Goal: Information Seeking & Learning: Learn about a topic

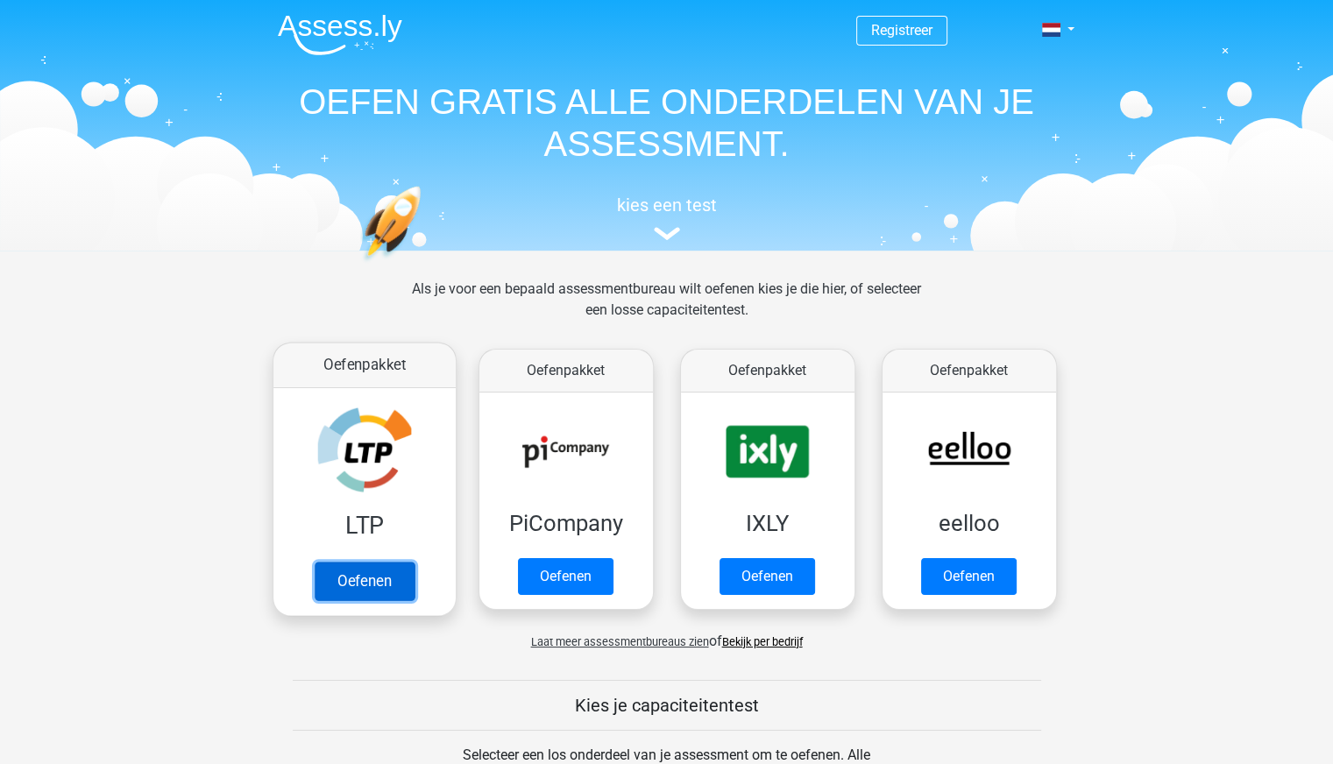
click at [387, 562] on link "Oefenen" at bounding box center [364, 581] width 100 height 39
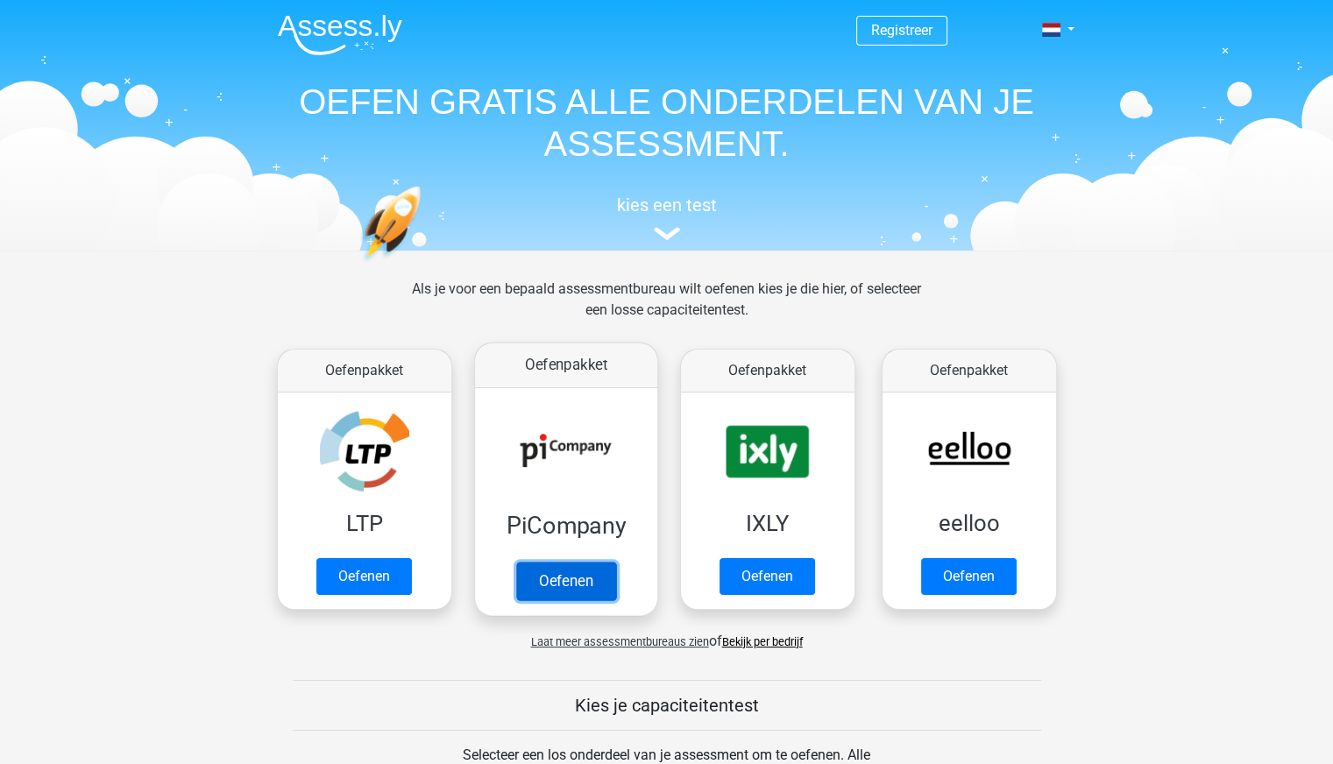
click at [544, 564] on link "Oefenen" at bounding box center [565, 581] width 100 height 39
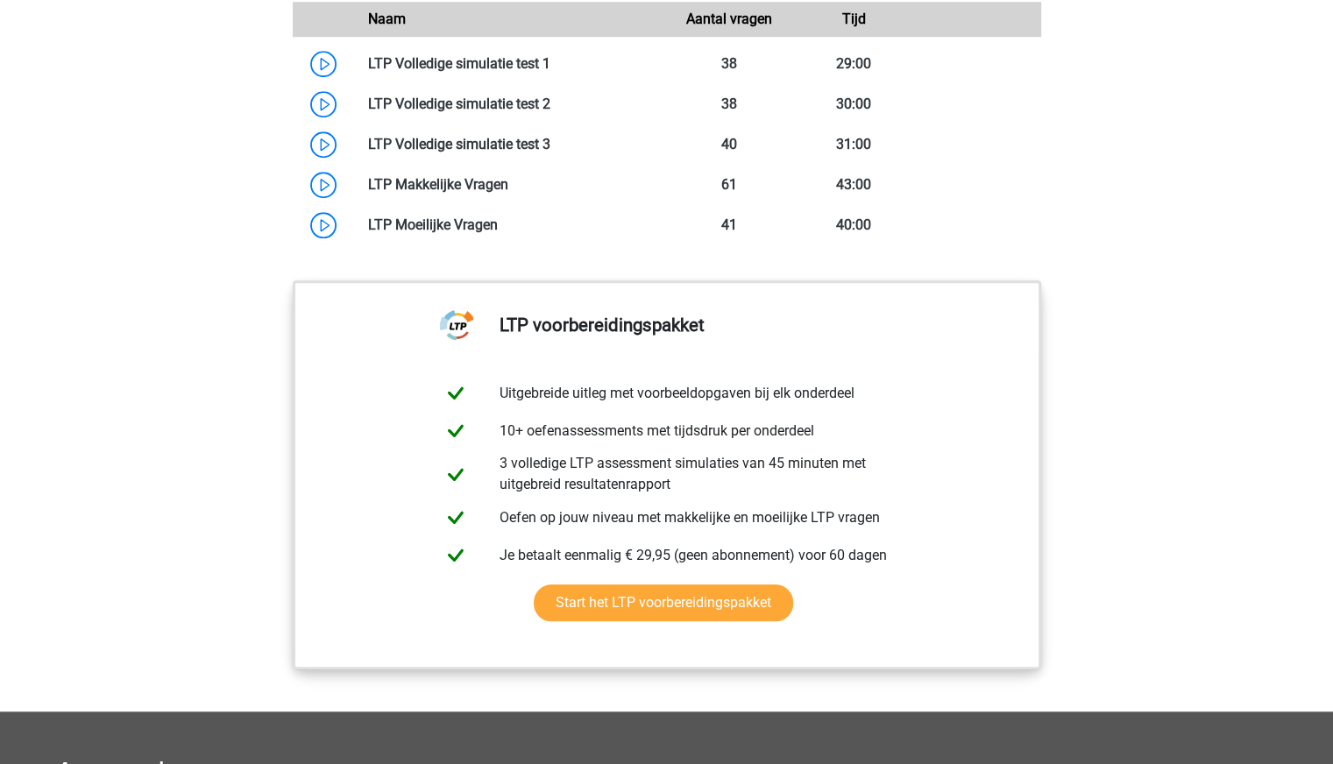
scroll to position [1558, 0]
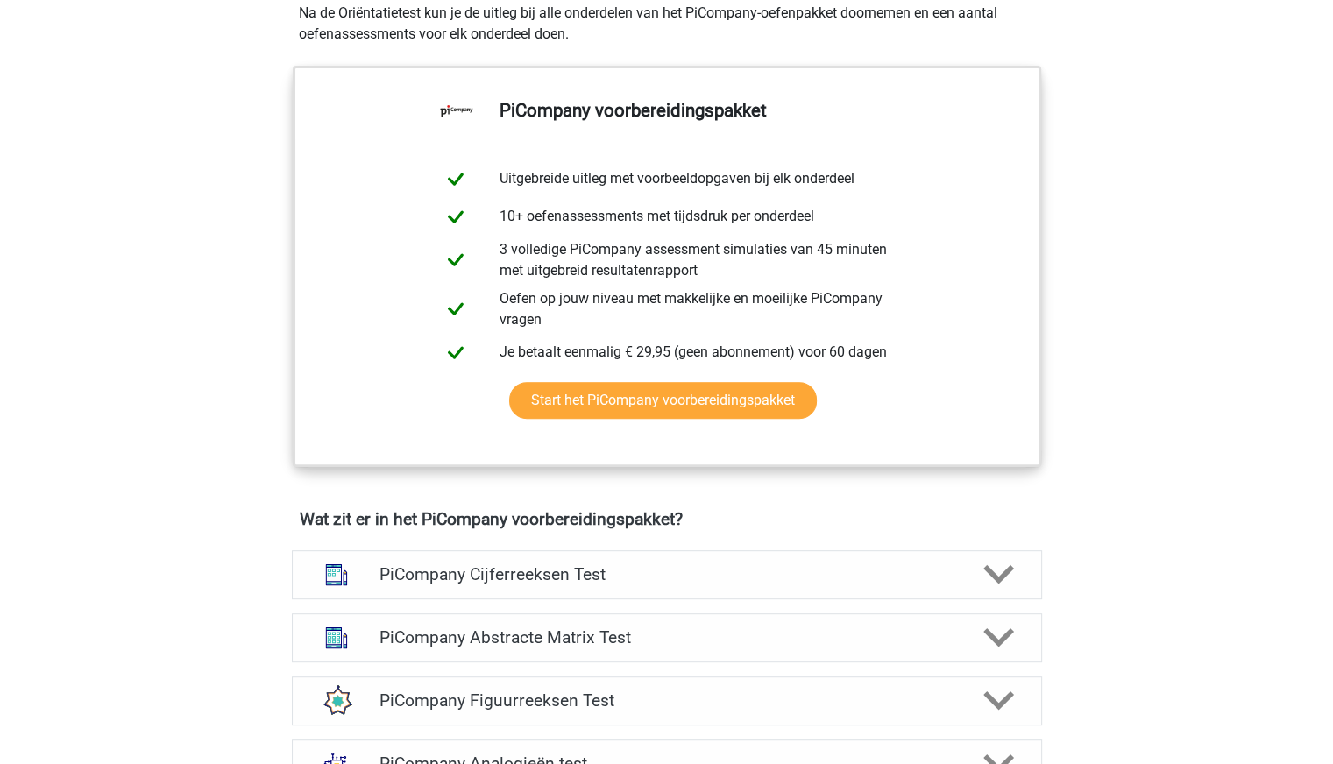
scroll to position [785, 0]
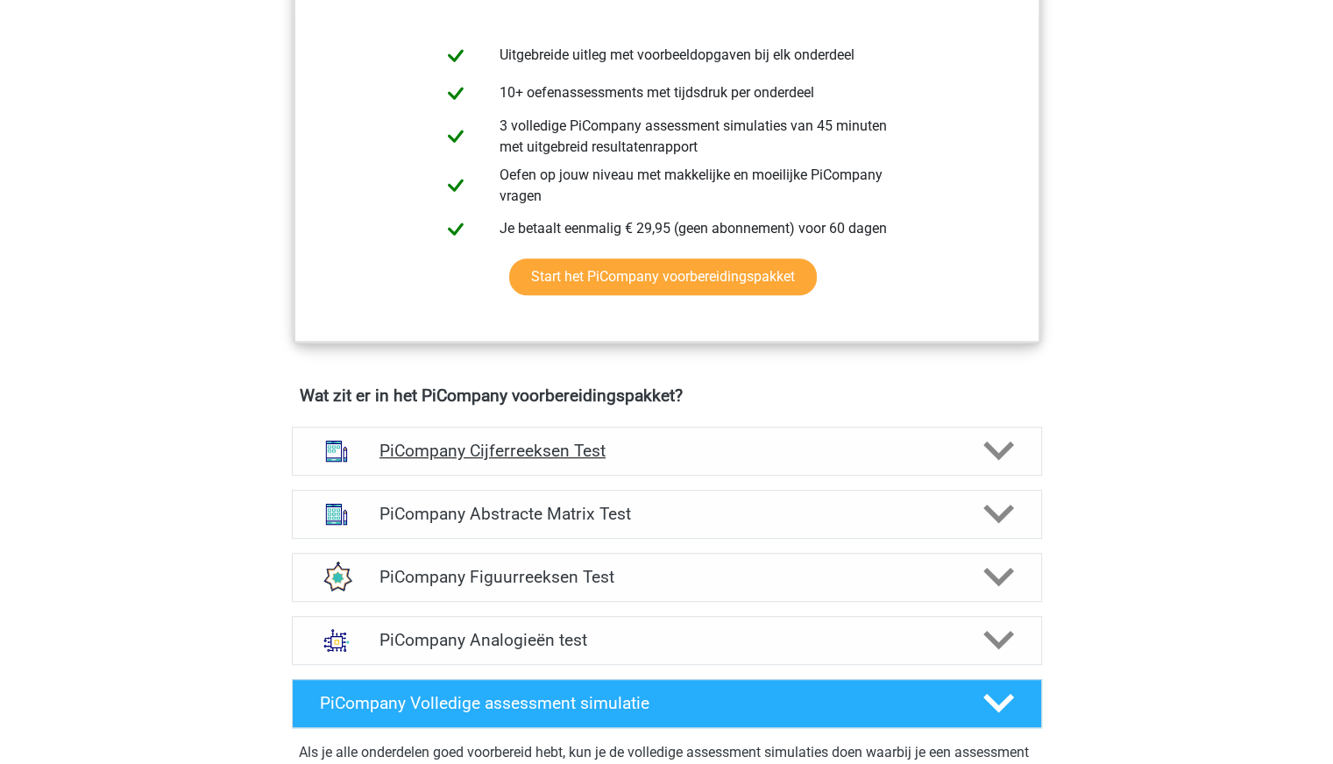
click at [634, 461] on h4 "PiCompany Cijferreeksen Test" at bounding box center [666, 451] width 574 height 20
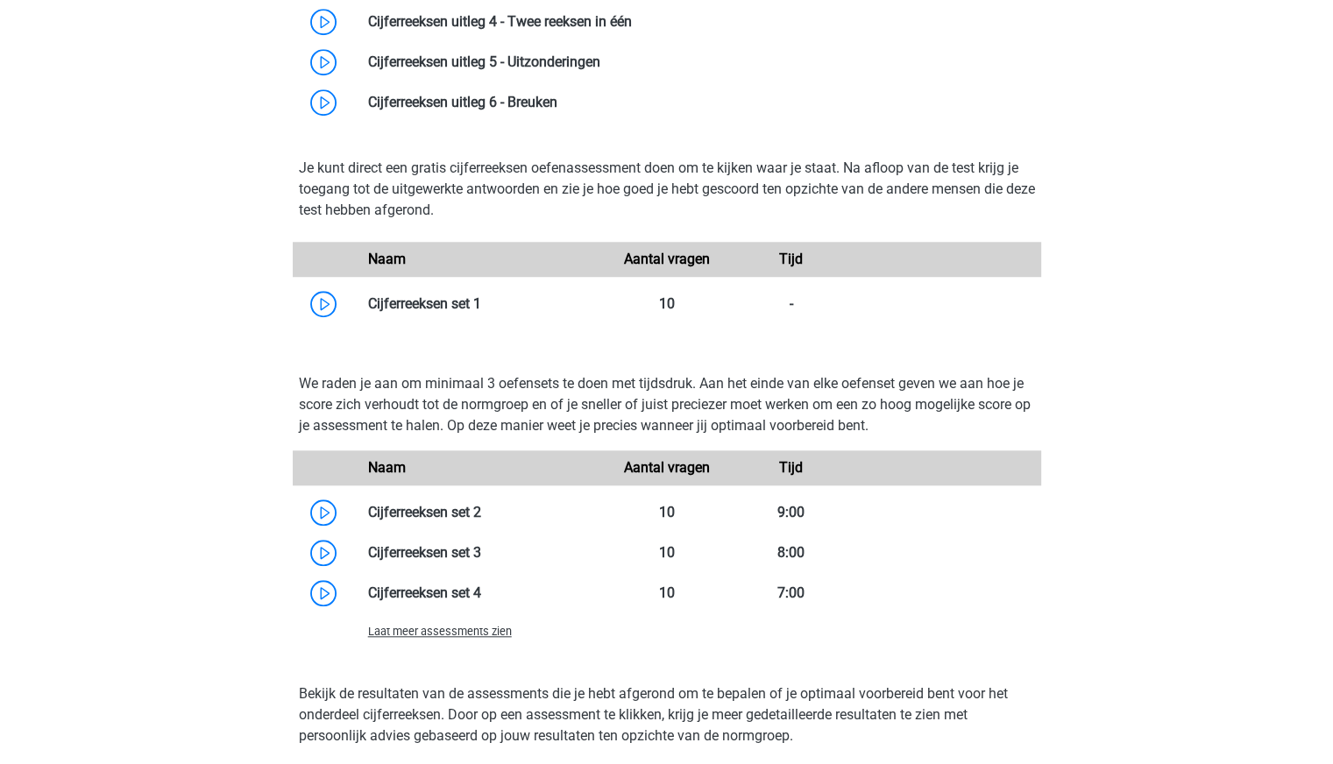
scroll to position [1472, 0]
click at [481, 311] on link at bounding box center [481, 302] width 0 height 17
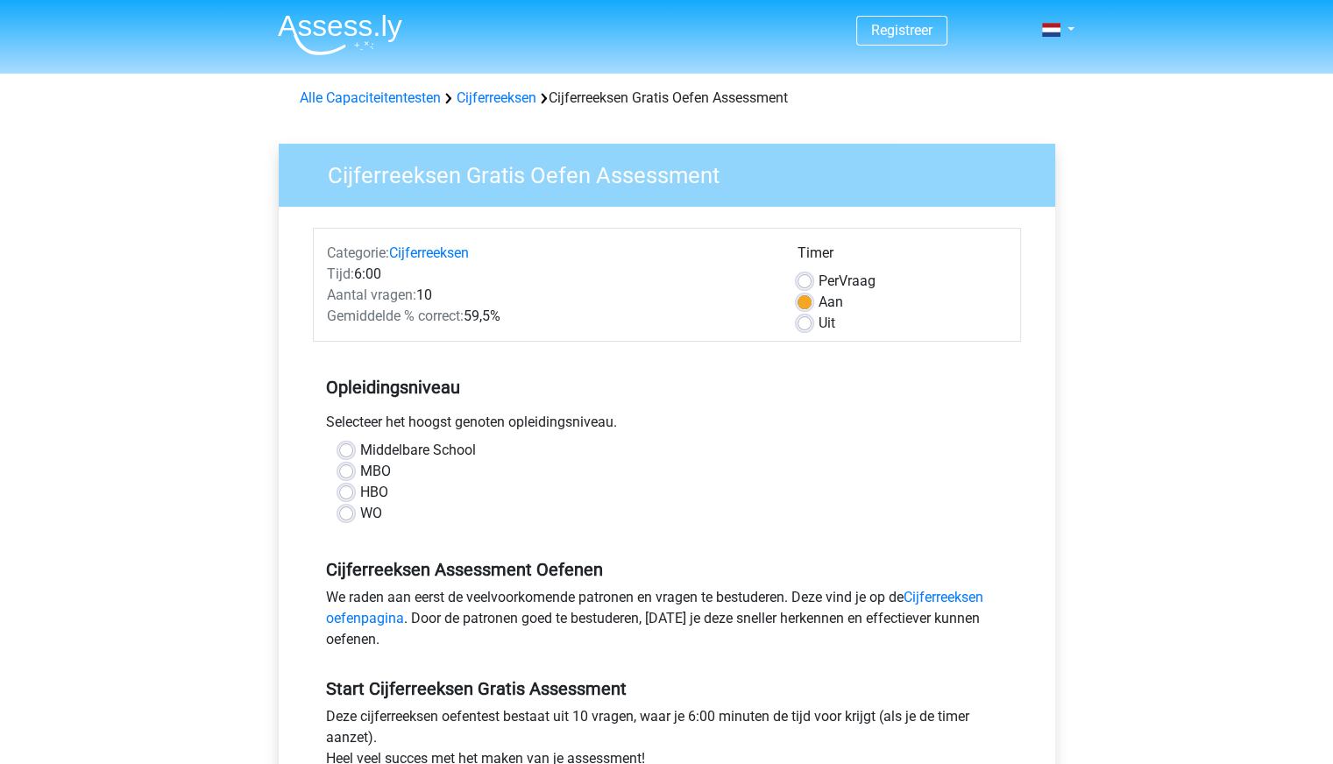
click at [360, 493] on label "HBO" at bounding box center [374, 492] width 28 height 21
click at [339, 493] on input "HBO" at bounding box center [346, 491] width 14 height 18
radio input "true"
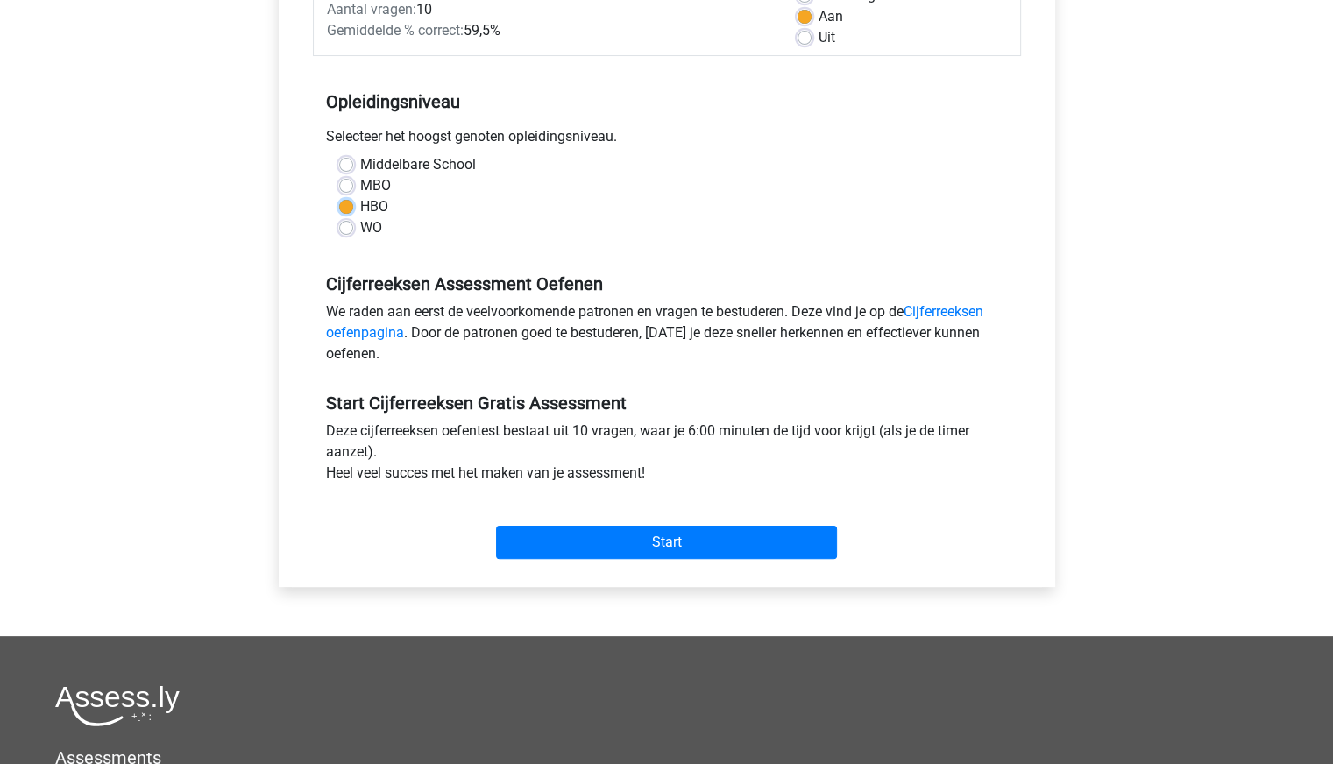
scroll to position [287, 0]
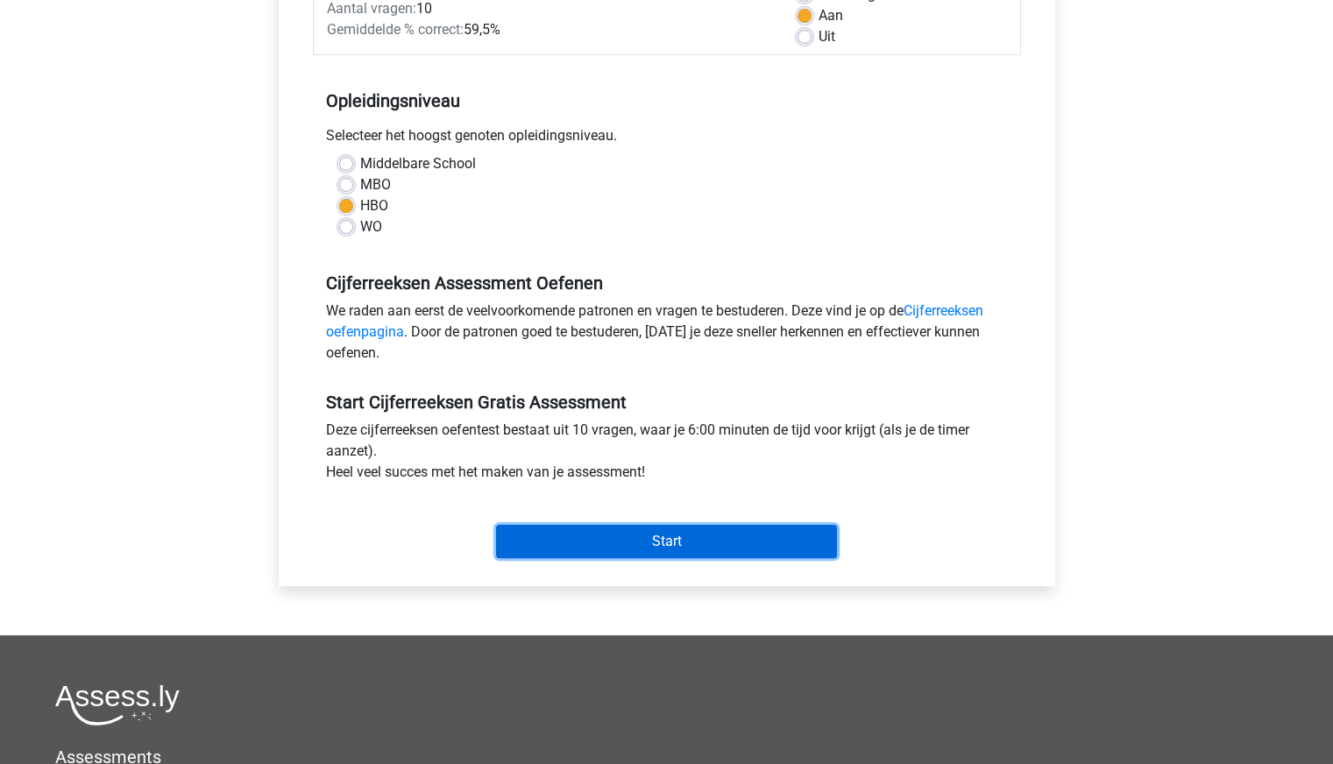
click at [593, 551] on input "Start" at bounding box center [666, 541] width 341 height 33
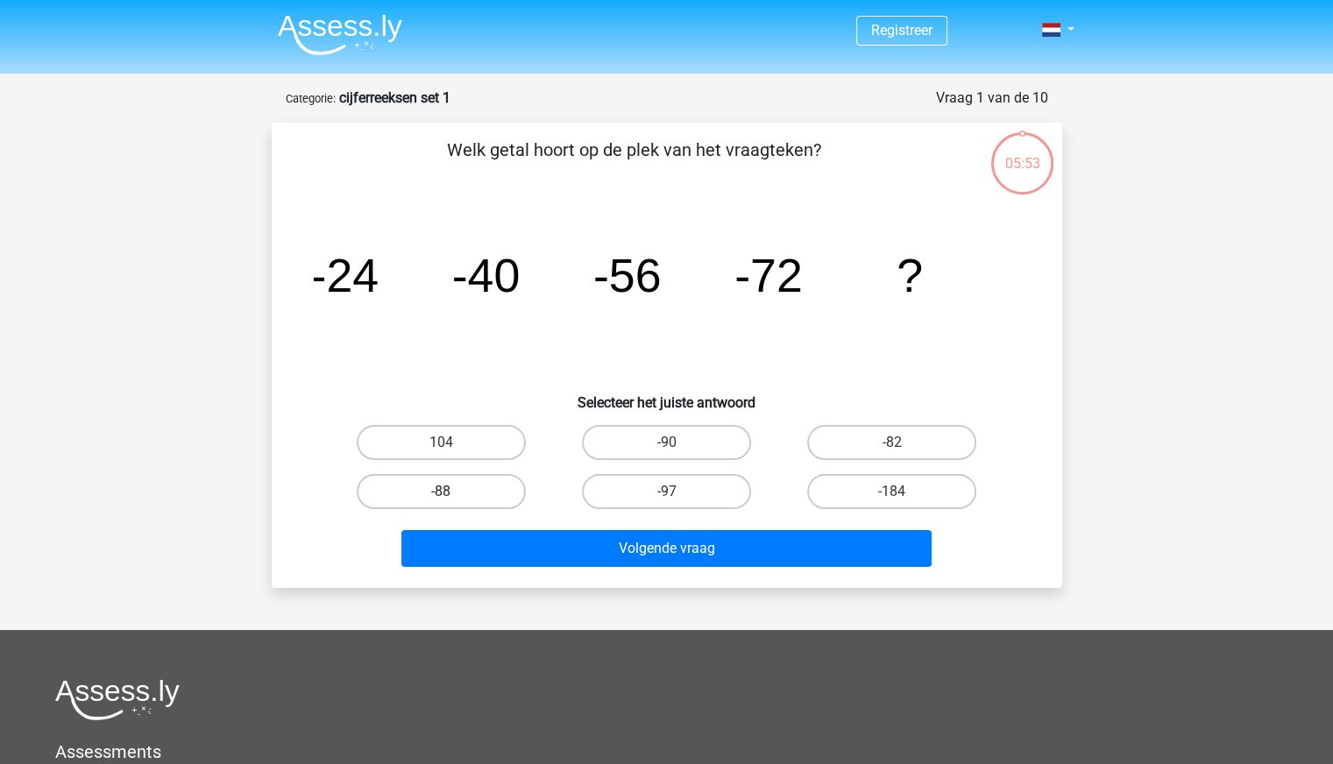
click at [473, 492] on label "-88" at bounding box center [441, 491] width 169 height 35
click at [452, 492] on input "-88" at bounding box center [446, 497] width 11 height 11
radio input "true"
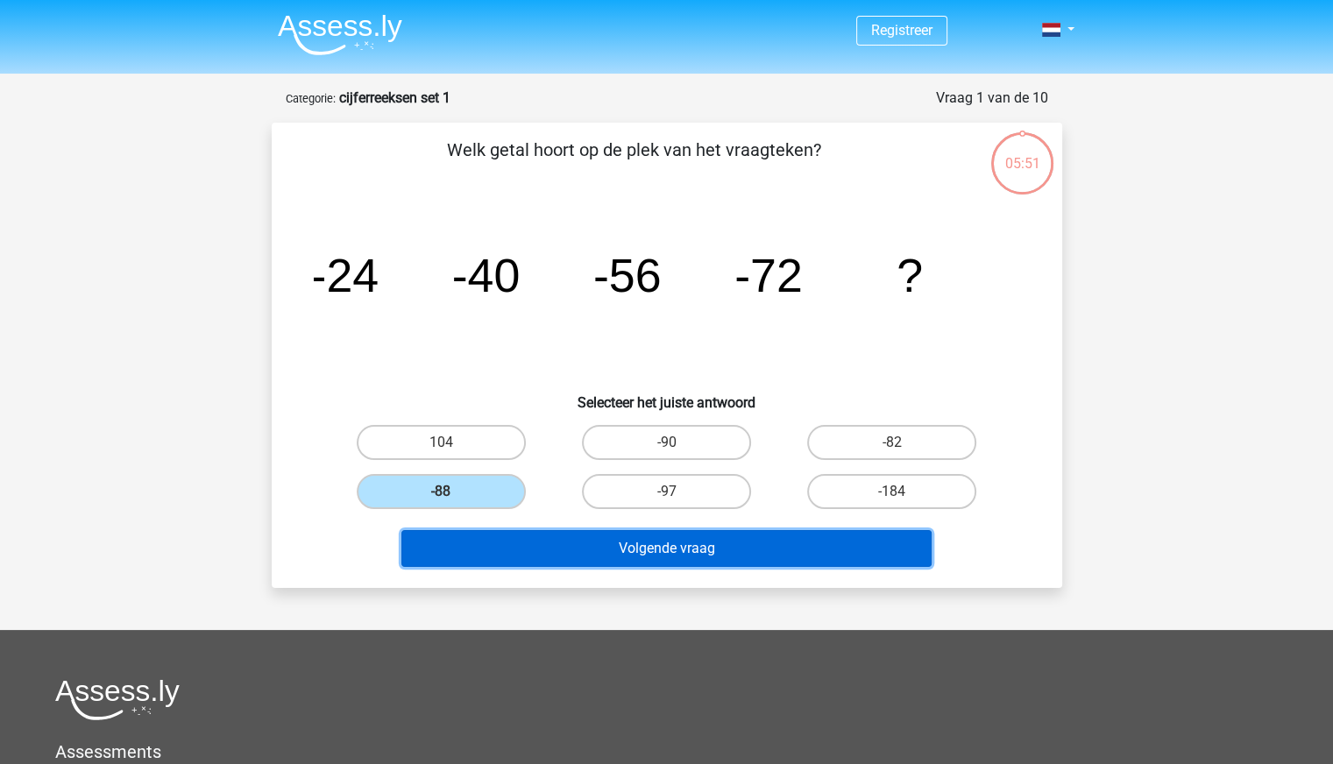
click at [572, 558] on button "Volgende vraag" at bounding box center [666, 548] width 530 height 37
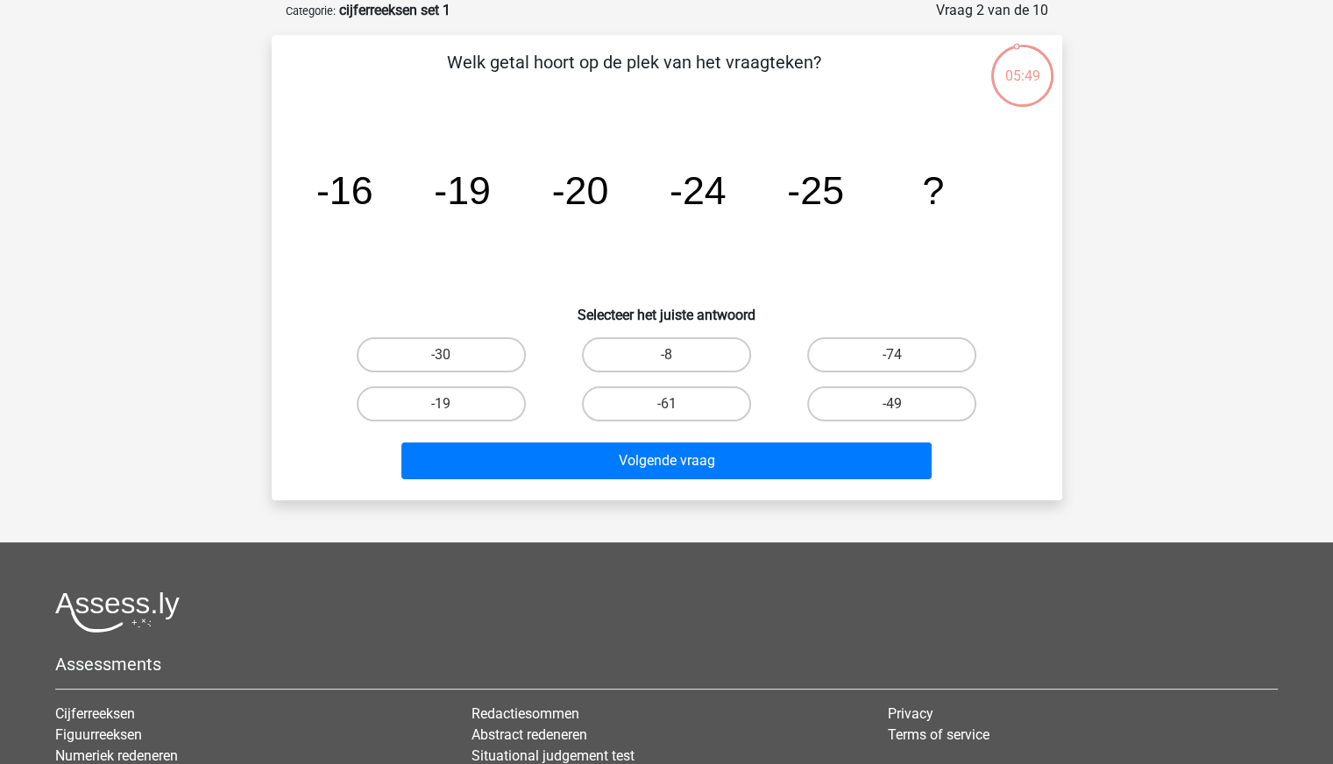
scroll to position [5, 0]
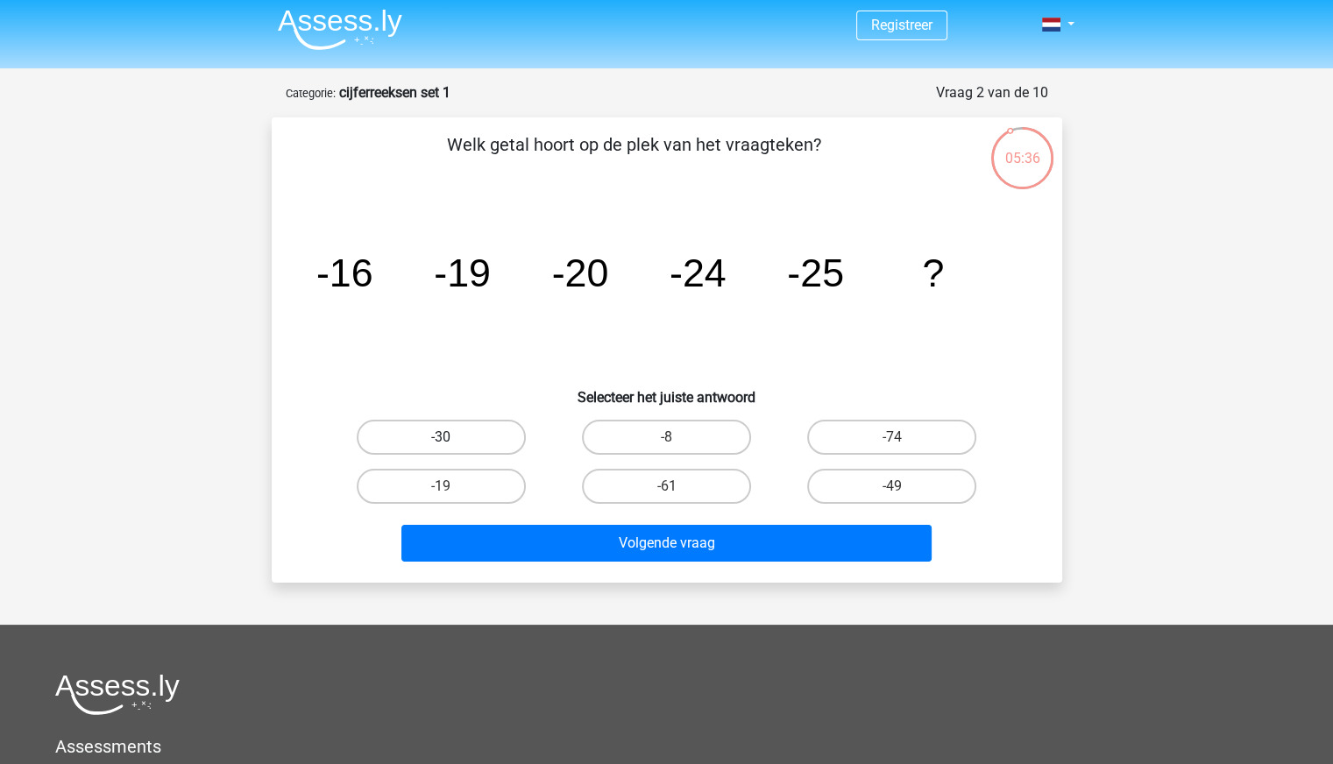
click at [453, 427] on label "-30" at bounding box center [441, 437] width 169 height 35
click at [452, 437] on input "-30" at bounding box center [446, 442] width 11 height 11
radio input "true"
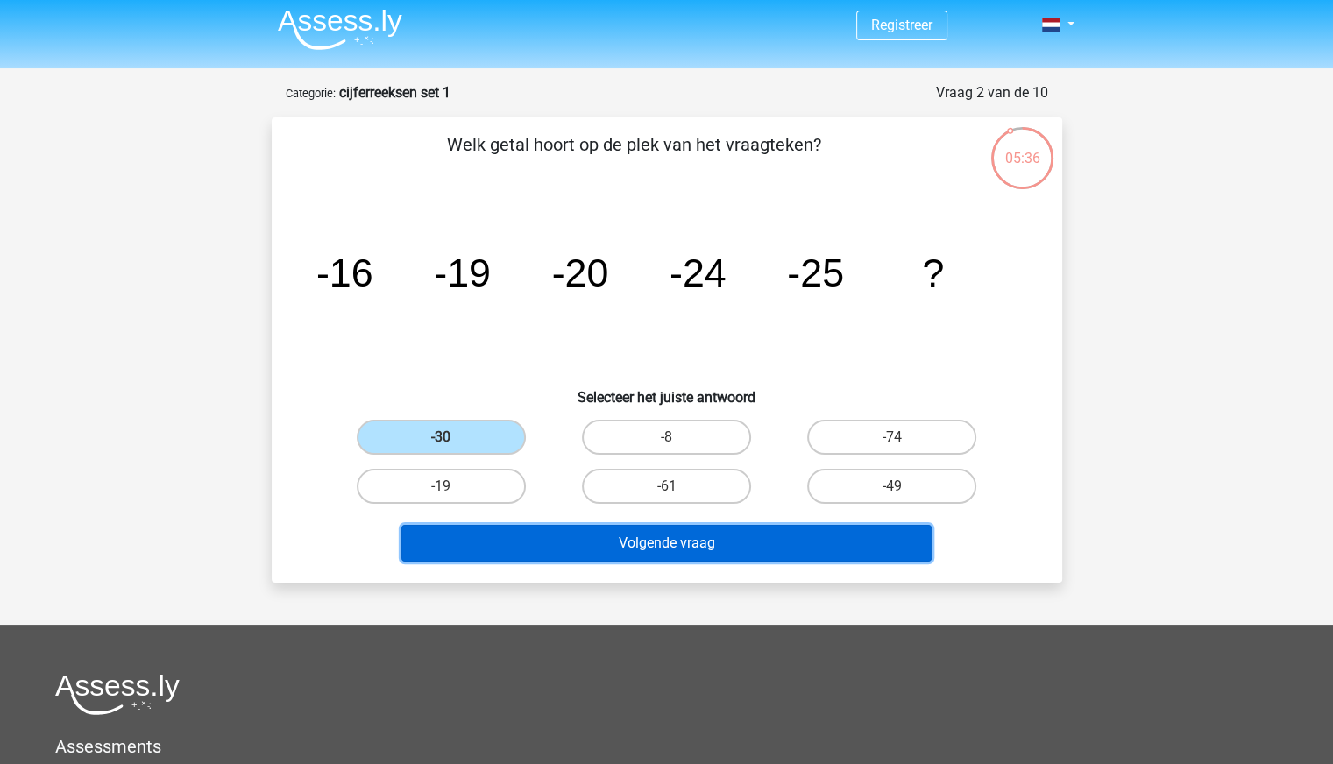
click at [602, 542] on button "Volgende vraag" at bounding box center [666, 543] width 530 height 37
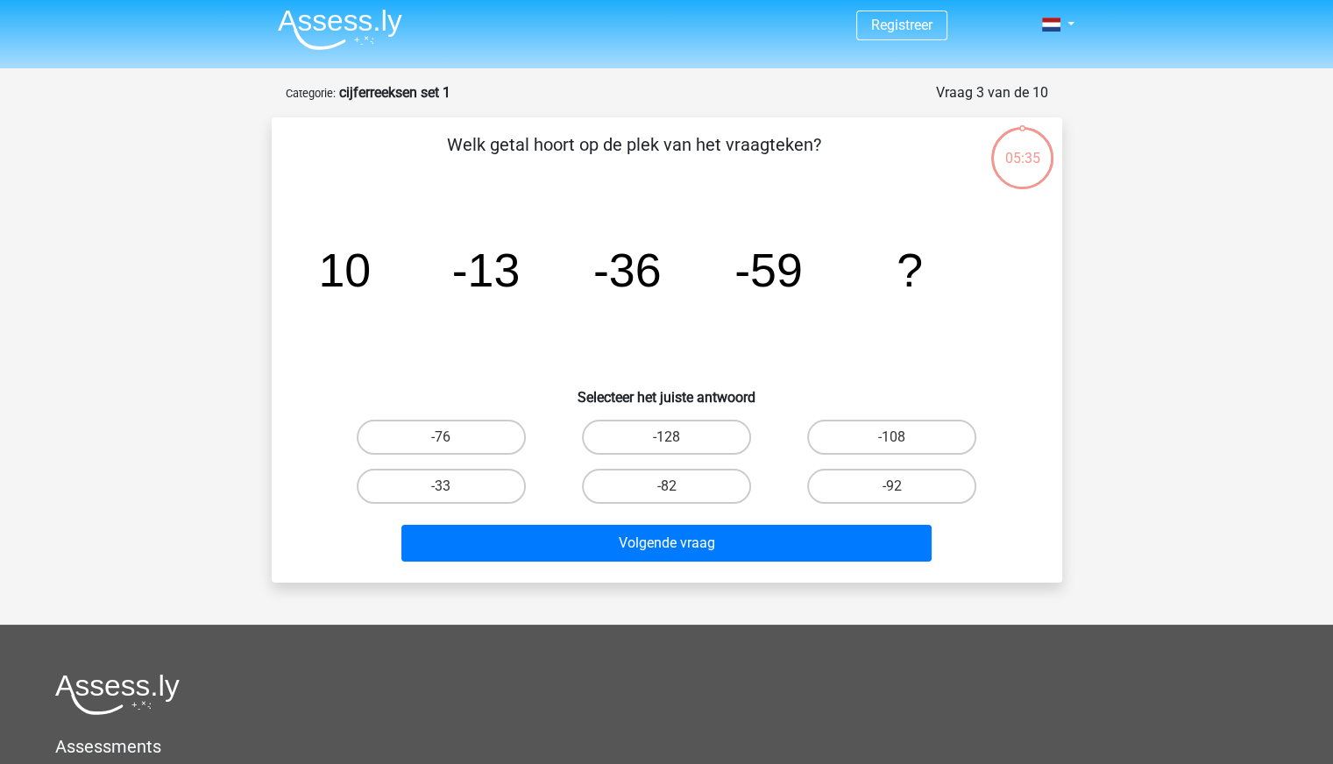
scroll to position [88, 0]
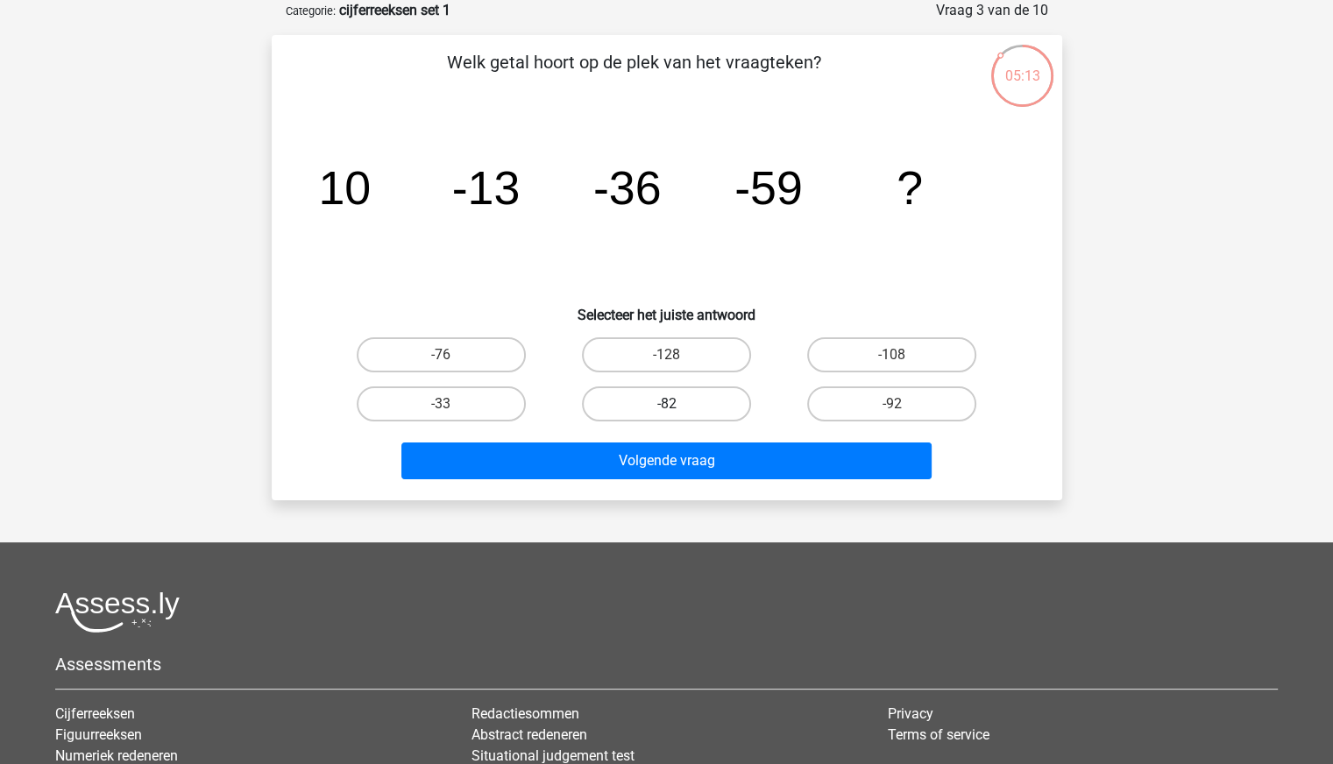
click at [634, 407] on label "-82" at bounding box center [666, 403] width 169 height 35
click at [666, 407] on input "-82" at bounding box center [671, 409] width 11 height 11
radio input "true"
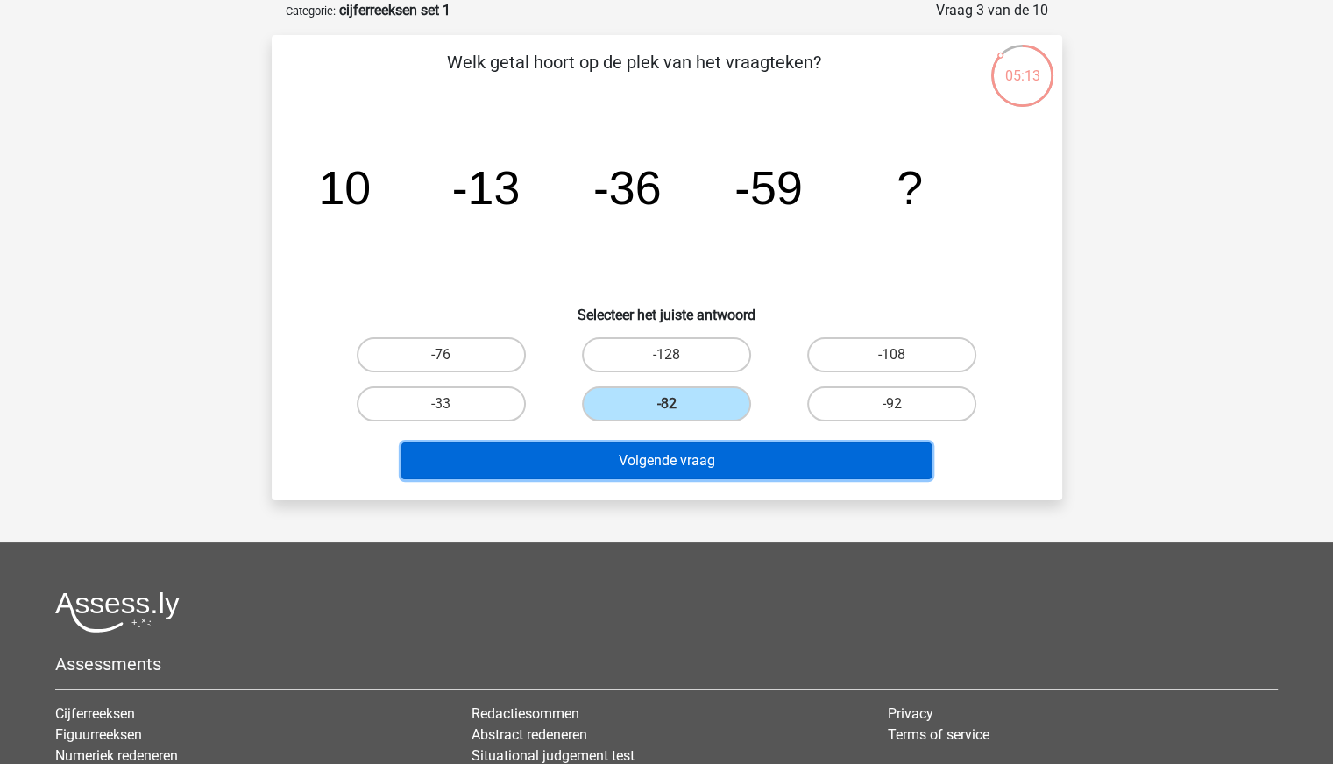
click at [631, 459] on button "Volgende vraag" at bounding box center [666, 461] width 530 height 37
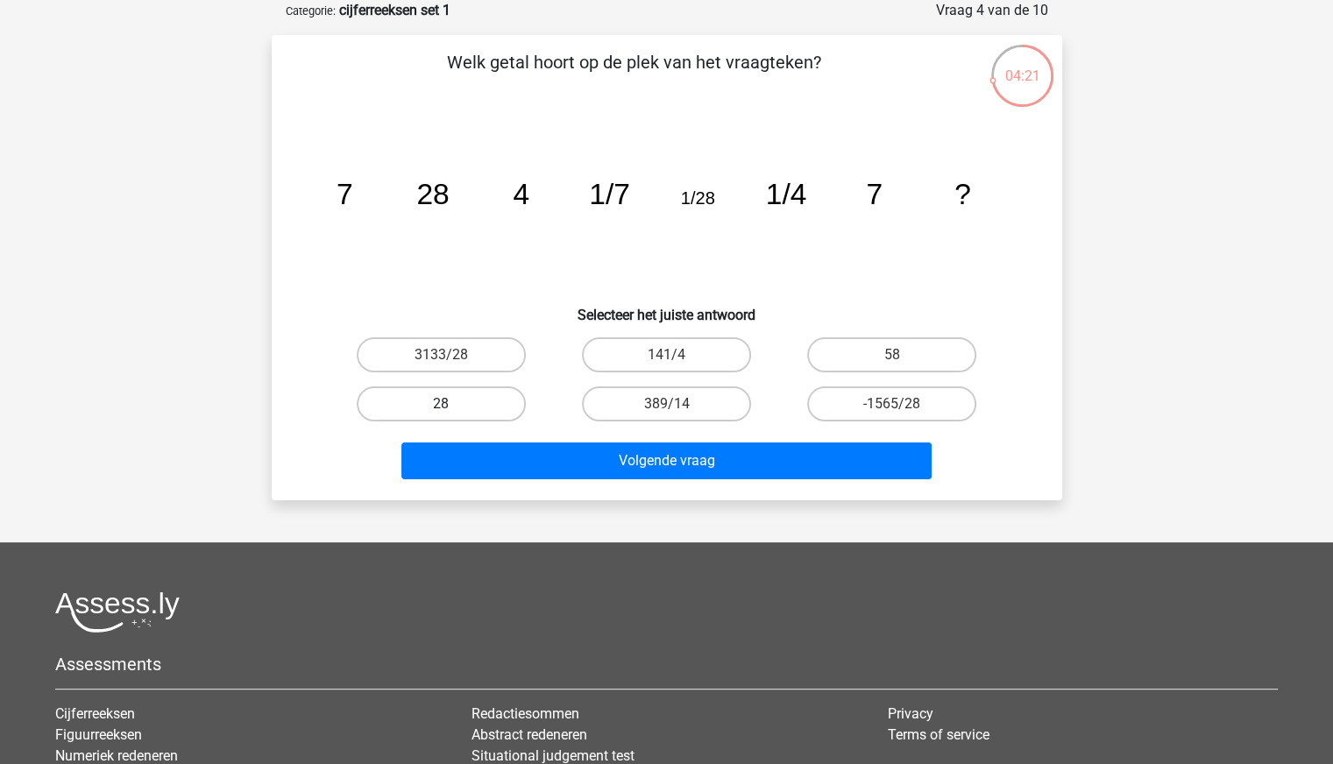
click at [501, 400] on label "28" at bounding box center [441, 403] width 169 height 35
click at [452, 404] on input "28" at bounding box center [446, 409] width 11 height 11
radio input "true"
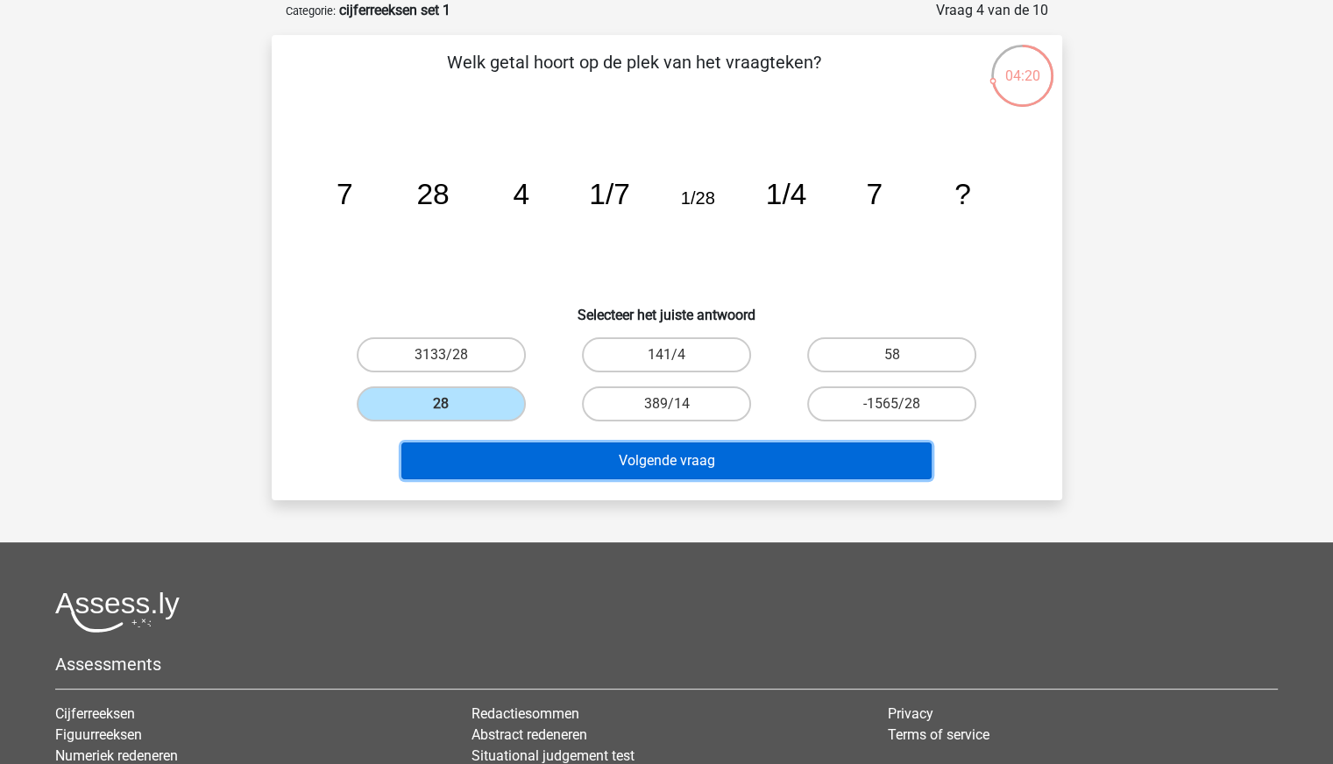
click at [519, 451] on button "Volgende vraag" at bounding box center [666, 461] width 530 height 37
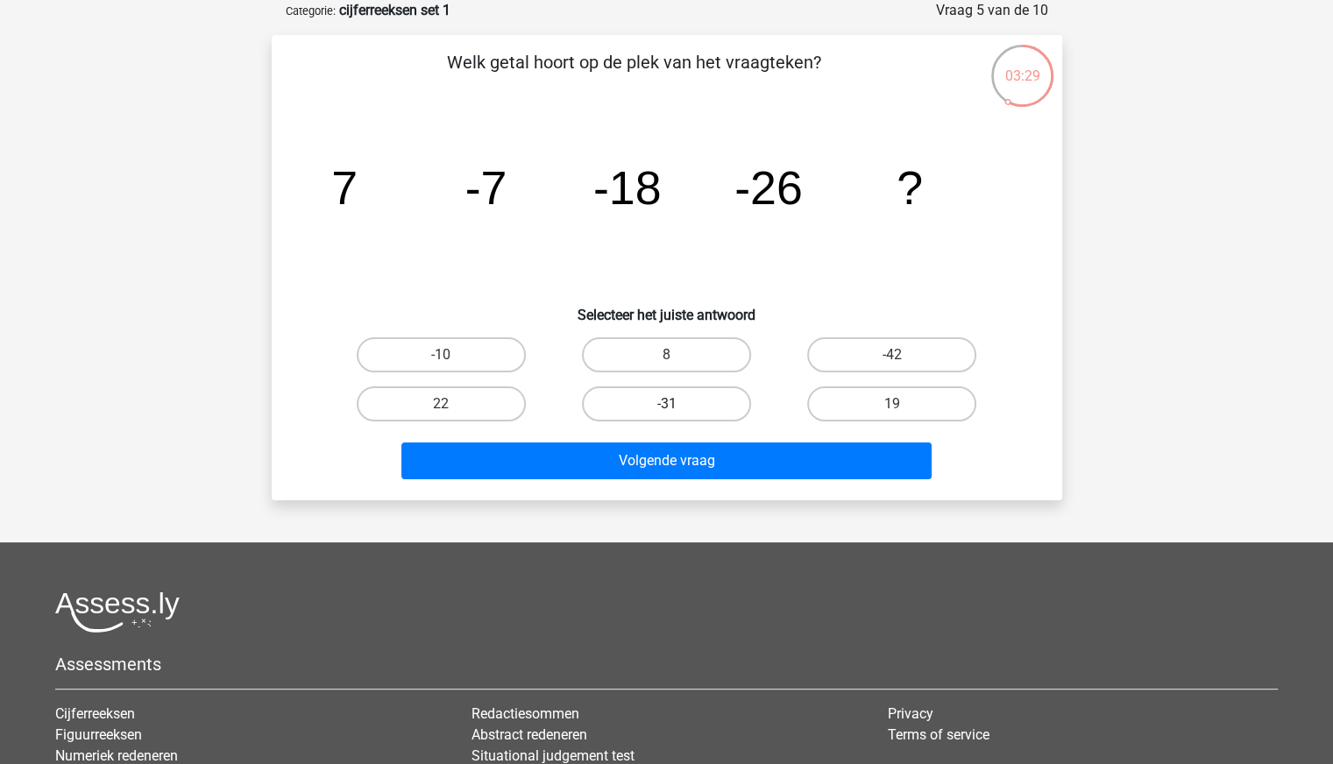
click at [719, 407] on label "-31" at bounding box center [666, 403] width 169 height 35
click at [677, 407] on input "-31" at bounding box center [671, 409] width 11 height 11
radio input "true"
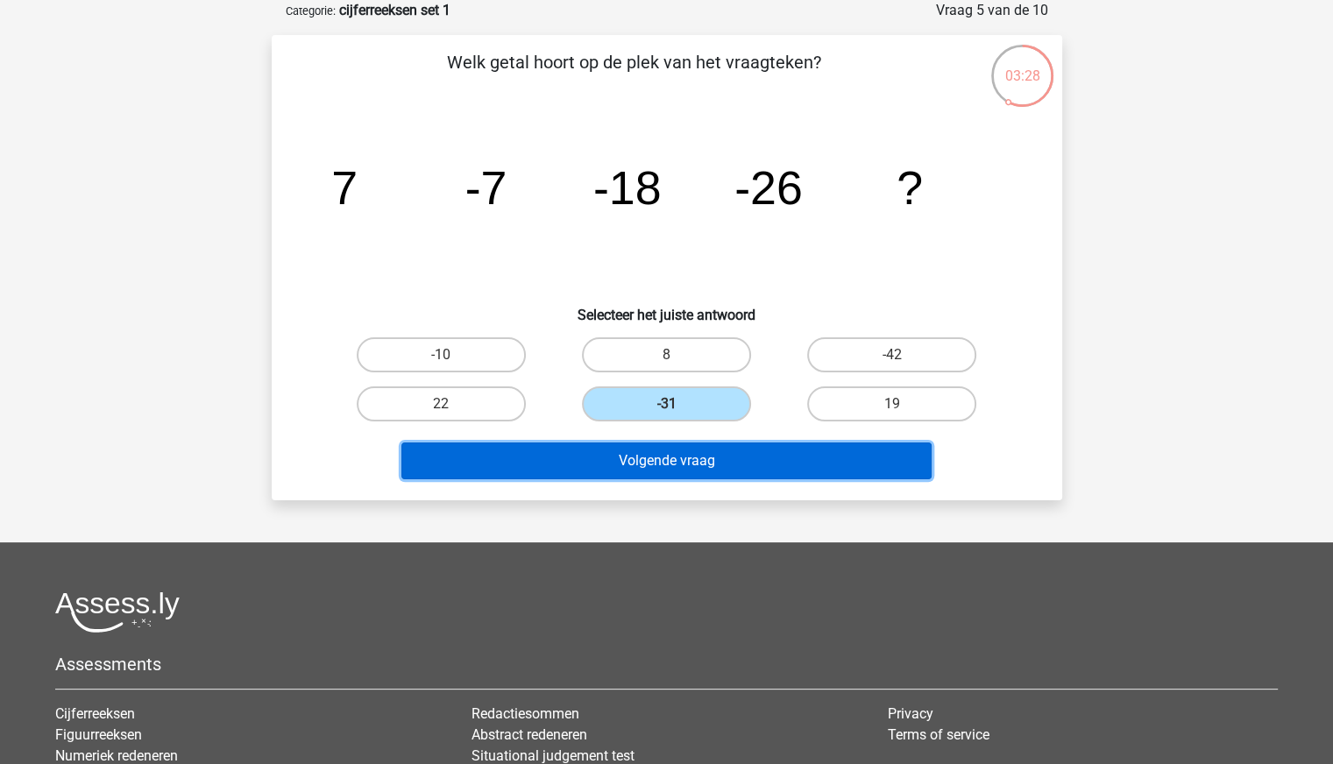
click at [708, 443] on button "Volgende vraag" at bounding box center [666, 461] width 530 height 37
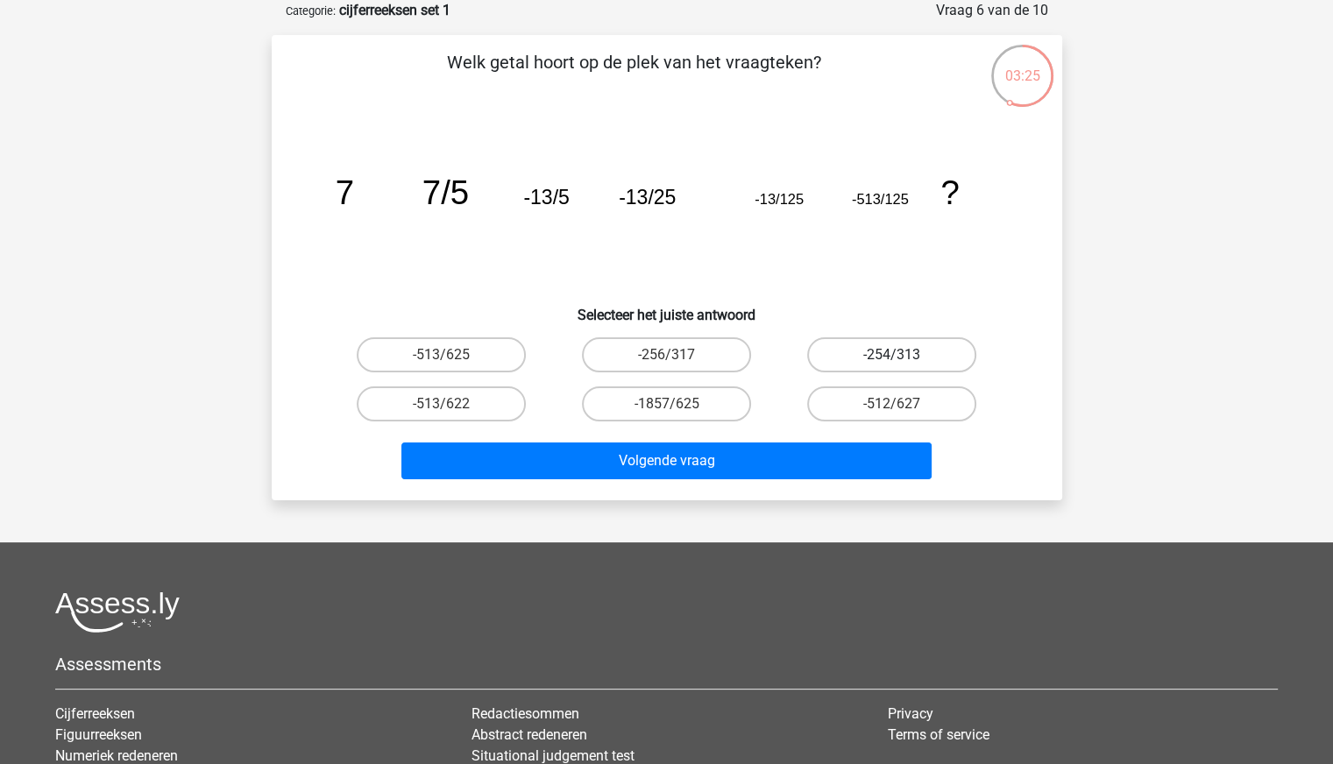
click at [858, 358] on label "-254/313" at bounding box center [891, 354] width 169 height 35
click at [892, 358] on input "-254/313" at bounding box center [897, 360] width 11 height 11
radio input "true"
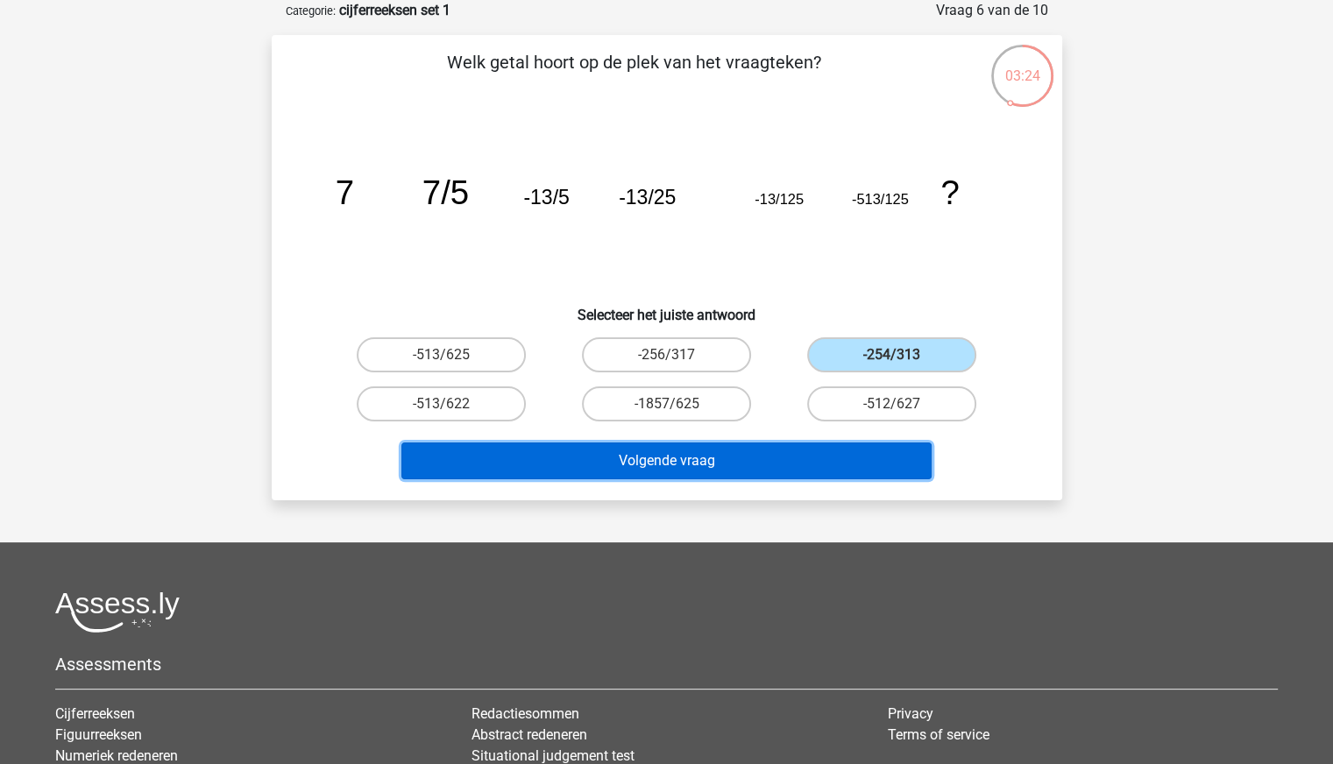
click at [744, 471] on button "Volgende vraag" at bounding box center [666, 461] width 530 height 37
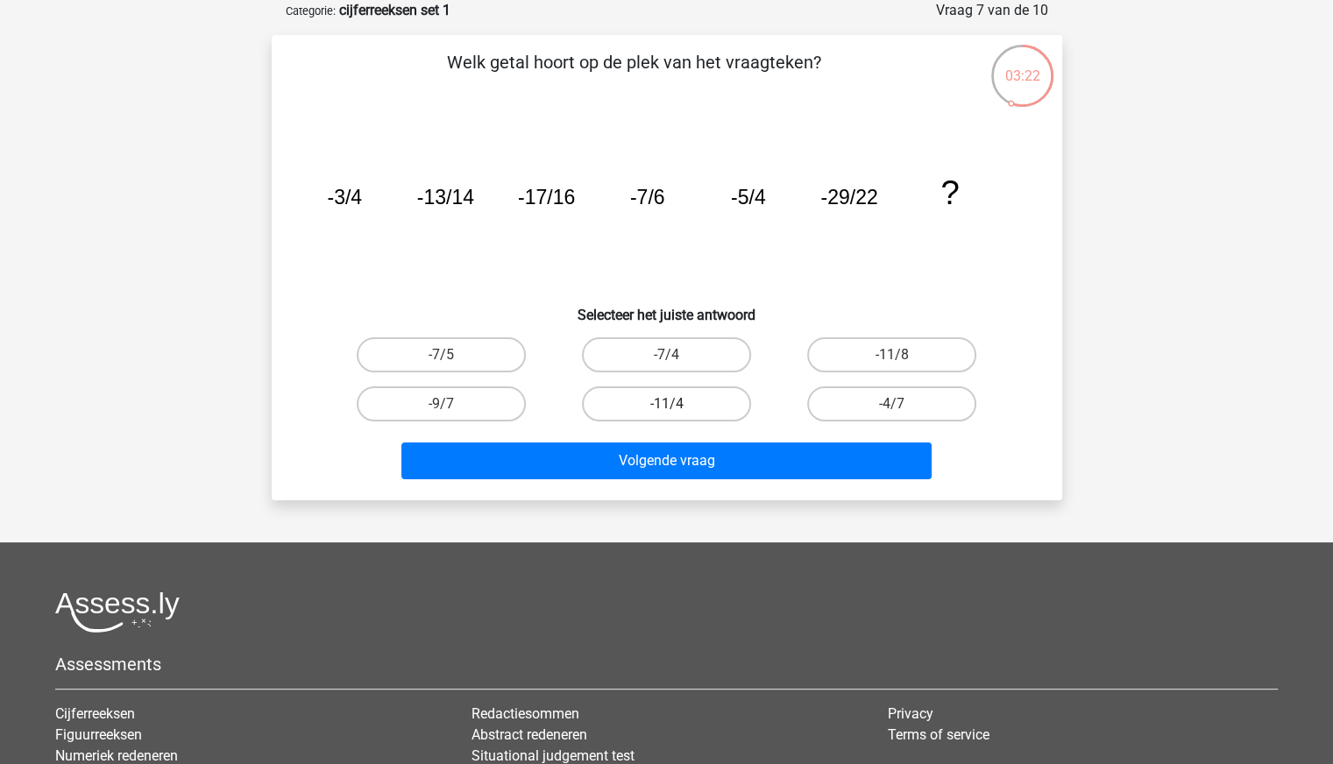
click at [680, 392] on label "-11/4" at bounding box center [666, 403] width 169 height 35
click at [677, 404] on input "-11/4" at bounding box center [671, 409] width 11 height 11
radio input "true"
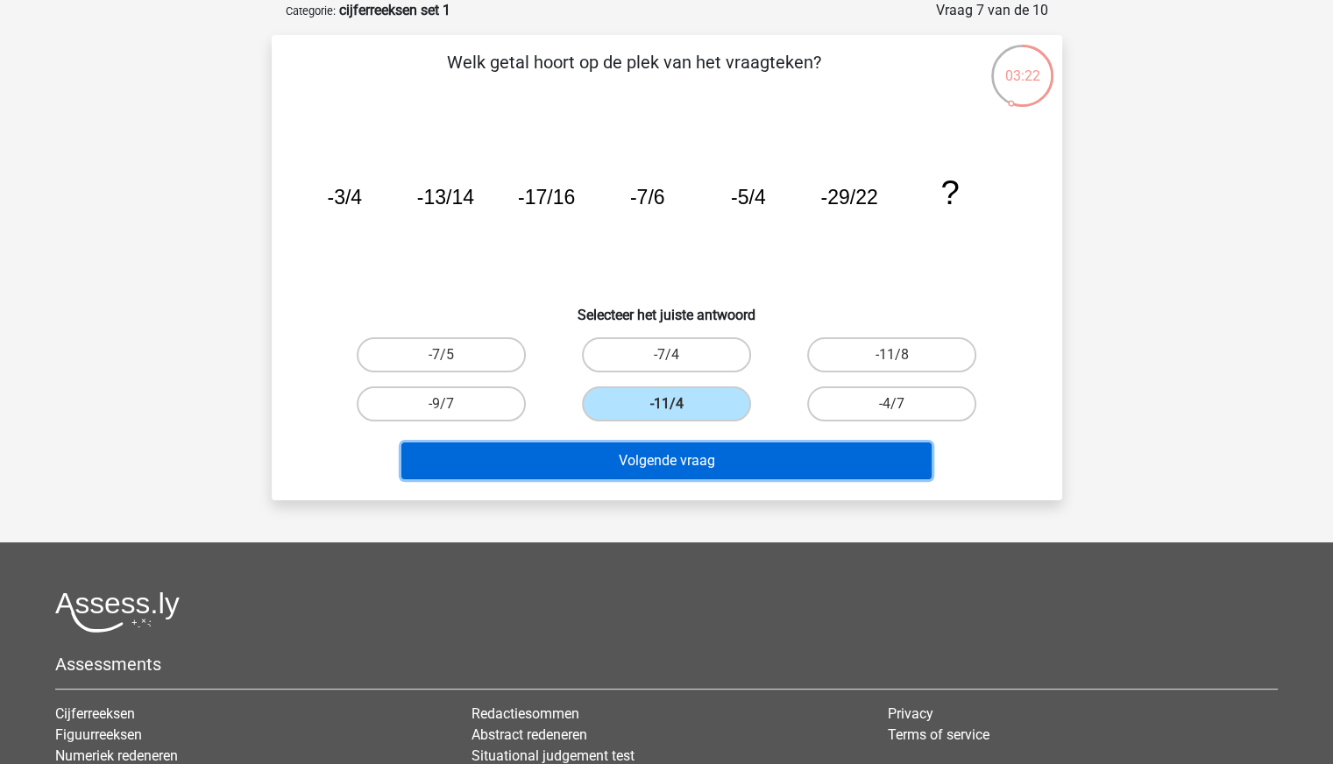
click at [676, 465] on button "Volgende vraag" at bounding box center [666, 461] width 530 height 37
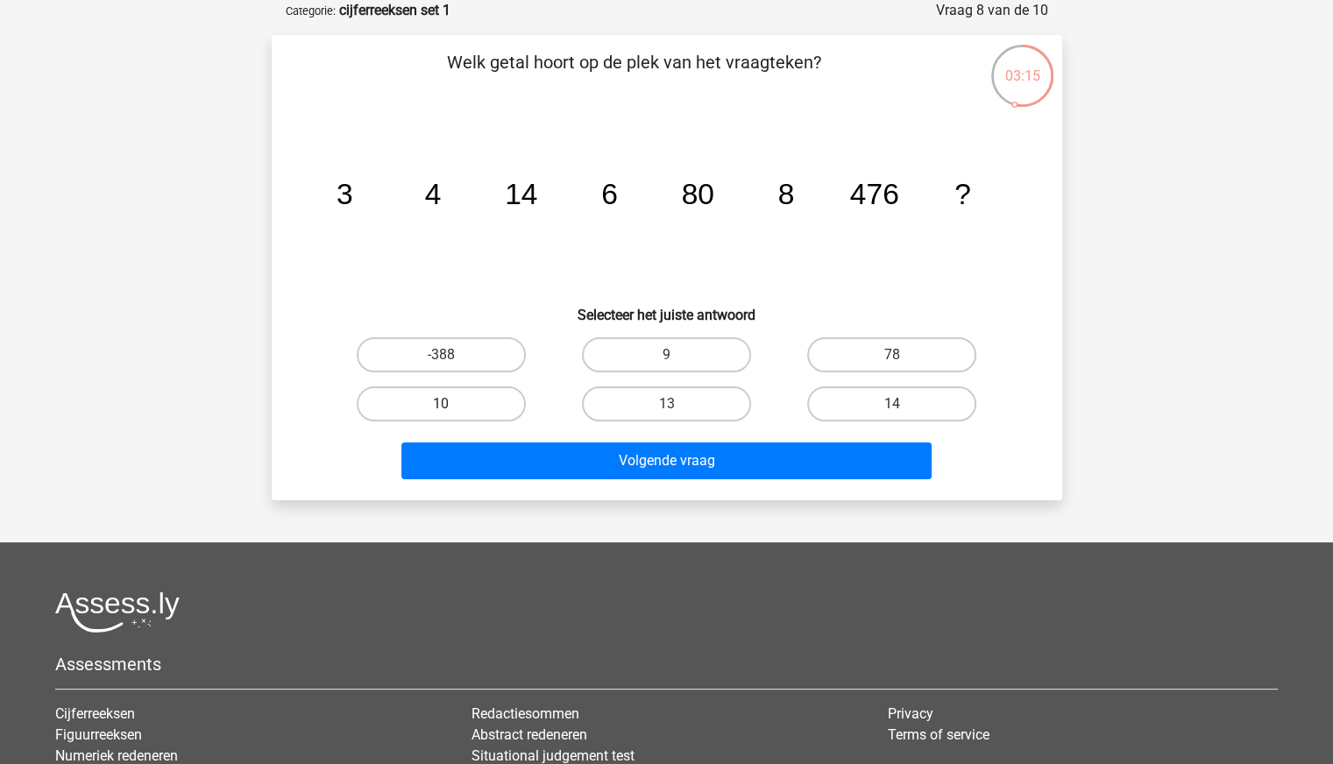
click at [480, 400] on label "10" at bounding box center [441, 403] width 169 height 35
click at [452, 404] on input "10" at bounding box center [446, 409] width 11 height 11
radio input "true"
click at [618, 481] on div "Volgende vraag" at bounding box center [667, 465] width 676 height 44
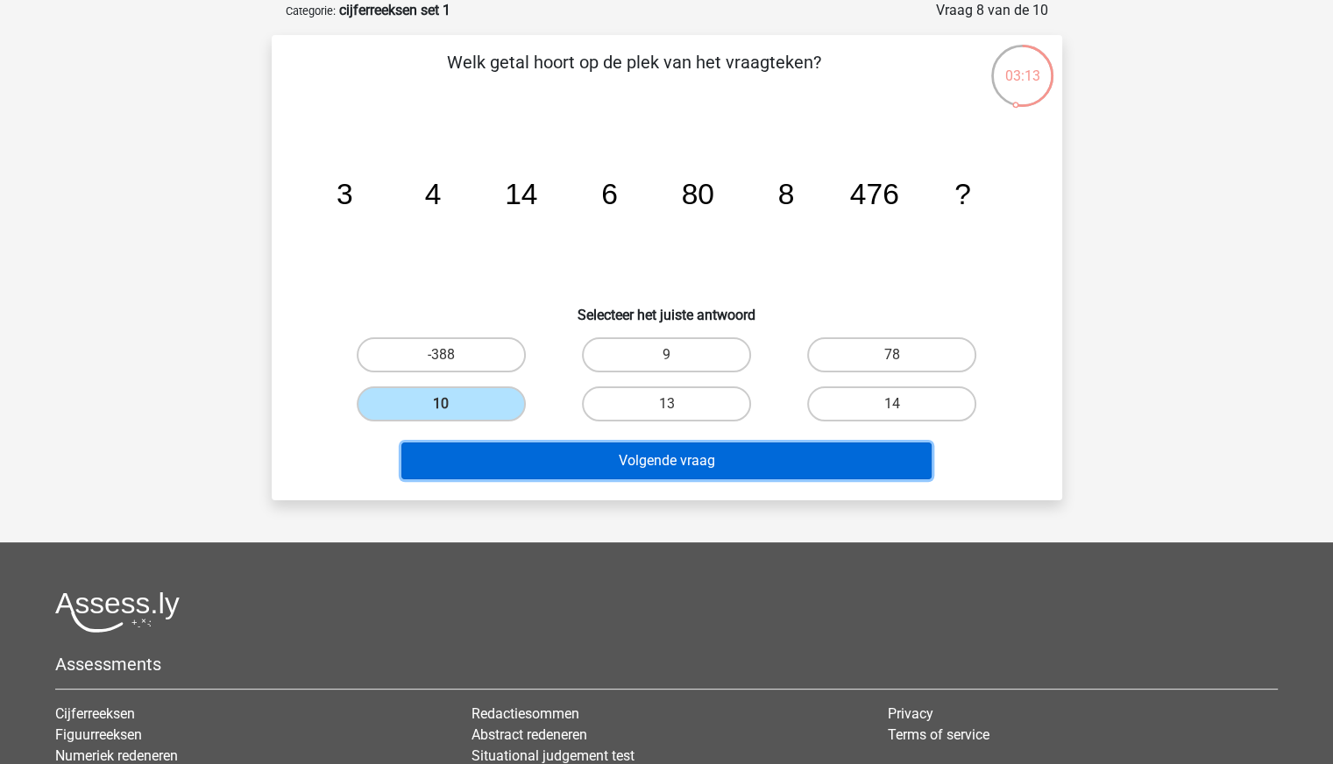
click at [635, 469] on button "Volgende vraag" at bounding box center [666, 461] width 530 height 37
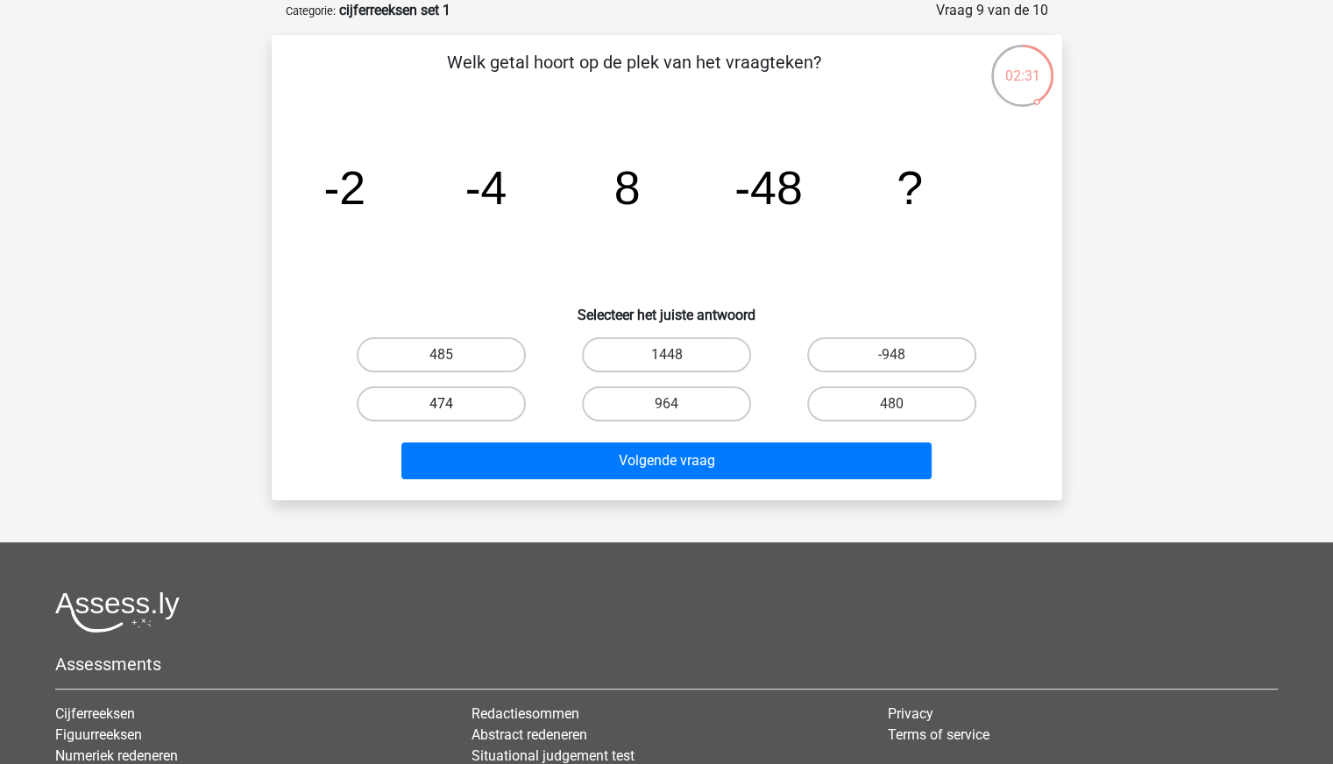
click at [482, 399] on label "474" at bounding box center [441, 403] width 169 height 35
click at [452, 404] on input "474" at bounding box center [446, 409] width 11 height 11
radio input "true"
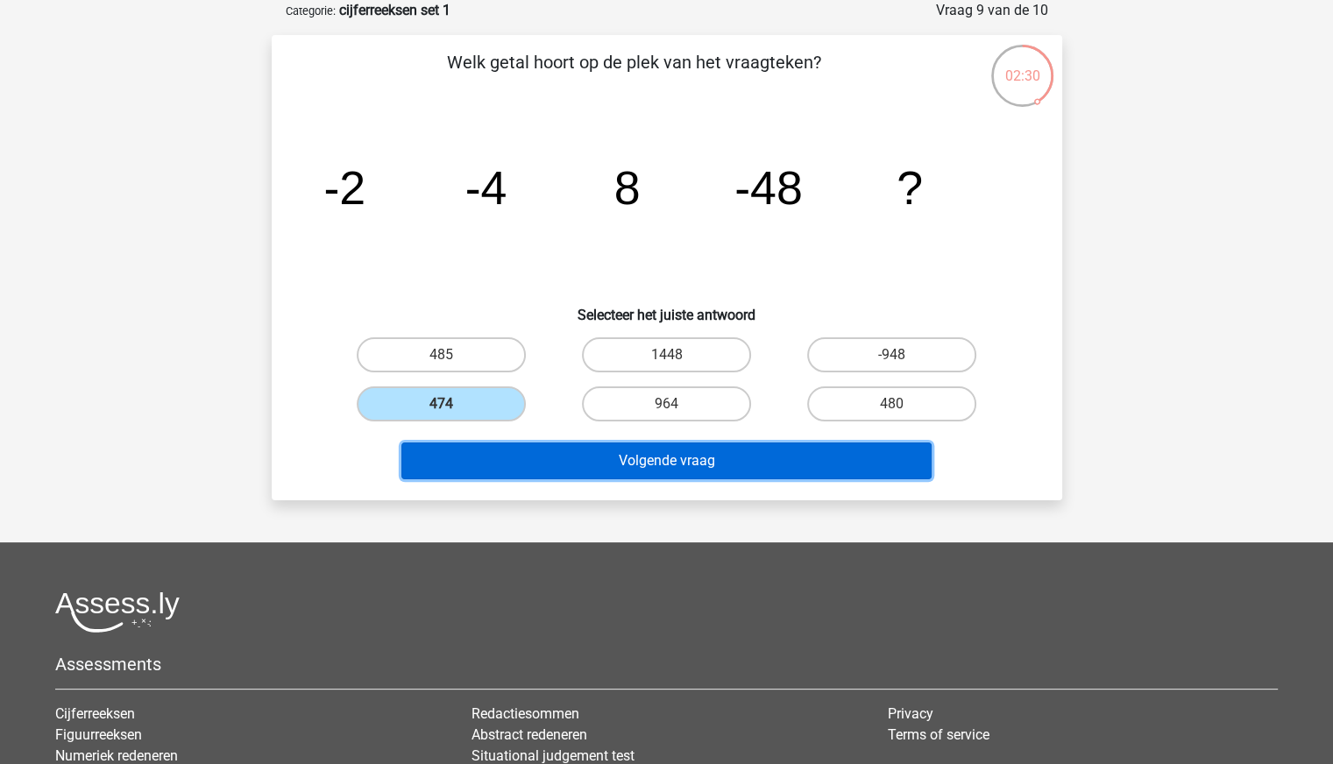
click at [582, 464] on button "Volgende vraag" at bounding box center [666, 461] width 530 height 37
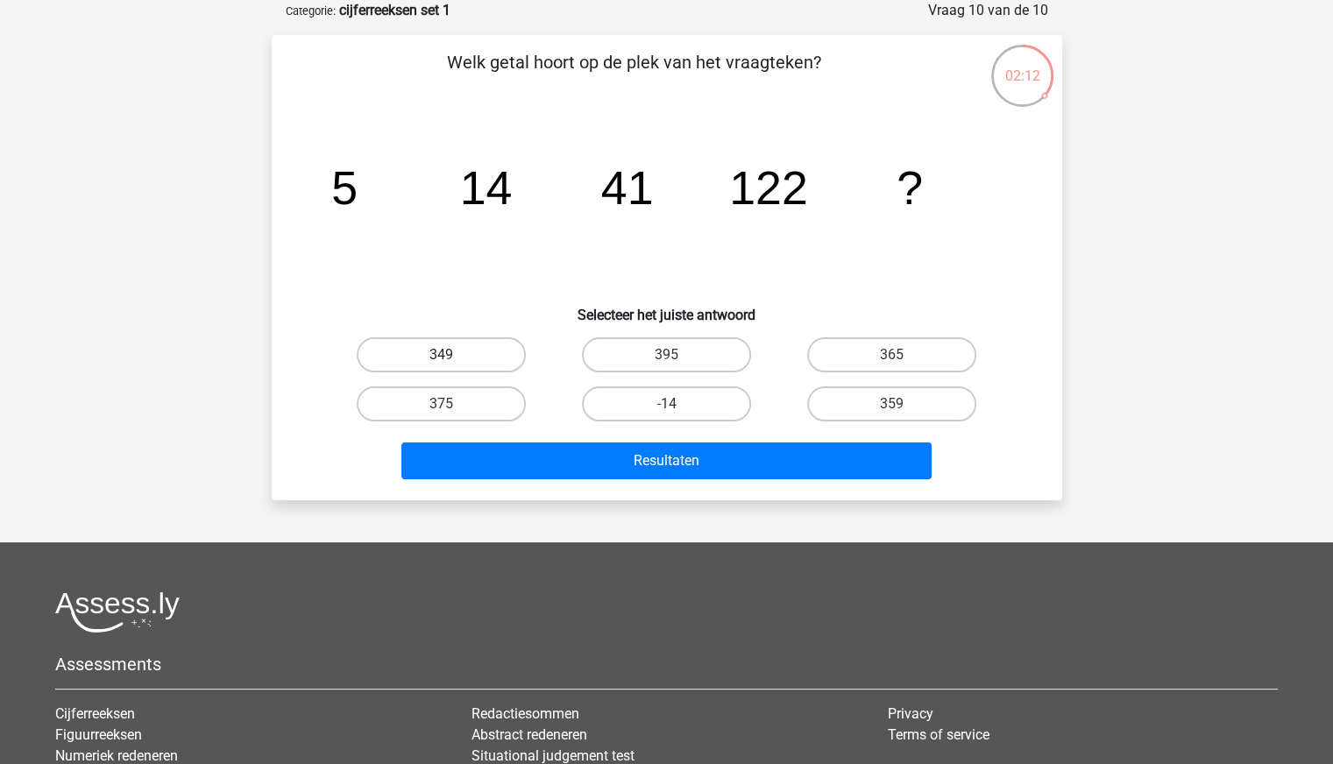
click at [475, 343] on label "349" at bounding box center [441, 354] width 169 height 35
click at [452, 355] on input "349" at bounding box center [446, 360] width 11 height 11
radio input "true"
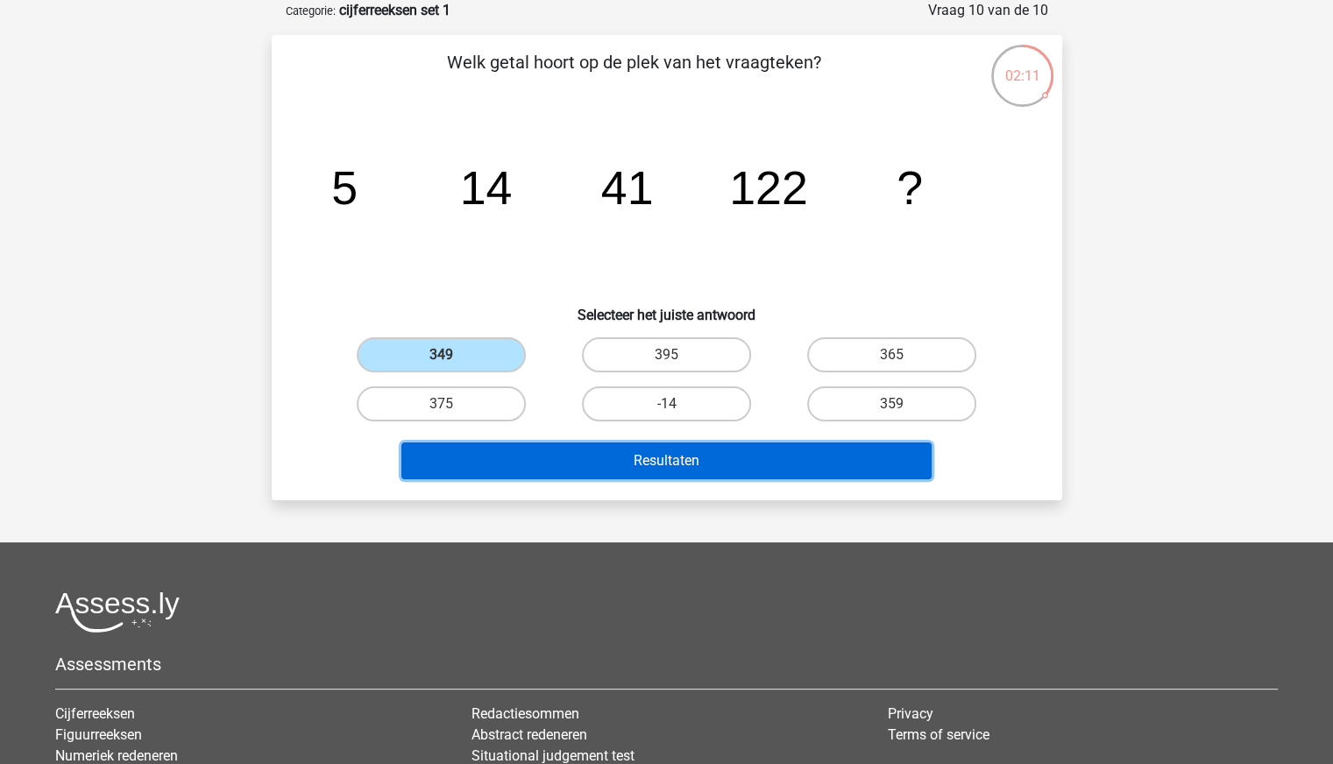
click at [564, 463] on button "Resultaten" at bounding box center [666, 461] width 530 height 37
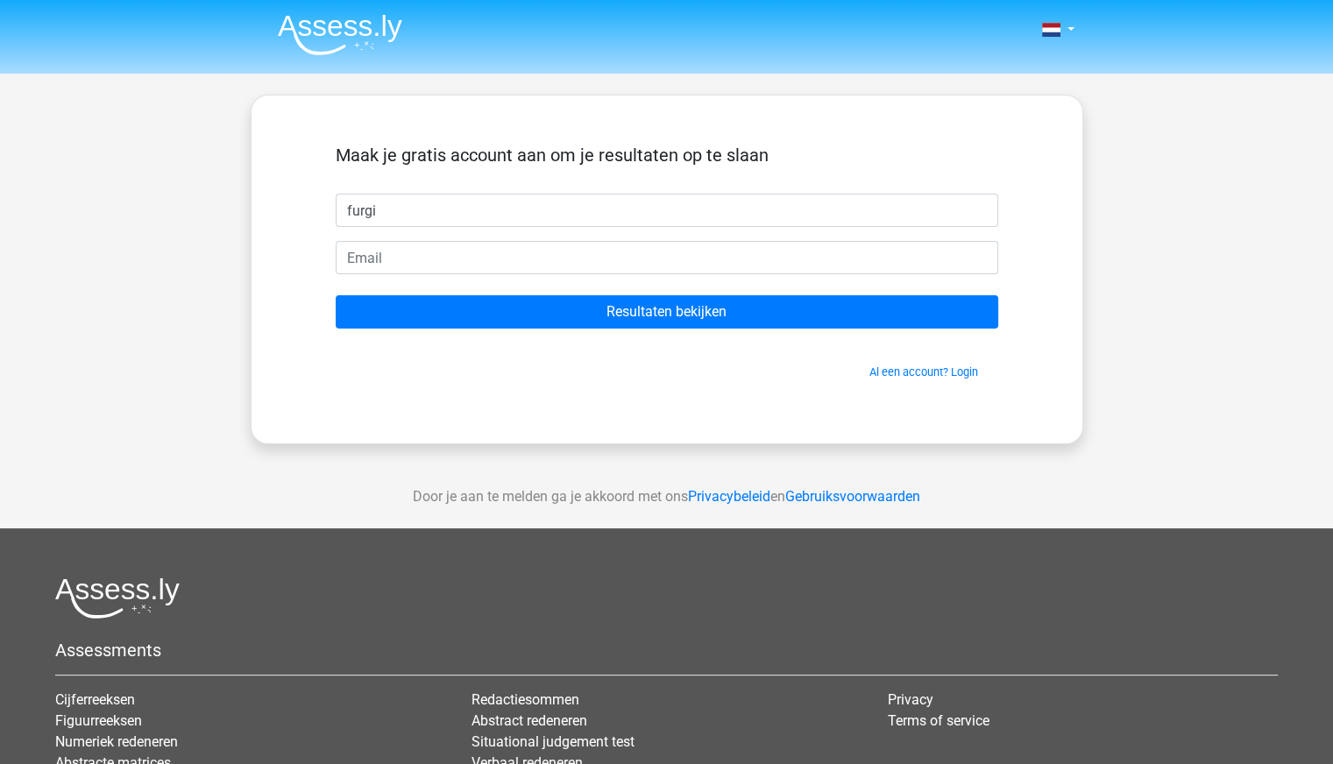
type input "Furgill"
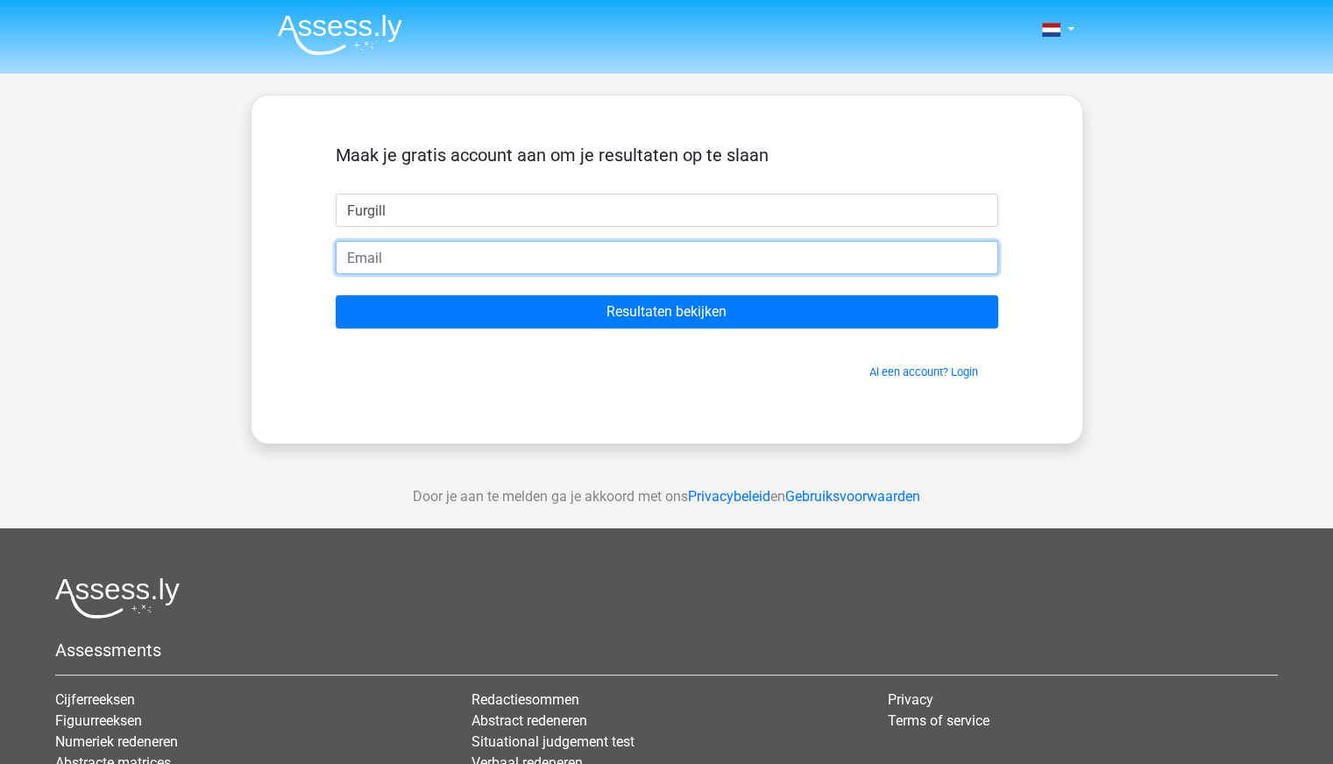
click at [491, 256] on input "email" at bounding box center [667, 257] width 662 height 33
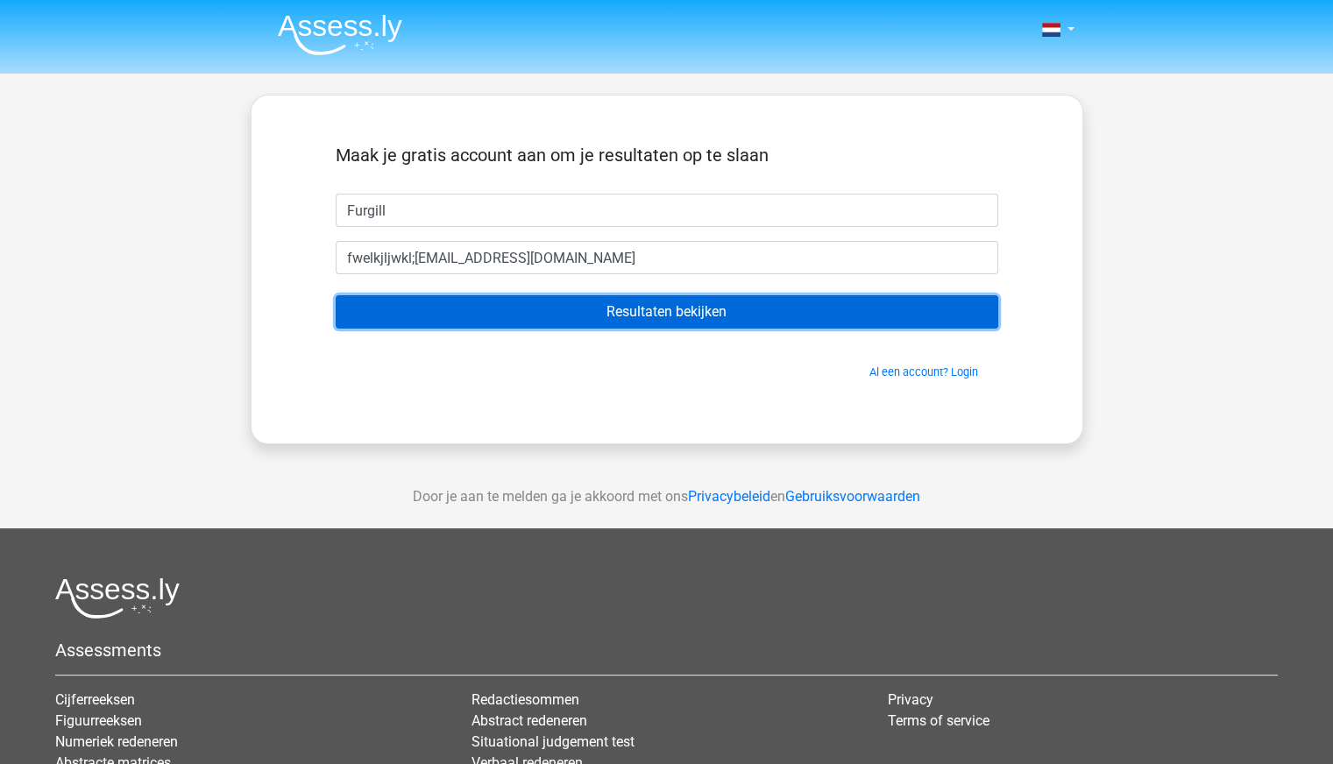
click at [610, 317] on input "Resultaten bekijken" at bounding box center [667, 311] width 662 height 33
click at [579, 321] on input "Resultaten bekijken" at bounding box center [667, 311] width 662 height 33
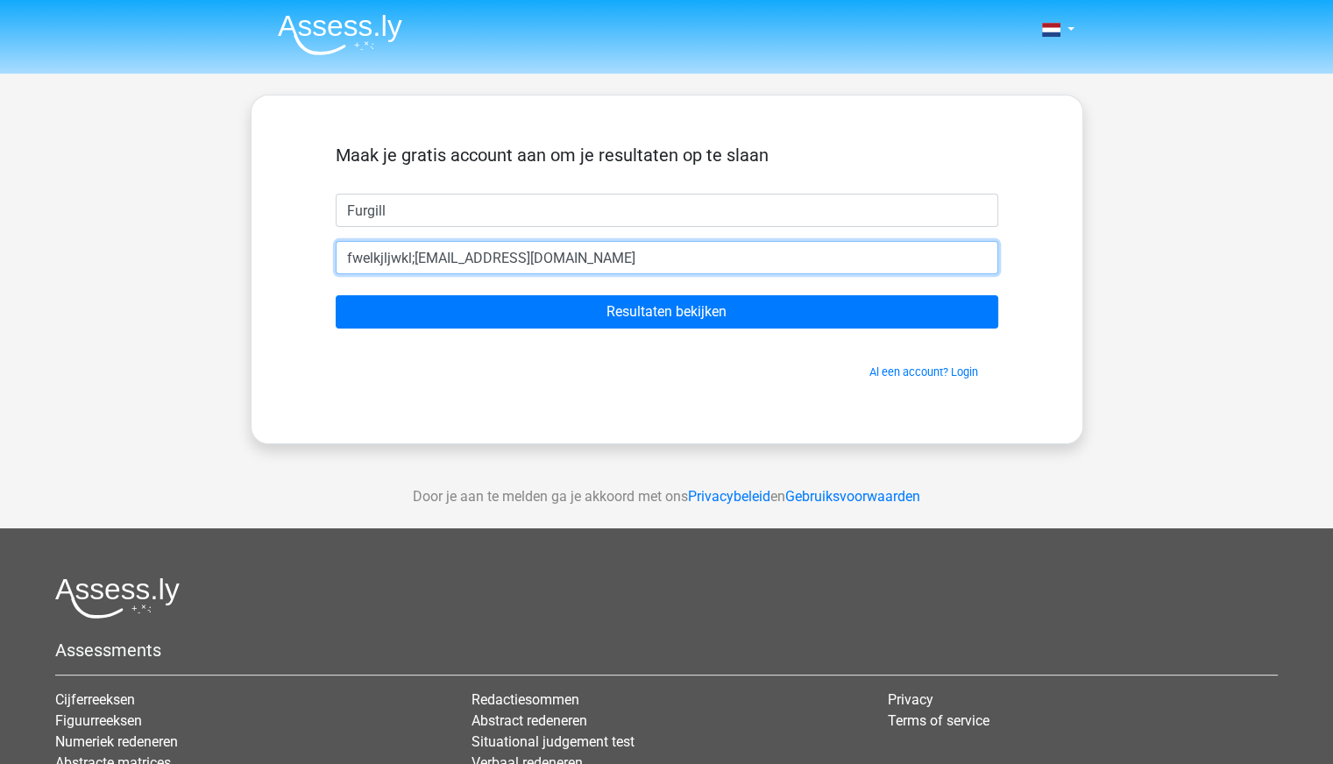
drag, startPoint x: 416, startPoint y: 264, endPoint x: 191, endPoint y: 251, distance: 225.5
click at [191, 251] on div "Nederlands English" at bounding box center [666, 495] width 1333 height 991
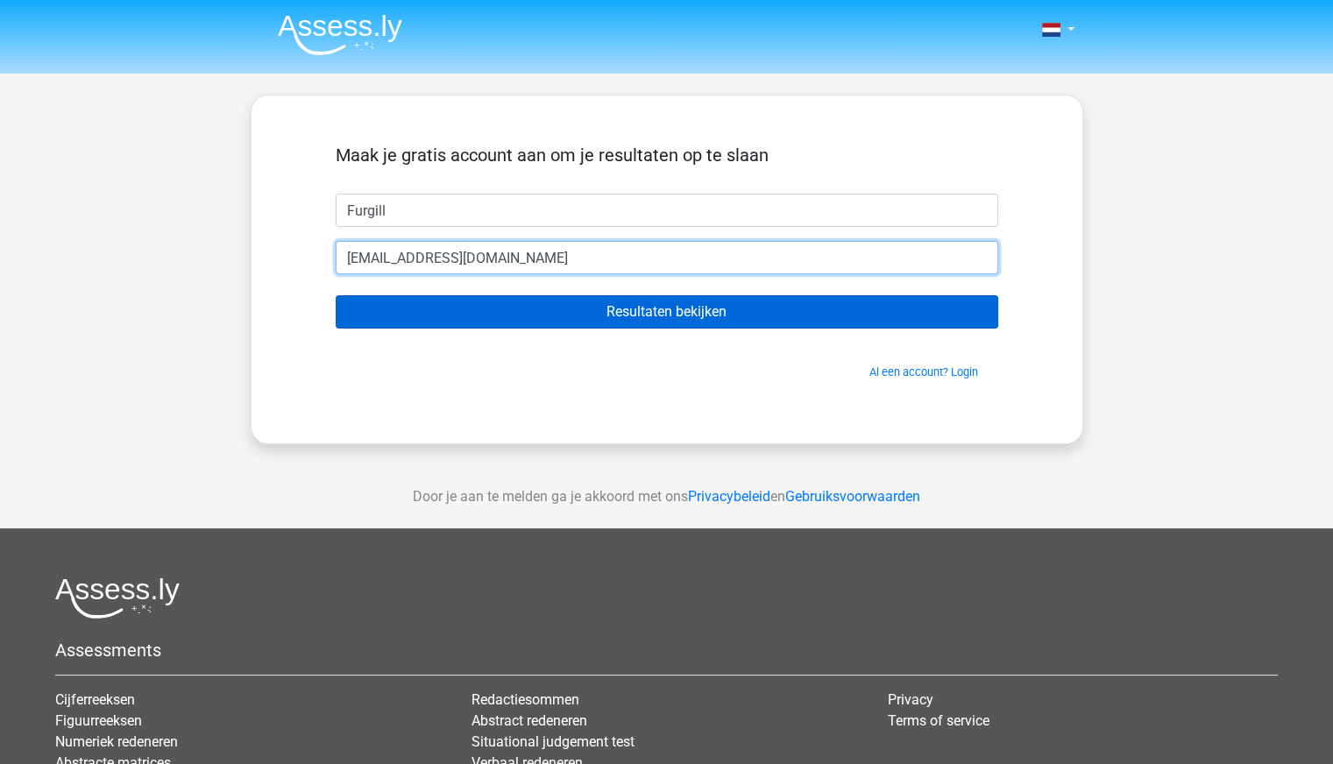
type input "erj@live.nl"
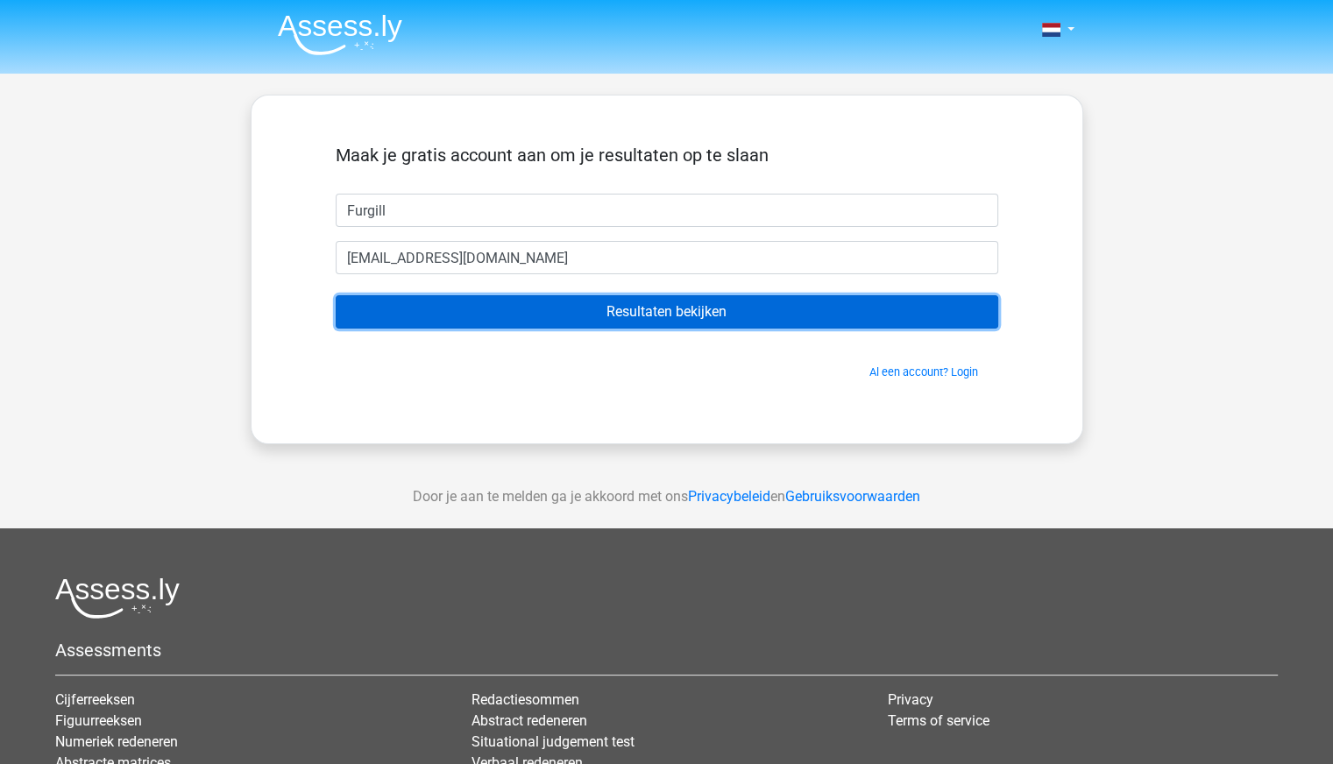
click at [464, 302] on input "Resultaten bekijken" at bounding box center [667, 311] width 662 height 33
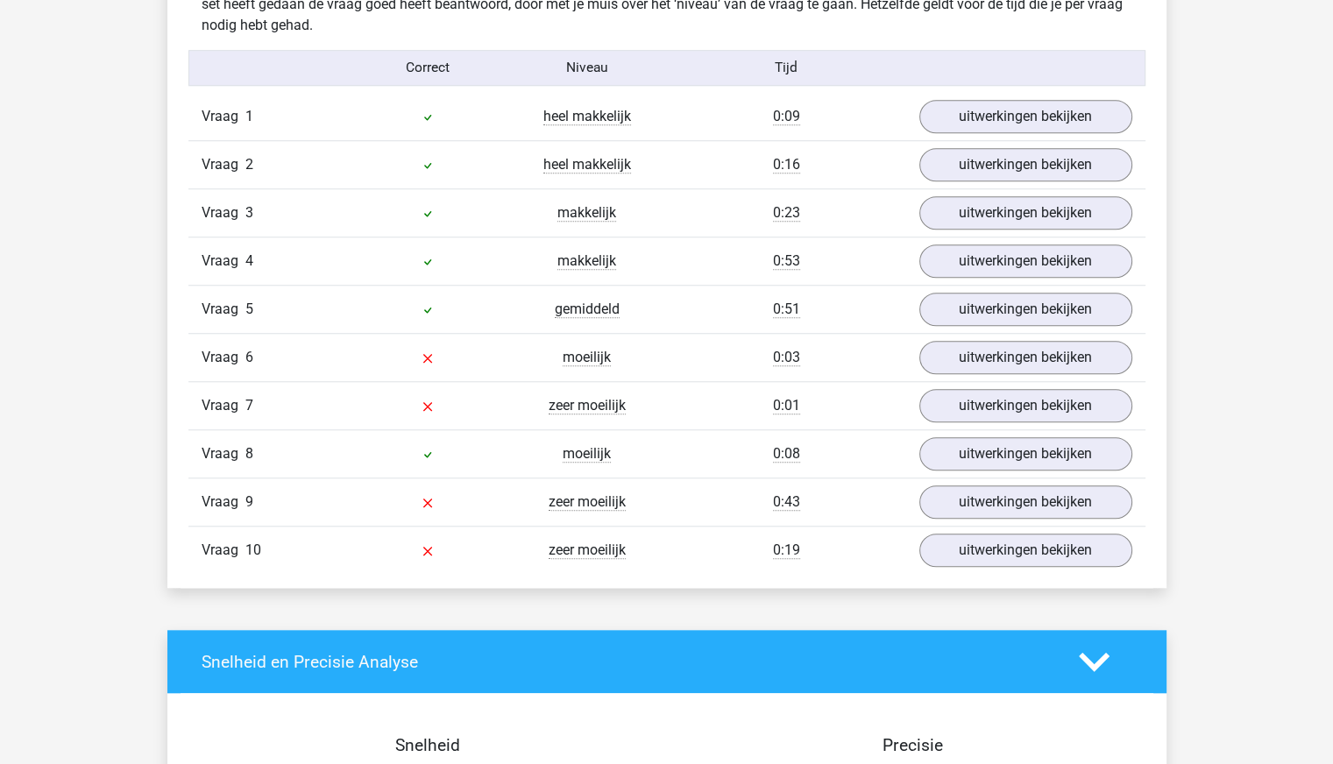
scroll to position [1419, 0]
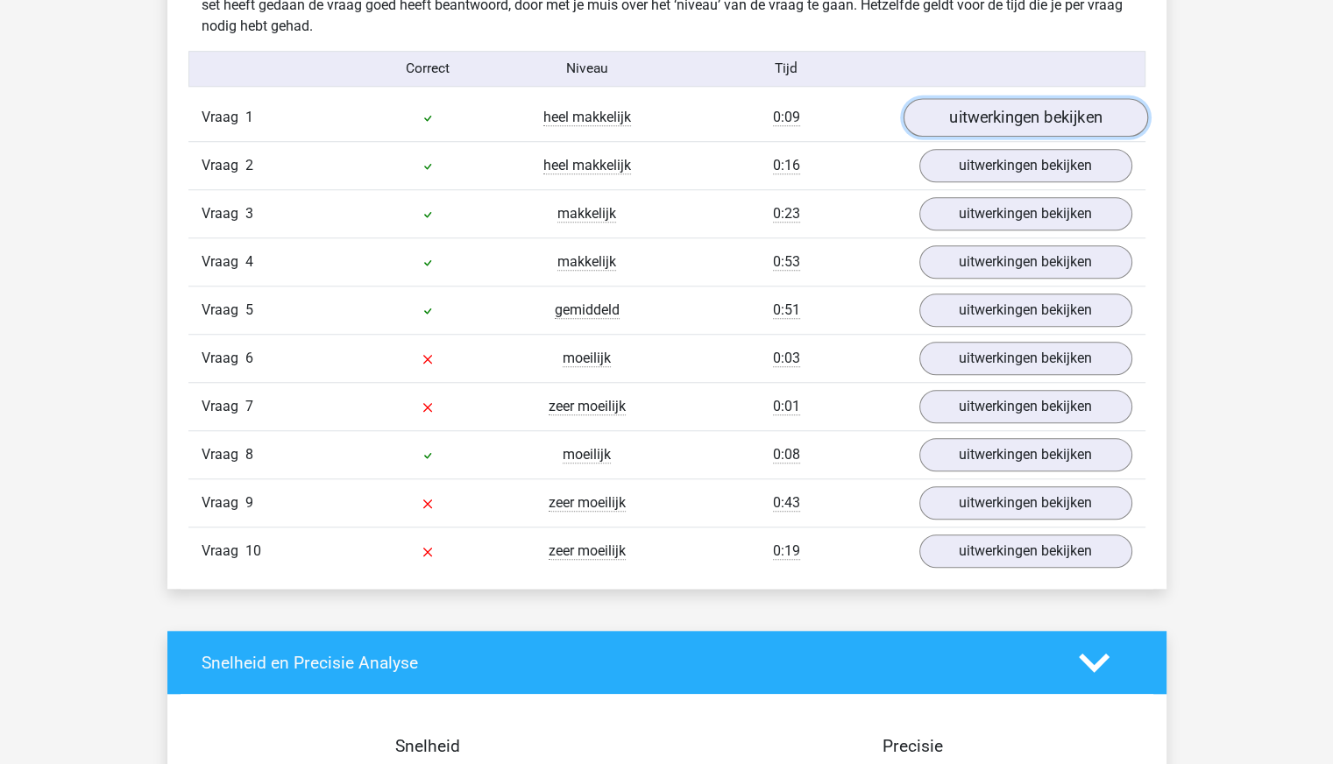
click at [999, 108] on link "uitwerkingen bekijken" at bounding box center [1025, 118] width 244 height 39
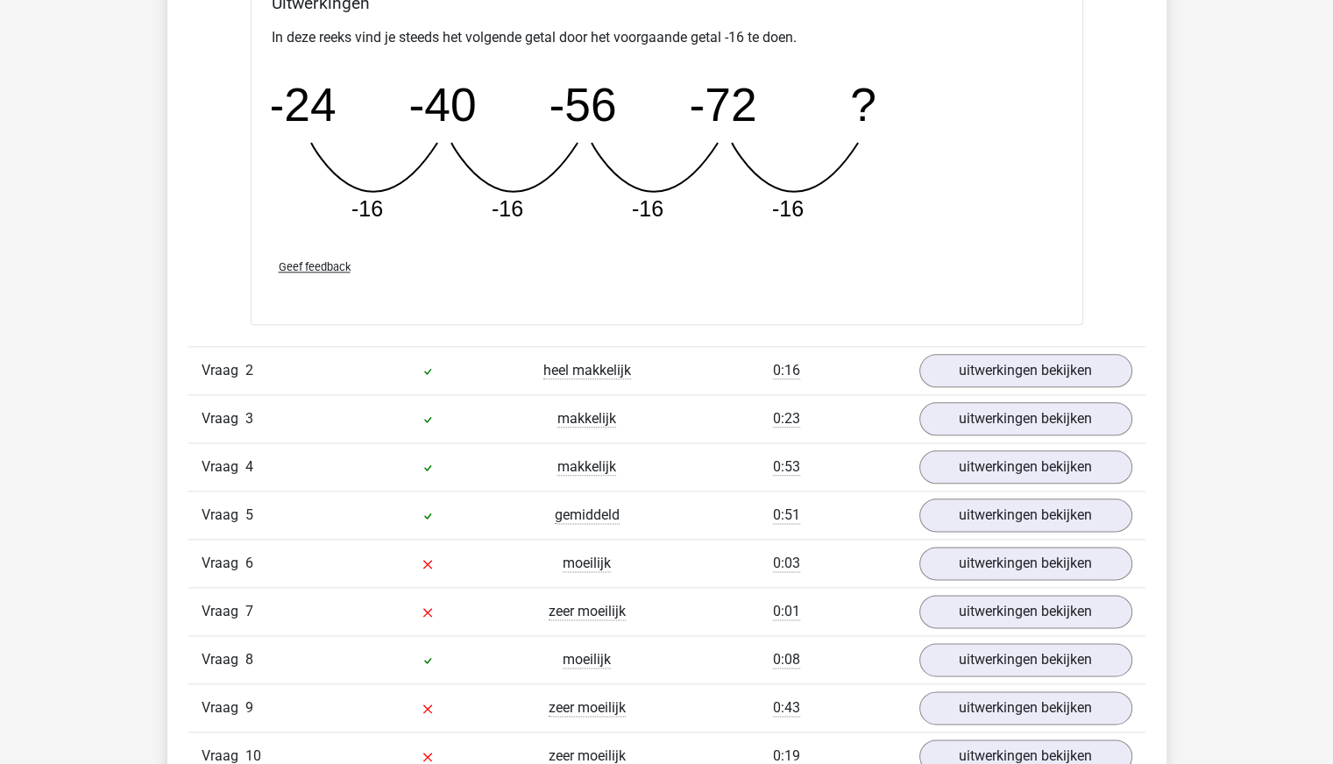
scroll to position [1984, 0]
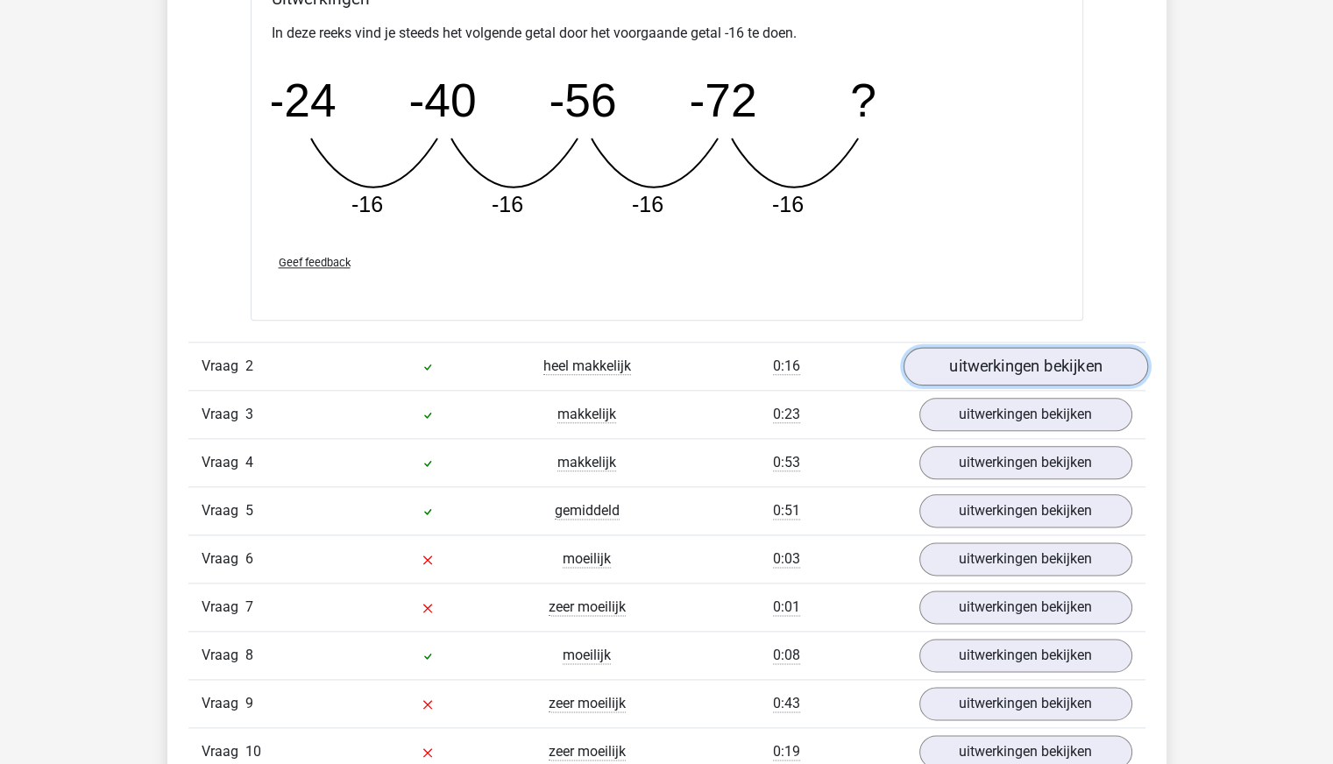
click at [1004, 365] on link "uitwerkingen bekijken" at bounding box center [1025, 366] width 244 height 39
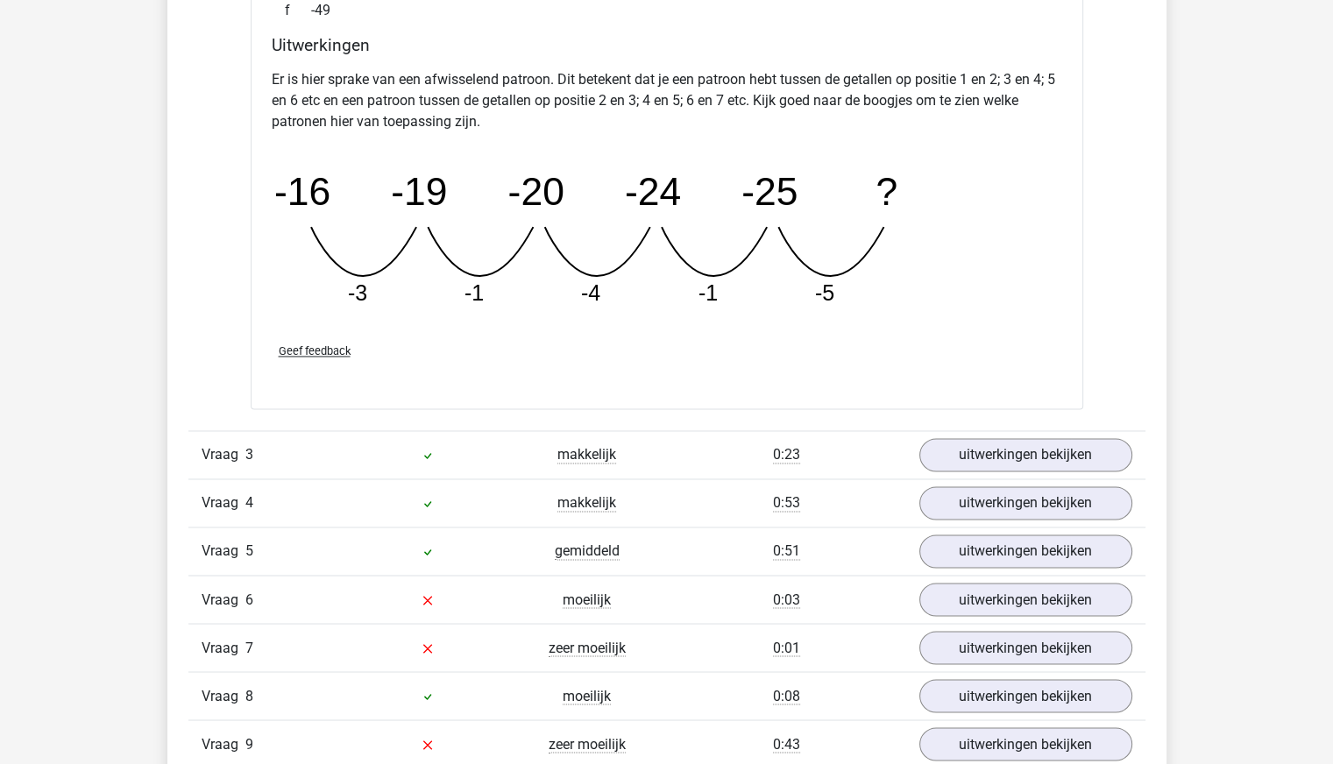
scroll to position [2890, 0]
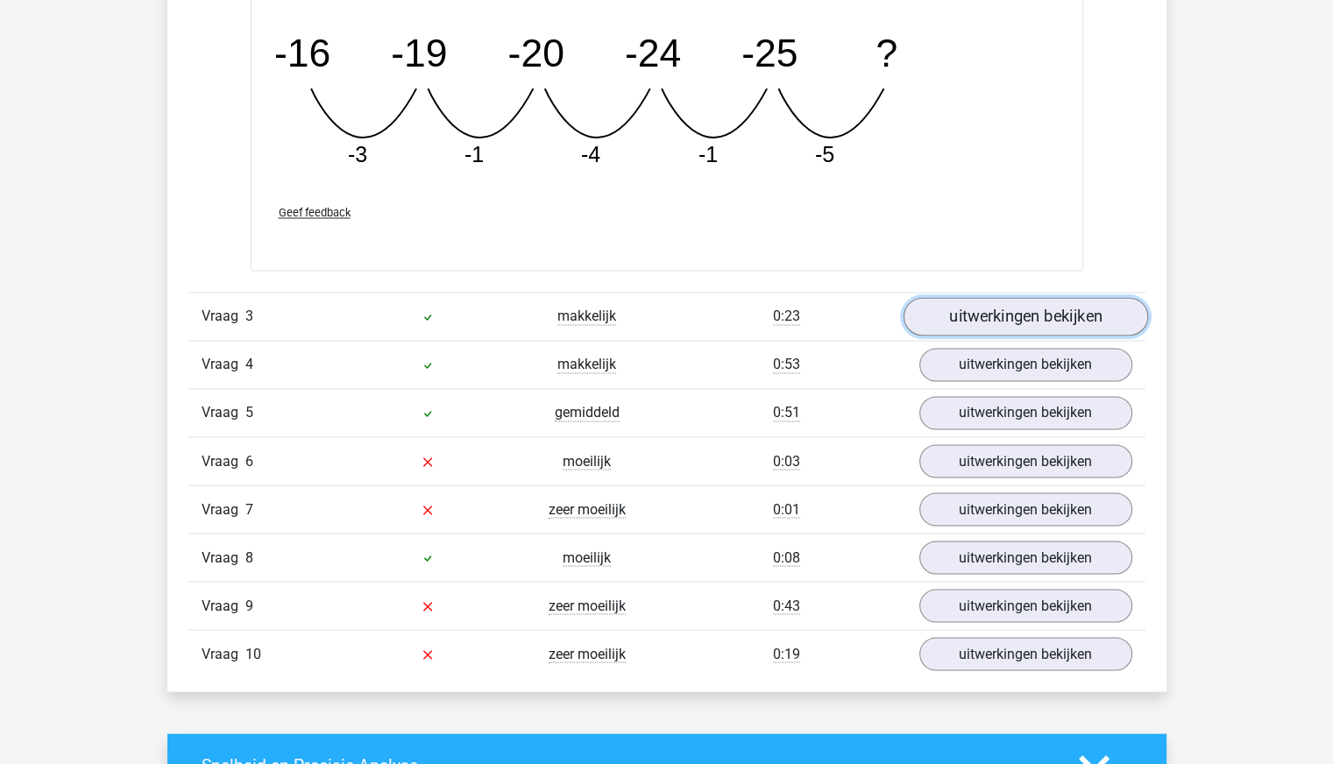
click at [956, 313] on link "uitwerkingen bekijken" at bounding box center [1025, 316] width 244 height 39
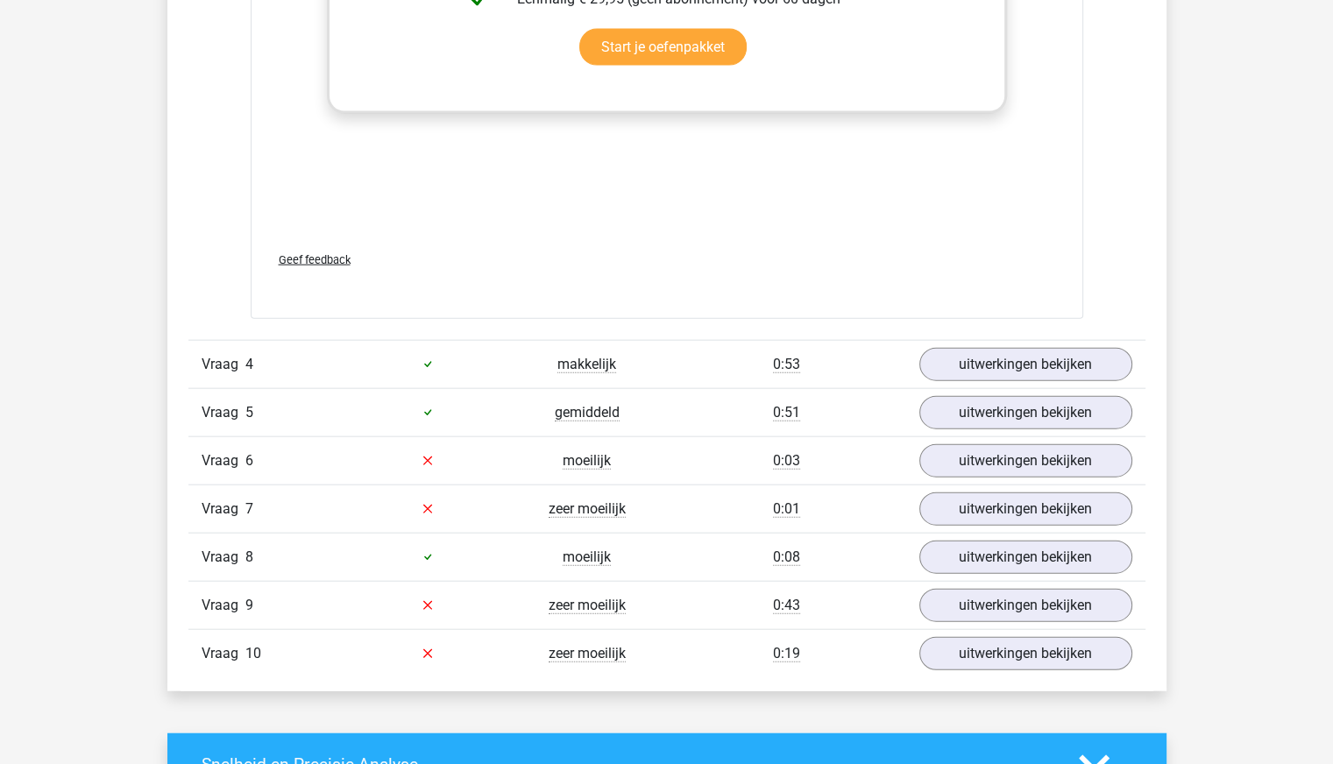
scroll to position [3971, 0]
click at [1013, 356] on link "uitwerkingen bekijken" at bounding box center [1025, 364] width 244 height 39
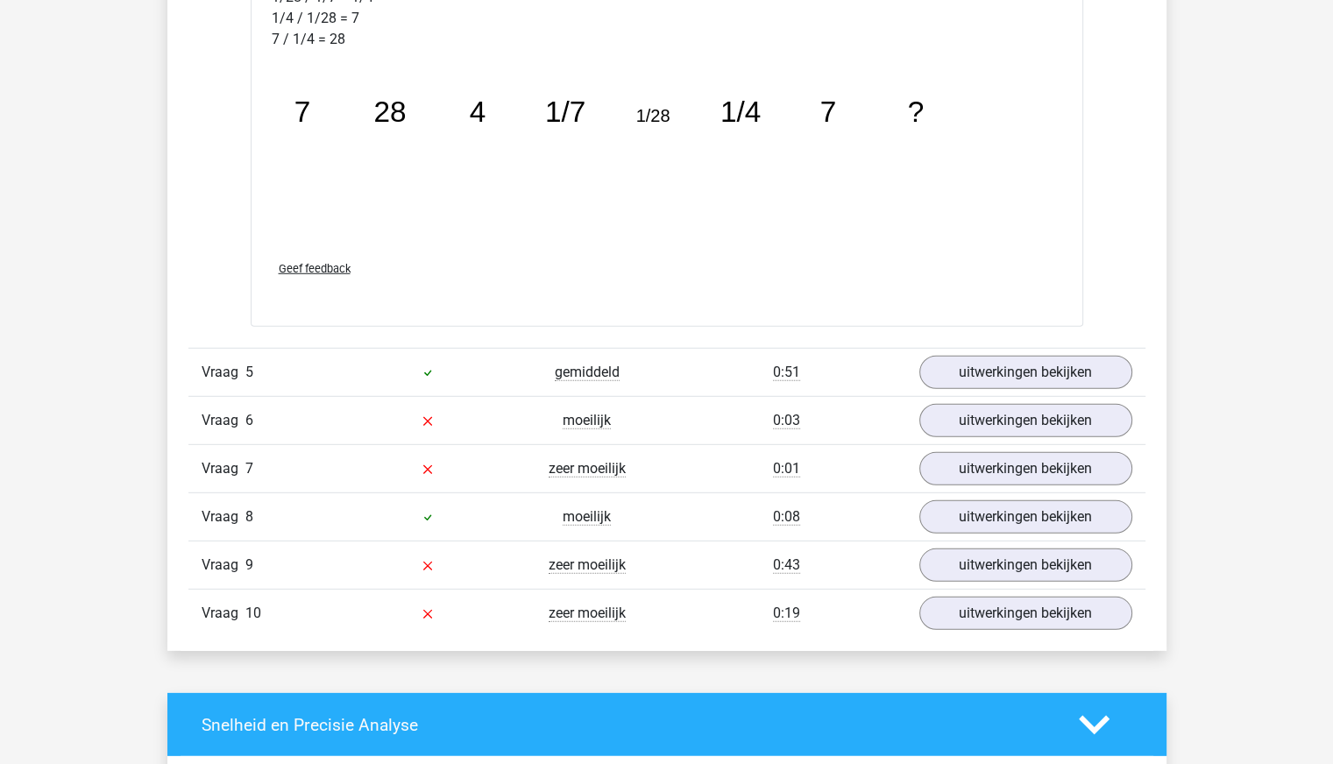
scroll to position [4930, 0]
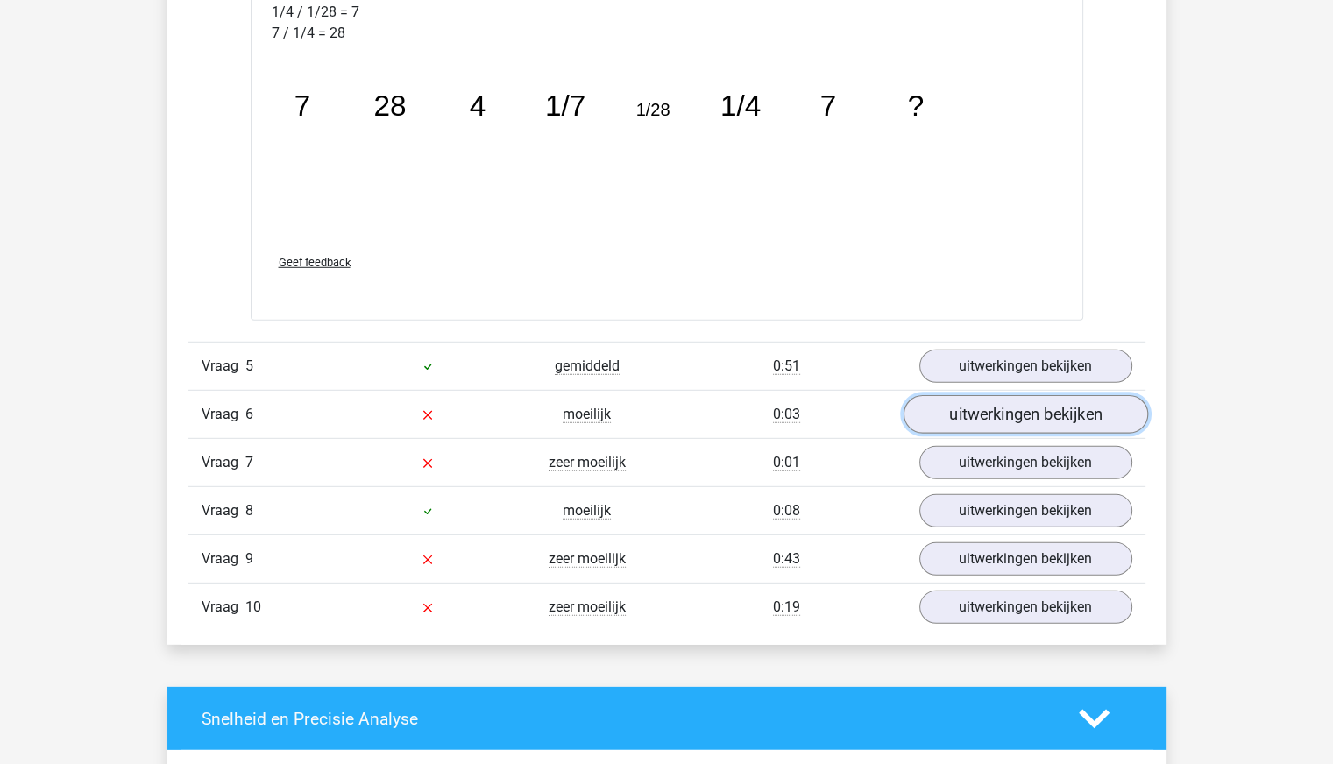
click at [992, 410] on link "uitwerkingen bekijken" at bounding box center [1025, 414] width 244 height 39
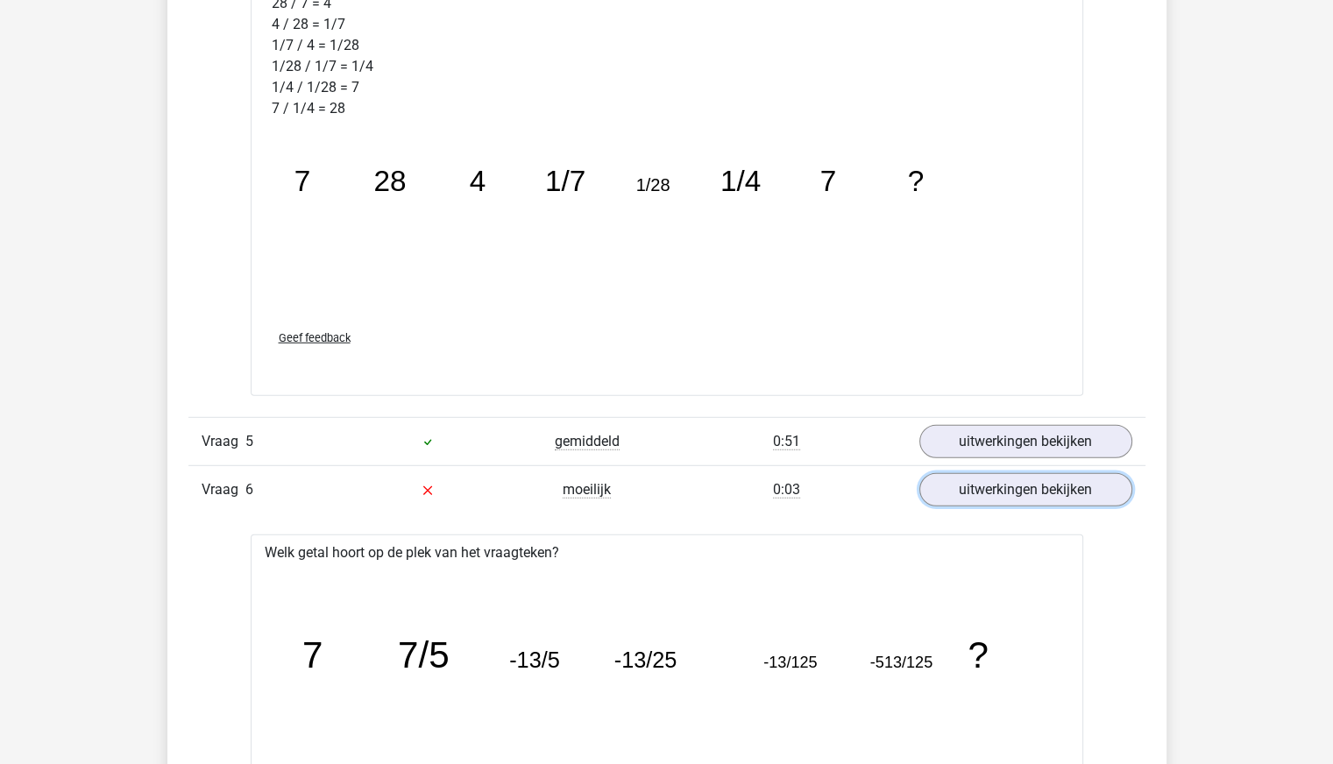
scroll to position [4856, 0]
click at [978, 501] on link "uitwerkingen bekijken" at bounding box center [1025, 488] width 244 height 39
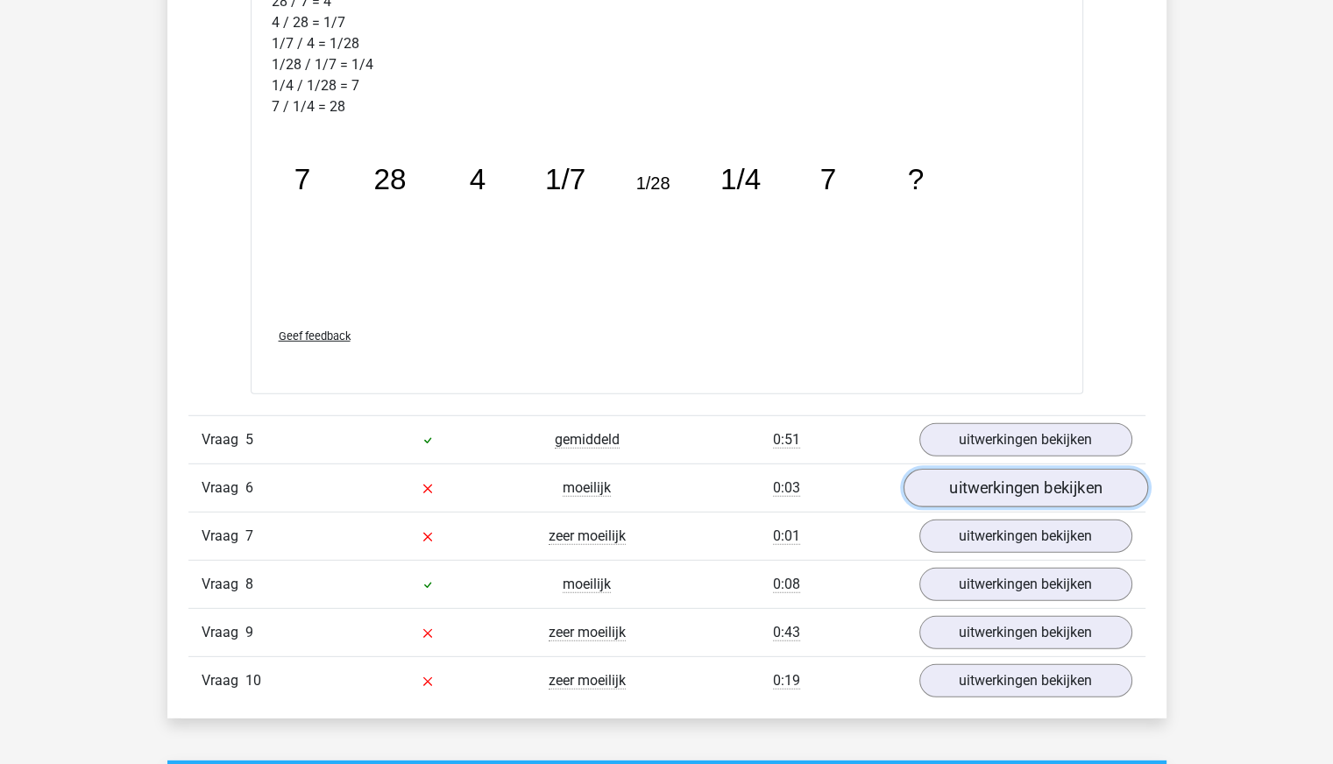
click at [987, 484] on link "uitwerkingen bekijken" at bounding box center [1025, 488] width 244 height 39
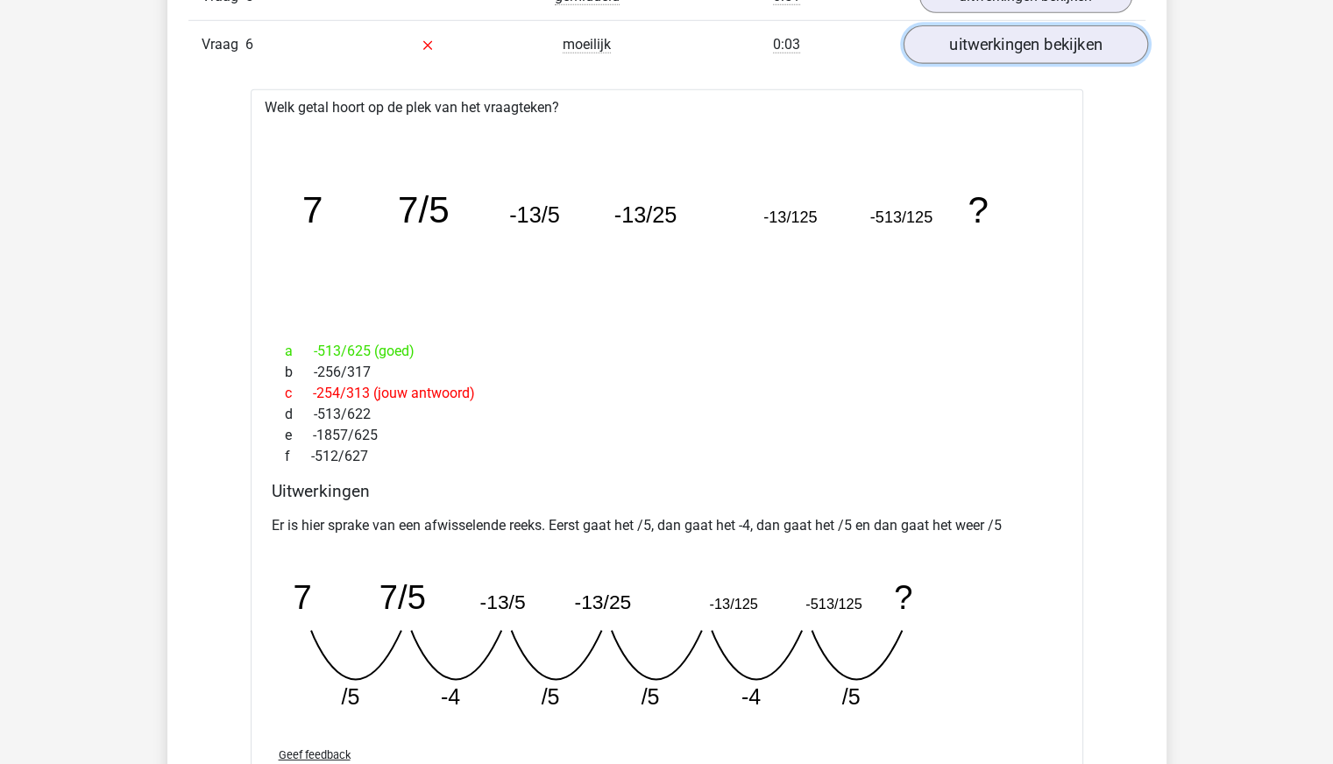
scroll to position [5516, 0]
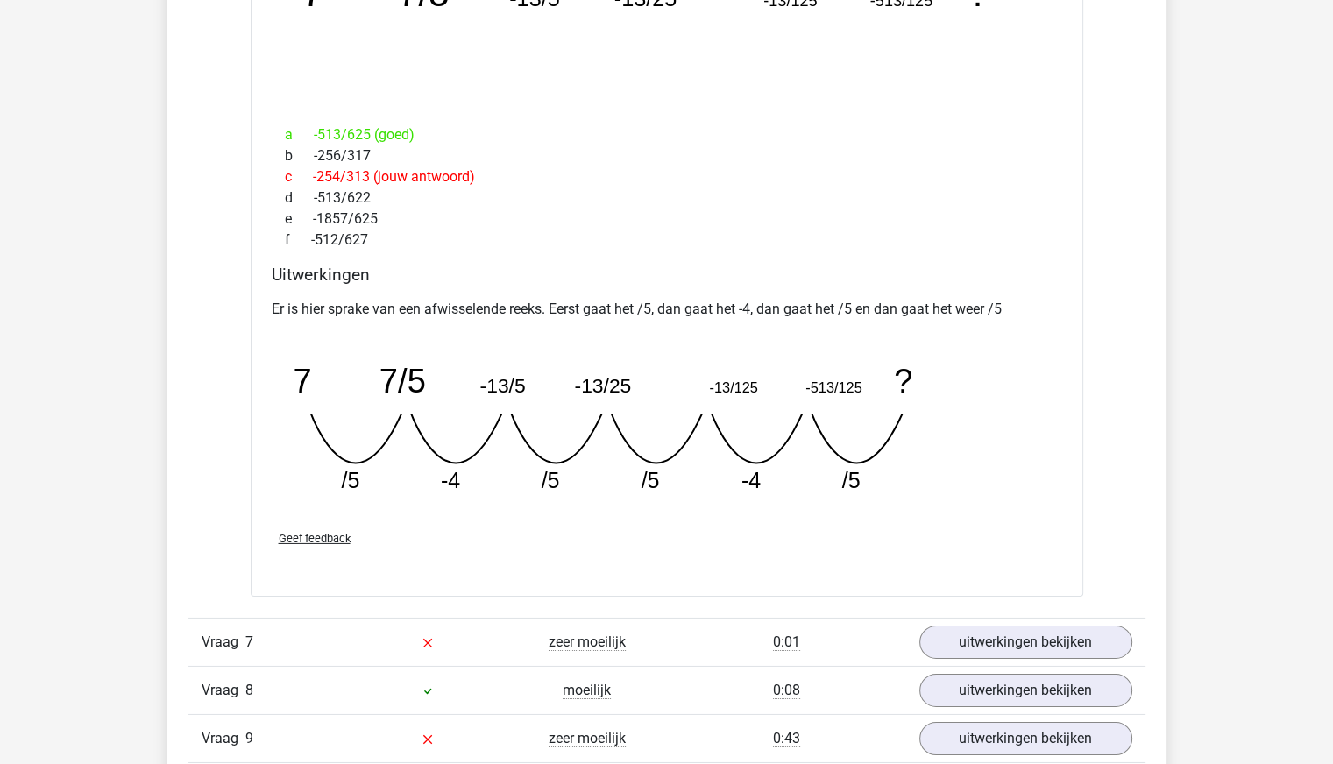
click at [640, 458] on icon "image/svg+xml 7 7/5 -13/5 -13/25 -13/125 -513/125 ? /5 -4 /5 /5 -4" at bounding box center [622, 421] width 701 height 175
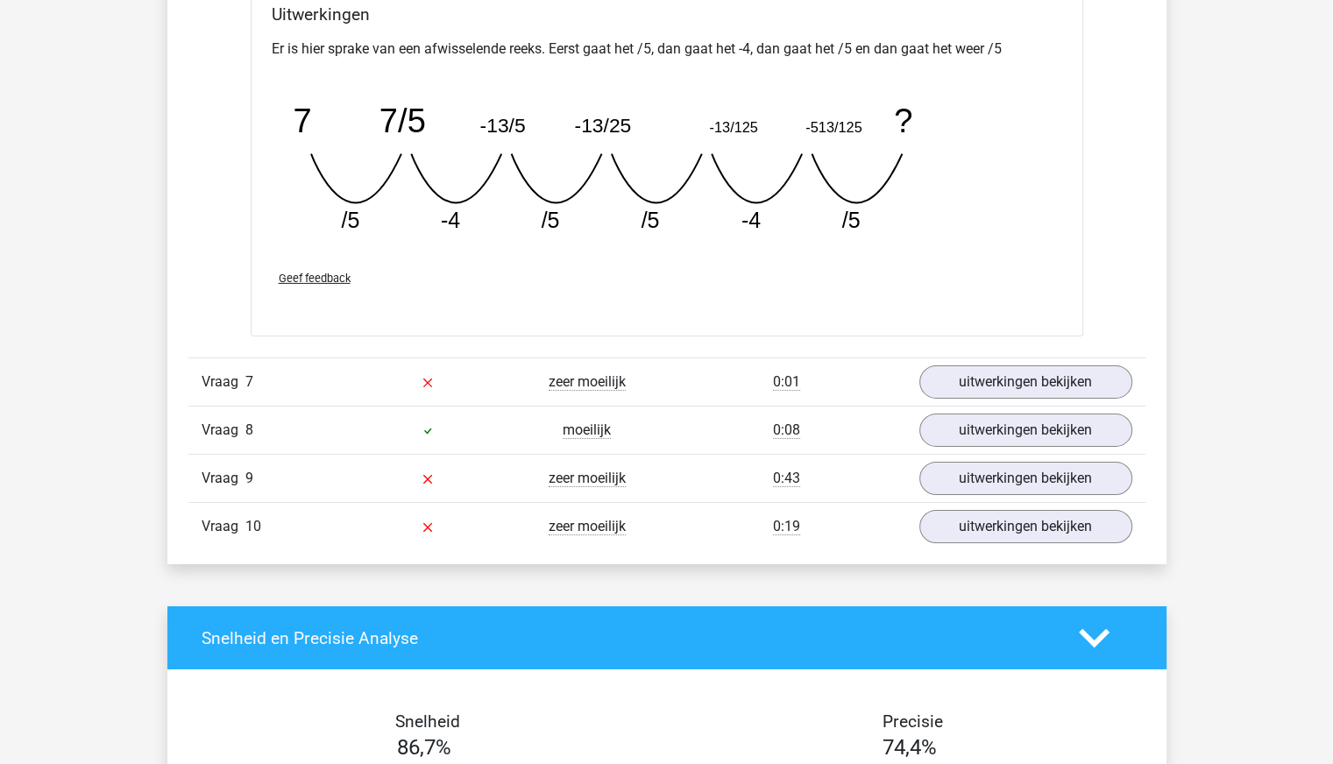
scroll to position [5776, 0]
click at [1027, 374] on link "uitwerkingen bekijken" at bounding box center [1025, 382] width 244 height 39
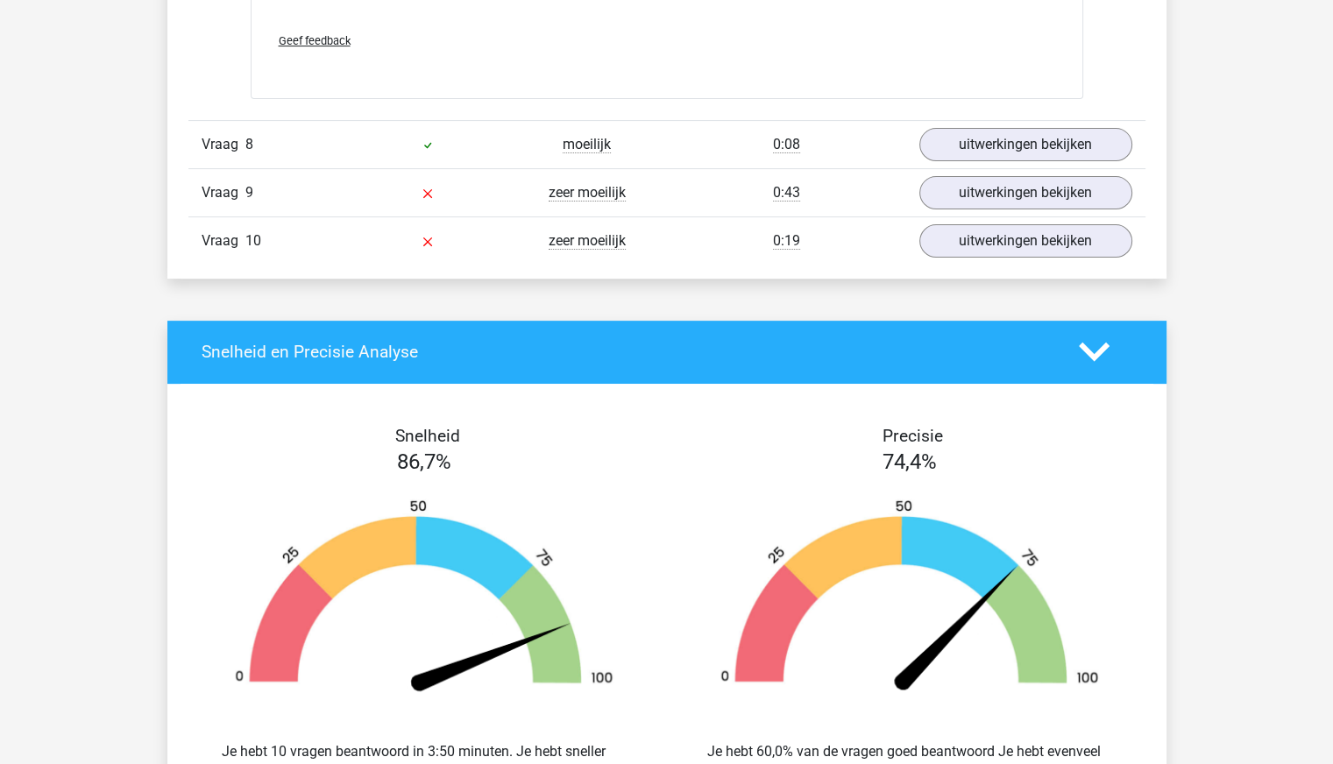
scroll to position [7143, 0]
click at [973, 180] on link "uitwerkingen bekijken" at bounding box center [1025, 192] width 244 height 39
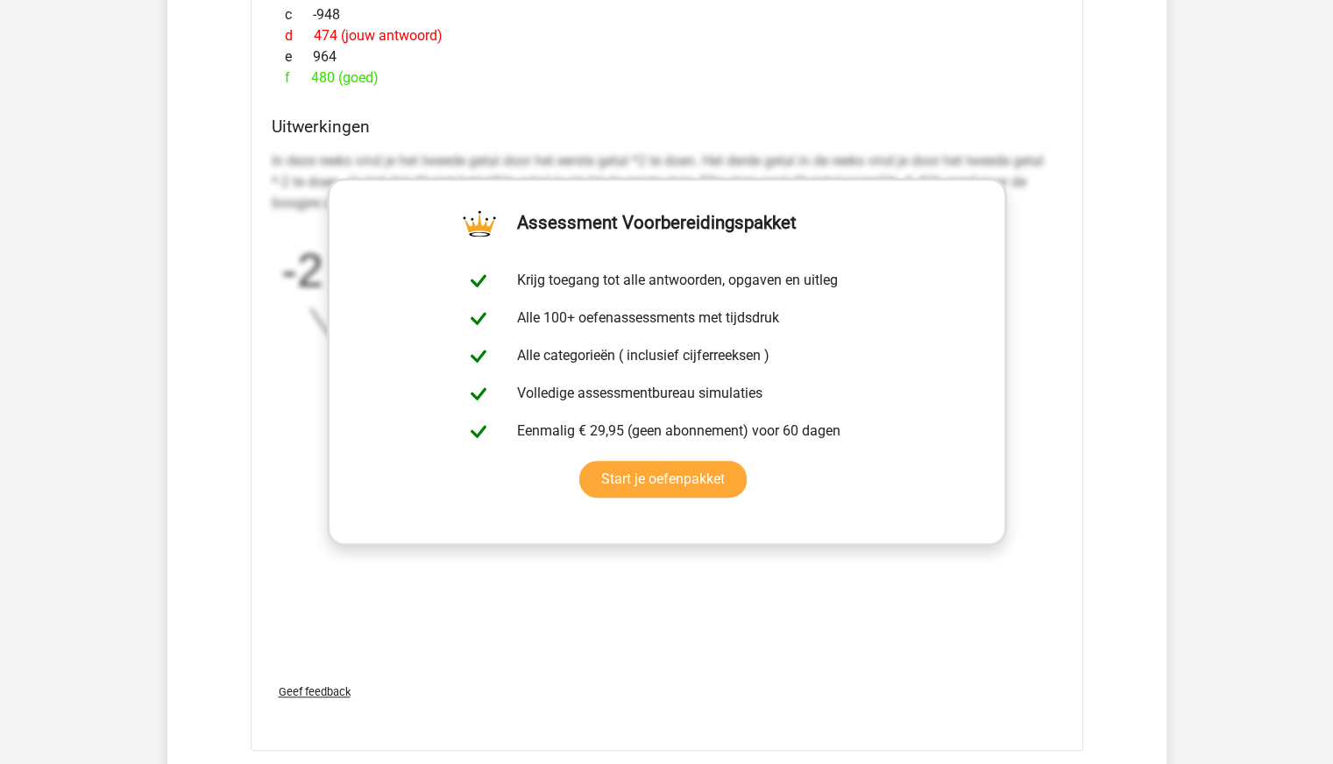
scroll to position [7669, 0]
click at [712, 476] on link "Start je oefenpakket" at bounding box center [662, 479] width 167 height 37
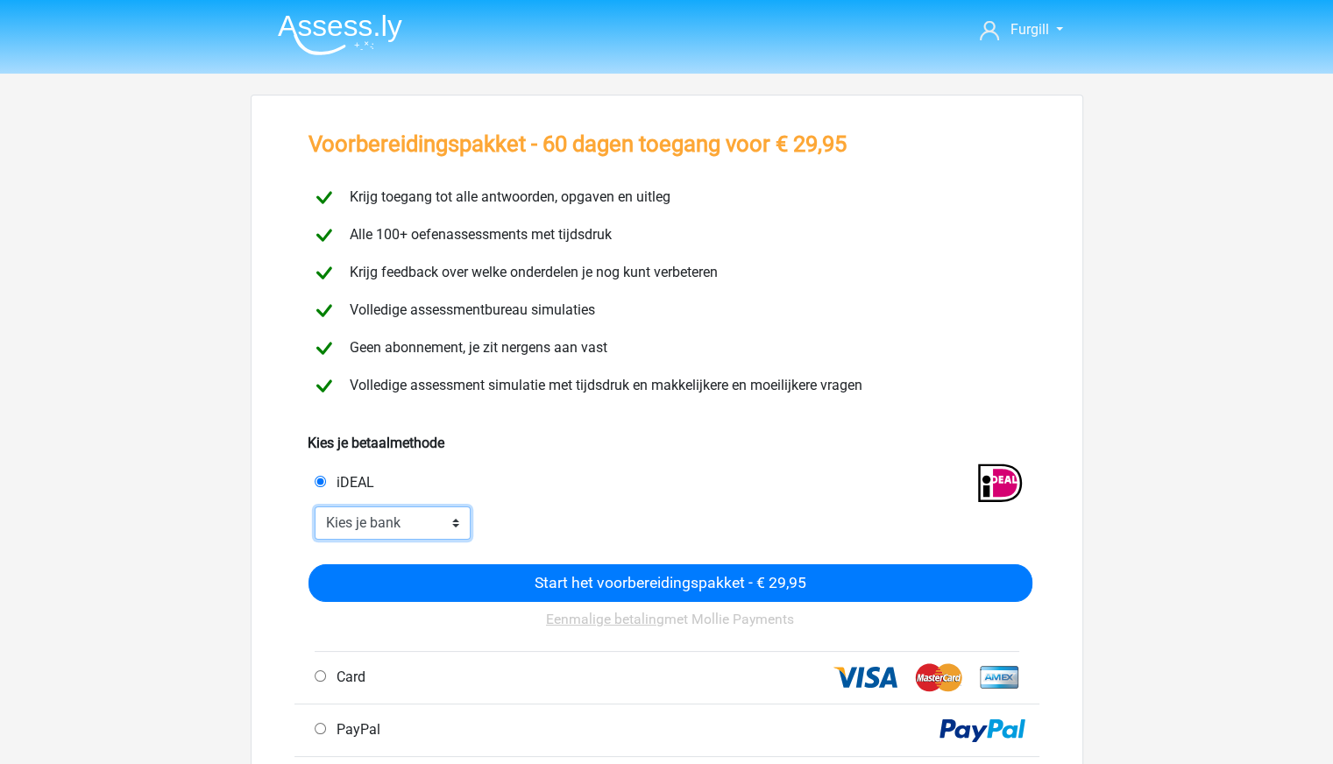
click at [414, 522] on select "Kies je bank ABN AMRO ING Rabobank ASN Bank bunq Knab N26 NN Regiobank Revolut …" at bounding box center [393, 522] width 157 height 33
select select "ideal_INGBNL2A"
click at [315, 506] on select "Kies je bank ABN AMRO ING Rabobank ASN Bank bunq Knab N26 NN Regiobank Revolut …" at bounding box center [393, 522] width 157 height 33
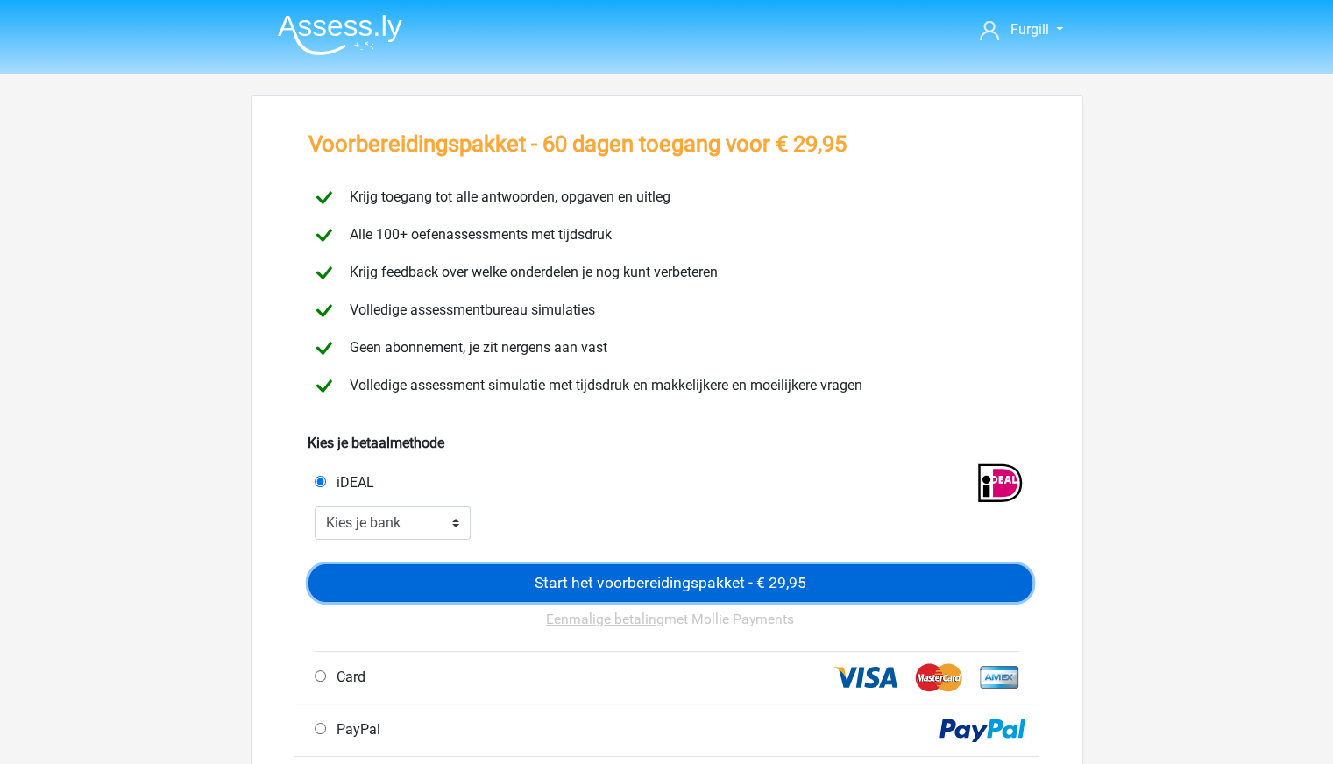
click at [719, 592] on input "Start het voorbereidingspakket - € 29,95" at bounding box center [670, 583] width 724 height 39
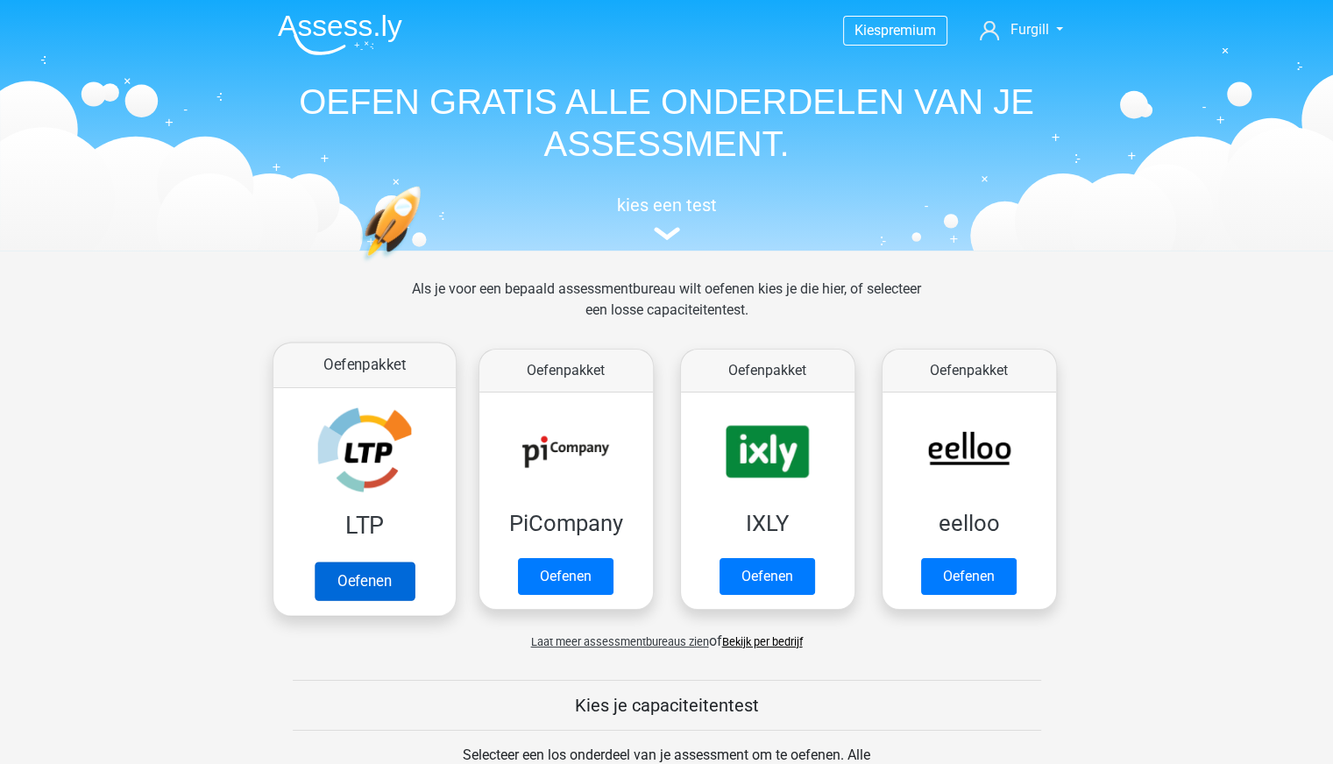
scroll to position [177, 0]
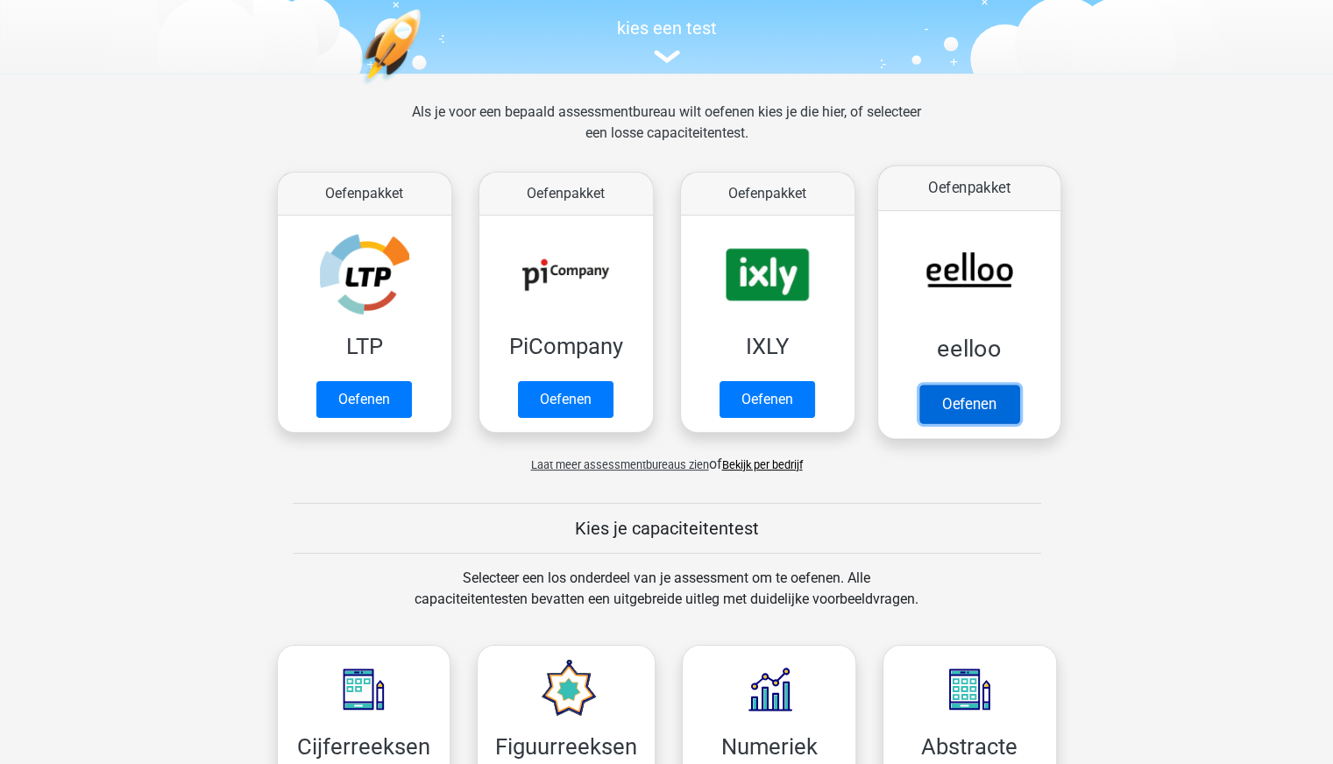
click at [918, 385] on link "Oefenen" at bounding box center [968, 404] width 100 height 39
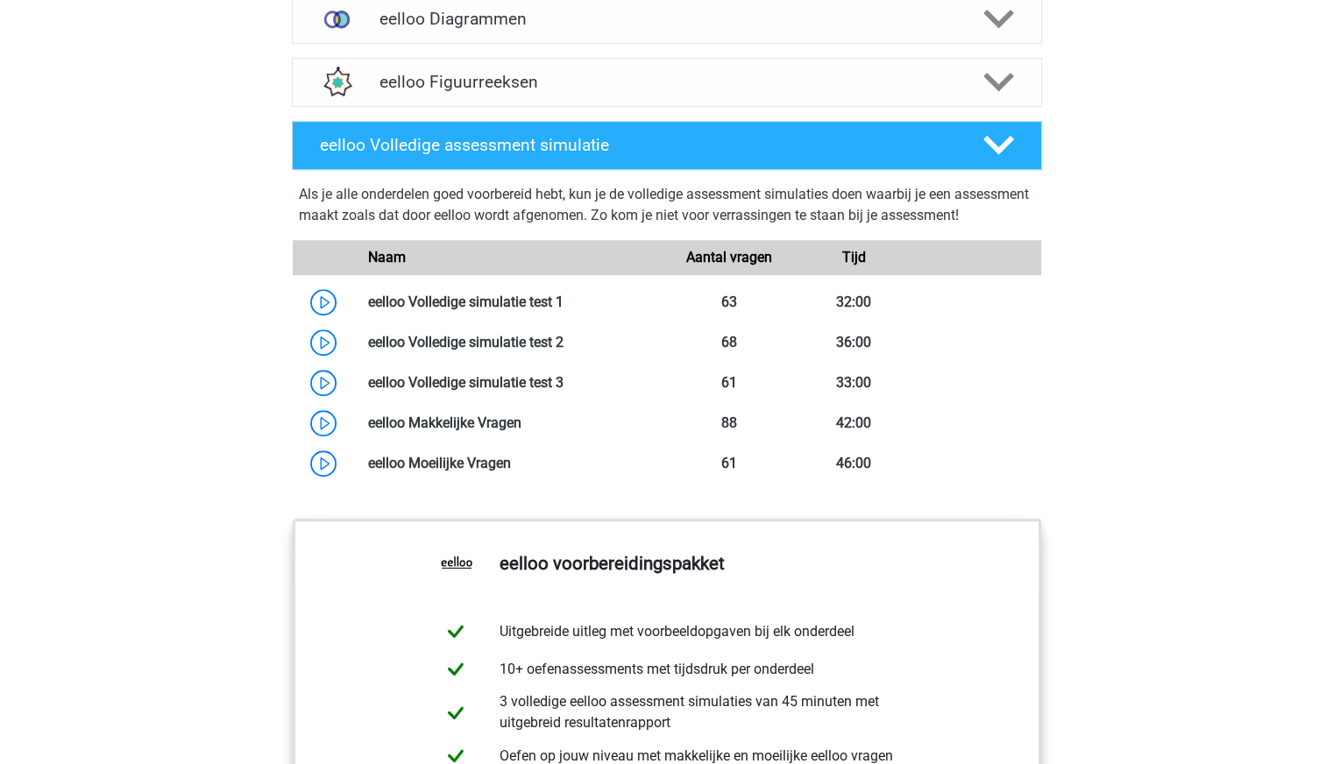
scroll to position [1304, 0]
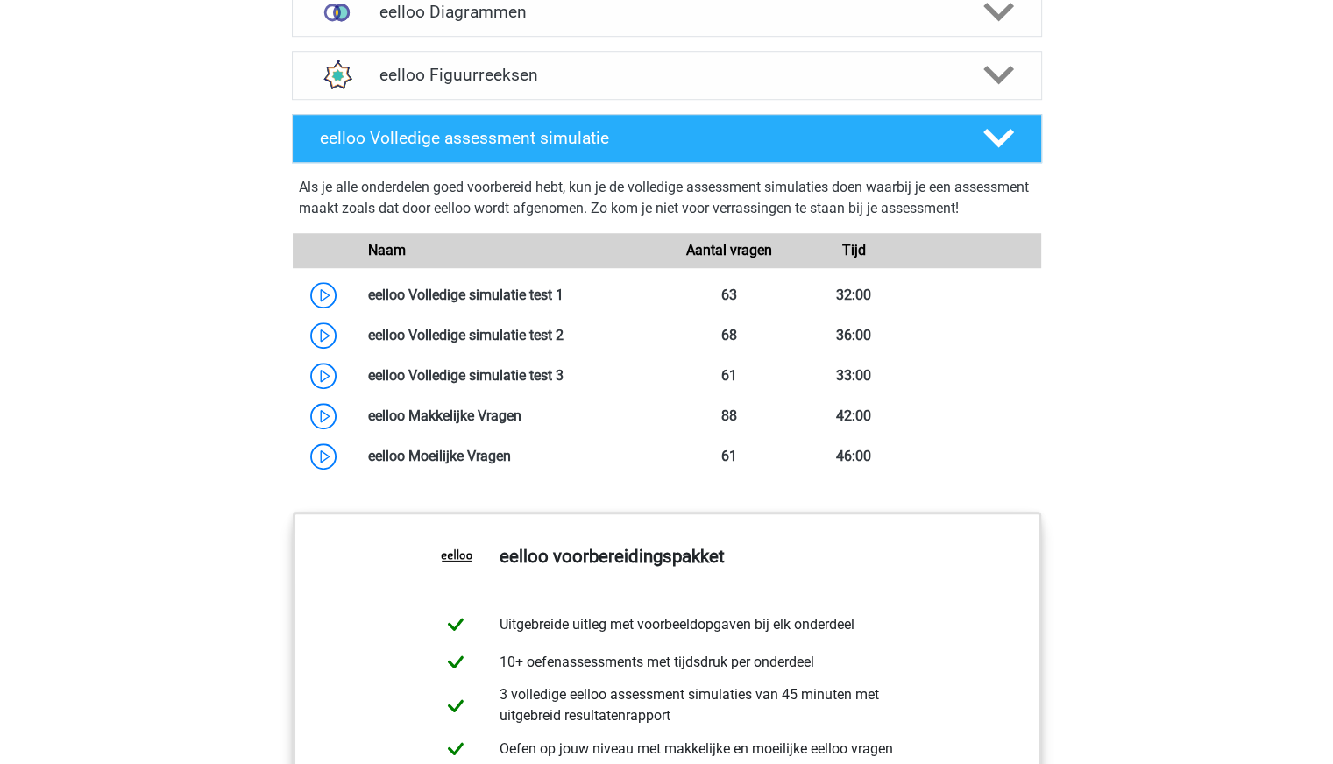
click at [904, 226] on div "Als je alle onderdelen goed voorbereid hebt, kun je de volledige assessment sim…" at bounding box center [667, 201] width 736 height 49
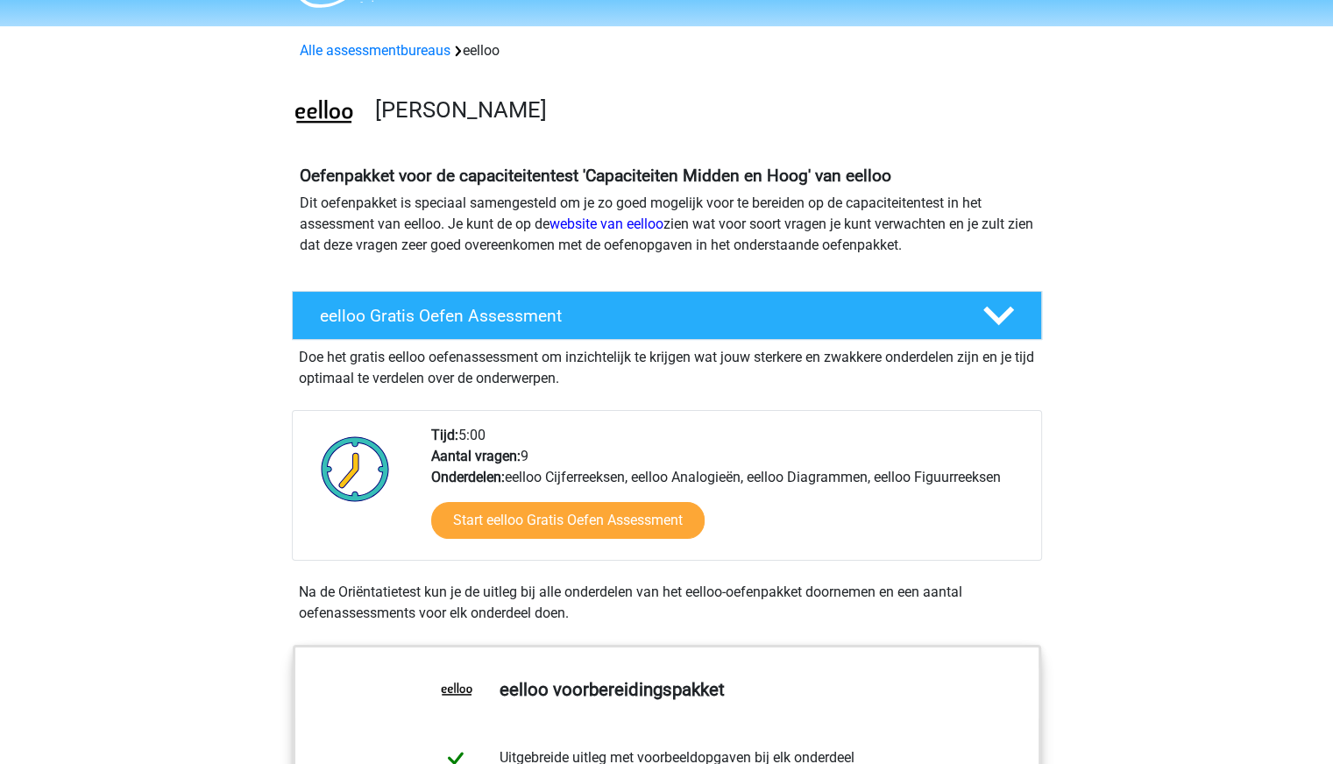
scroll to position [0, 0]
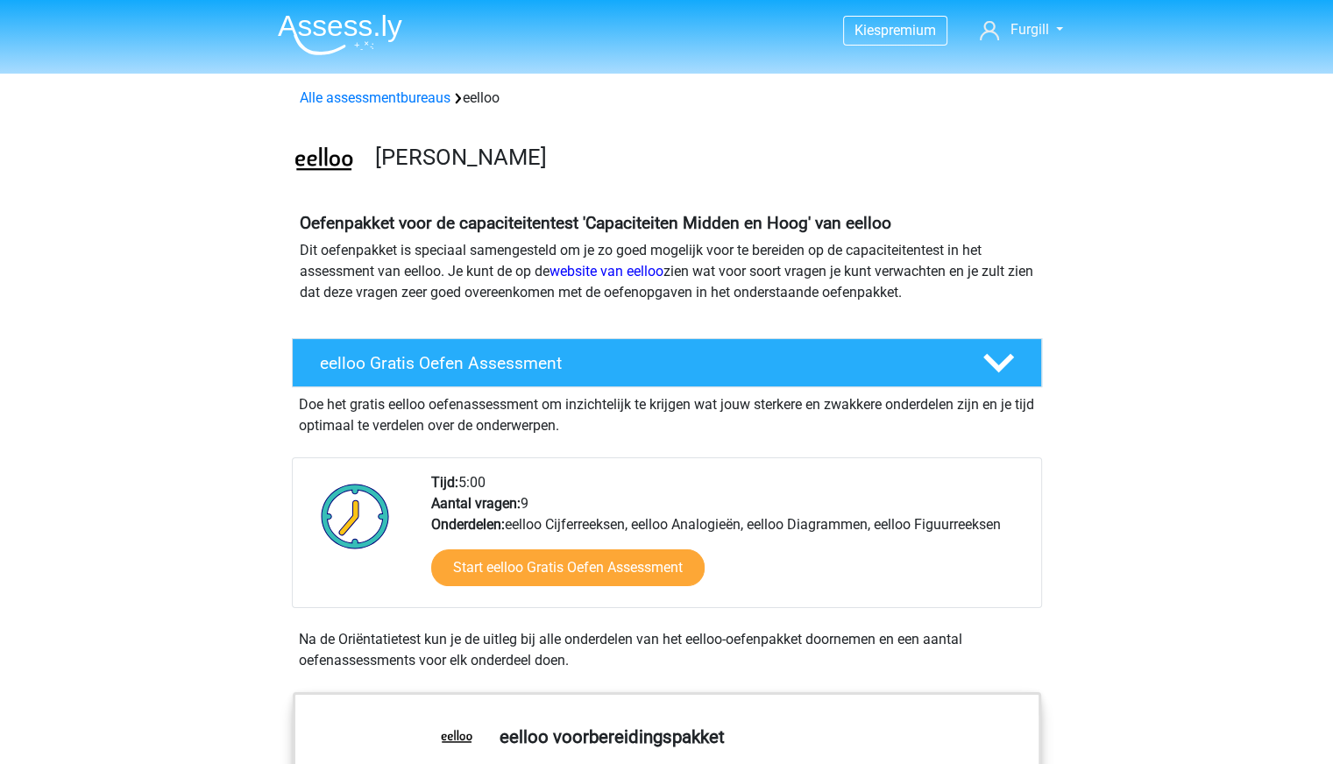
click at [356, 42] on img at bounding box center [340, 34] width 124 height 41
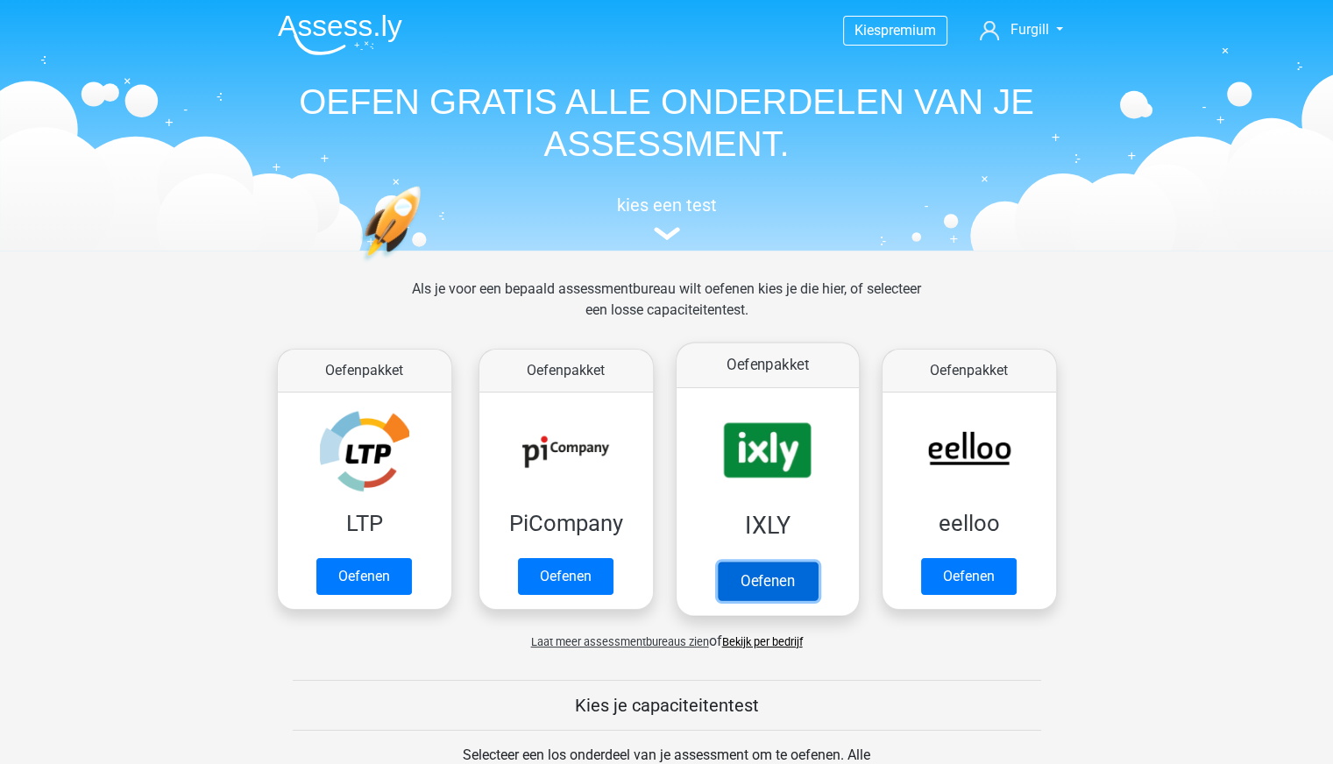
click at [763, 565] on link "Oefenen" at bounding box center [767, 581] width 100 height 39
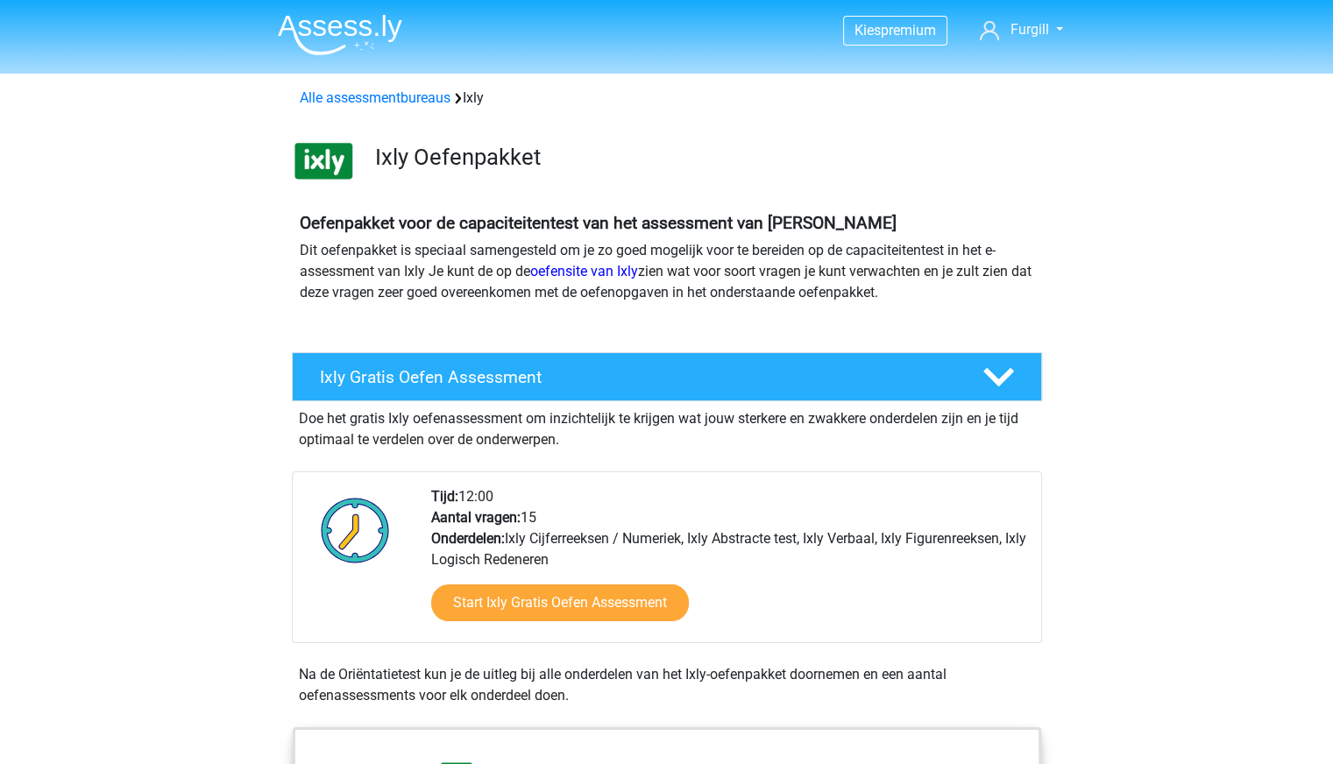
scroll to position [480, 0]
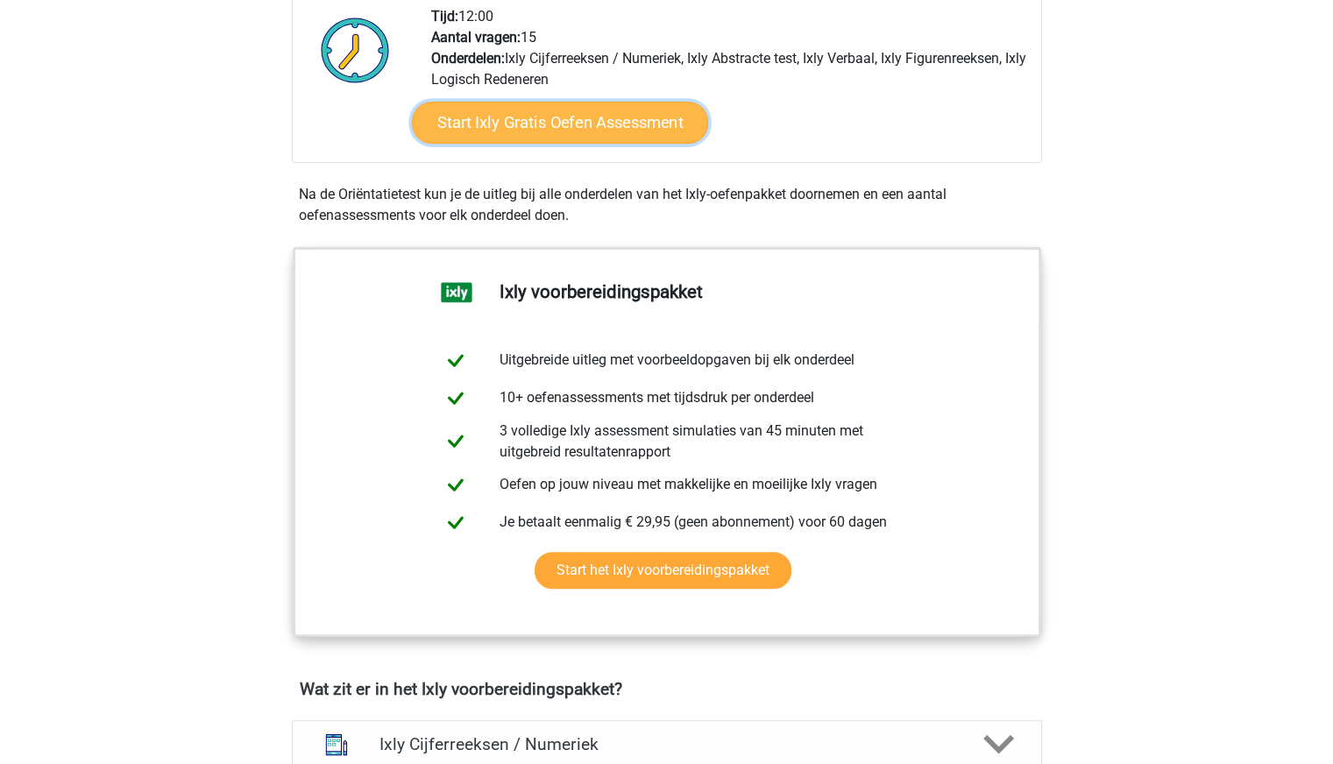
click at [617, 124] on link "Start Ixly Gratis Oefen Assessment" at bounding box center [559, 123] width 296 height 42
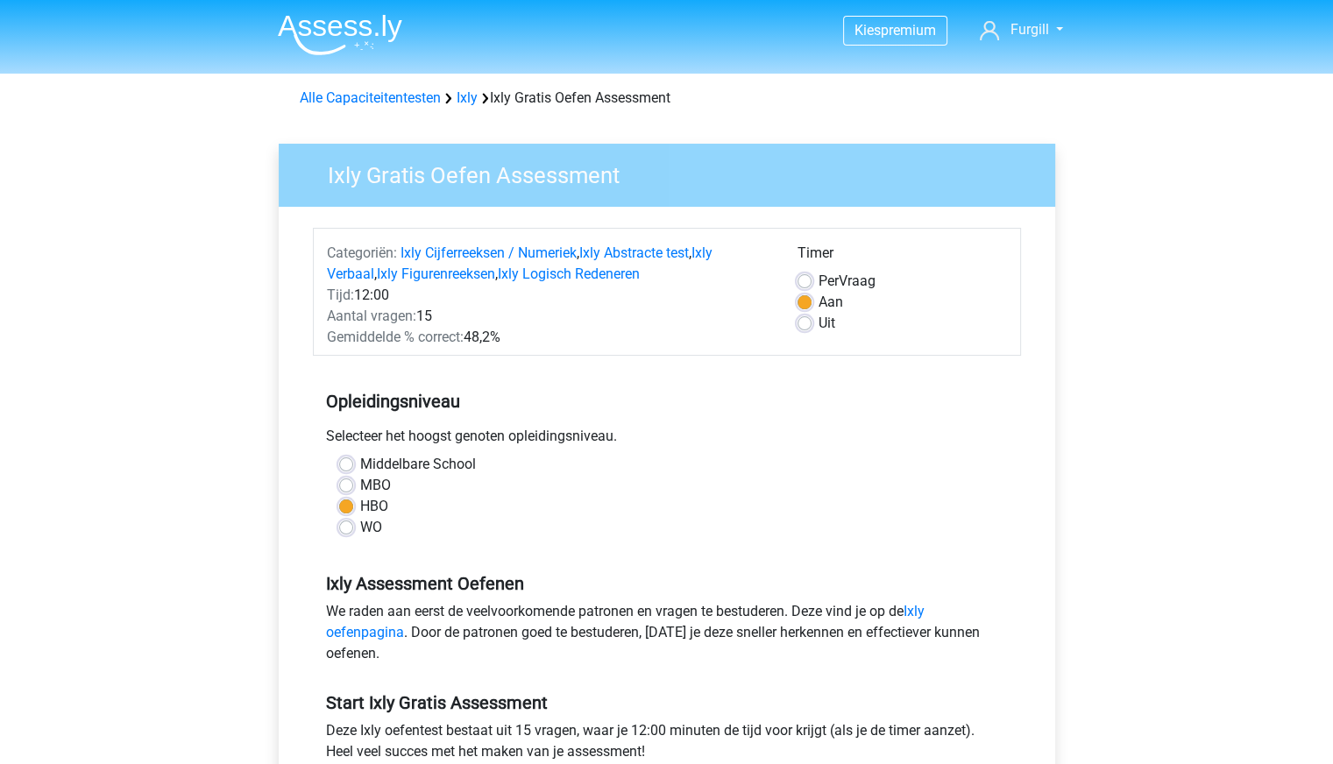
scroll to position [326, 0]
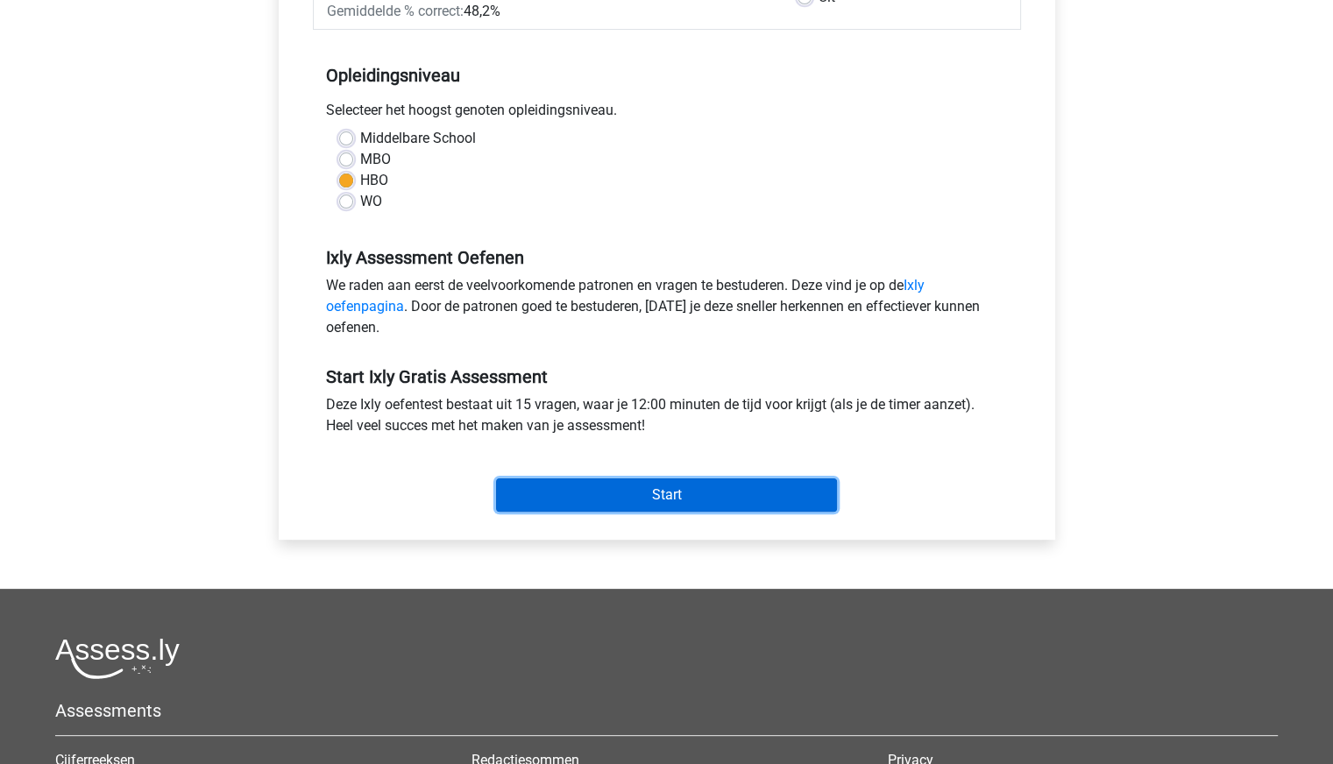
click at [715, 492] on input "Start" at bounding box center [666, 494] width 341 height 33
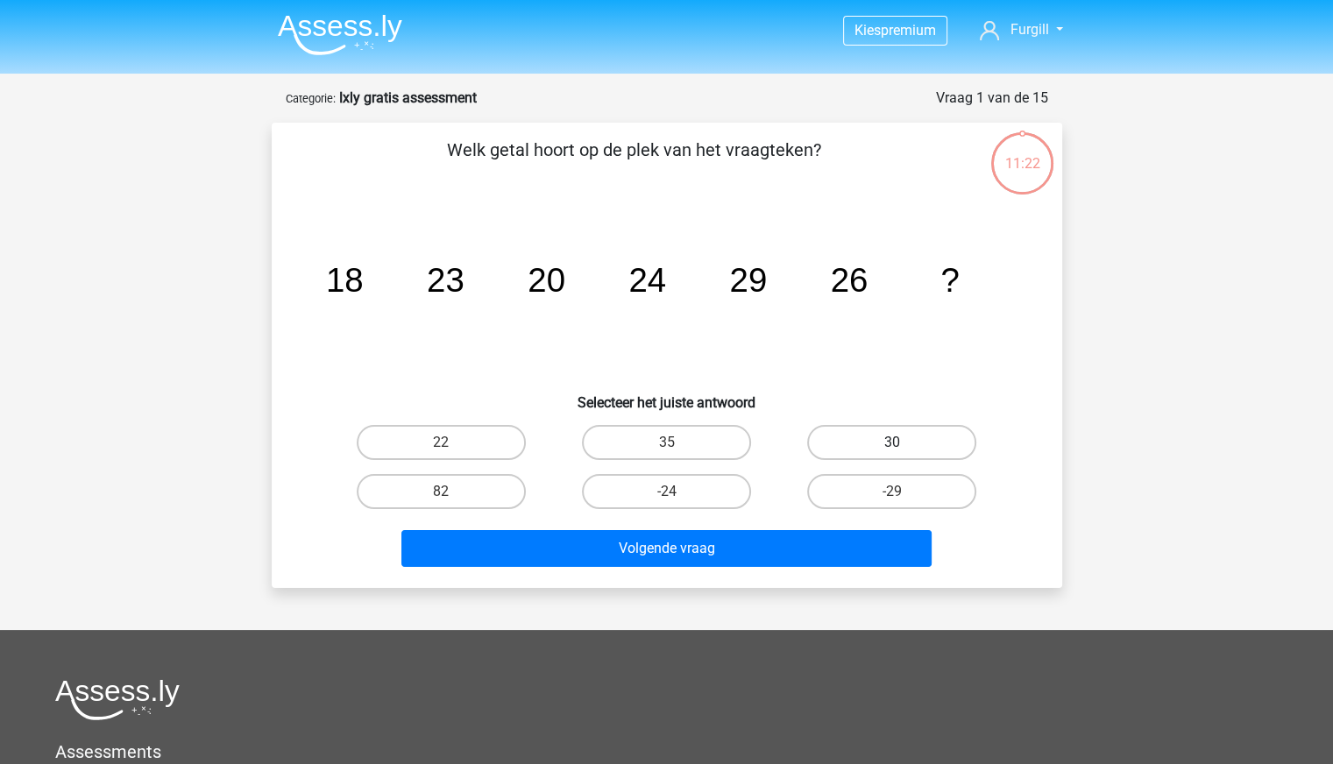
click at [882, 450] on label "30" at bounding box center [891, 442] width 169 height 35
click at [892, 450] on input "30" at bounding box center [897, 448] width 11 height 11
radio input "true"
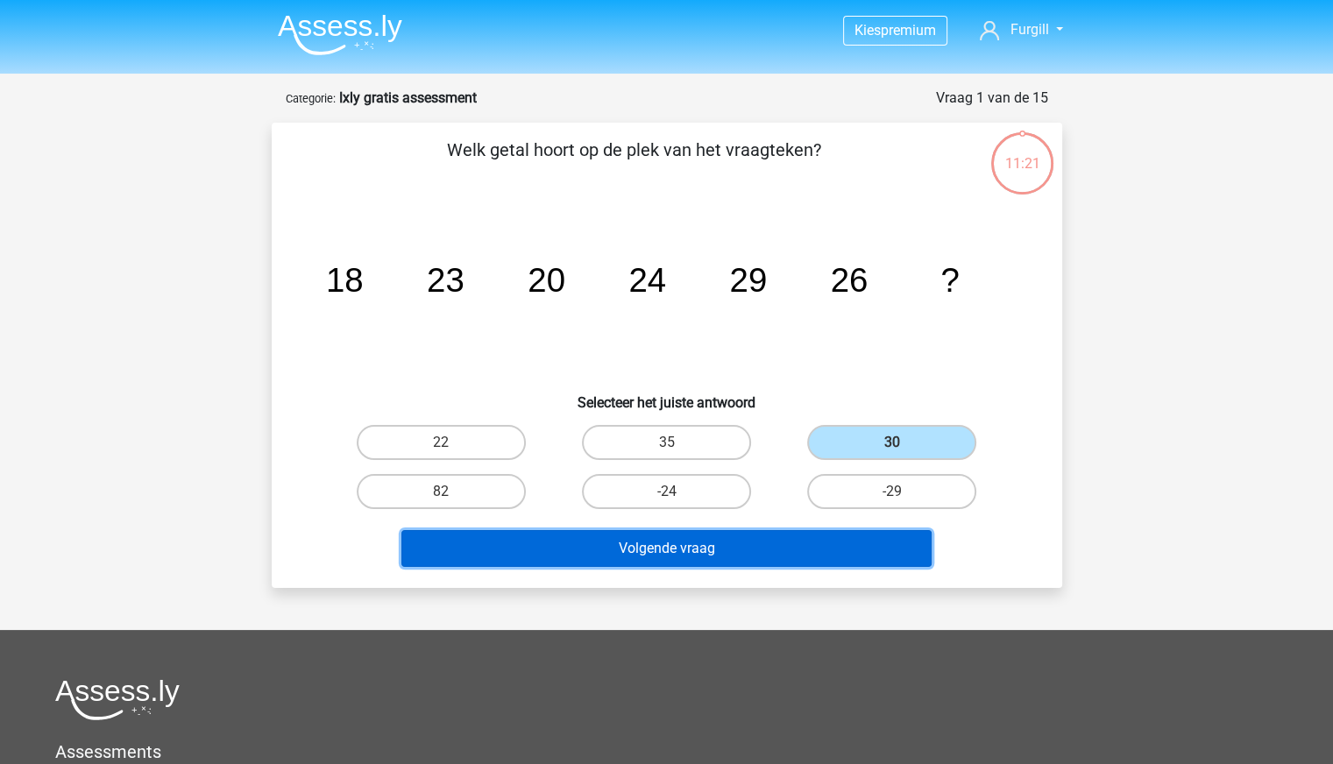
click at [712, 560] on button "Volgende vraag" at bounding box center [666, 548] width 530 height 37
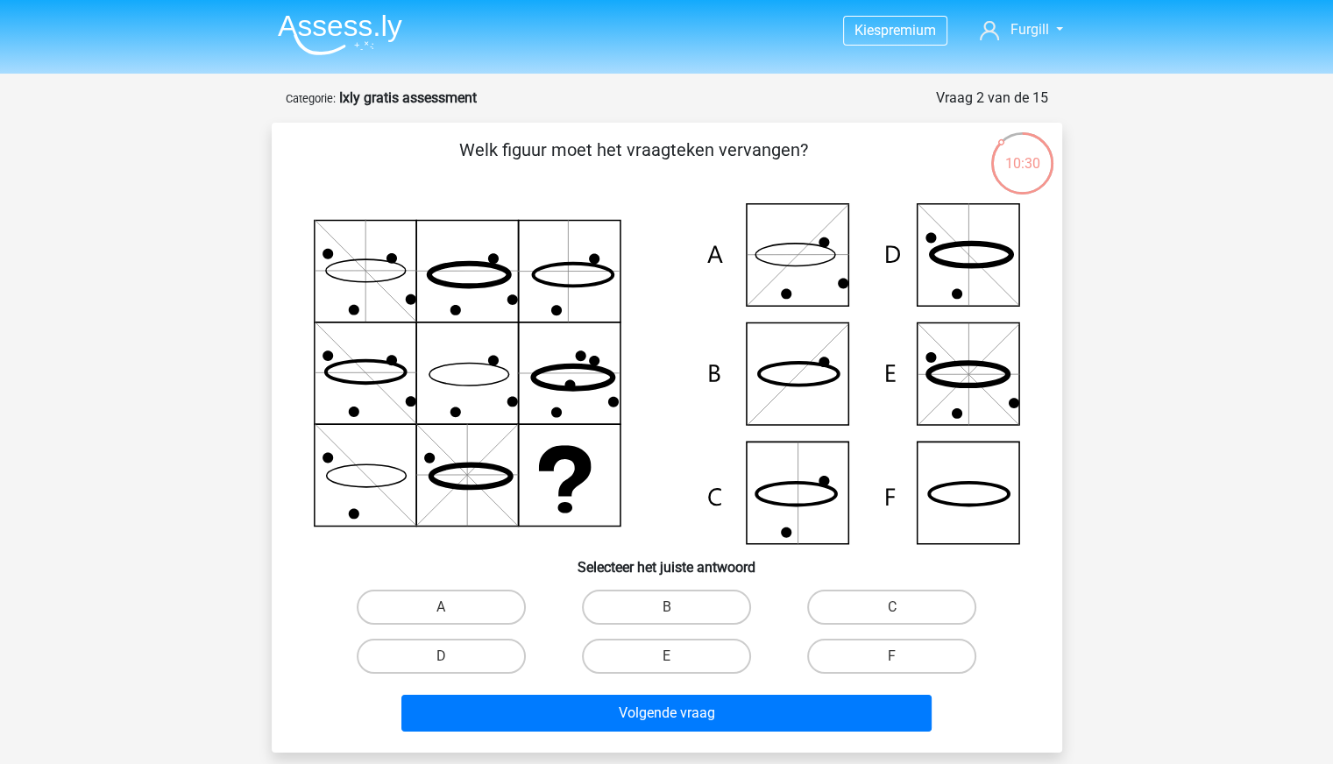
click at [974, 518] on icon at bounding box center [667, 373] width 706 height 341
click at [894, 651] on label "F" at bounding box center [891, 656] width 169 height 35
click at [894, 656] on input "F" at bounding box center [897, 661] width 11 height 11
radio input "true"
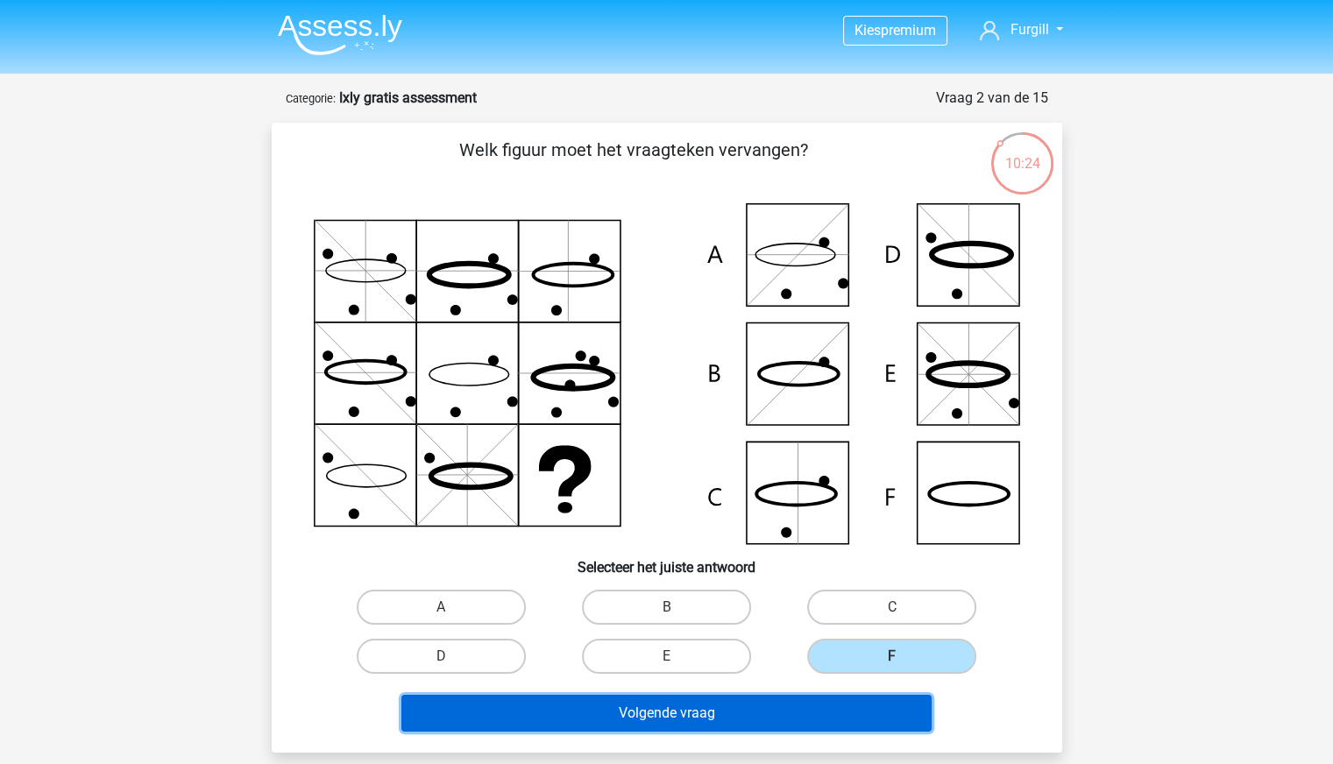
click at [743, 712] on button "Volgende vraag" at bounding box center [666, 713] width 530 height 37
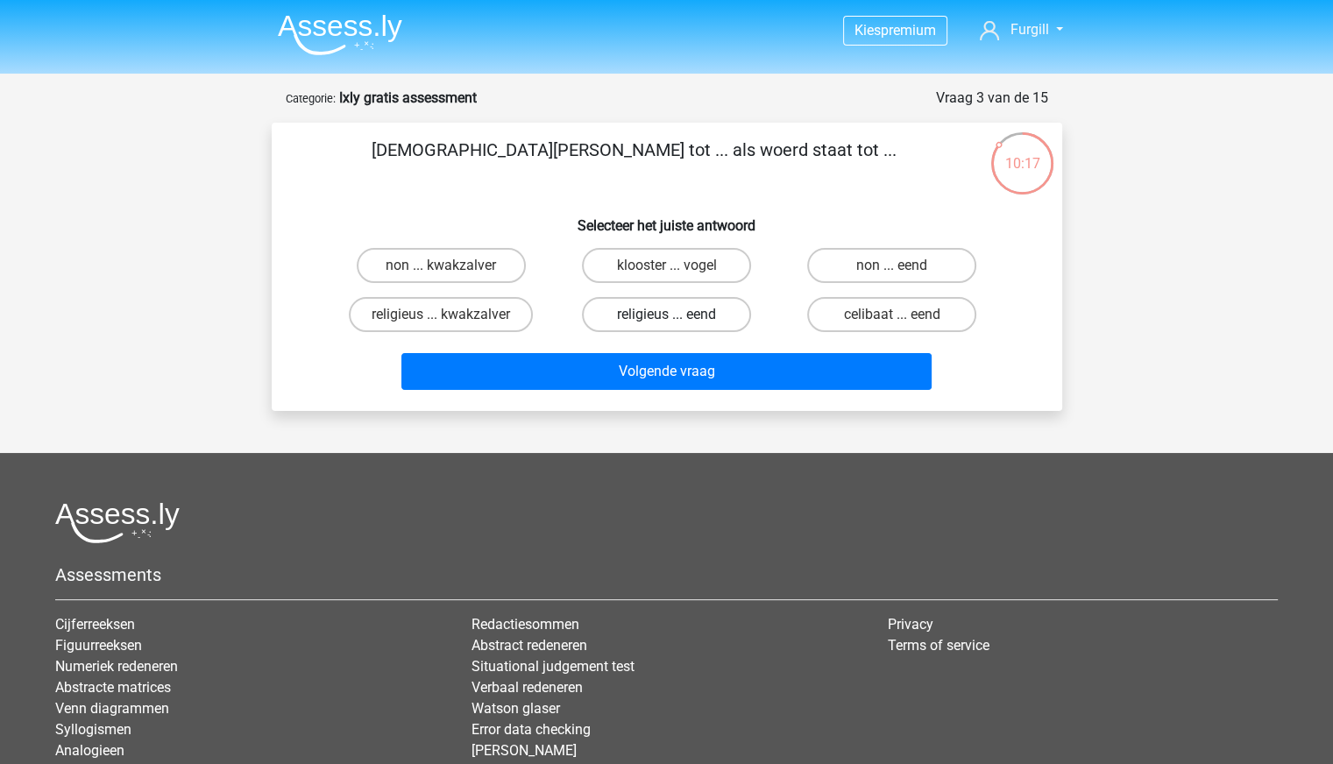
click at [686, 317] on label "religieus ... eend" at bounding box center [666, 314] width 169 height 35
click at [677, 317] on input "religieus ... eend" at bounding box center [671, 320] width 11 height 11
radio input "true"
click at [698, 257] on label "klooster ... vogel" at bounding box center [666, 265] width 169 height 35
click at [677, 266] on input "klooster ... vogel" at bounding box center [671, 271] width 11 height 11
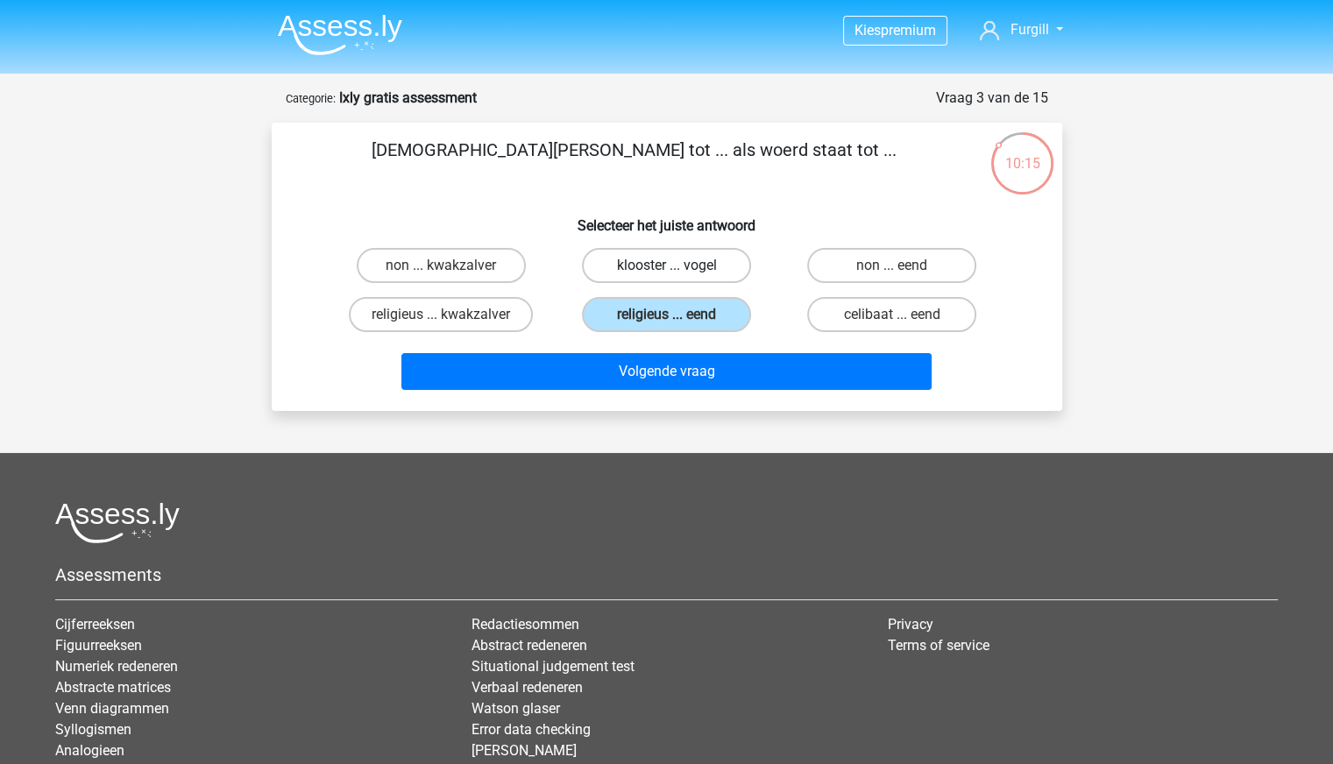
radio input "true"
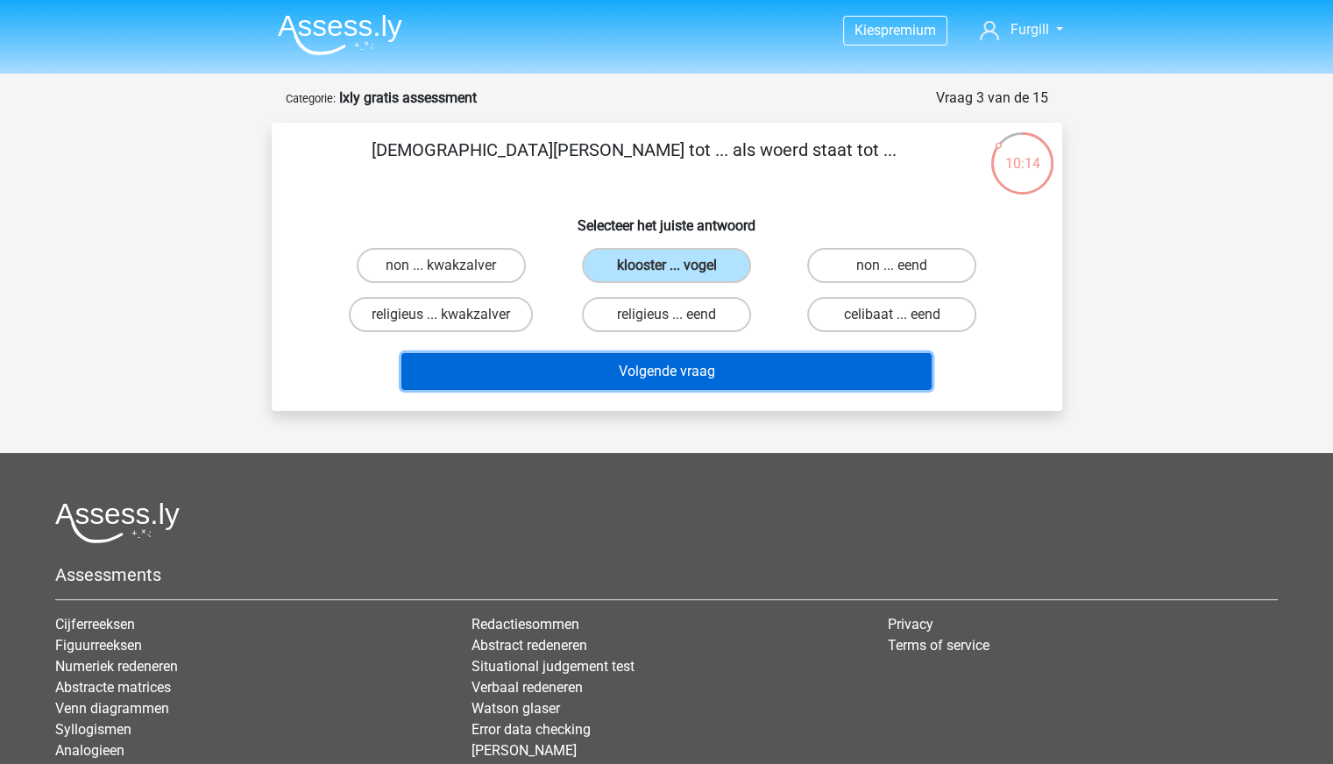
click at [680, 368] on button "Volgende vraag" at bounding box center [666, 371] width 530 height 37
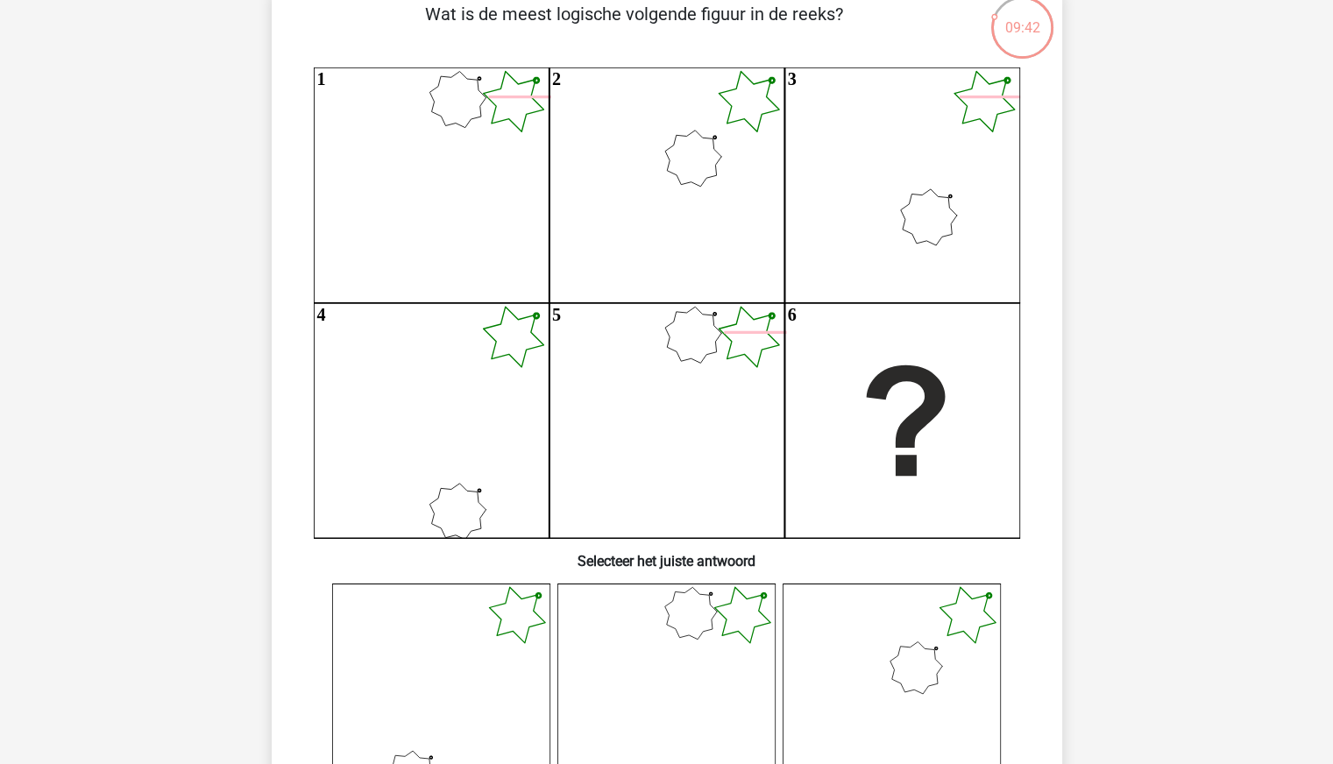
scroll to position [617, 0]
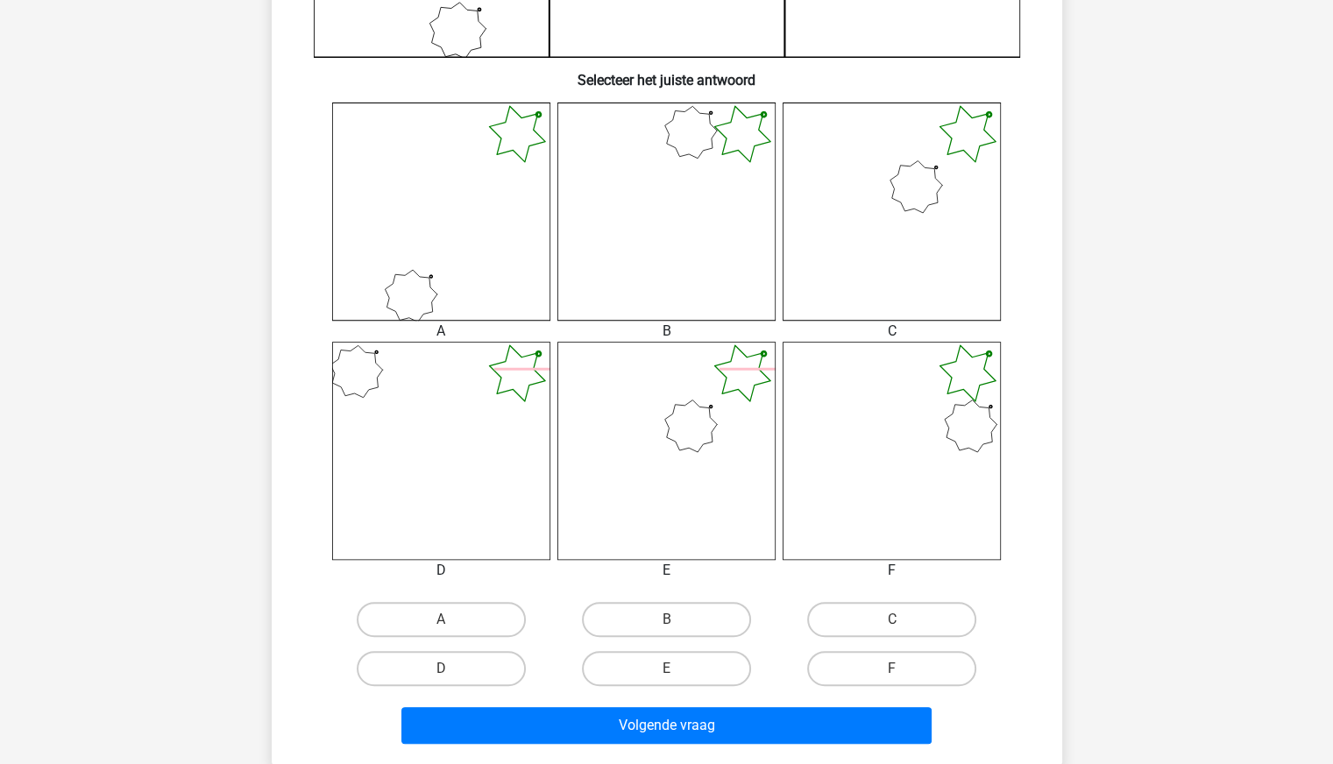
click at [685, 253] on icon at bounding box center [666, 212] width 218 height 218
click at [650, 621] on label "B" at bounding box center [666, 619] width 169 height 35
click at [666, 621] on input "B" at bounding box center [671, 625] width 11 height 11
radio input "true"
click at [855, 627] on label "C" at bounding box center [891, 619] width 169 height 35
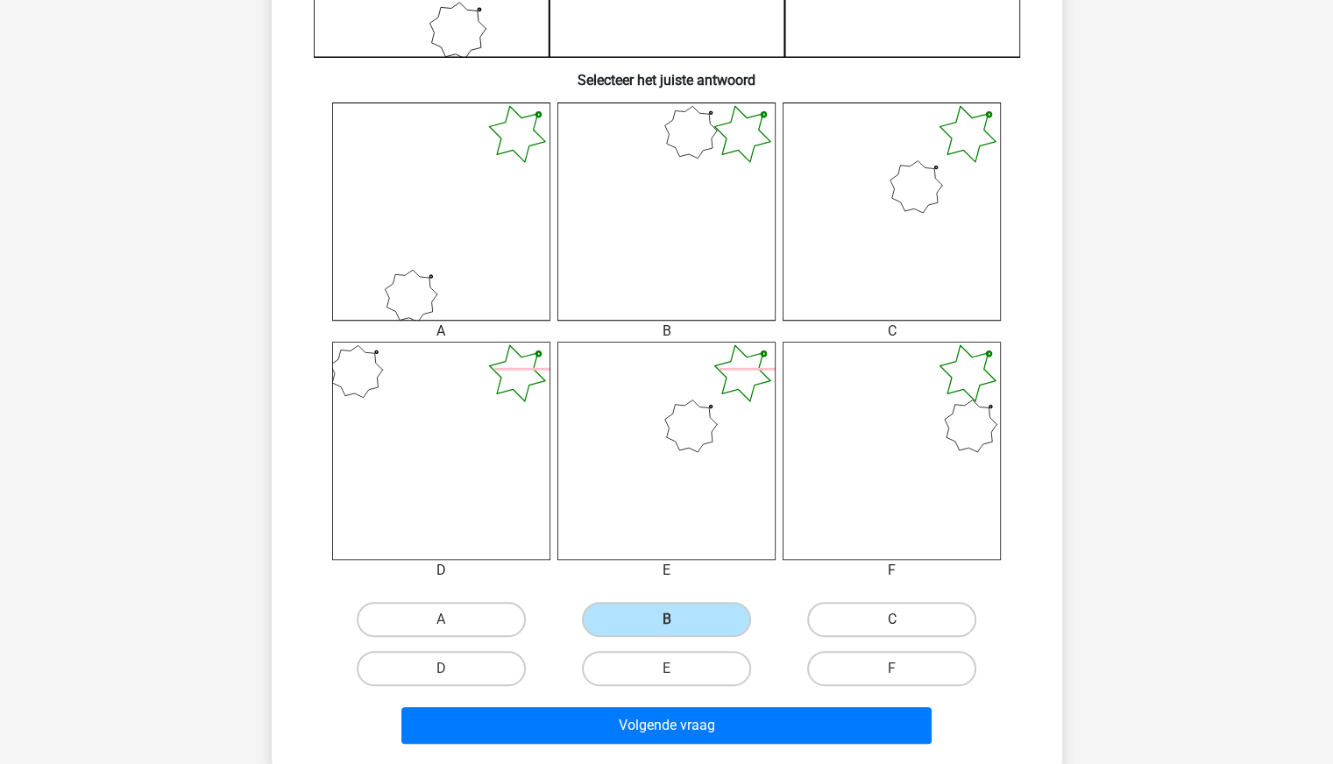
click at [892, 627] on input "C" at bounding box center [897, 625] width 11 height 11
radio input "true"
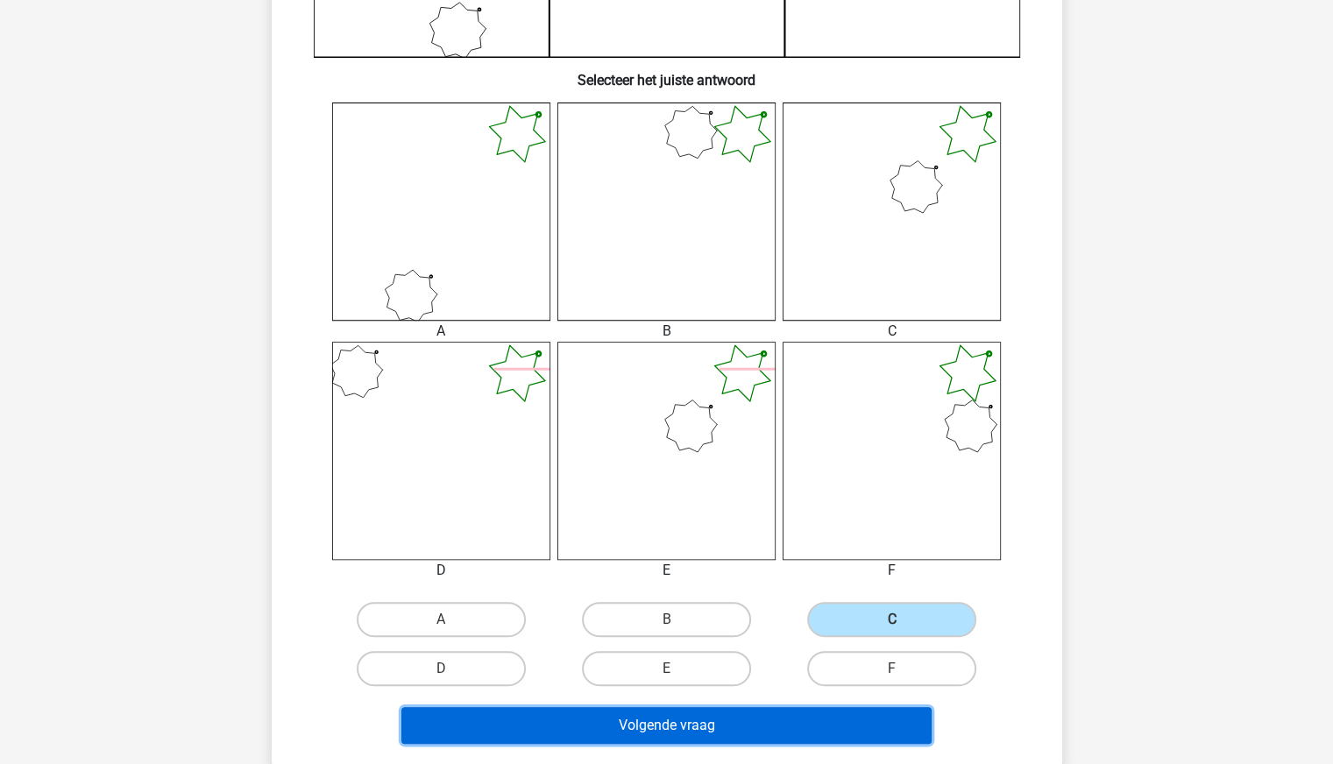
click at [712, 716] on button "Volgende vraag" at bounding box center [666, 725] width 530 height 37
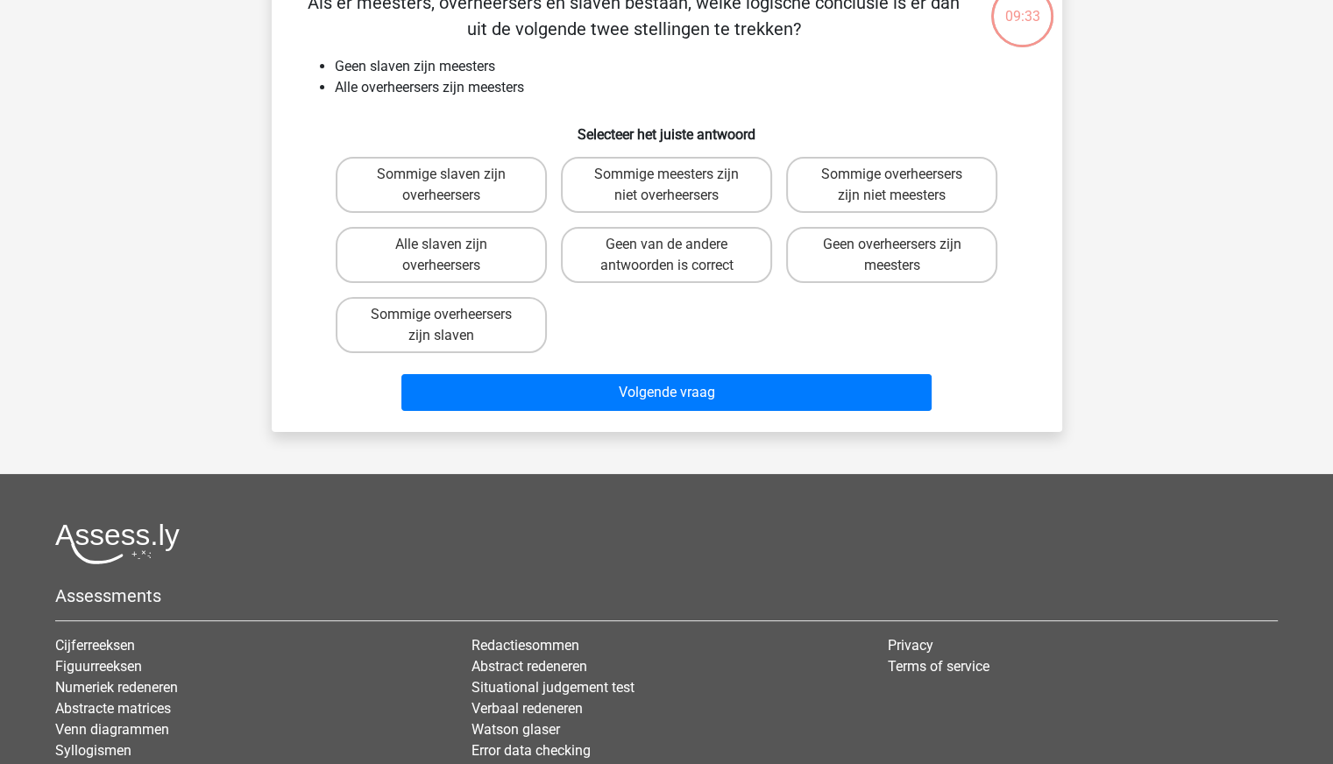
scroll to position [88, 0]
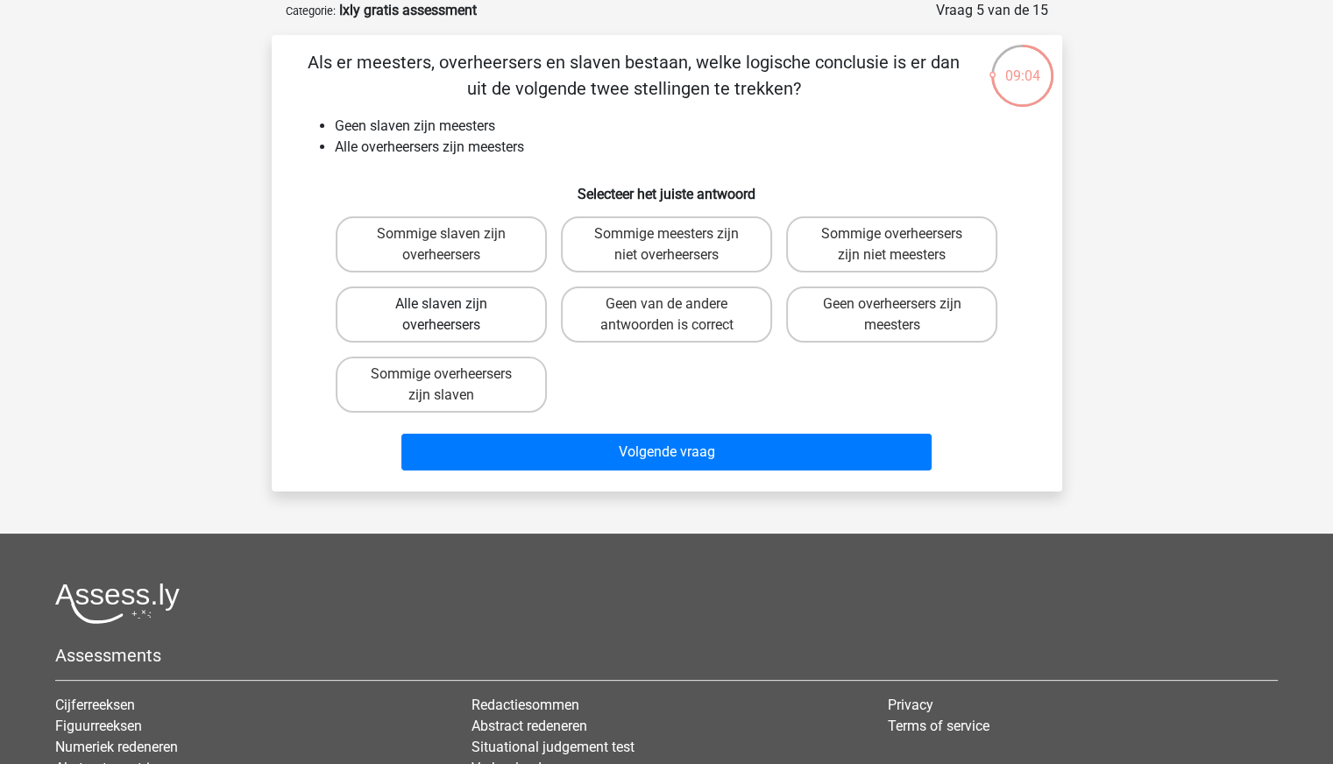
click at [471, 315] on label "Alle slaven zijn overheersers" at bounding box center [441, 315] width 211 height 56
click at [452, 315] on input "Alle slaven zijn overheersers" at bounding box center [446, 309] width 11 height 11
radio input "true"
click at [638, 320] on label "Geen van de andere antwoorden is correct" at bounding box center [666, 315] width 211 height 56
click at [666, 315] on input "Geen van de andere antwoorden is correct" at bounding box center [671, 309] width 11 height 11
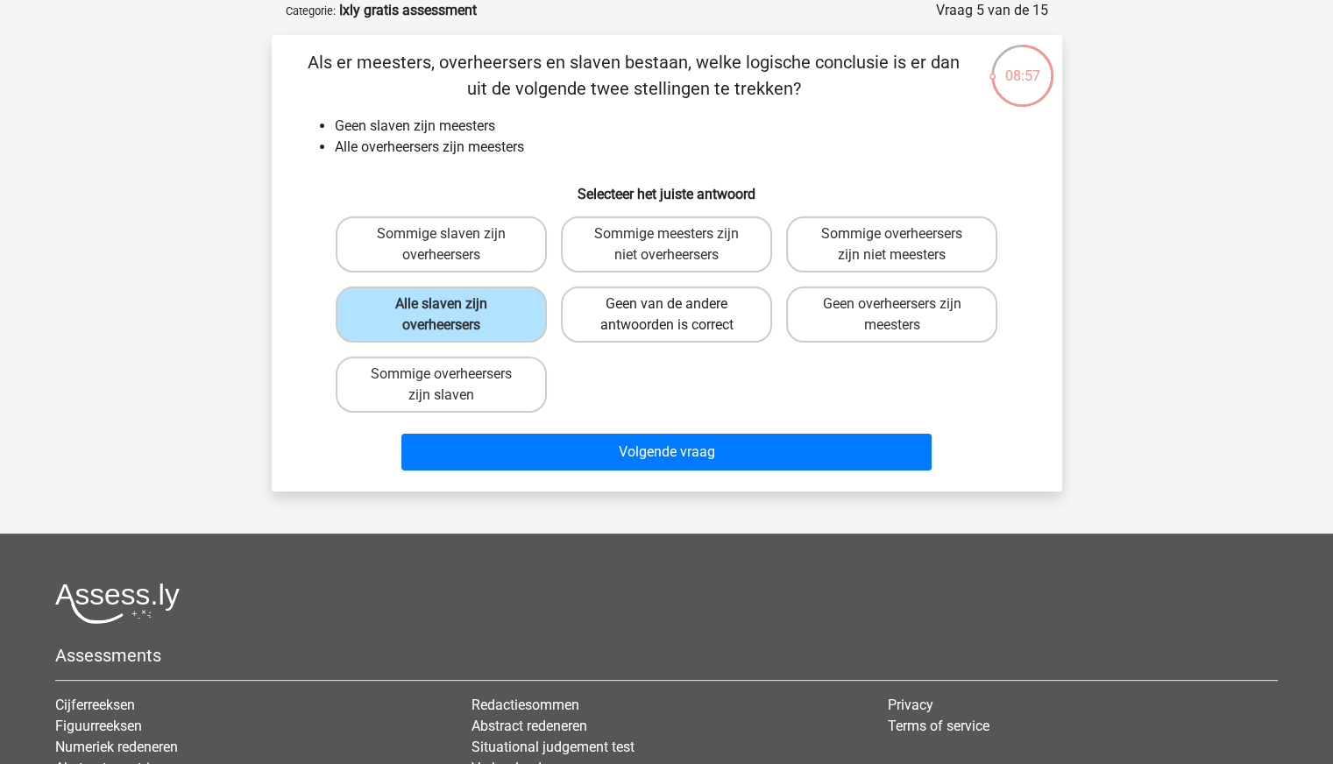
radio input "true"
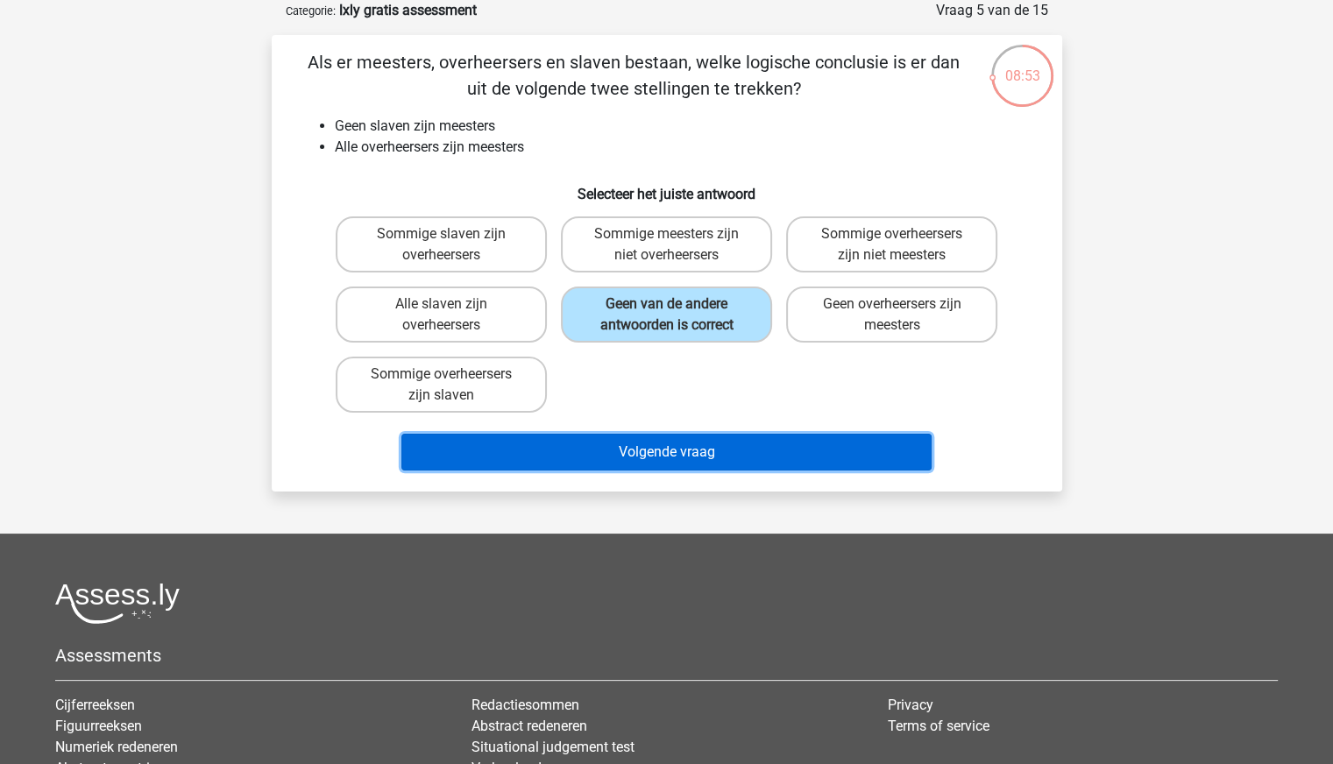
click at [647, 443] on button "Volgende vraag" at bounding box center [666, 452] width 530 height 37
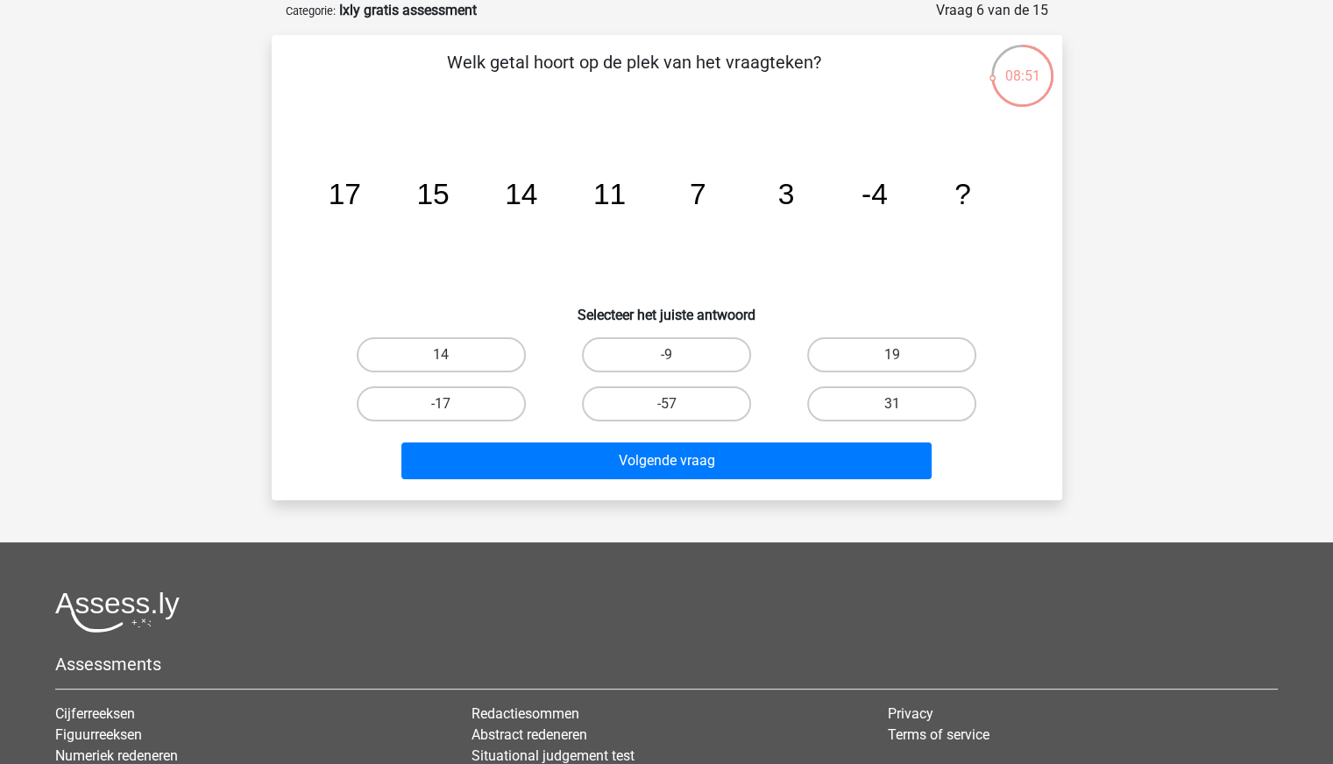
scroll to position [0, 0]
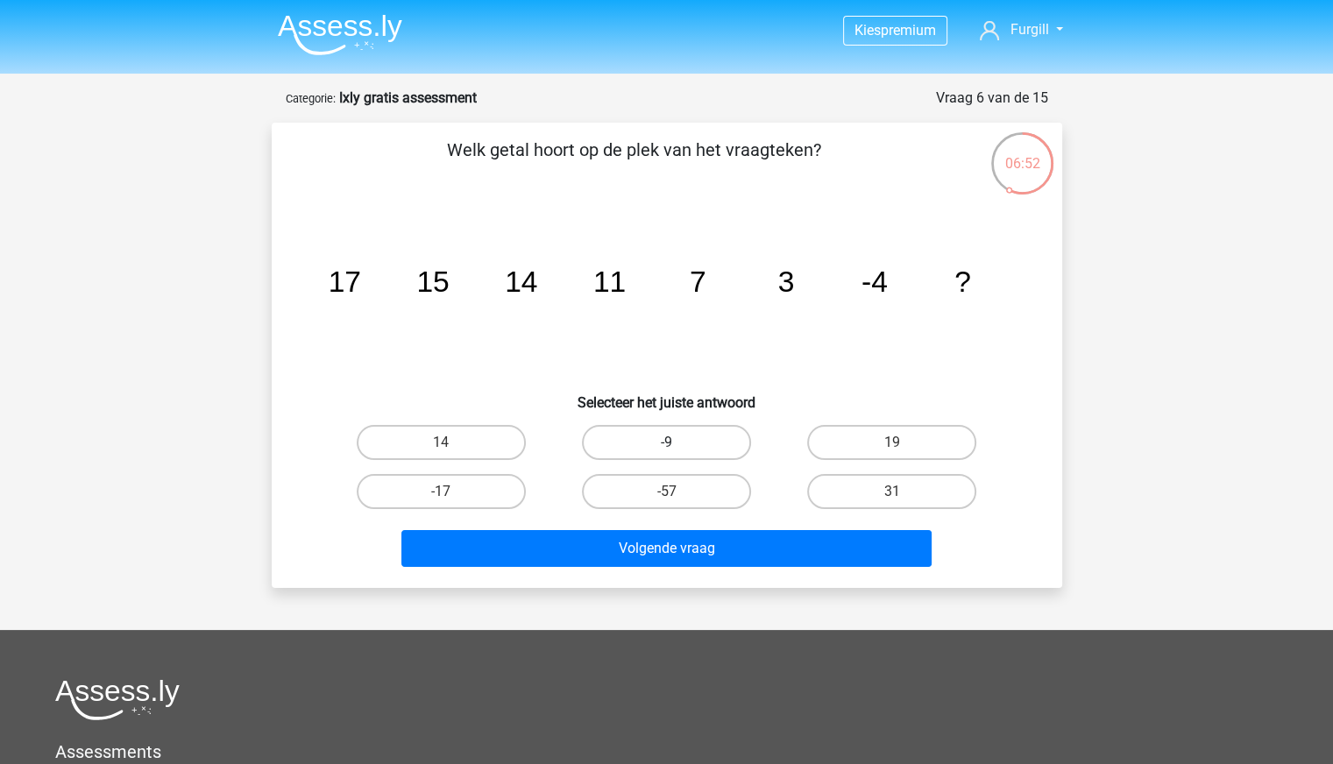
click at [613, 439] on label "-9" at bounding box center [666, 442] width 169 height 35
click at [666, 443] on input "-9" at bounding box center [671, 448] width 11 height 11
radio input "true"
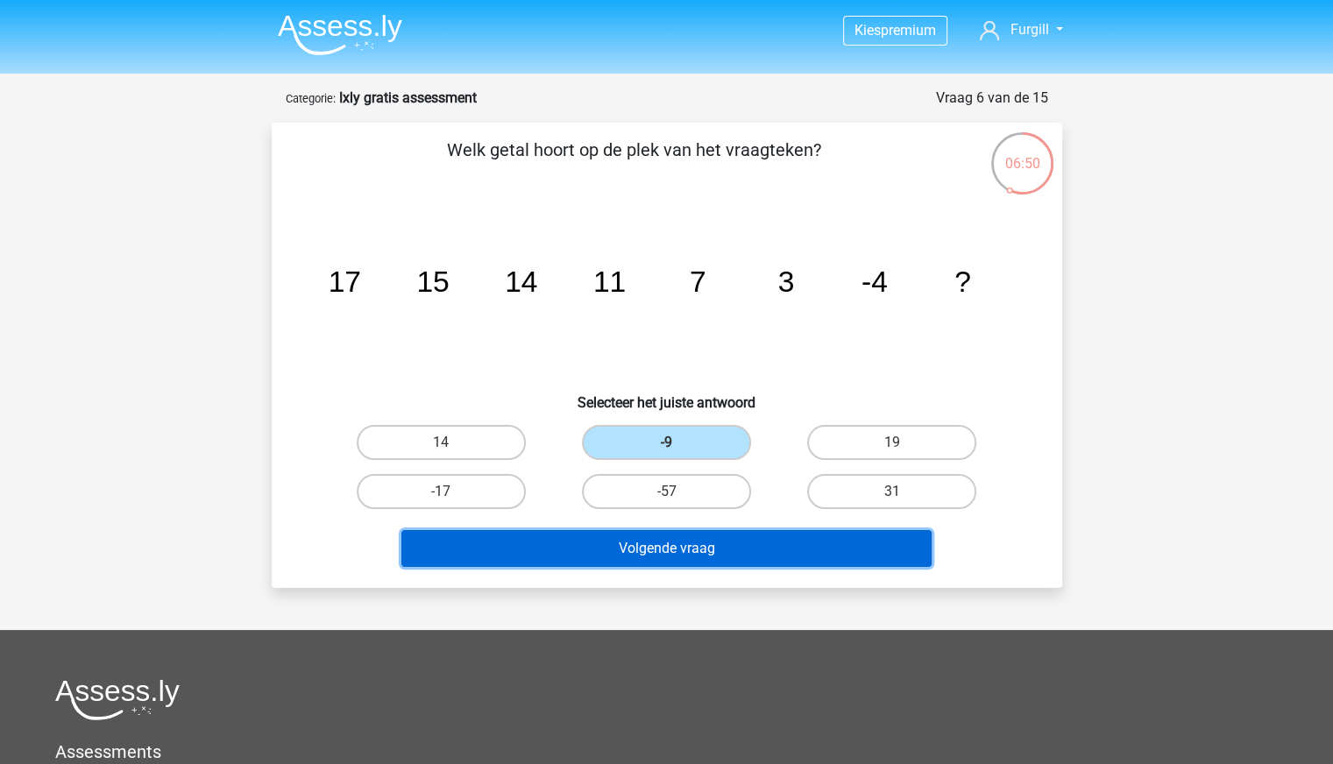
click at [676, 545] on button "Volgende vraag" at bounding box center [666, 548] width 530 height 37
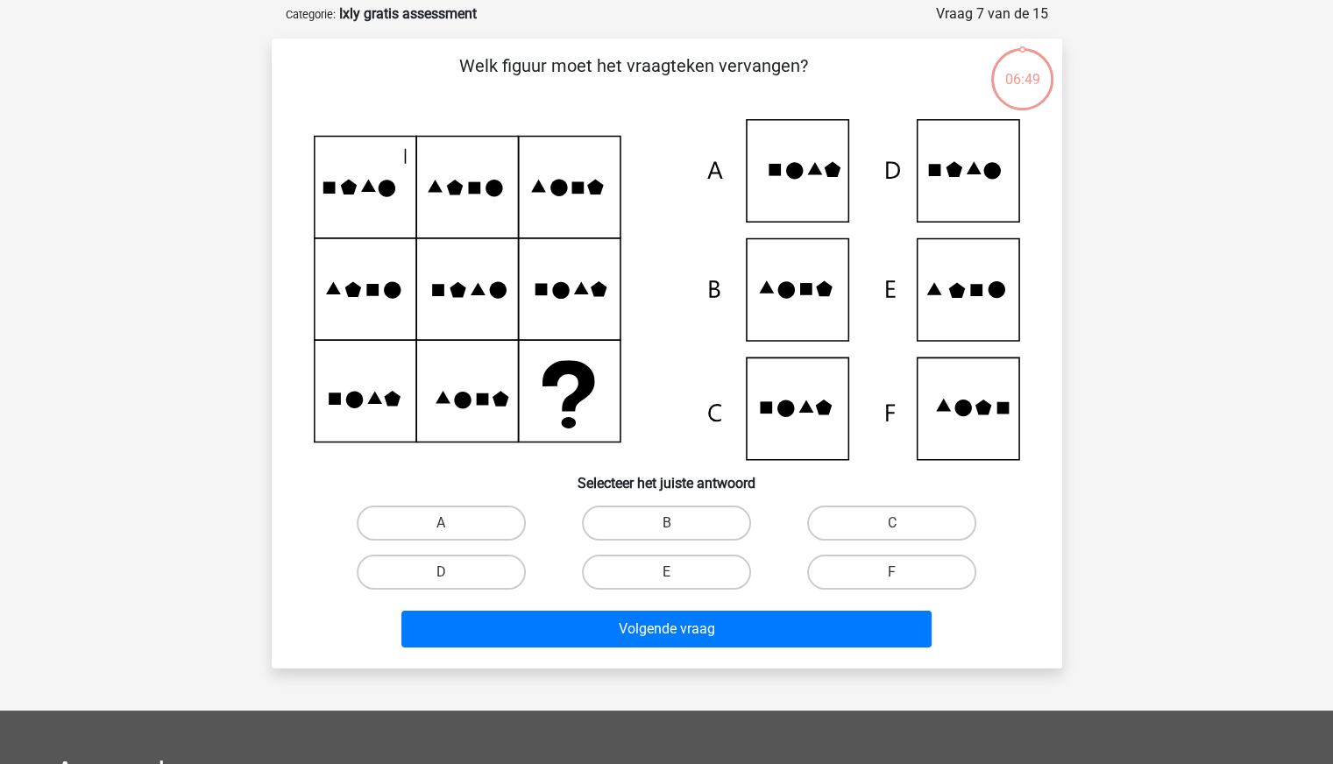
scroll to position [88, 0]
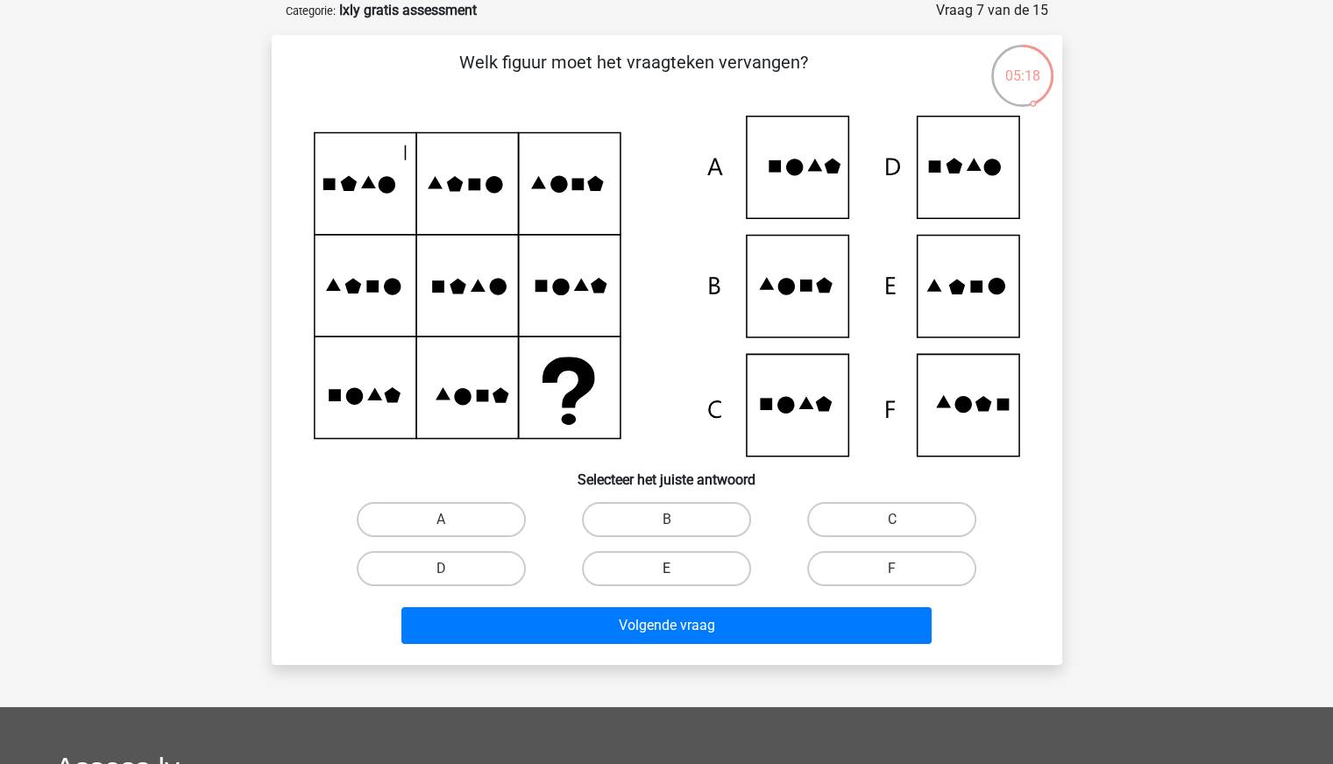
click at [673, 564] on label "E" at bounding box center [666, 568] width 169 height 35
click at [673, 569] on input "E" at bounding box center [671, 574] width 11 height 11
radio input "true"
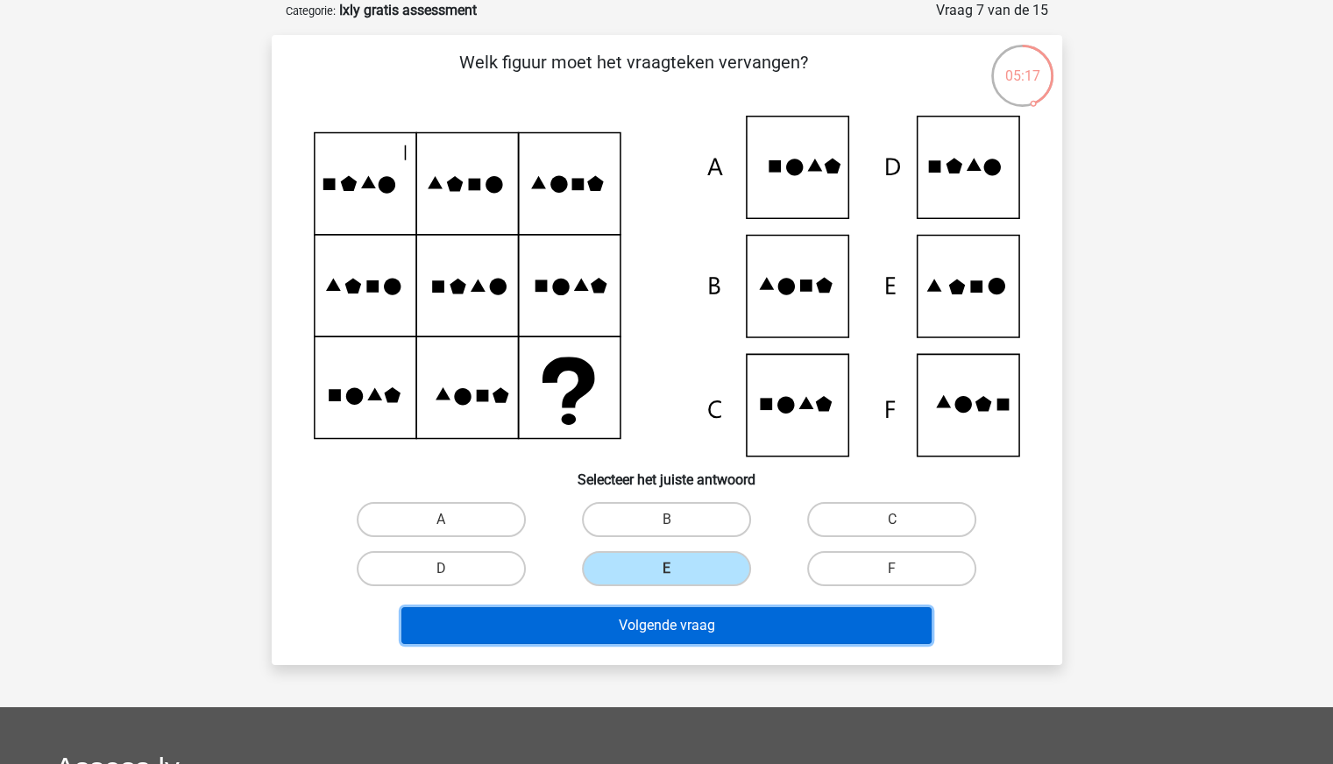
click at [687, 609] on button "Volgende vraag" at bounding box center [666, 625] width 530 height 37
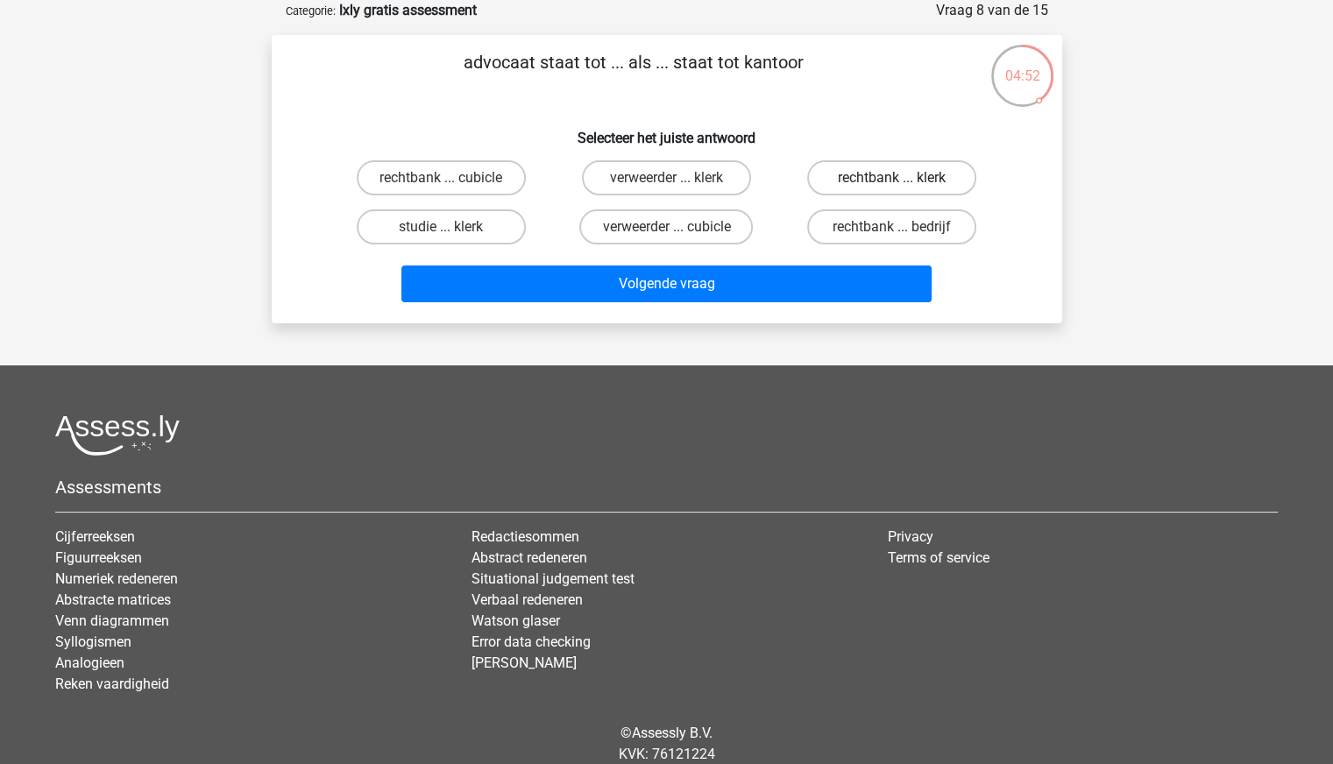
click at [869, 170] on label "rechtbank ... klerk" at bounding box center [891, 177] width 169 height 35
click at [892, 178] on input "rechtbank ... klerk" at bounding box center [897, 183] width 11 height 11
radio input "true"
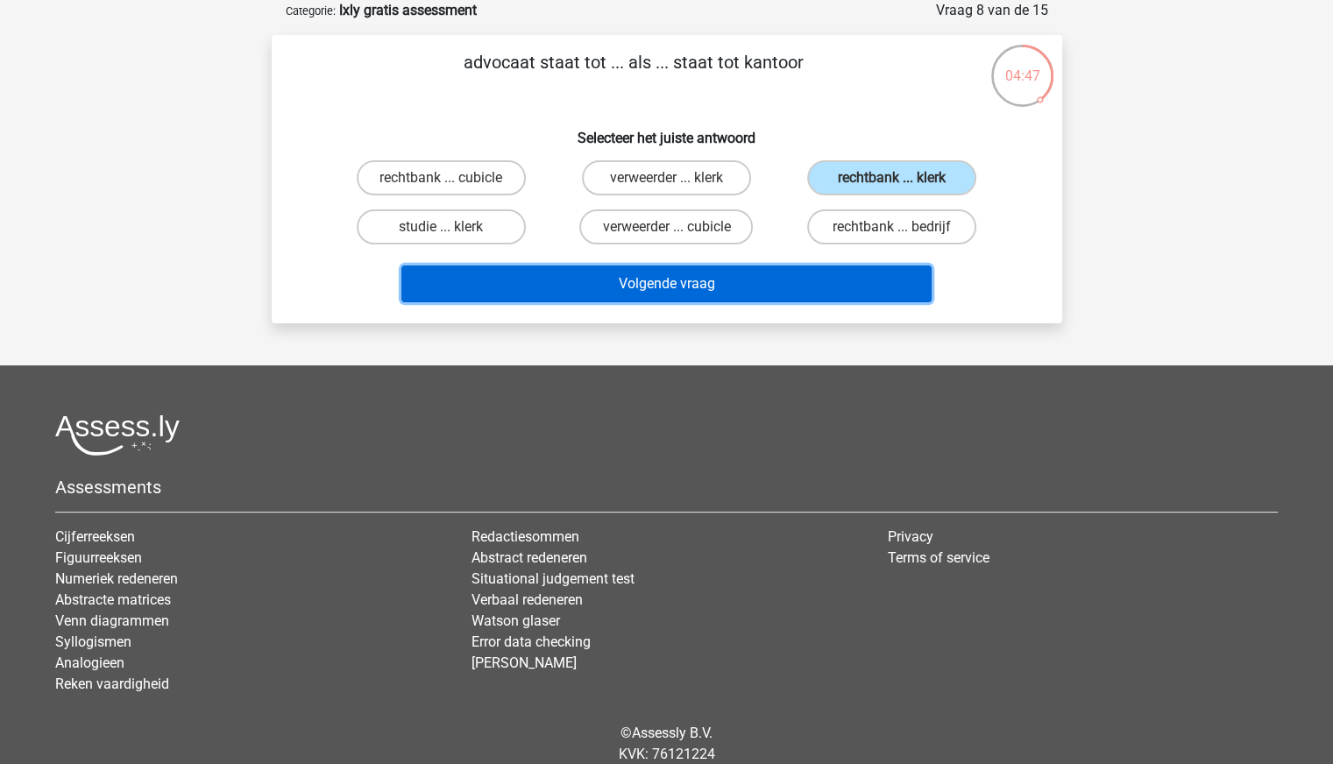
click at [755, 271] on button "Volgende vraag" at bounding box center [666, 284] width 530 height 37
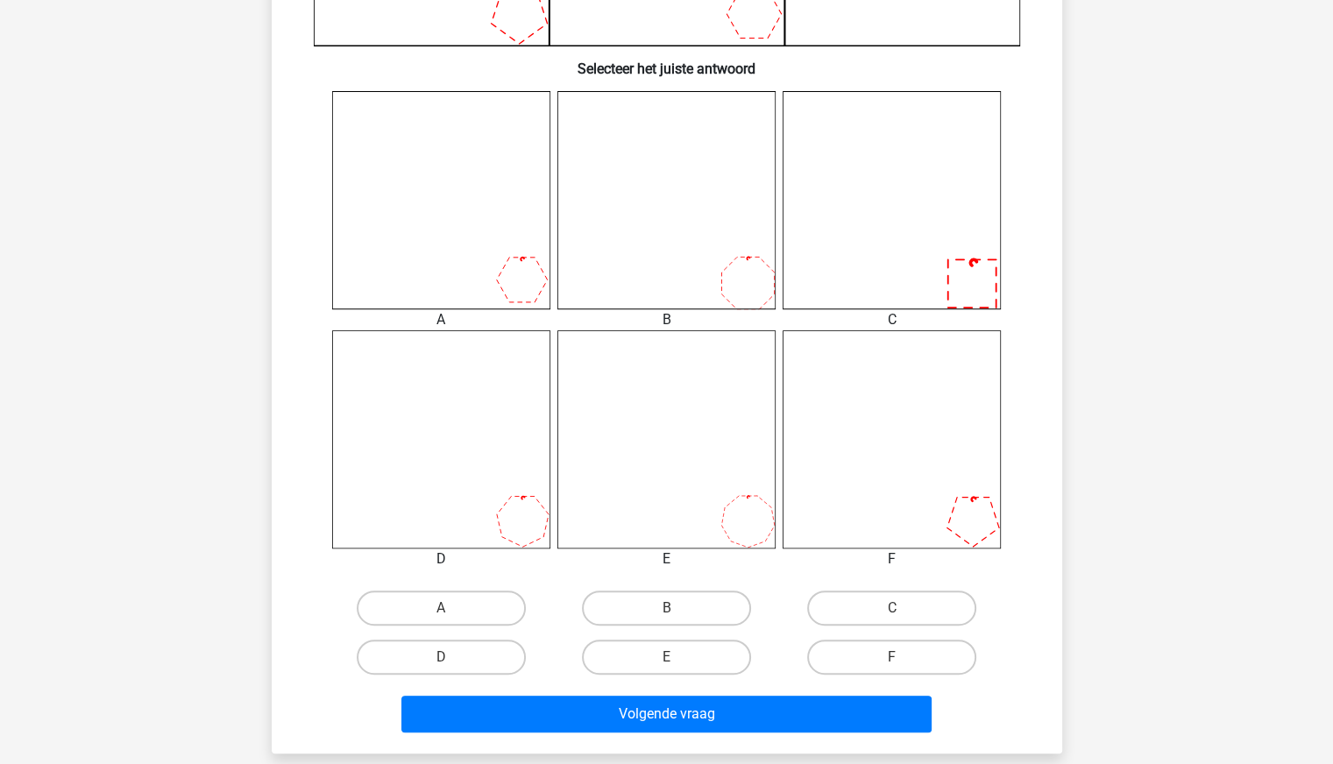
scroll to position [630, 0]
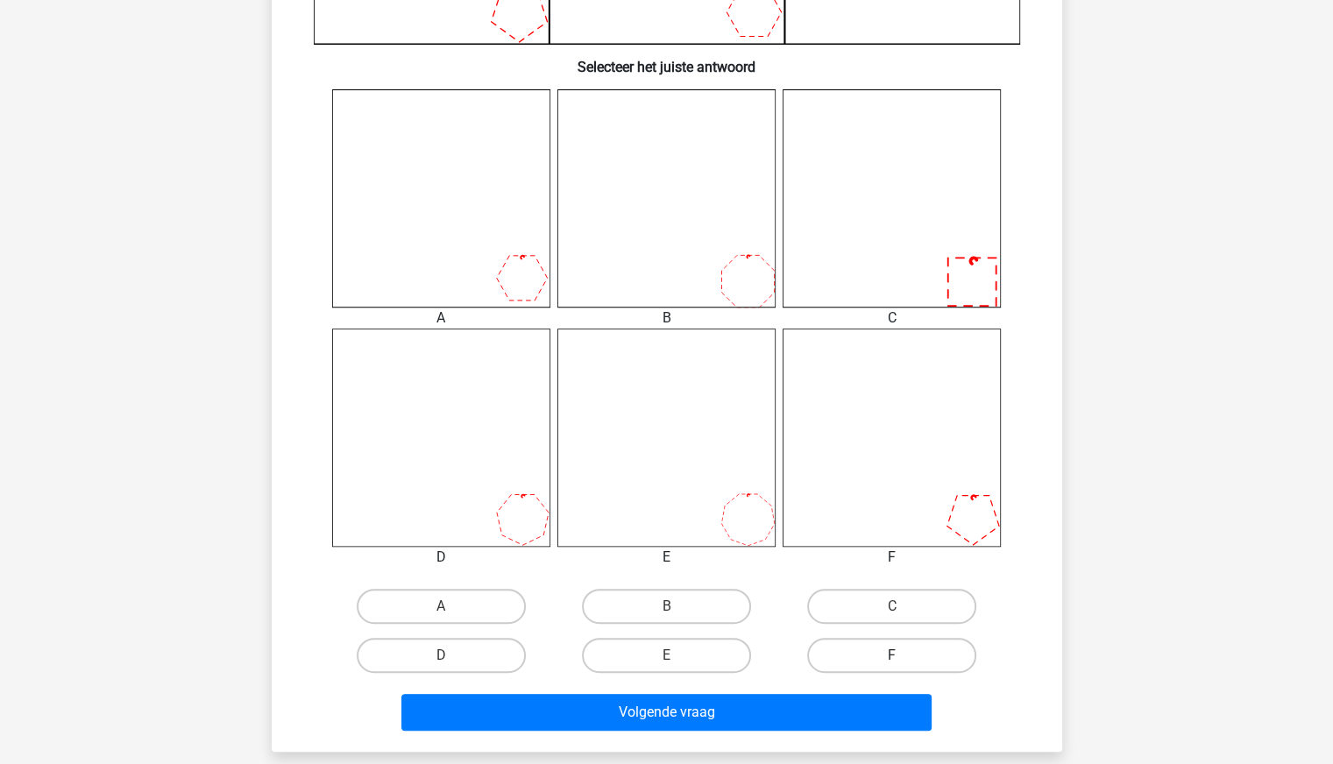
click at [867, 662] on label "F" at bounding box center [891, 655] width 169 height 35
click at [892, 662] on input "F" at bounding box center [897, 660] width 11 height 11
radio input "true"
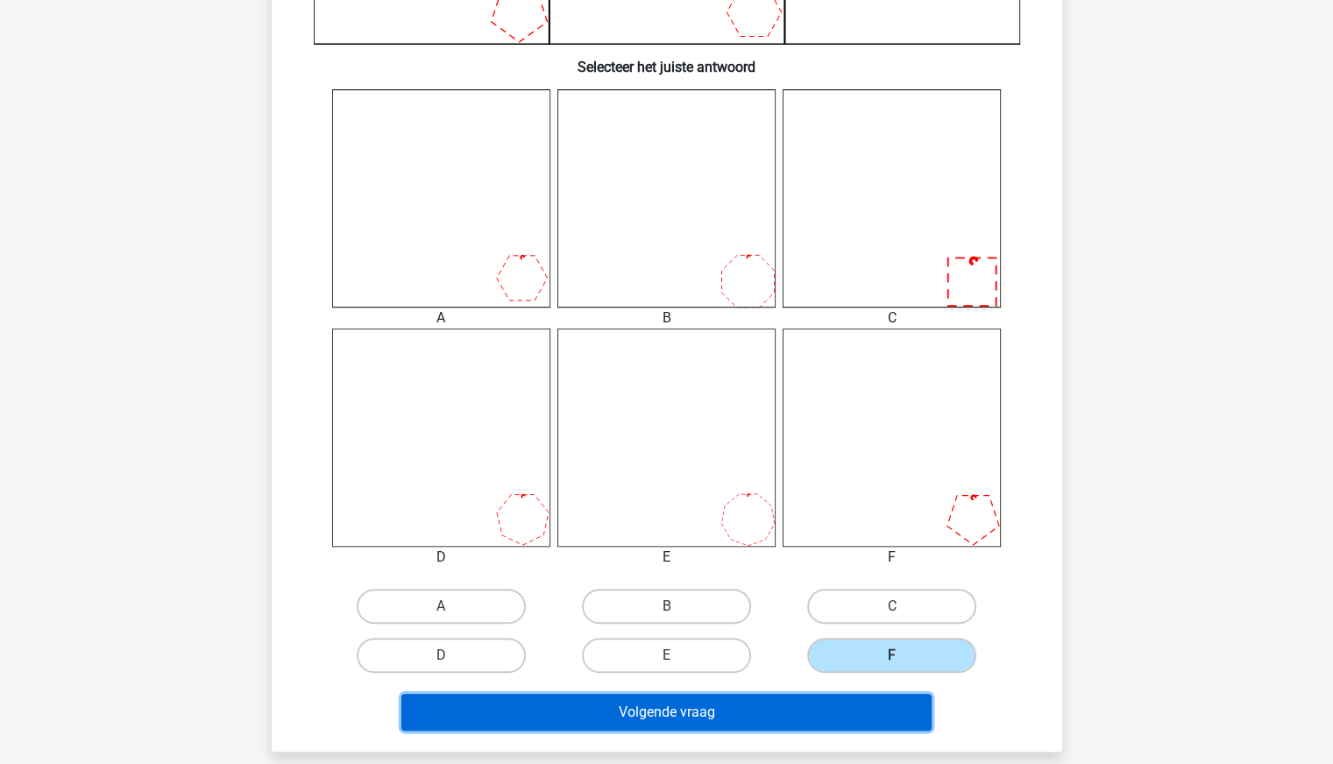
click at [787, 708] on button "Volgende vraag" at bounding box center [666, 712] width 530 height 37
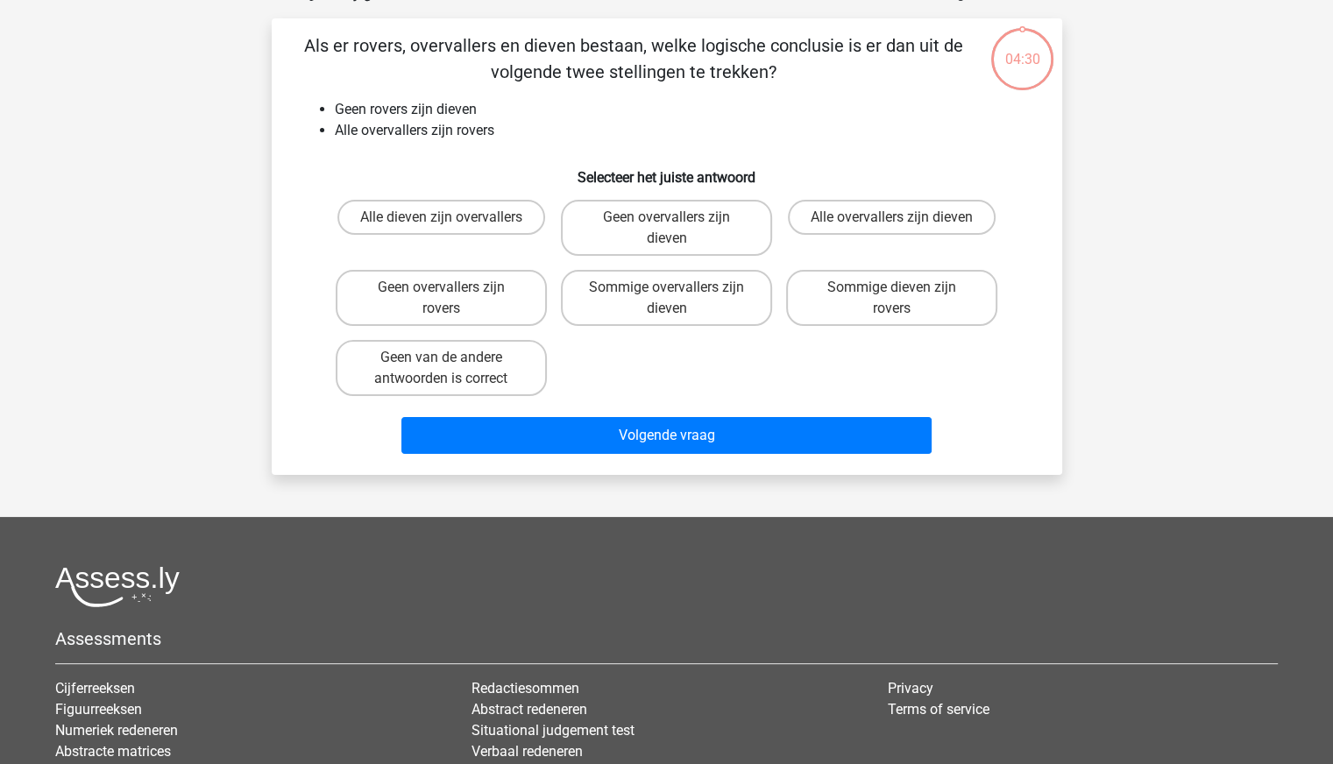
scroll to position [88, 0]
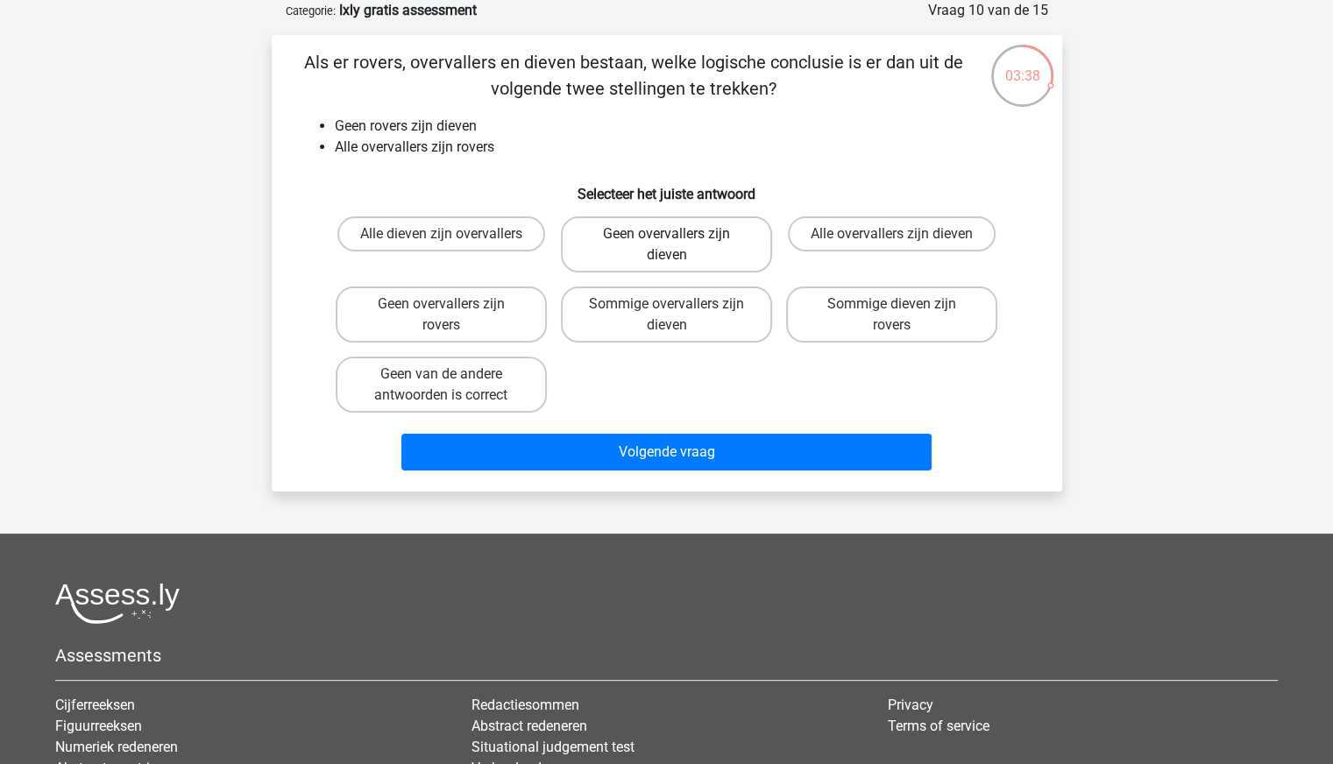
click at [662, 243] on label "Geen overvallers zijn dieven" at bounding box center [666, 244] width 211 height 56
click at [666, 243] on input "Geen overvallers zijn dieven" at bounding box center [671, 239] width 11 height 11
radio input "true"
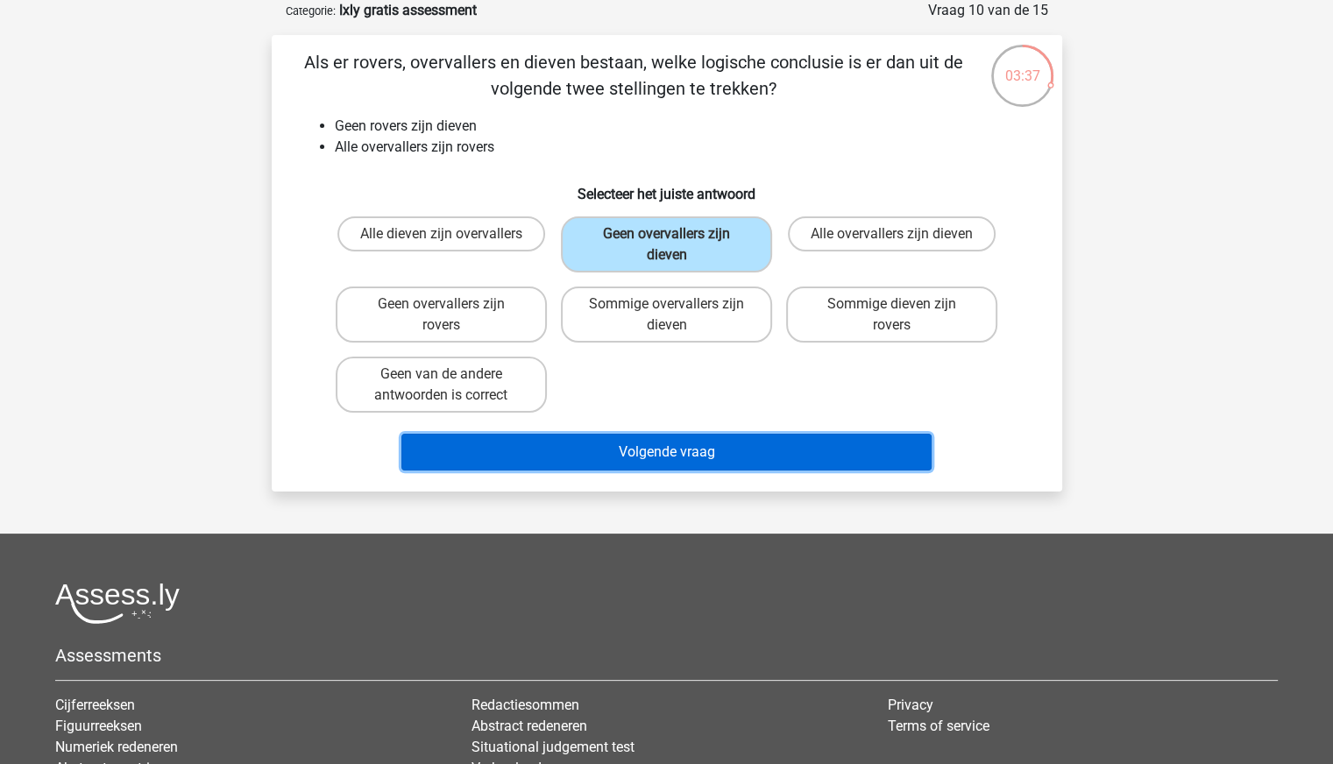
click at [669, 446] on button "Volgende vraag" at bounding box center [666, 452] width 530 height 37
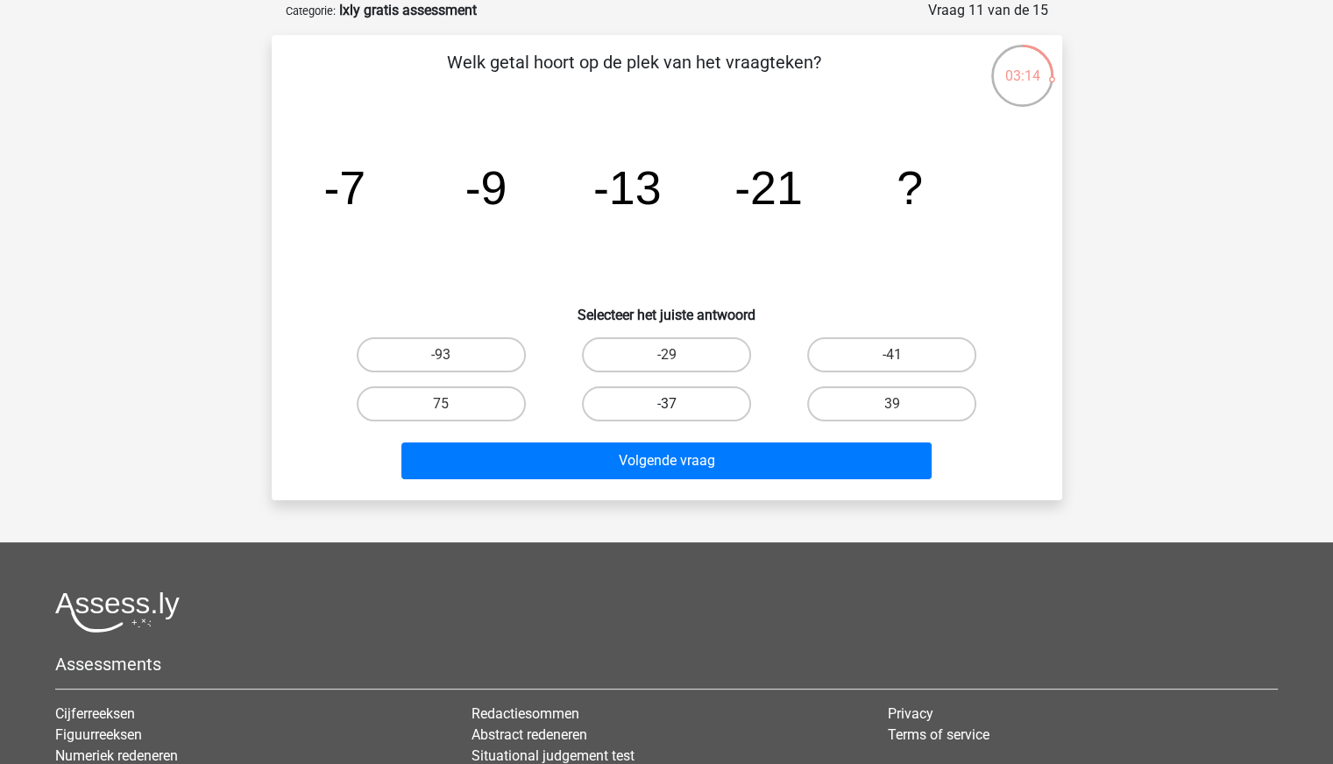
click at [690, 413] on label "-37" at bounding box center [666, 403] width 169 height 35
click at [677, 413] on input "-37" at bounding box center [671, 409] width 11 height 11
radio input "true"
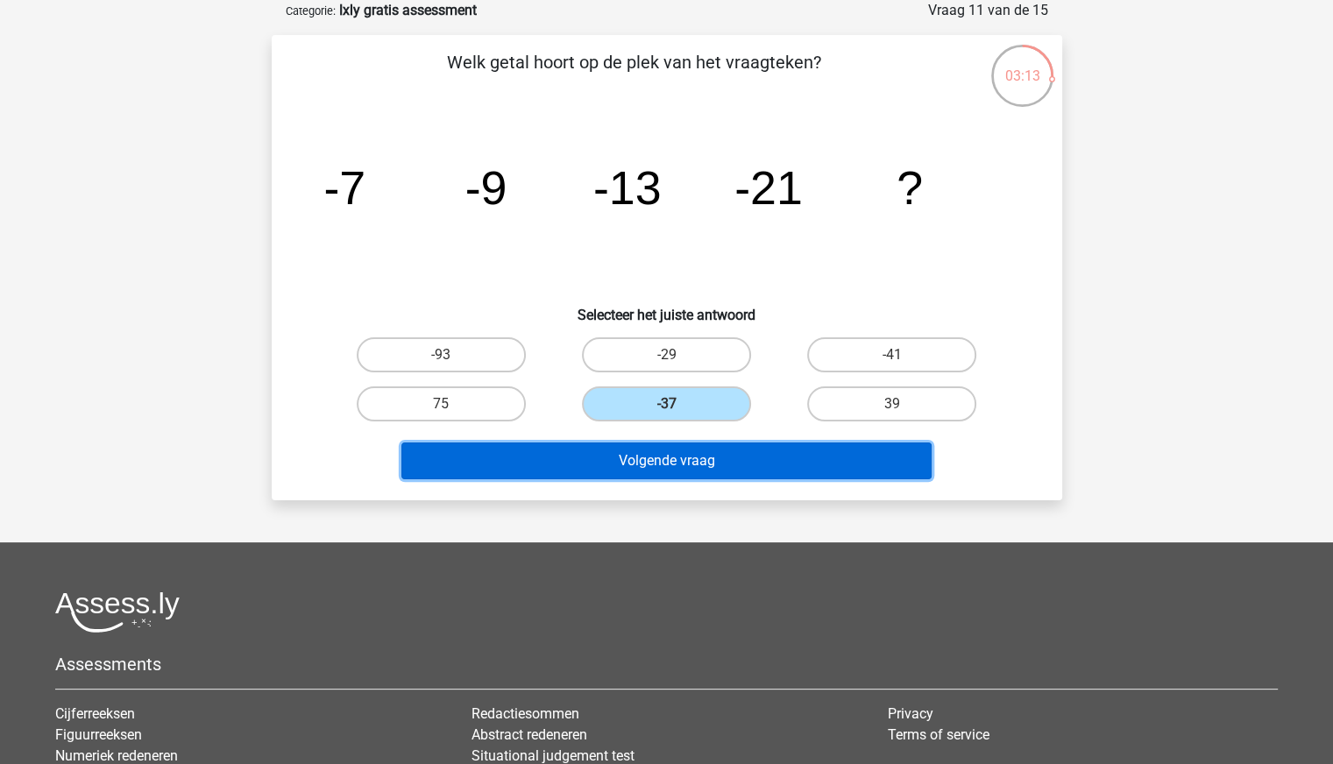
click at [690, 453] on button "Volgende vraag" at bounding box center [666, 461] width 530 height 37
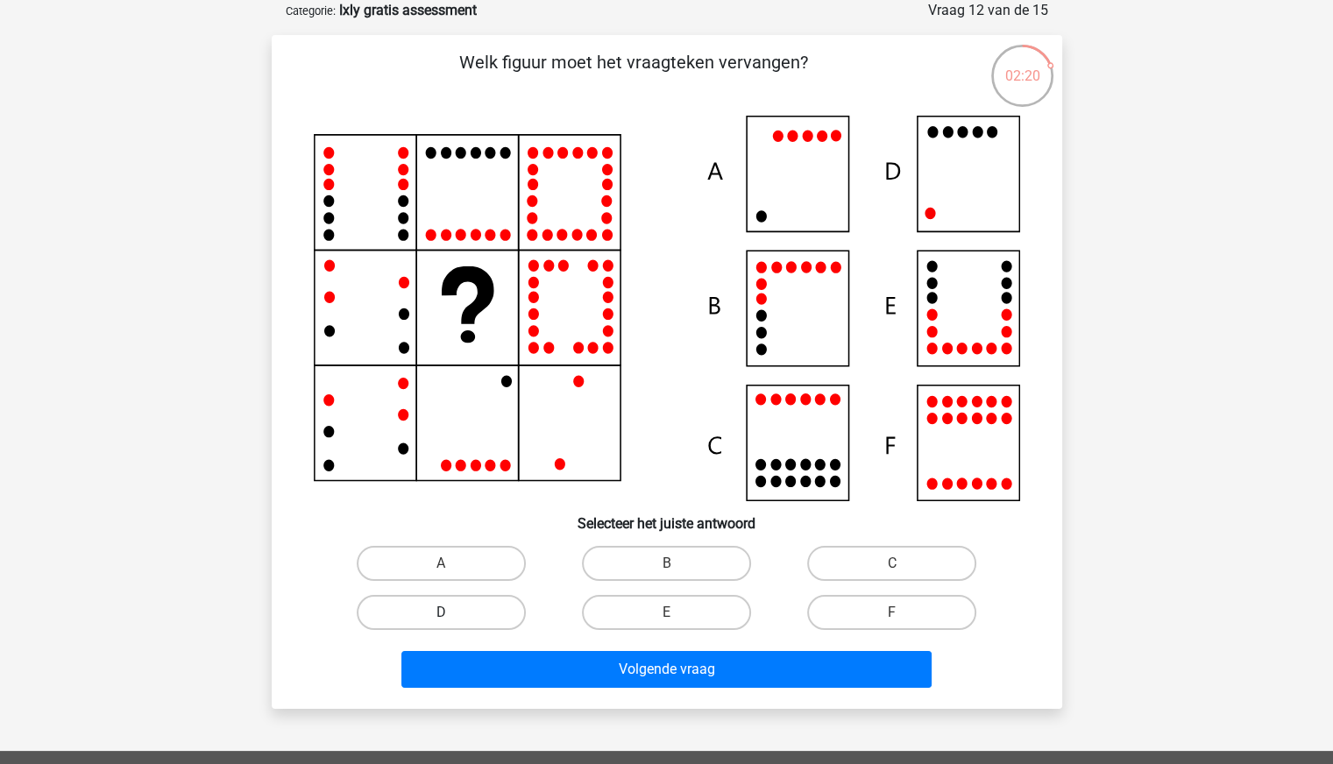
click at [445, 611] on label "D" at bounding box center [441, 612] width 169 height 35
click at [445, 613] on input "D" at bounding box center [446, 618] width 11 height 11
radio input "true"
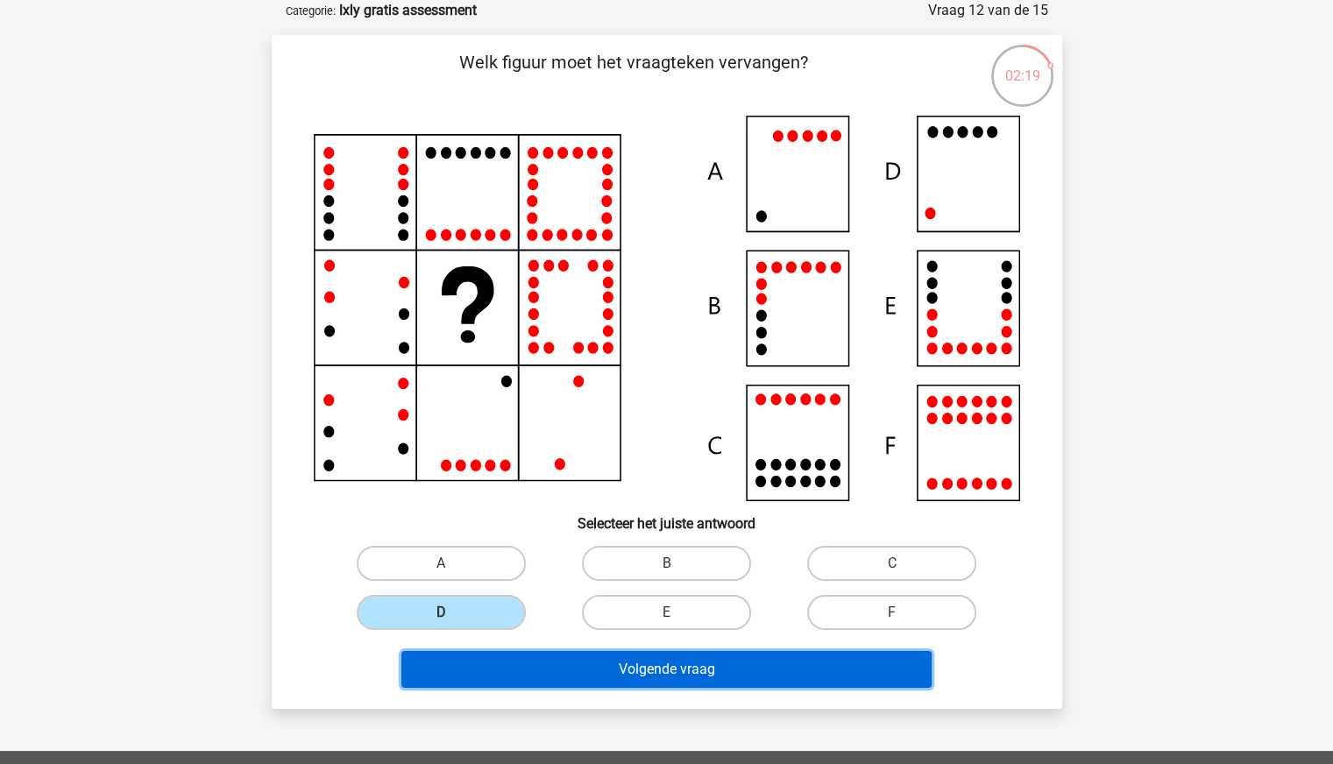
click at [674, 672] on button "Volgende vraag" at bounding box center [666, 669] width 530 height 37
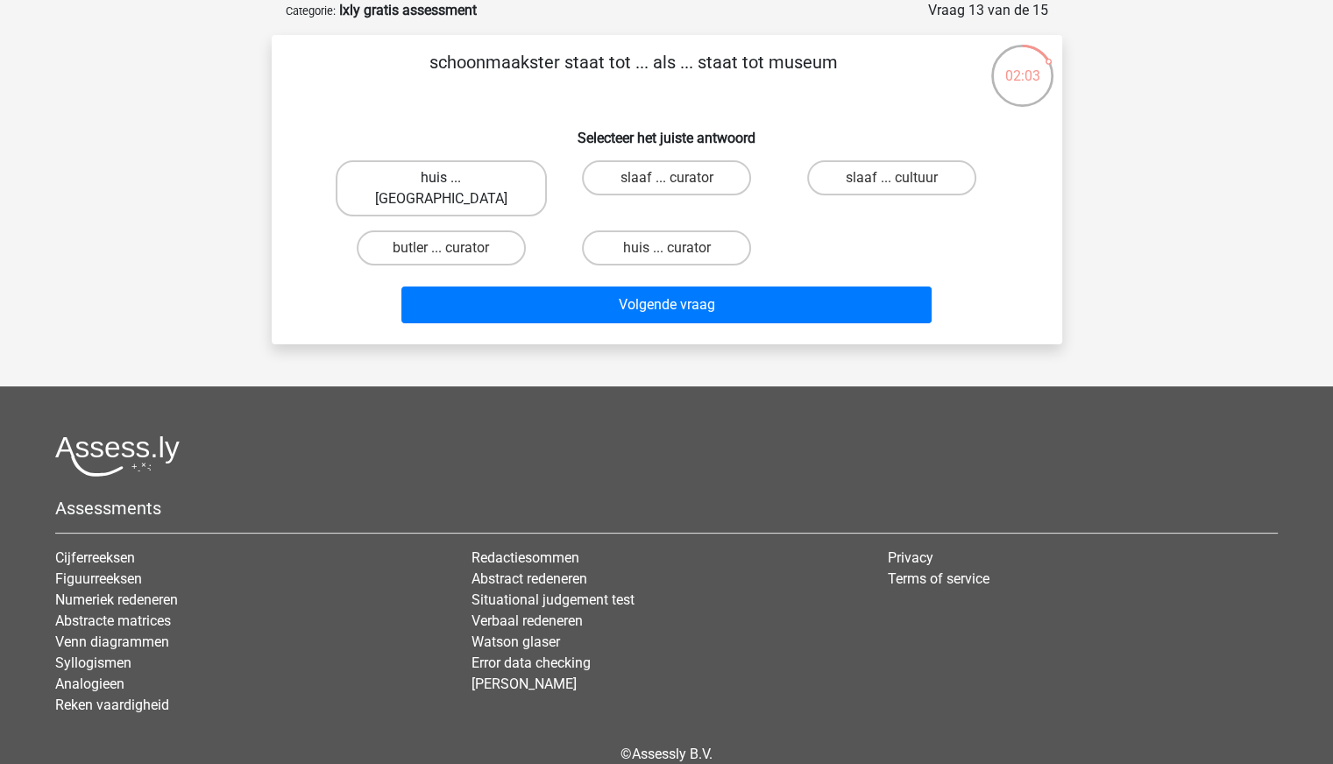
click at [448, 173] on label "huis ... louvre" at bounding box center [441, 188] width 211 height 56
click at [448, 178] on input "huis ... louvre" at bounding box center [446, 183] width 11 height 11
radio input "true"
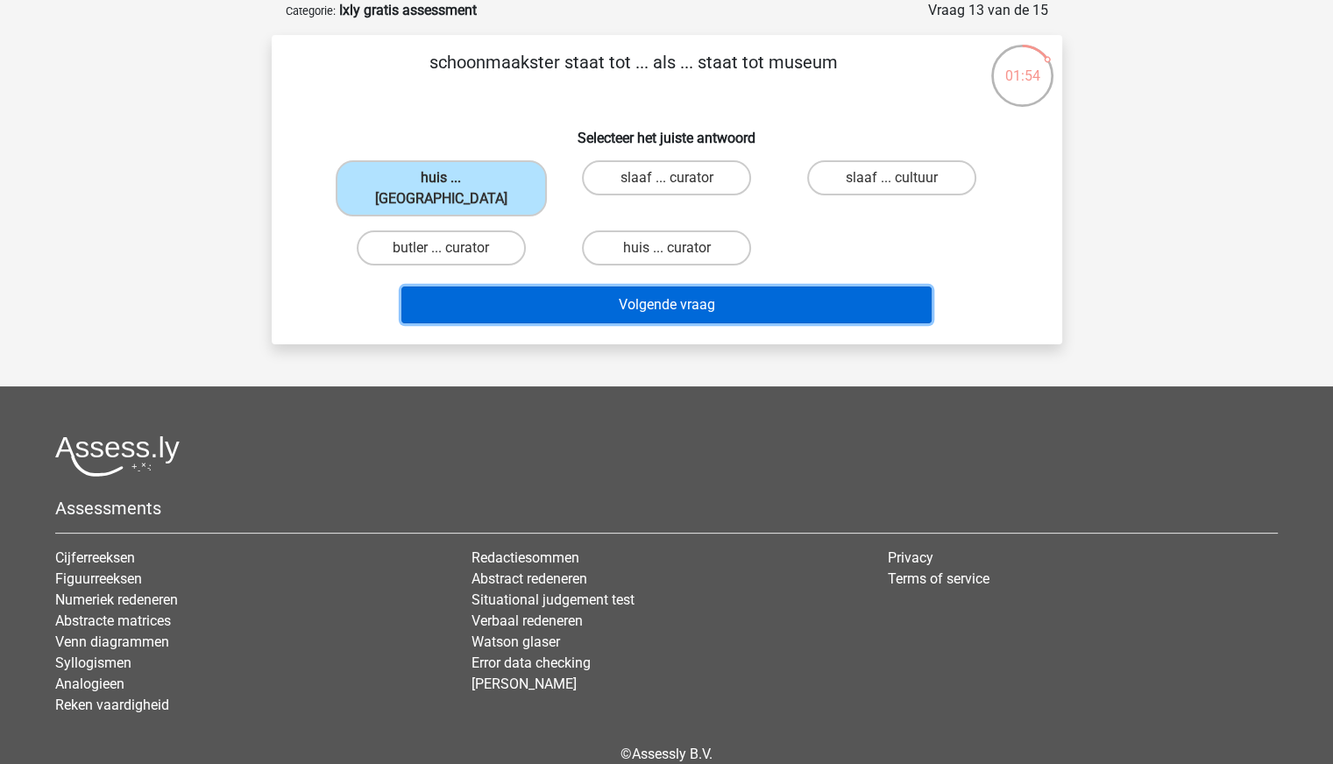
click at [691, 287] on button "Volgende vraag" at bounding box center [666, 305] width 530 height 37
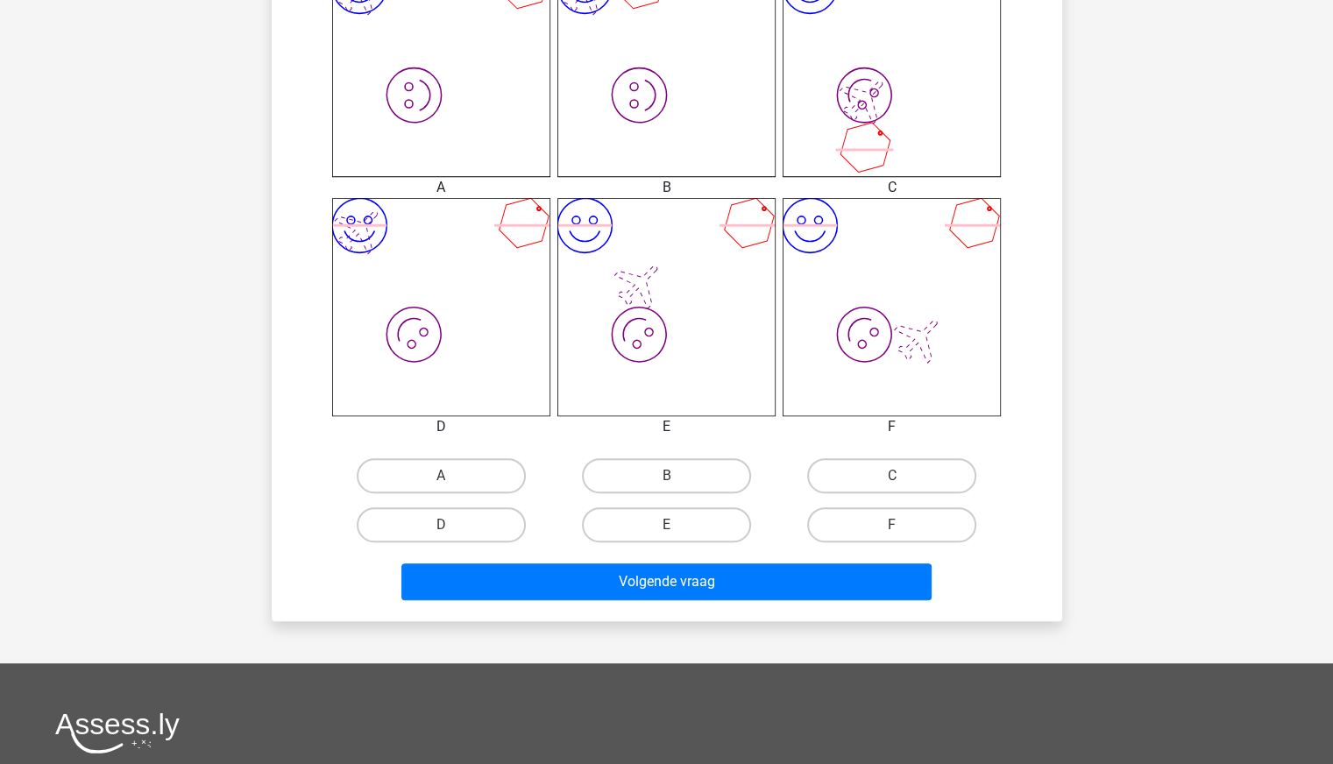
scroll to position [761, 0]
click at [459, 530] on label "D" at bounding box center [441, 524] width 169 height 35
click at [452, 530] on input "D" at bounding box center [446, 530] width 11 height 11
radio input "true"
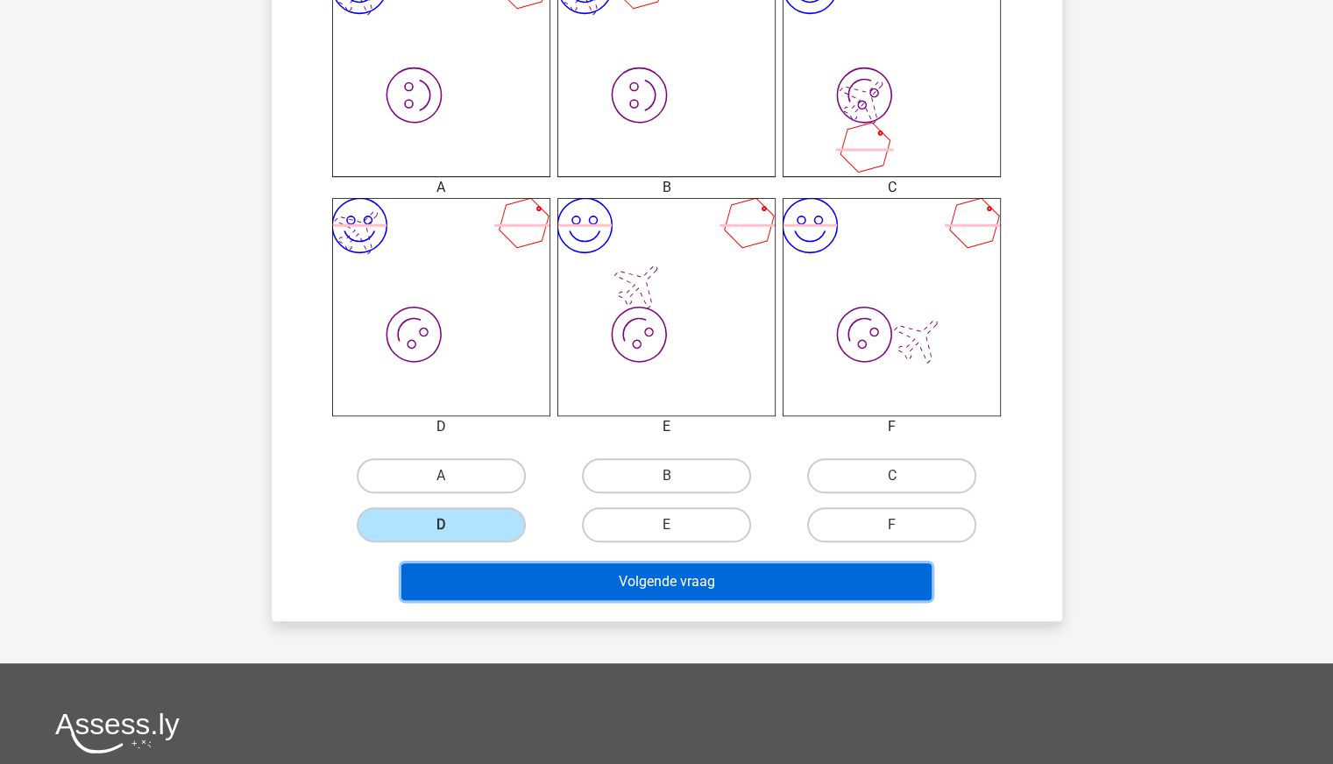
click at [680, 577] on button "Volgende vraag" at bounding box center [666, 581] width 530 height 37
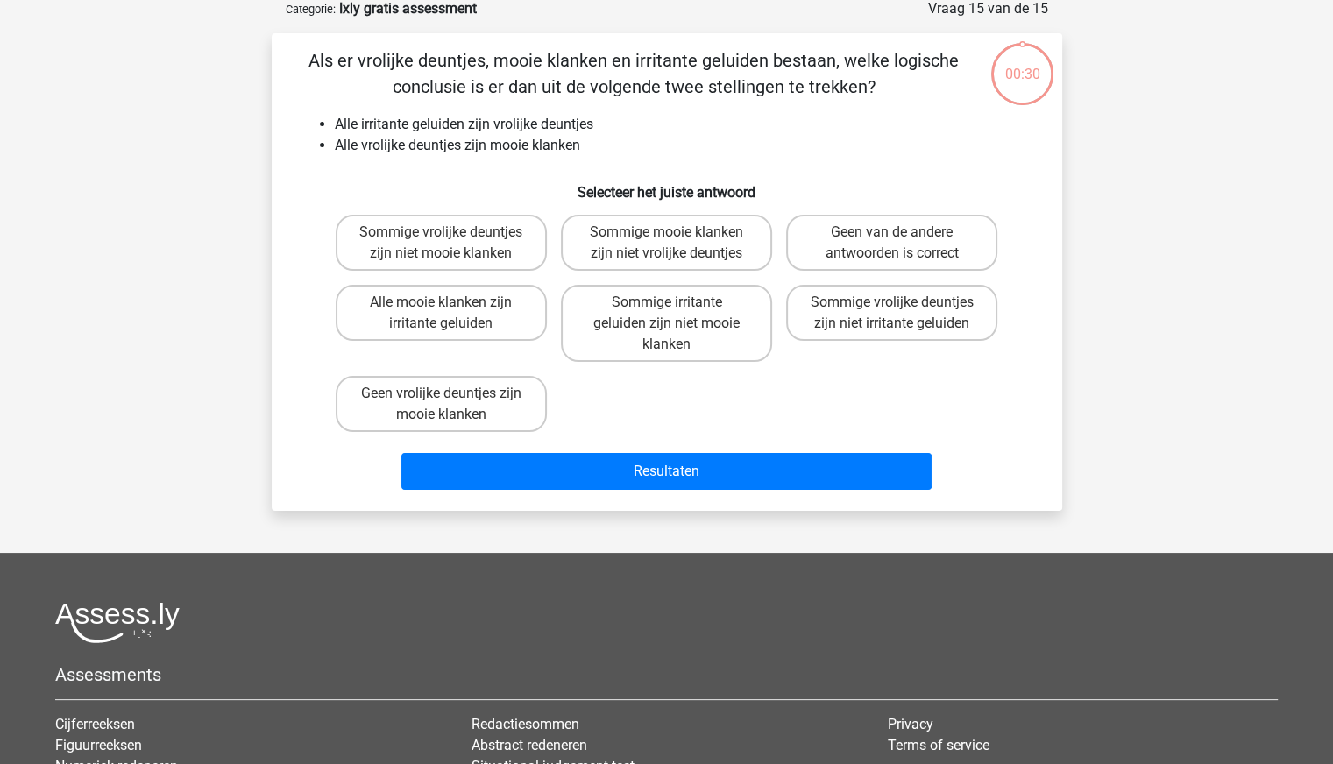
scroll to position [88, 0]
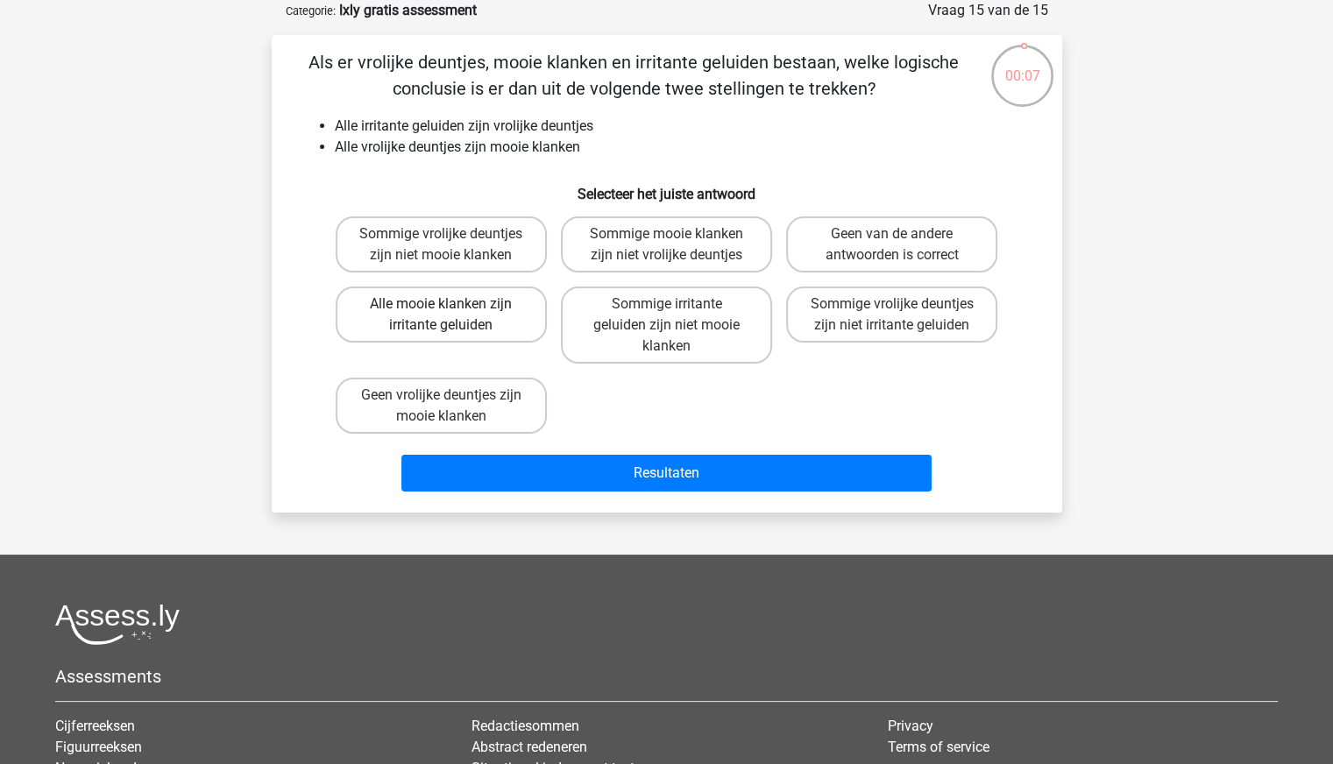
click at [473, 333] on label "Alle mooie klanken zijn irritante geluiden" at bounding box center [441, 315] width 211 height 56
click at [452, 315] on input "Alle mooie klanken zijn irritante geluiden" at bounding box center [446, 309] width 11 height 11
radio input "true"
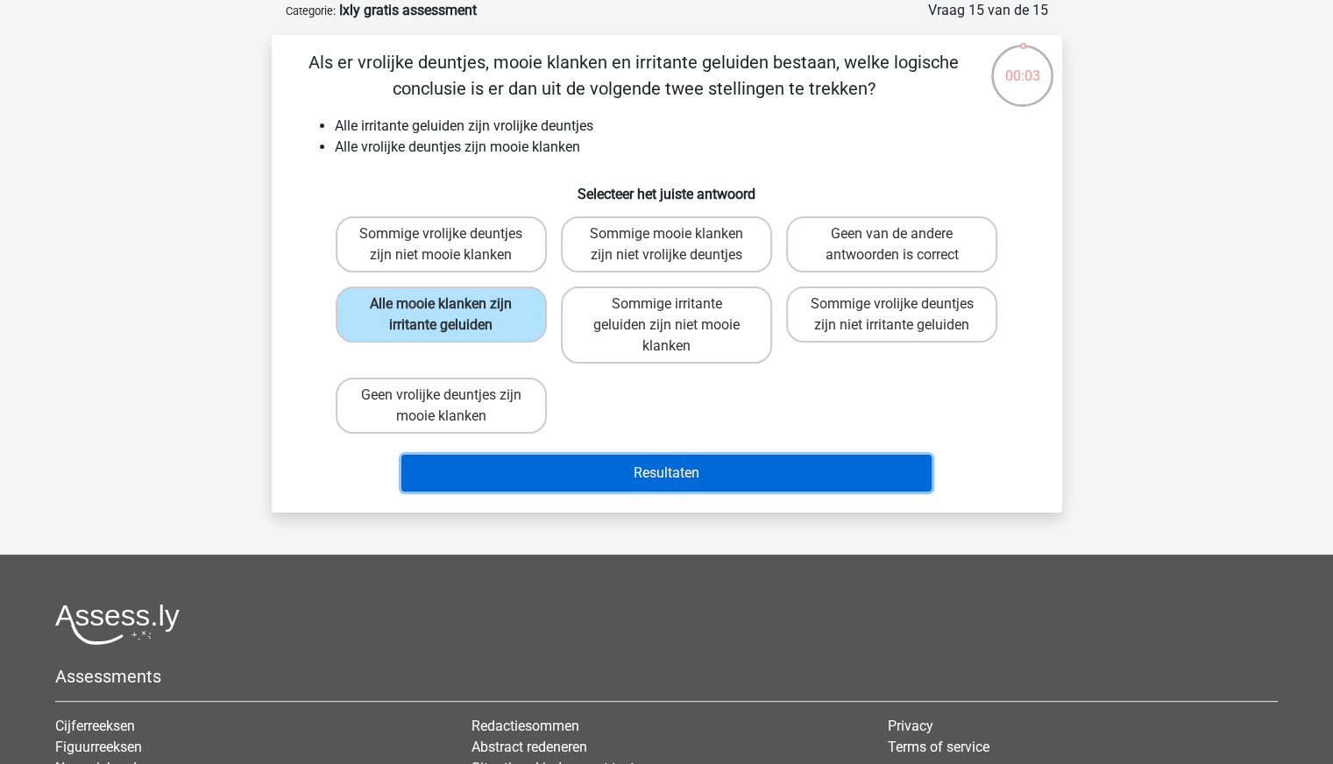
click at [668, 464] on button "Resultaten" at bounding box center [666, 473] width 530 height 37
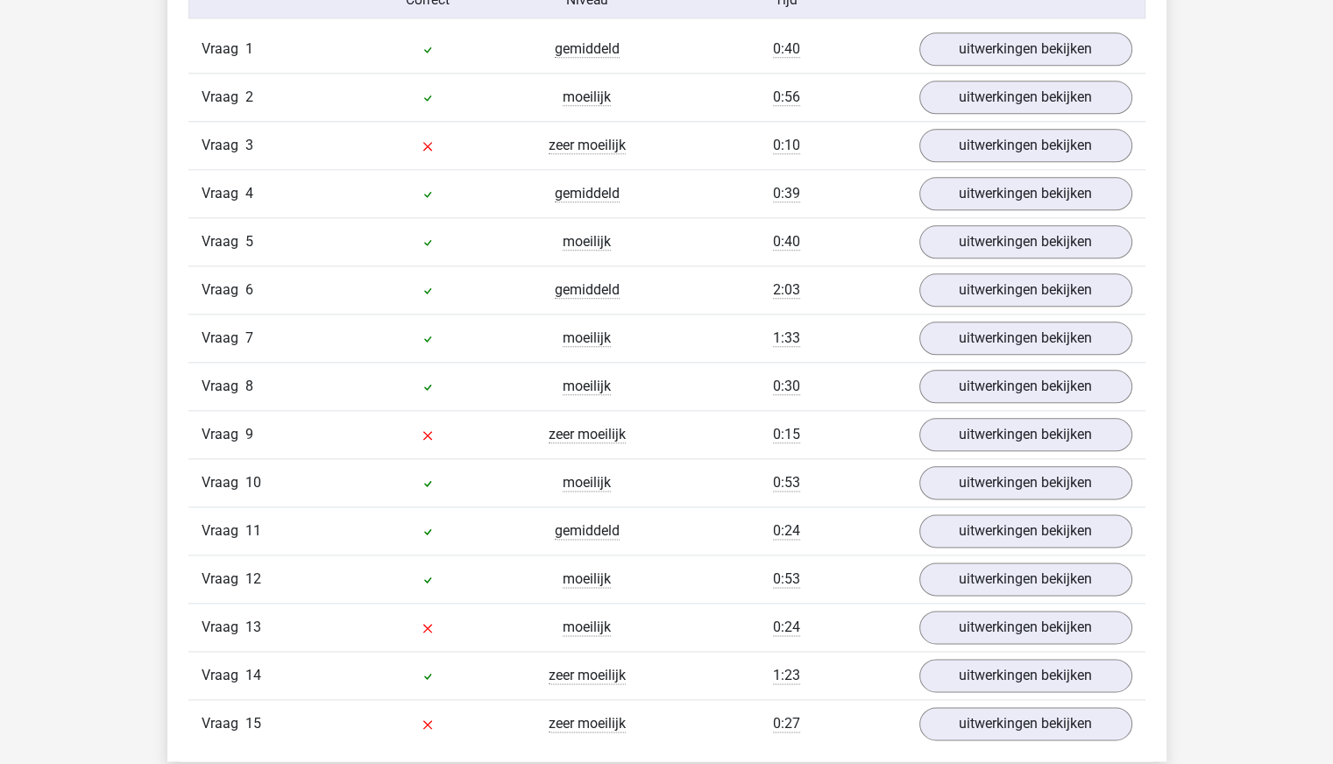
scroll to position [2014, 0]
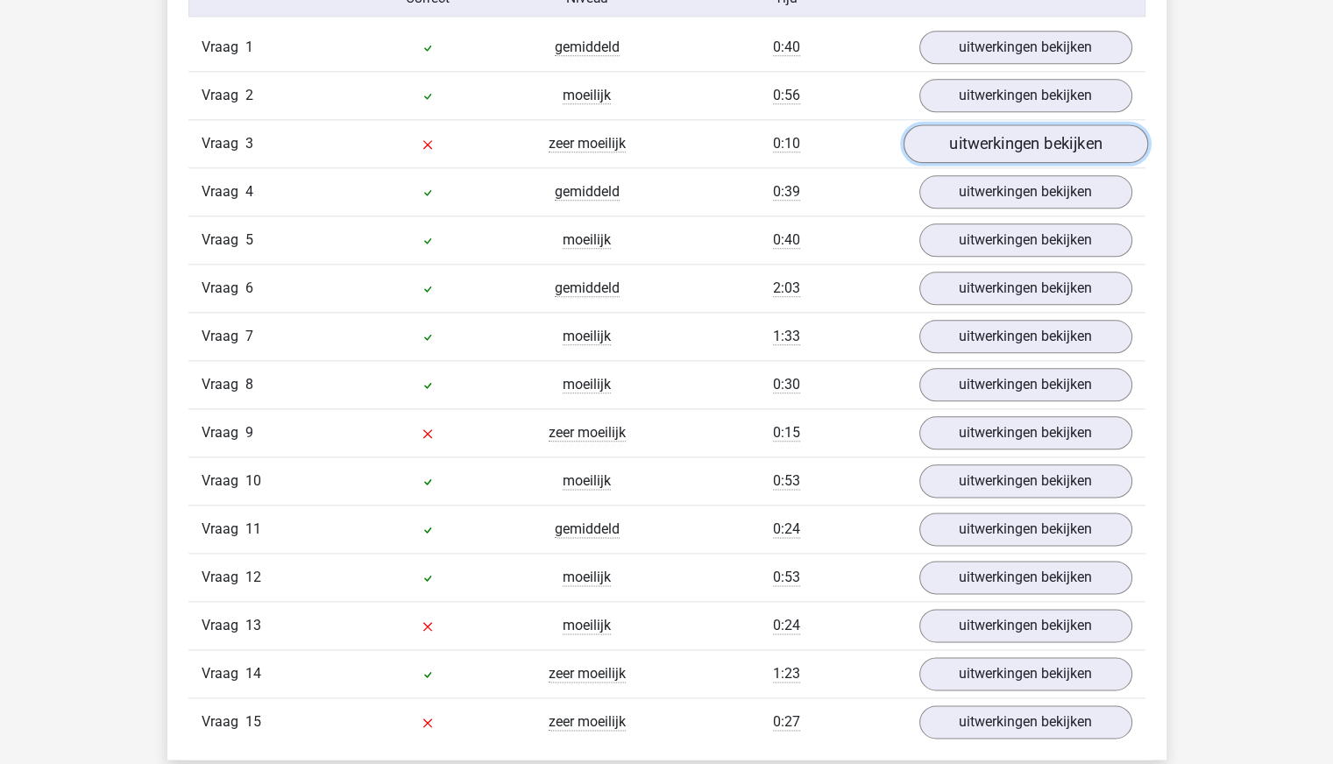
click at [1057, 164] on link "uitwerkingen bekijken" at bounding box center [1025, 144] width 244 height 39
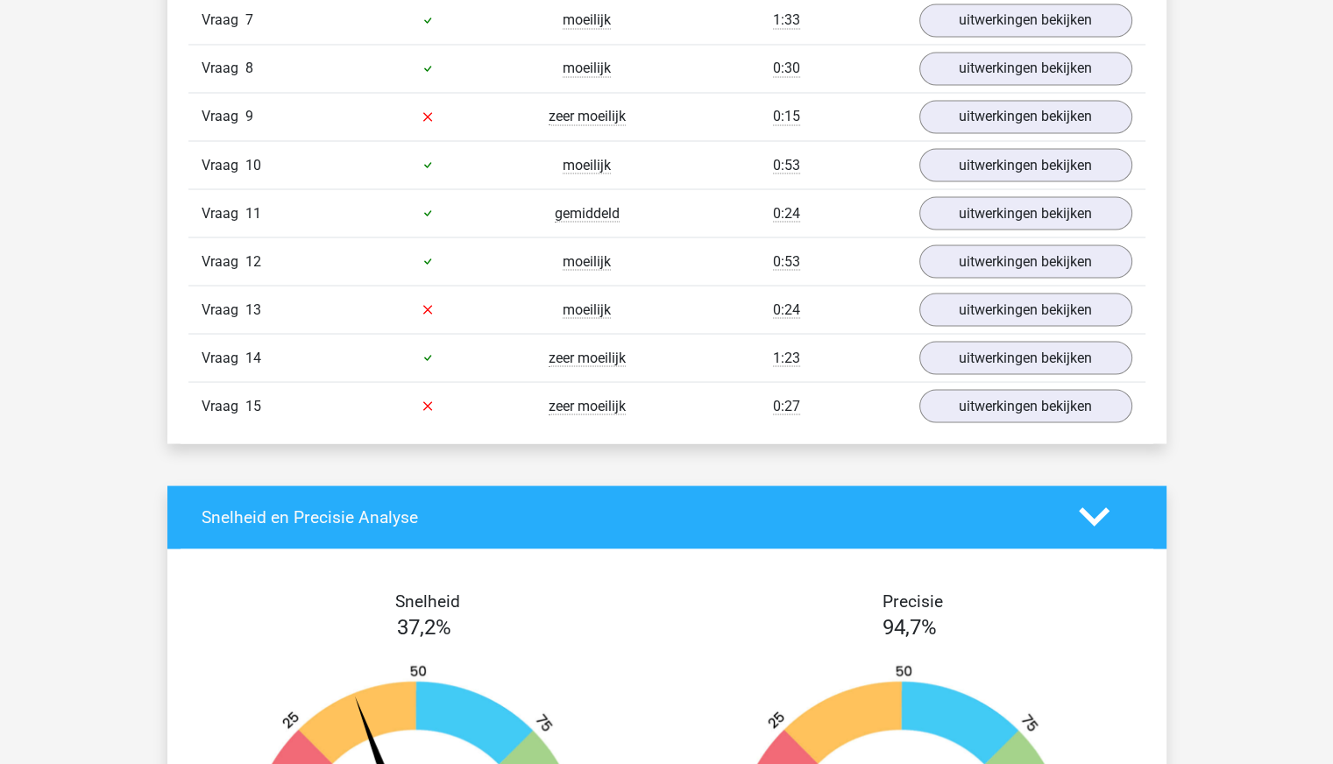
scroll to position [3205, 0]
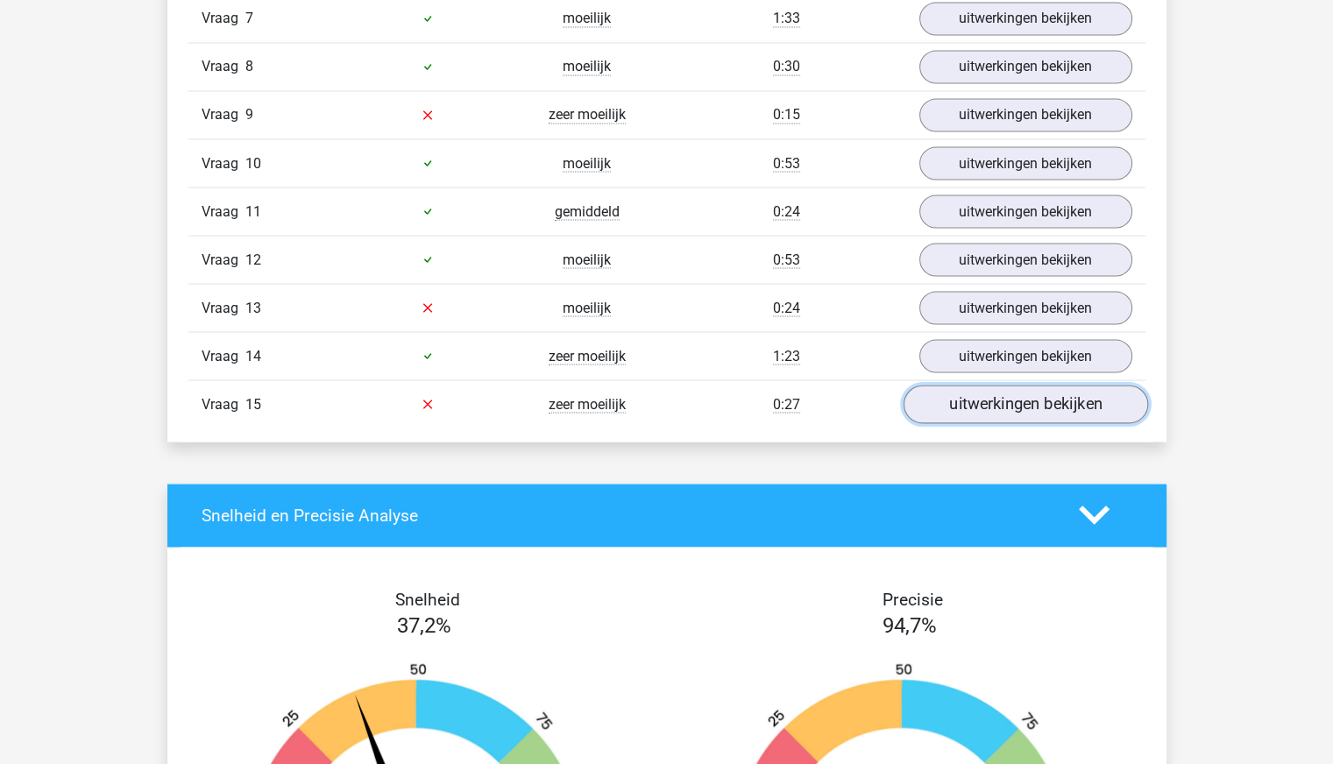
click at [1007, 412] on link "uitwerkingen bekijken" at bounding box center [1025, 404] width 244 height 39
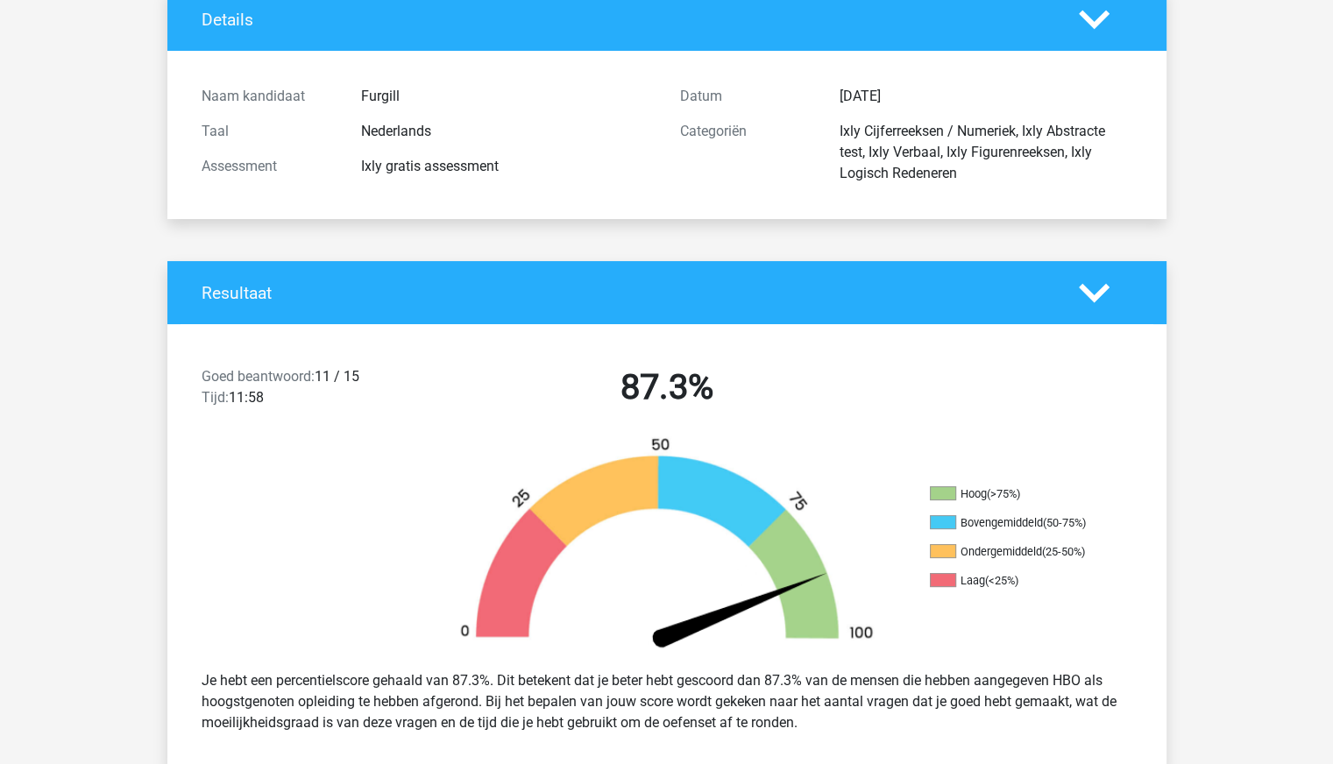
scroll to position [0, 0]
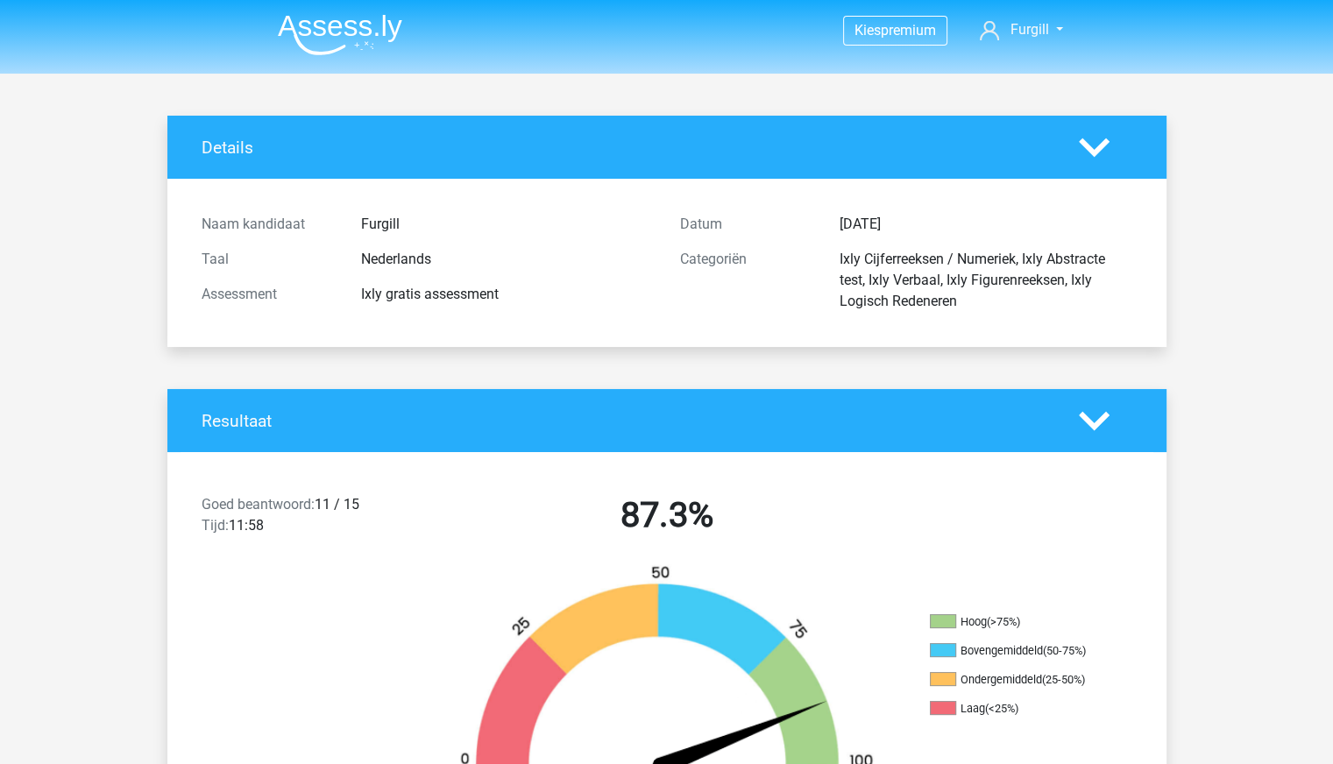
click at [306, 25] on img at bounding box center [340, 34] width 124 height 41
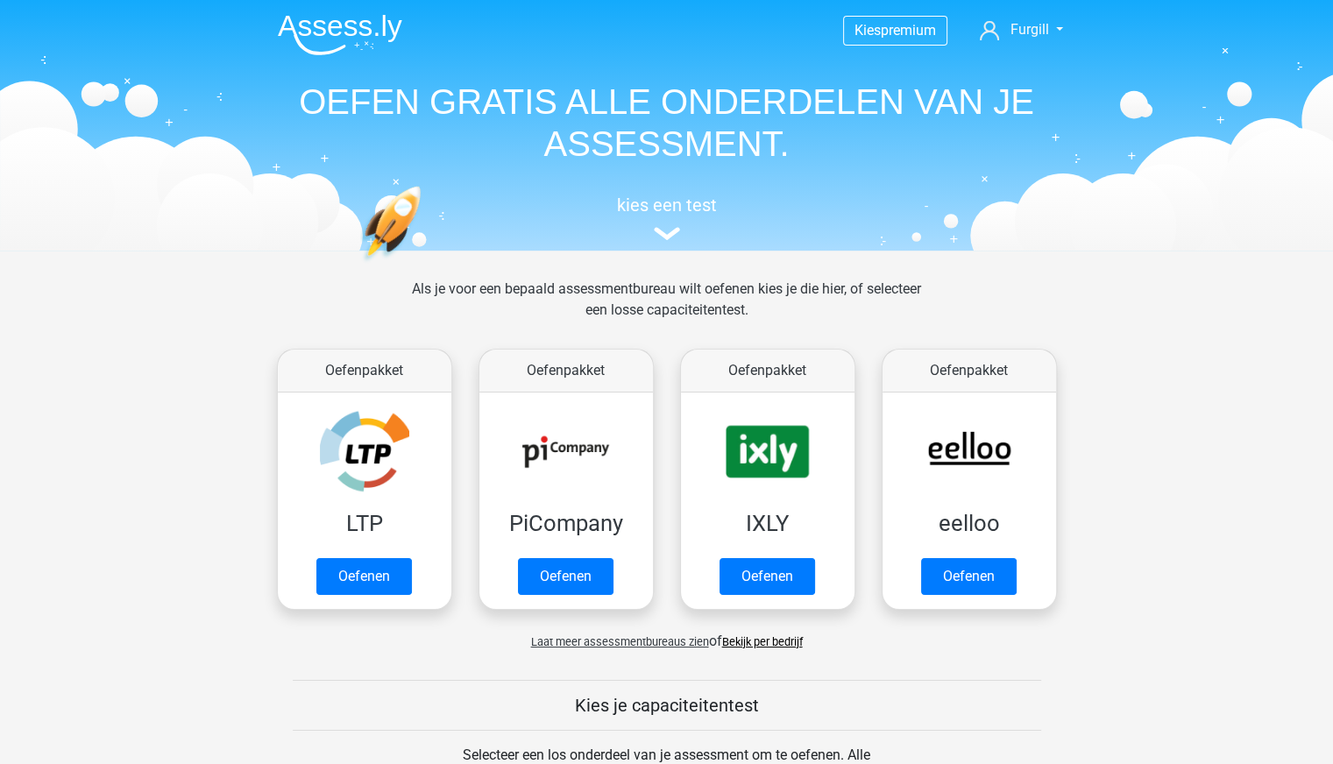
click at [871, 26] on span "Kies" at bounding box center [867, 30] width 26 height 17
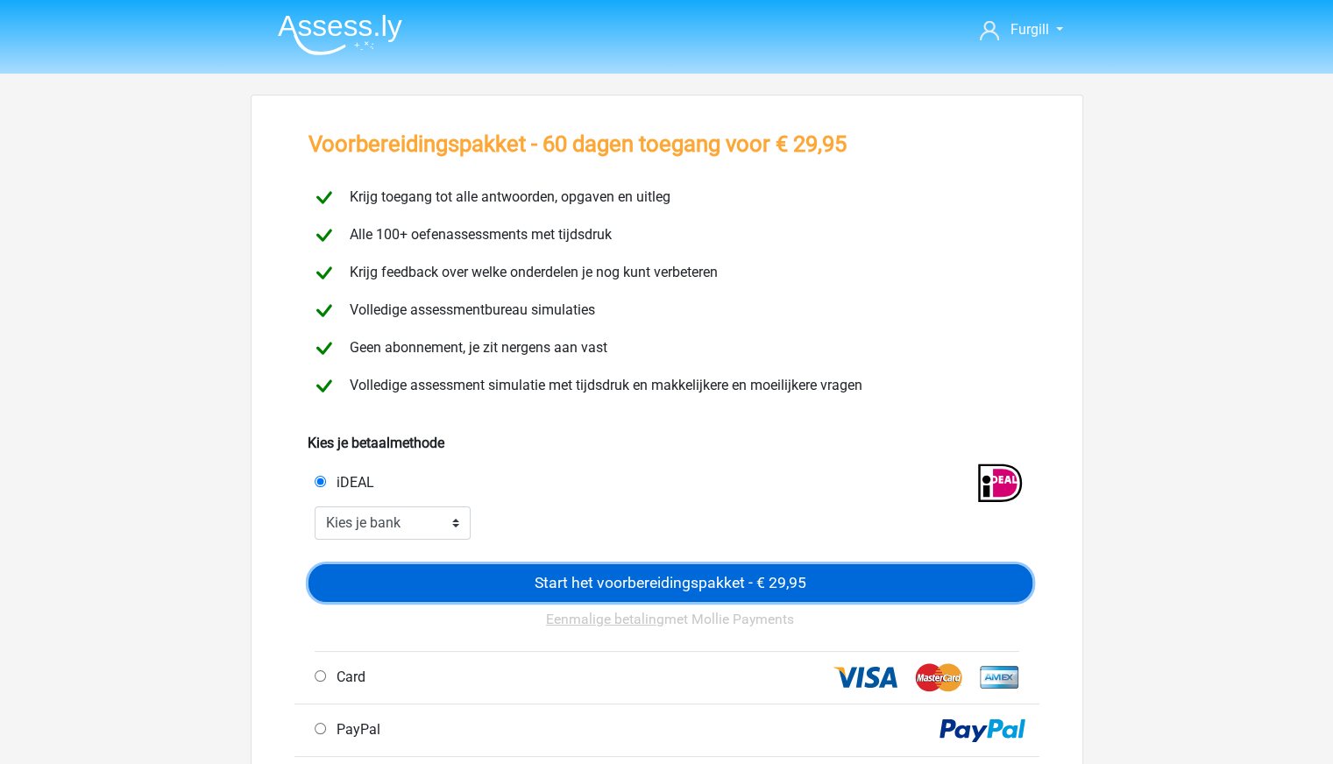
click at [662, 580] on input "Start het voorbereidingspakket - € 29,95" at bounding box center [670, 583] width 724 height 39
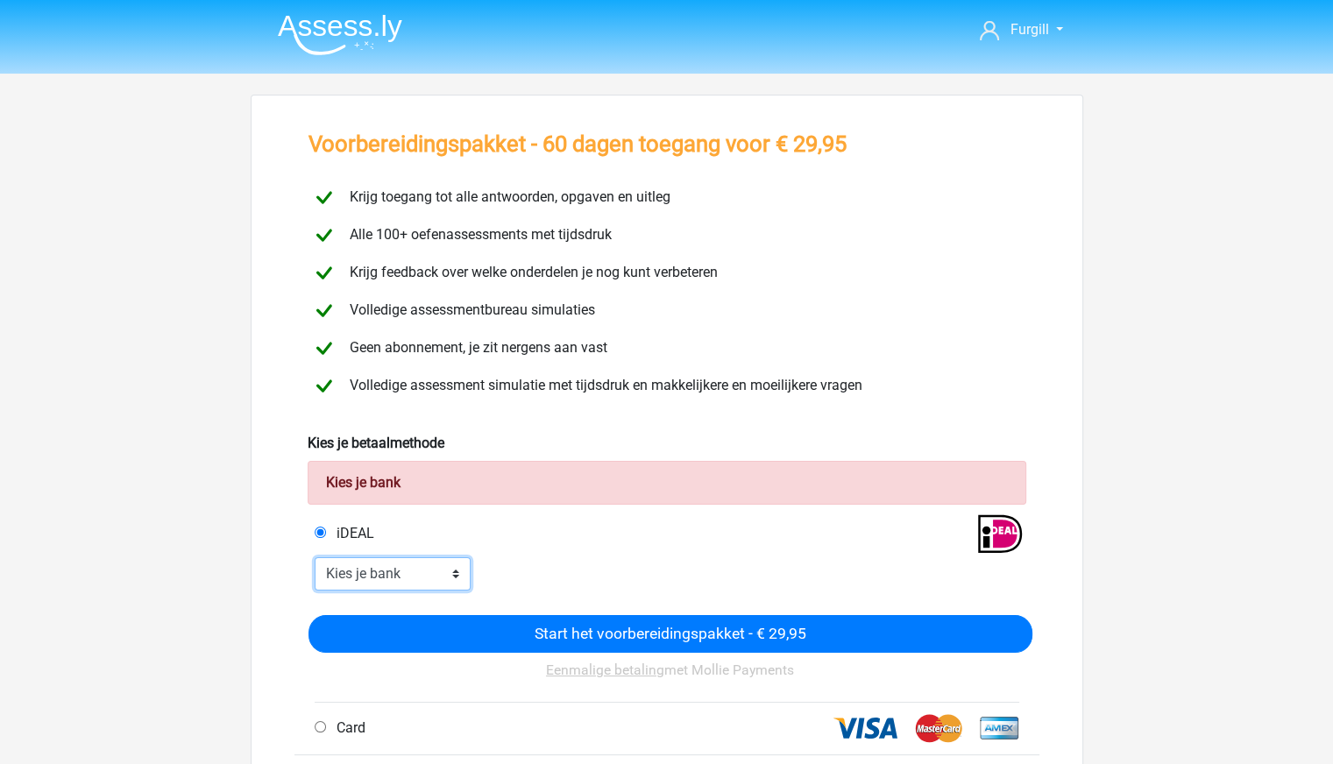
click at [423, 584] on select "Kies je bank ABN AMRO ING Rabobank ASN Bank bunq Knab N26 NN Regiobank Revolut …" at bounding box center [393, 573] width 157 height 33
select select "ideal_[SWIFT_CODE]"
click at [315, 557] on select "Kies je bank ABN AMRO ING Rabobank ASN Bank bunq Knab N26 NN Regiobank Revolut …" at bounding box center [393, 573] width 157 height 33
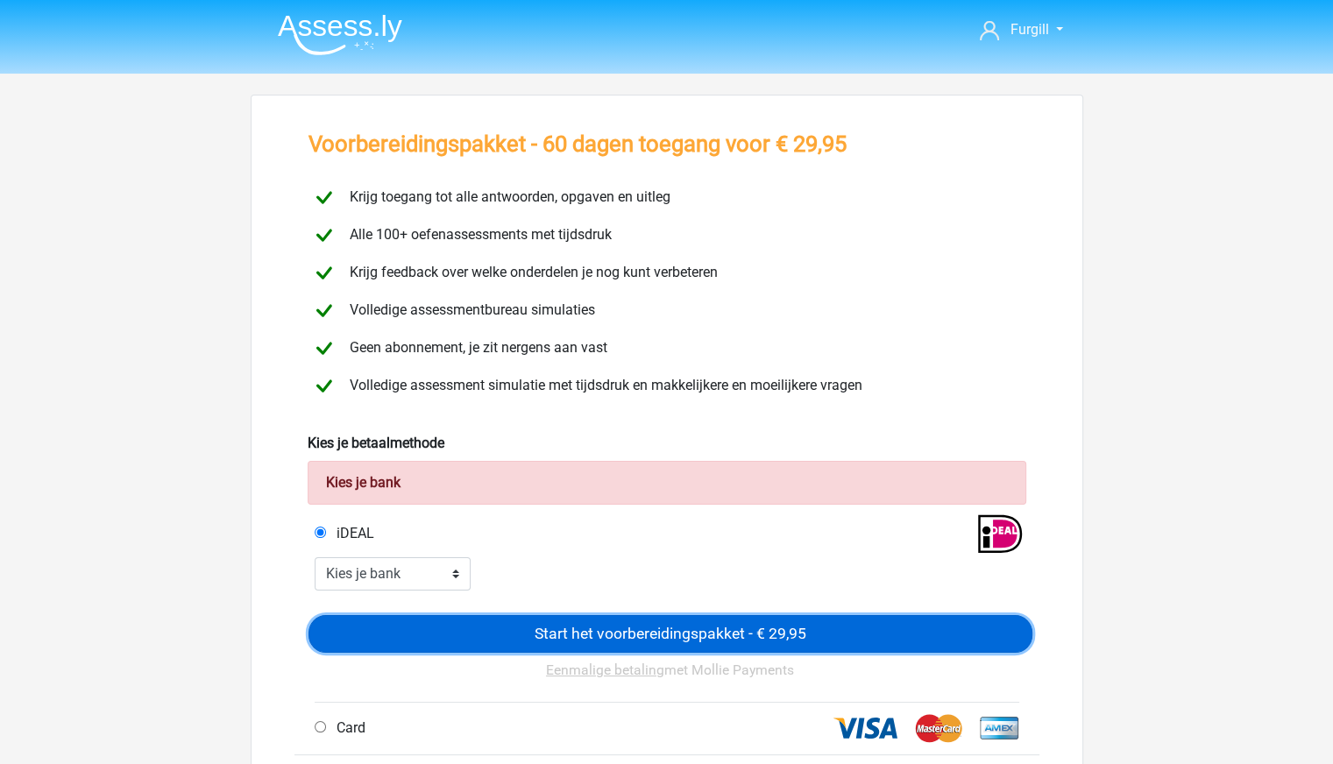
click at [719, 636] on input "Start het voorbereidingspakket - € 29,95" at bounding box center [670, 634] width 724 height 39
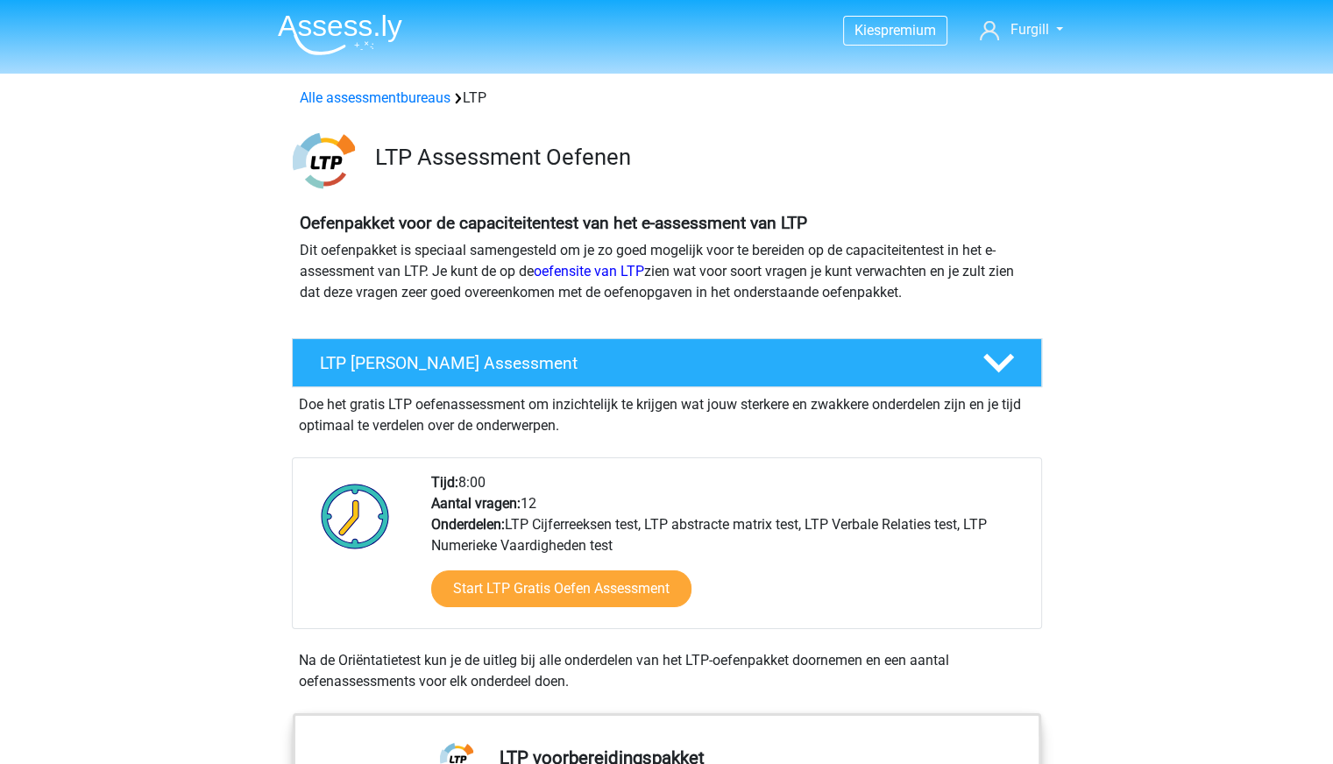
click at [315, 24] on img at bounding box center [340, 34] width 124 height 41
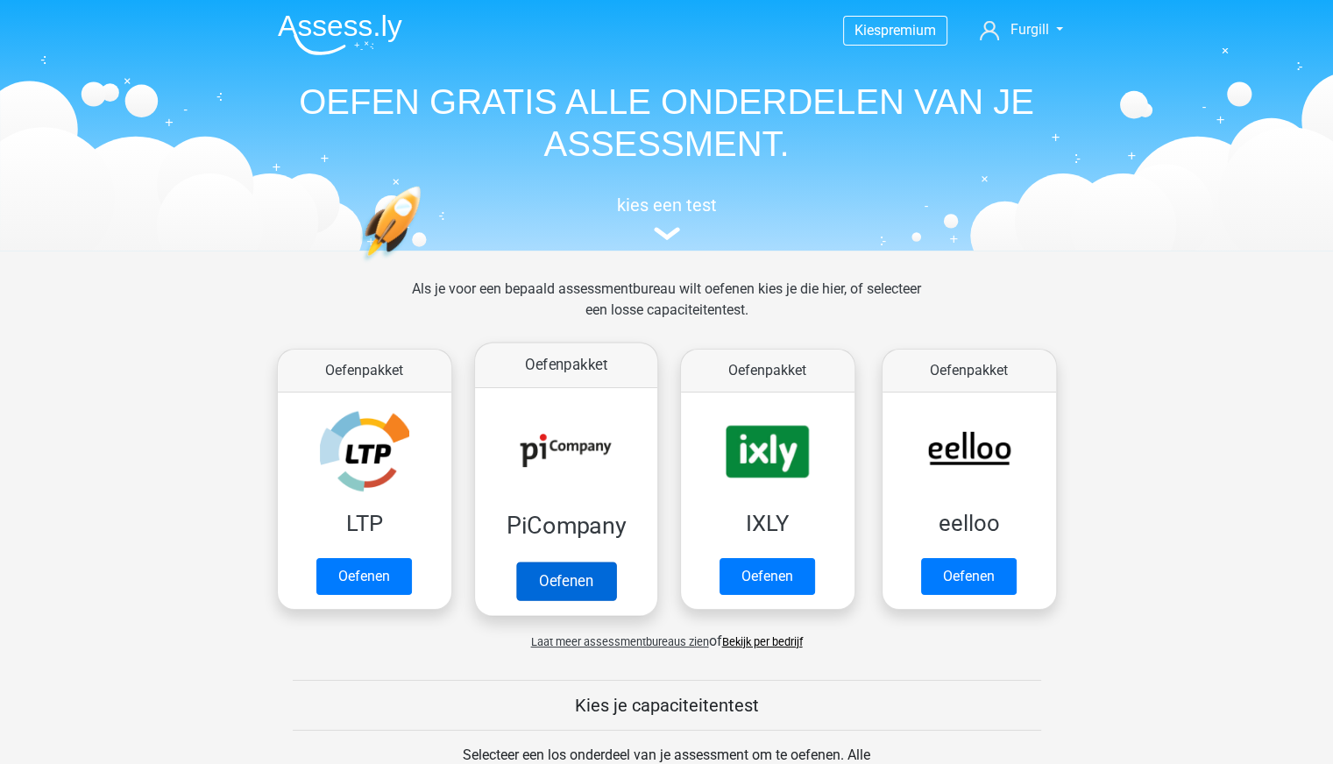
scroll to position [276, 0]
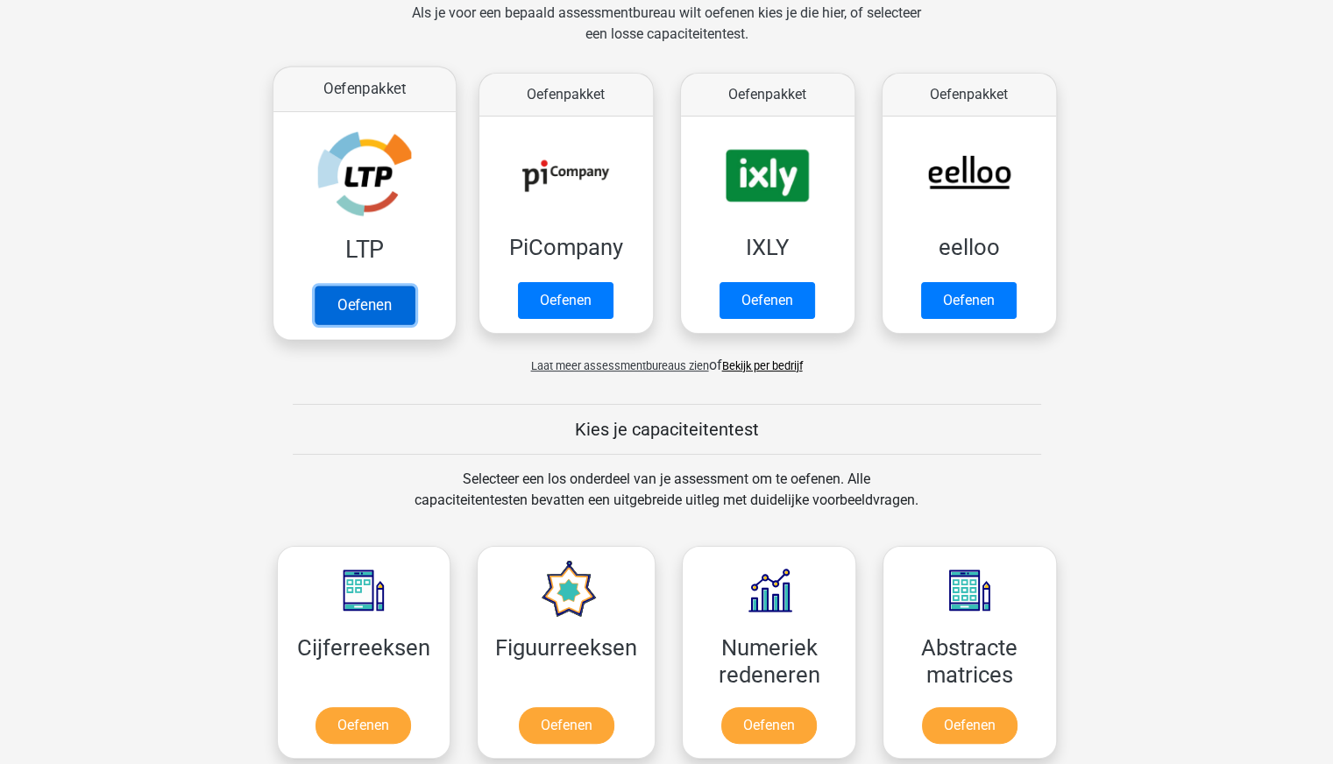
click at [382, 309] on link "Oefenen" at bounding box center [364, 305] width 100 height 39
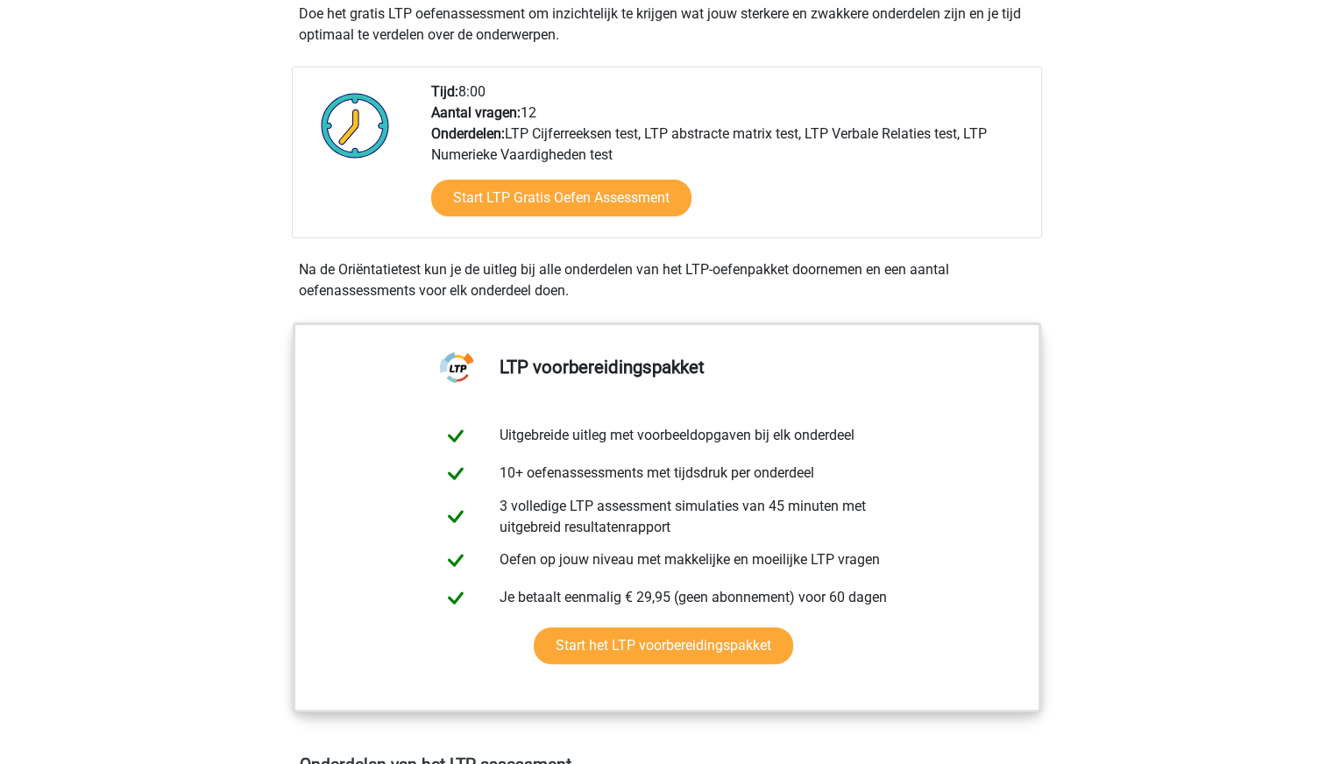
scroll to position [393, 0]
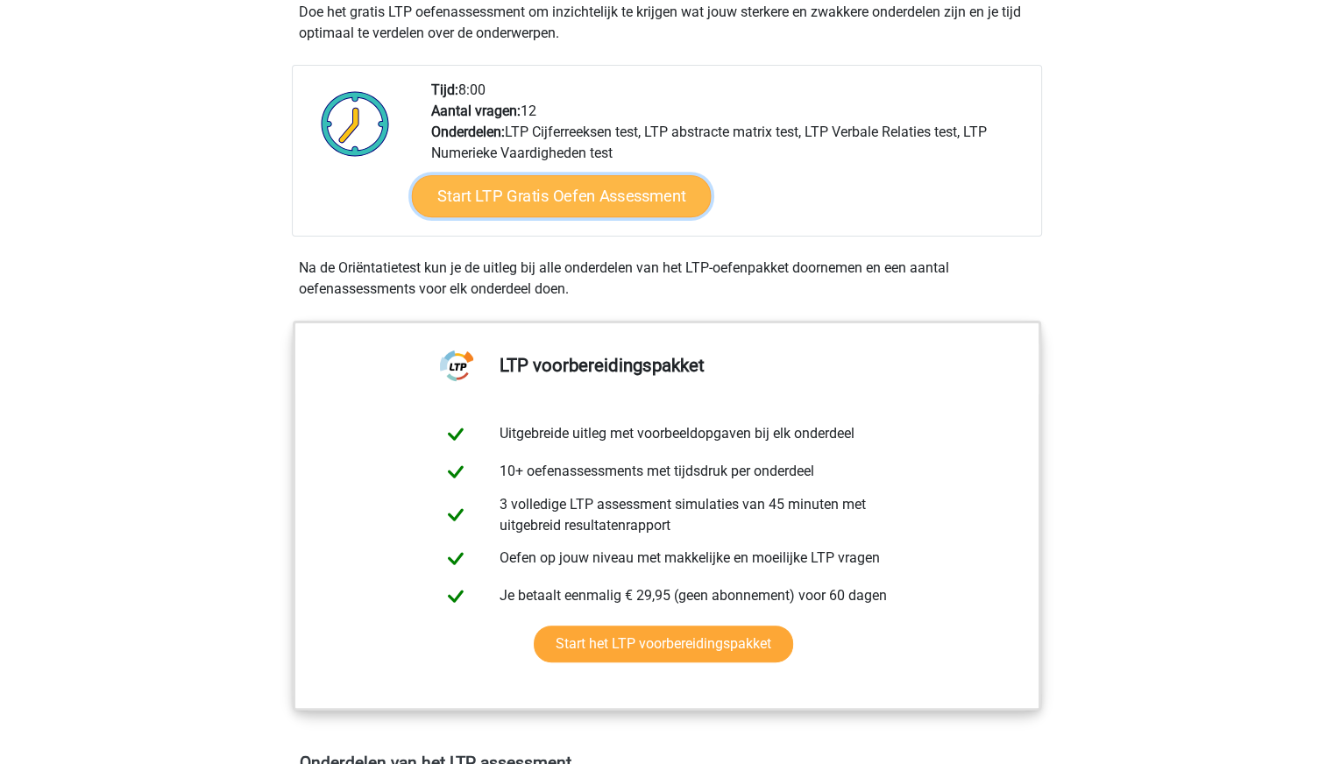
click at [577, 188] on link "Start LTP Gratis Oefen Assessment" at bounding box center [561, 196] width 300 height 42
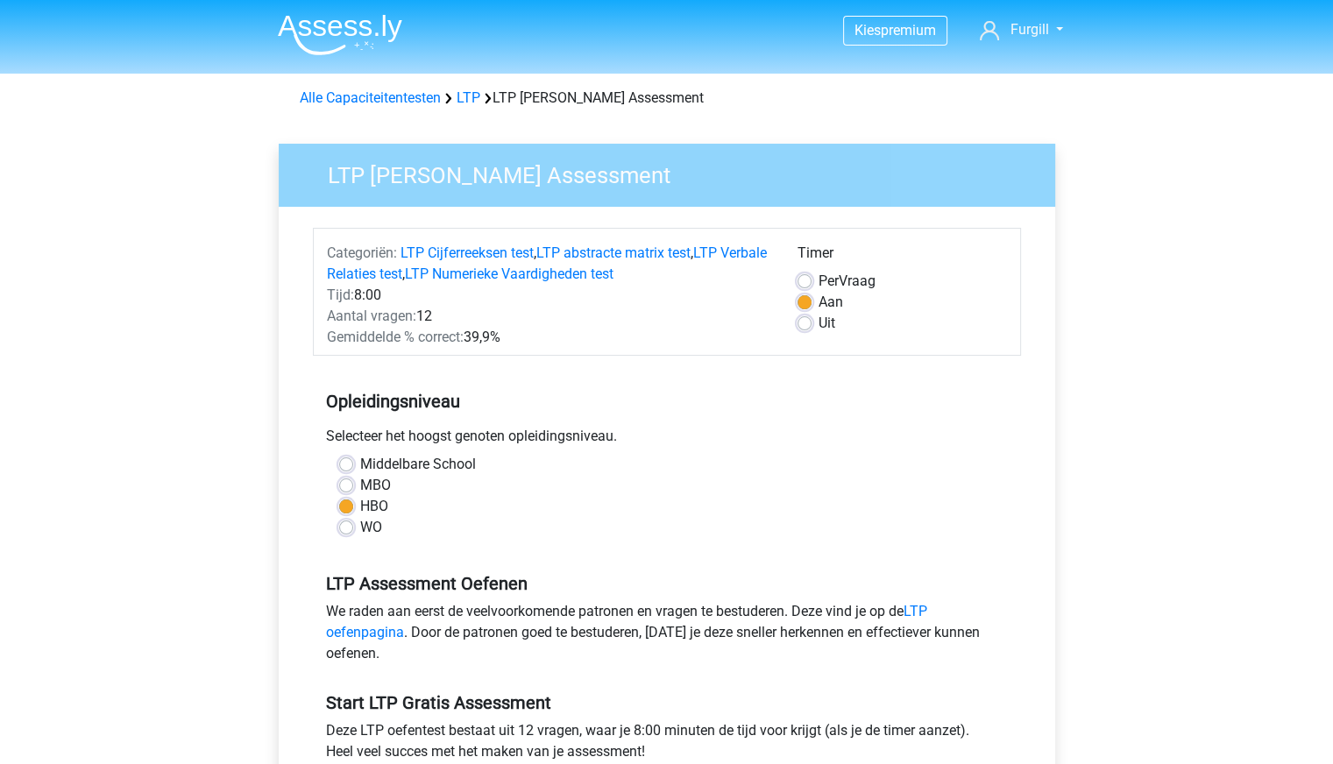
scroll to position [343, 0]
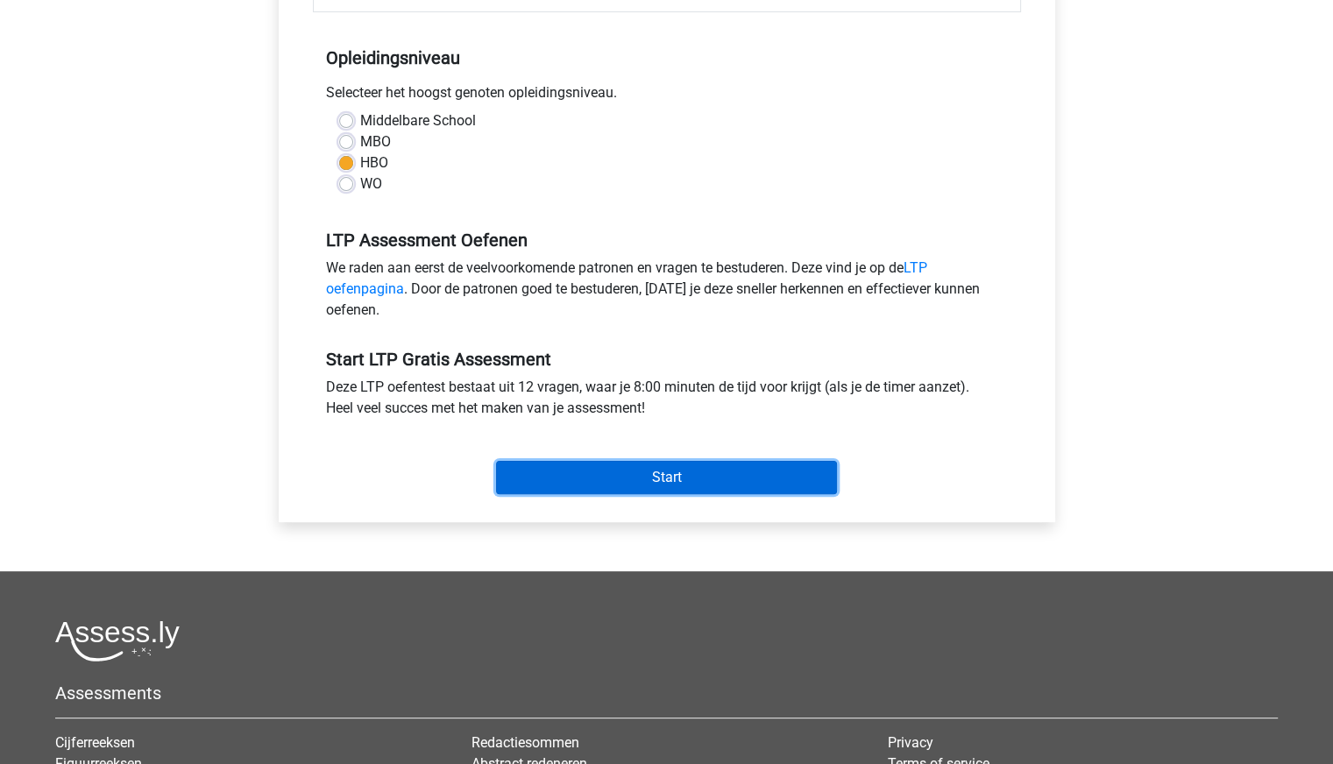
click at [591, 479] on input "Start" at bounding box center [666, 477] width 341 height 33
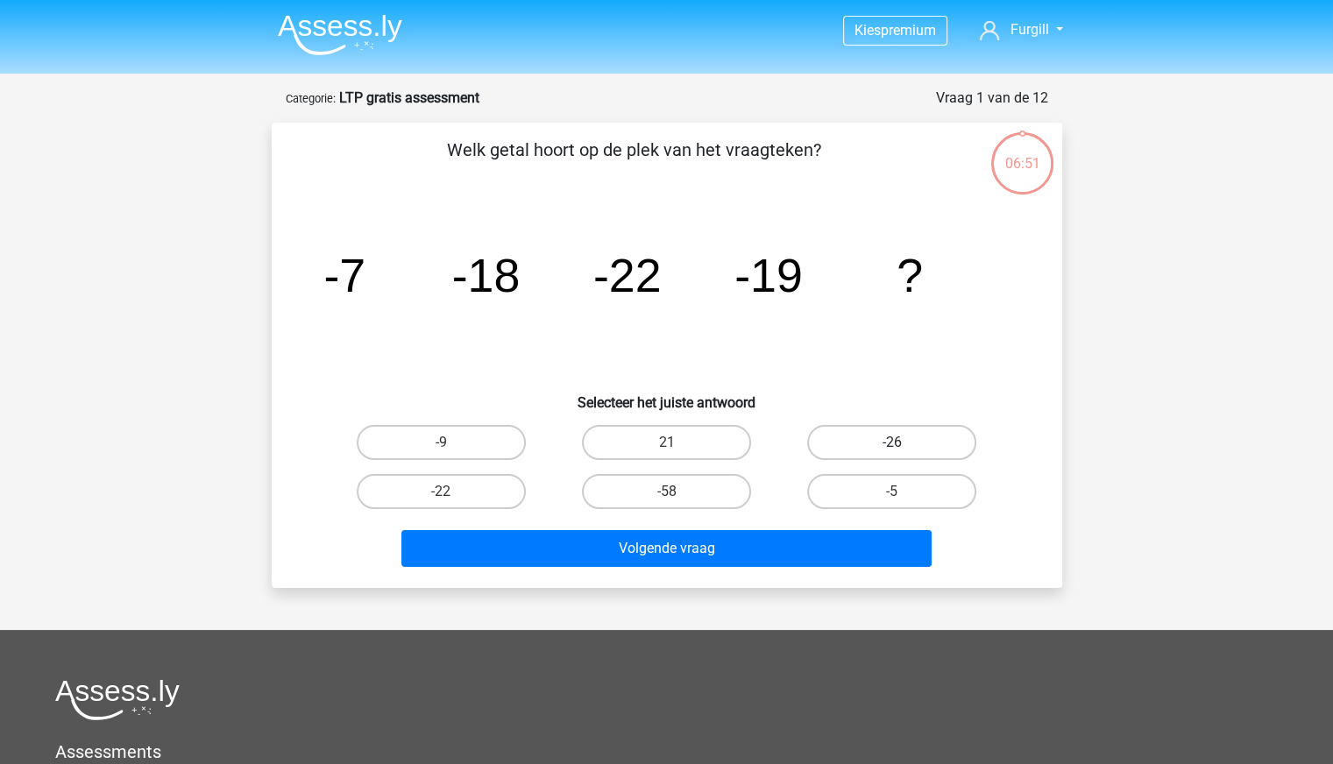
click at [870, 430] on label "-26" at bounding box center [891, 442] width 169 height 35
click at [892, 443] on input "-26" at bounding box center [897, 448] width 11 height 11
radio input "true"
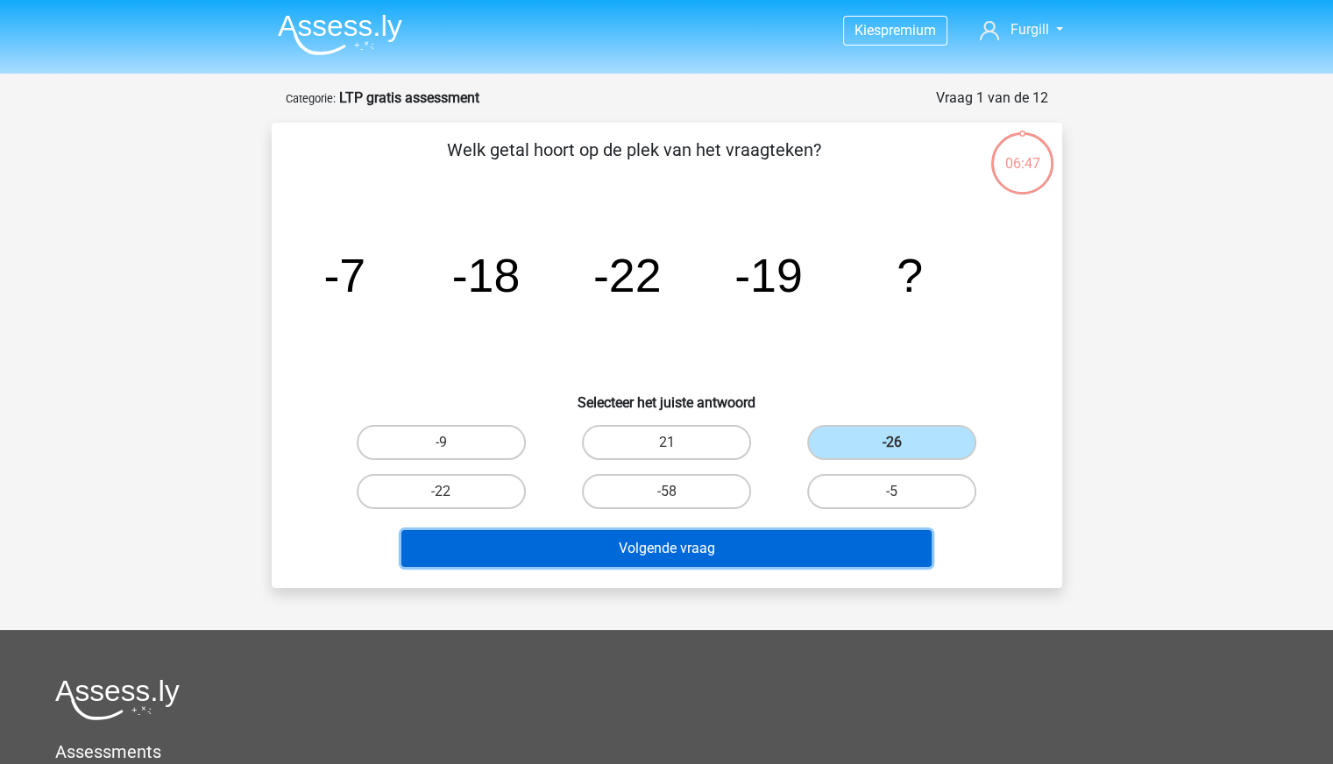
click at [765, 535] on button "Volgende vraag" at bounding box center [666, 548] width 530 height 37
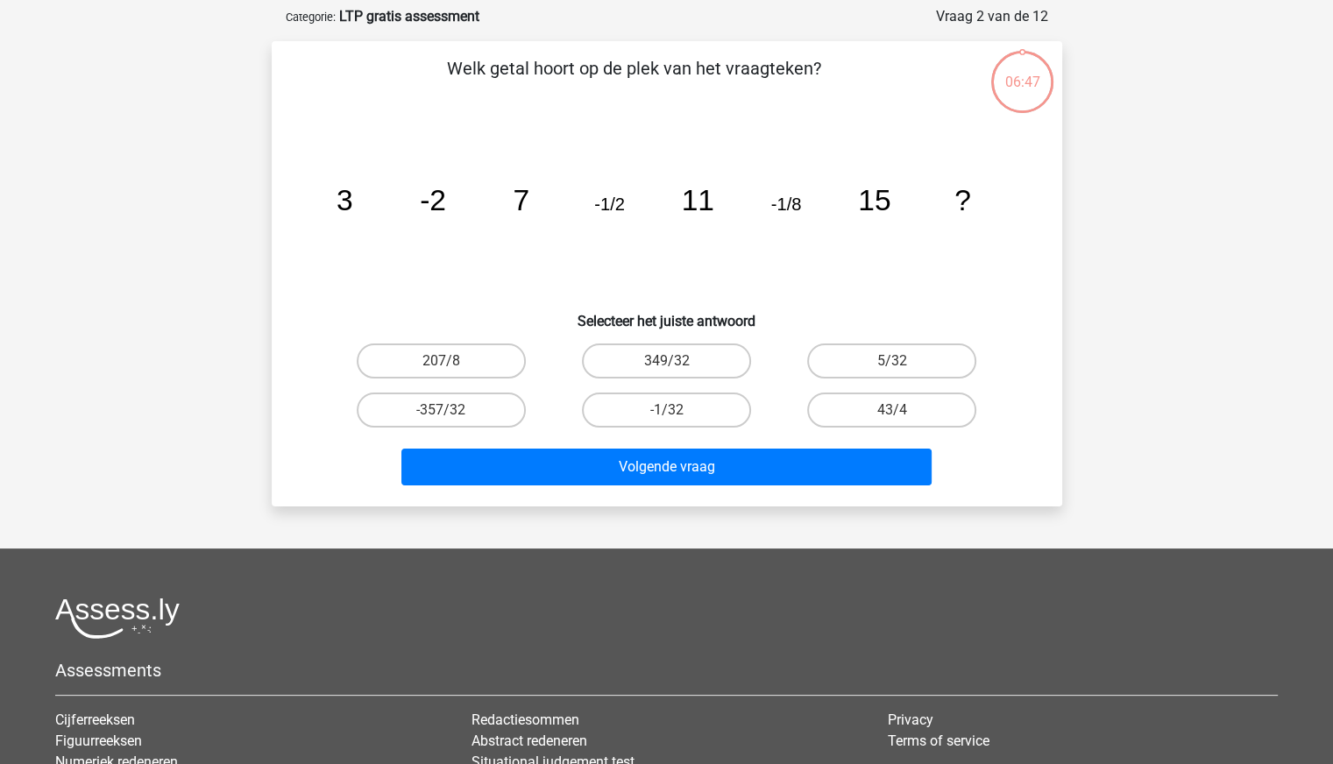
scroll to position [88, 0]
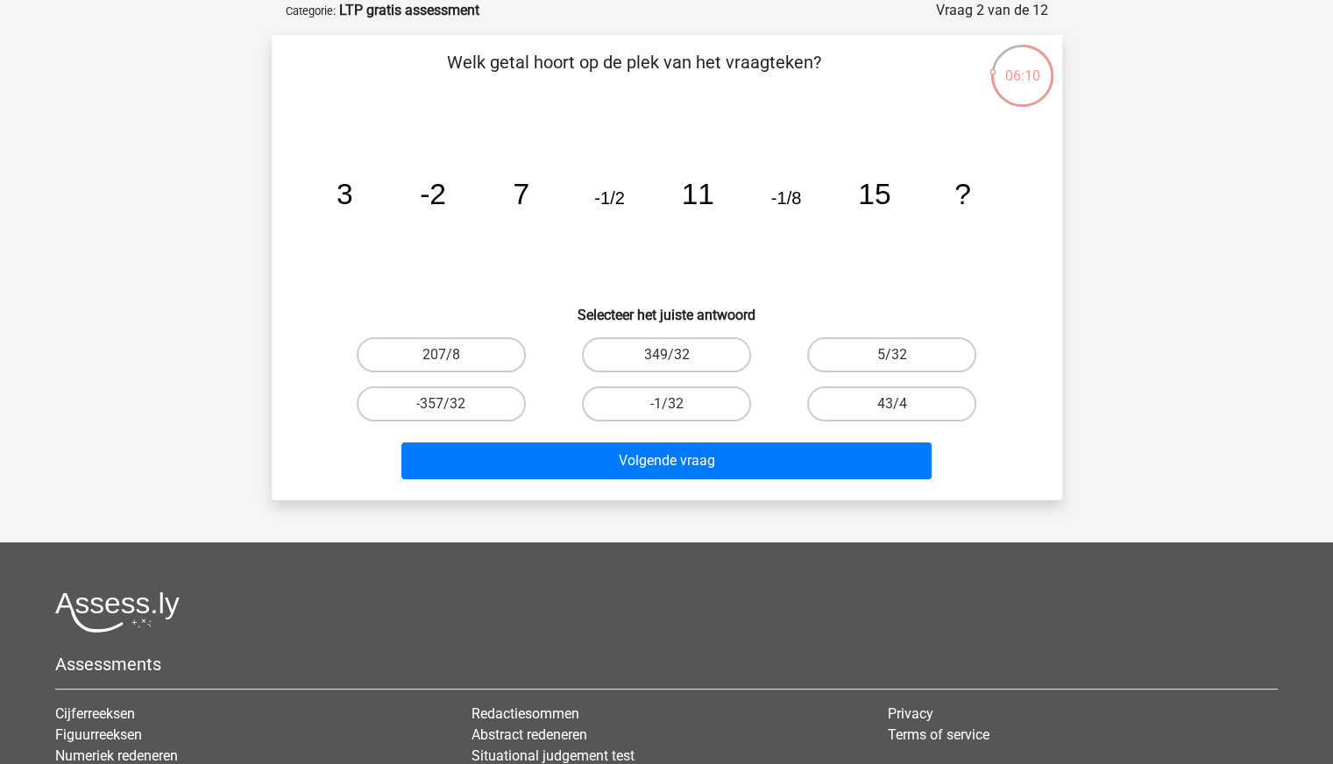
click at [676, 414] on input "-1/32" at bounding box center [671, 409] width 11 height 11
radio input "true"
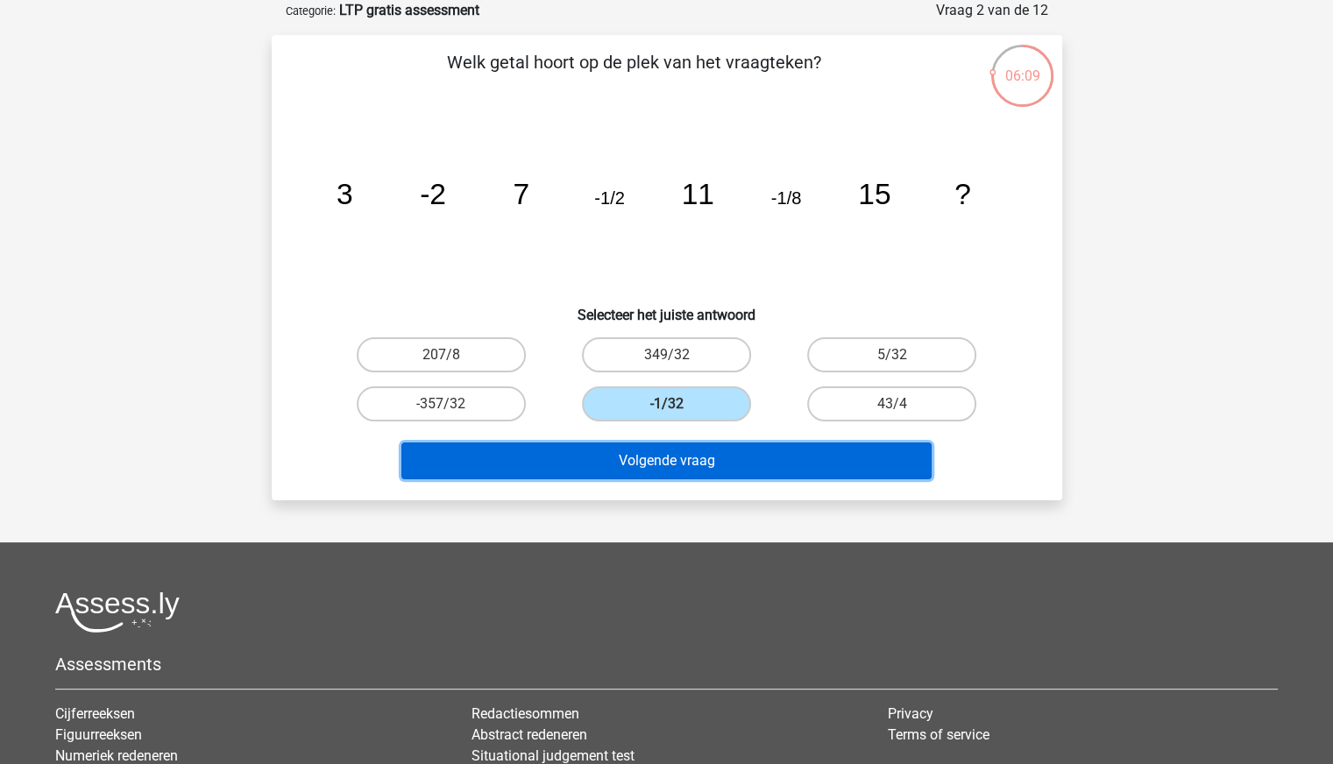
click at [679, 469] on button "Volgende vraag" at bounding box center [666, 461] width 530 height 37
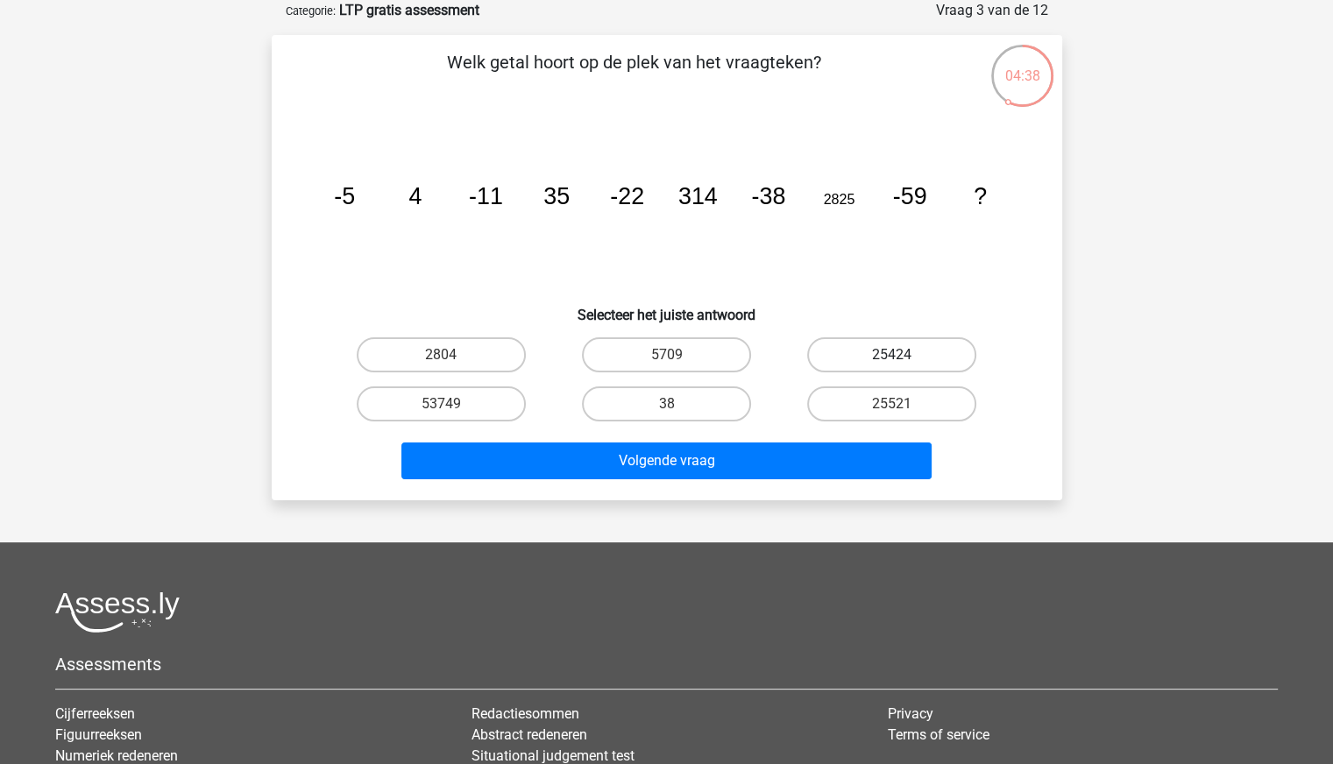
click at [866, 350] on label "25424" at bounding box center [891, 354] width 169 height 35
click at [892, 355] on input "25424" at bounding box center [897, 360] width 11 height 11
radio input "true"
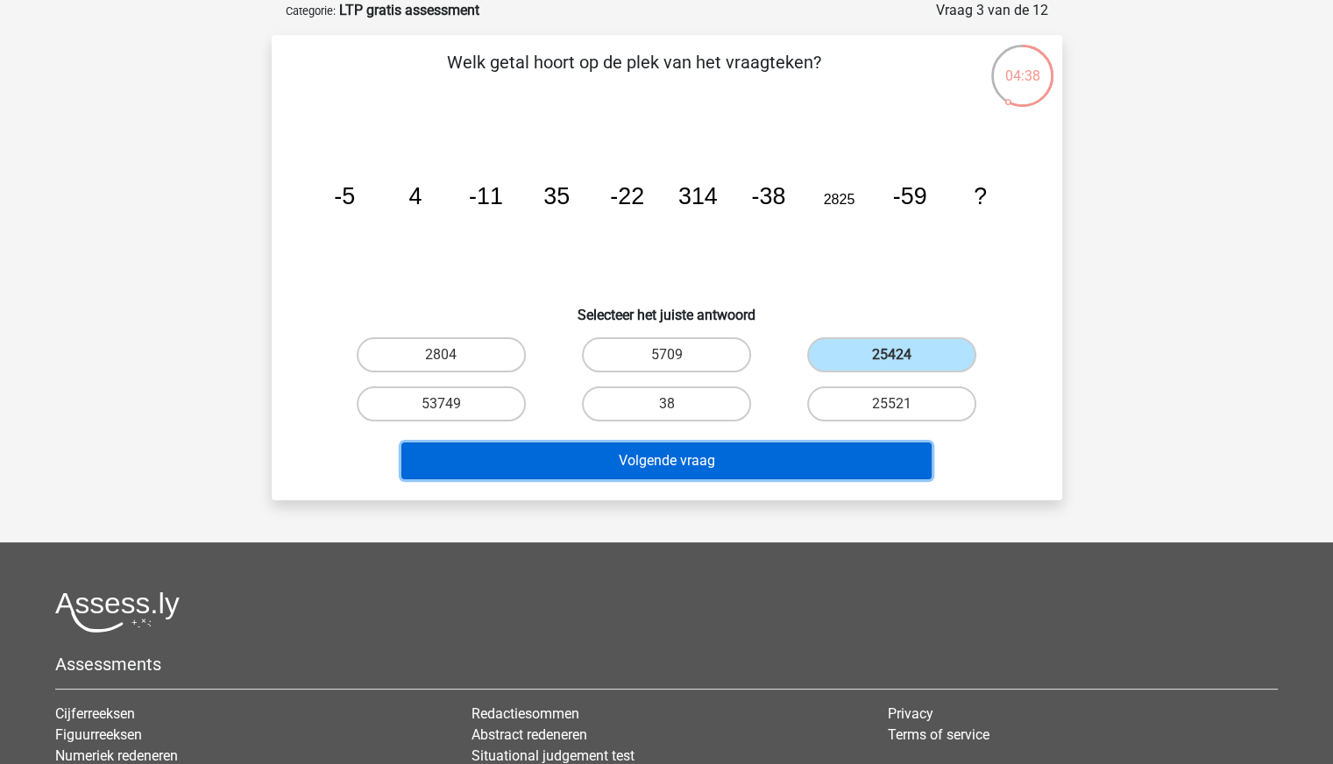
click at [746, 446] on button "Volgende vraag" at bounding box center [666, 461] width 530 height 37
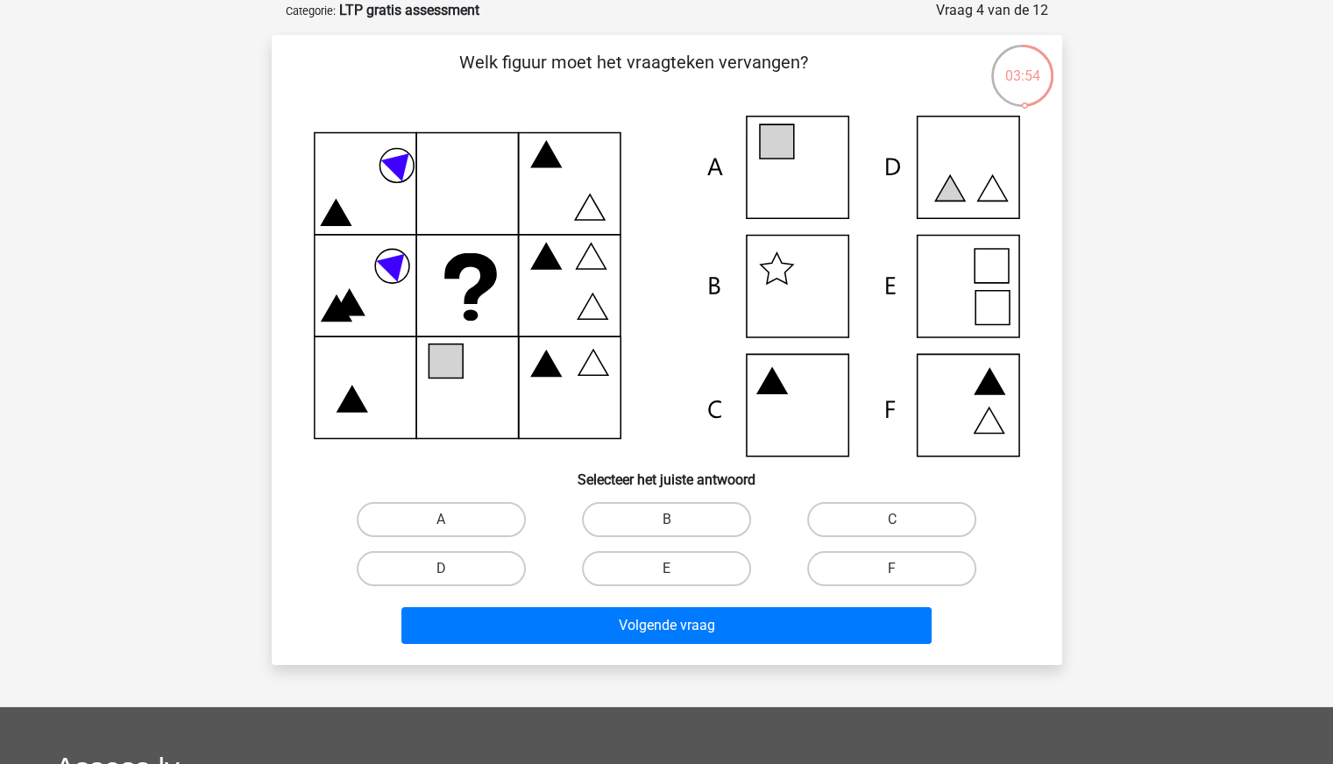
click at [672, 572] on input "E" at bounding box center [671, 574] width 11 height 11
radio input "true"
click at [444, 514] on label "A" at bounding box center [441, 519] width 169 height 35
click at [444, 520] on input "A" at bounding box center [446, 525] width 11 height 11
radio input "true"
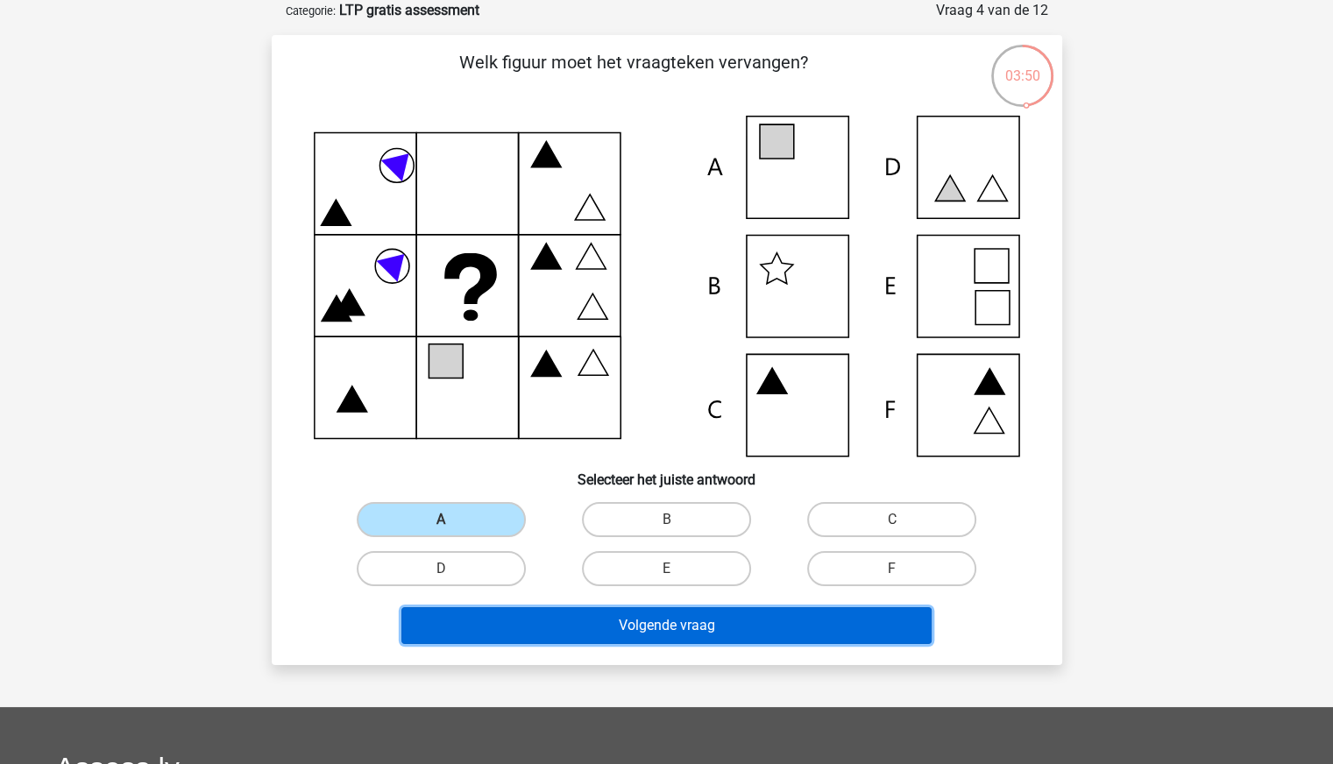
click at [624, 633] on button "Volgende vraag" at bounding box center [666, 625] width 530 height 37
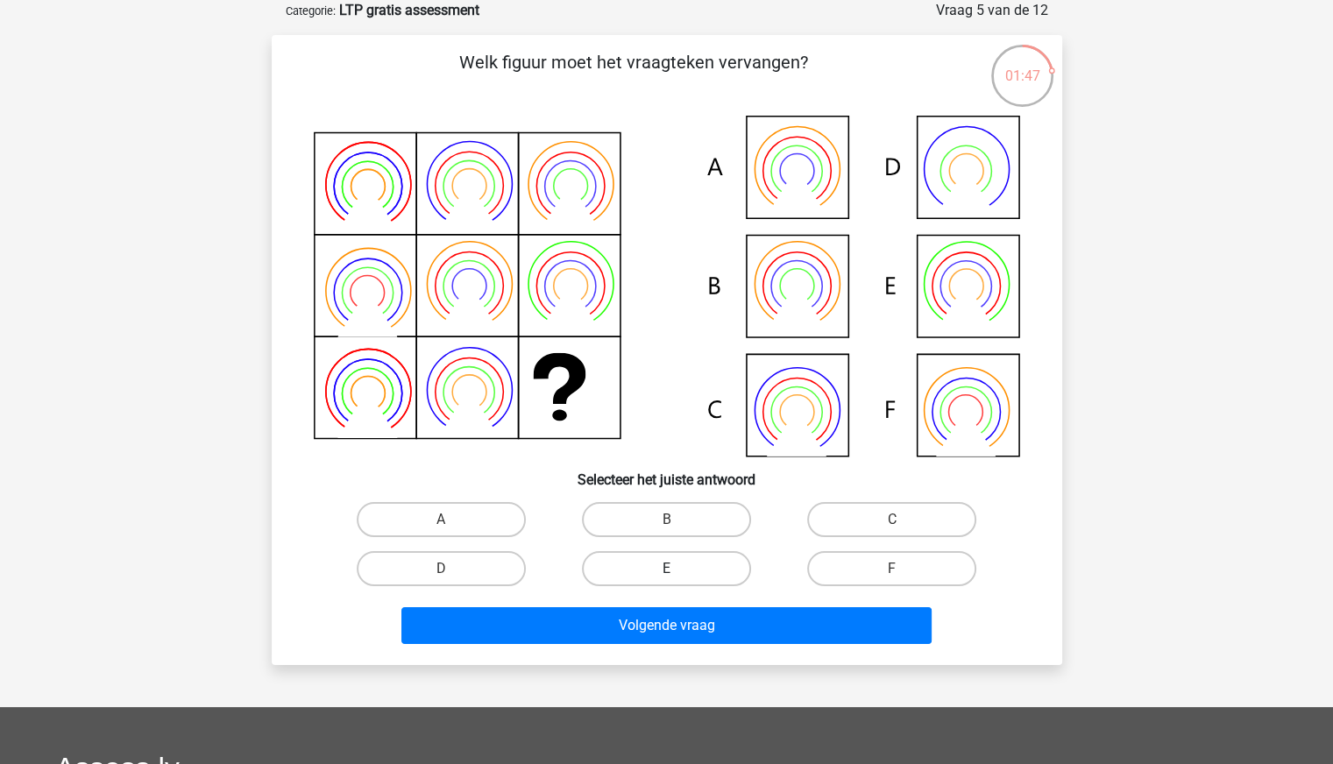
click at [705, 570] on label "E" at bounding box center [666, 568] width 169 height 35
click at [677, 570] on input "E" at bounding box center [671, 574] width 11 height 11
radio input "true"
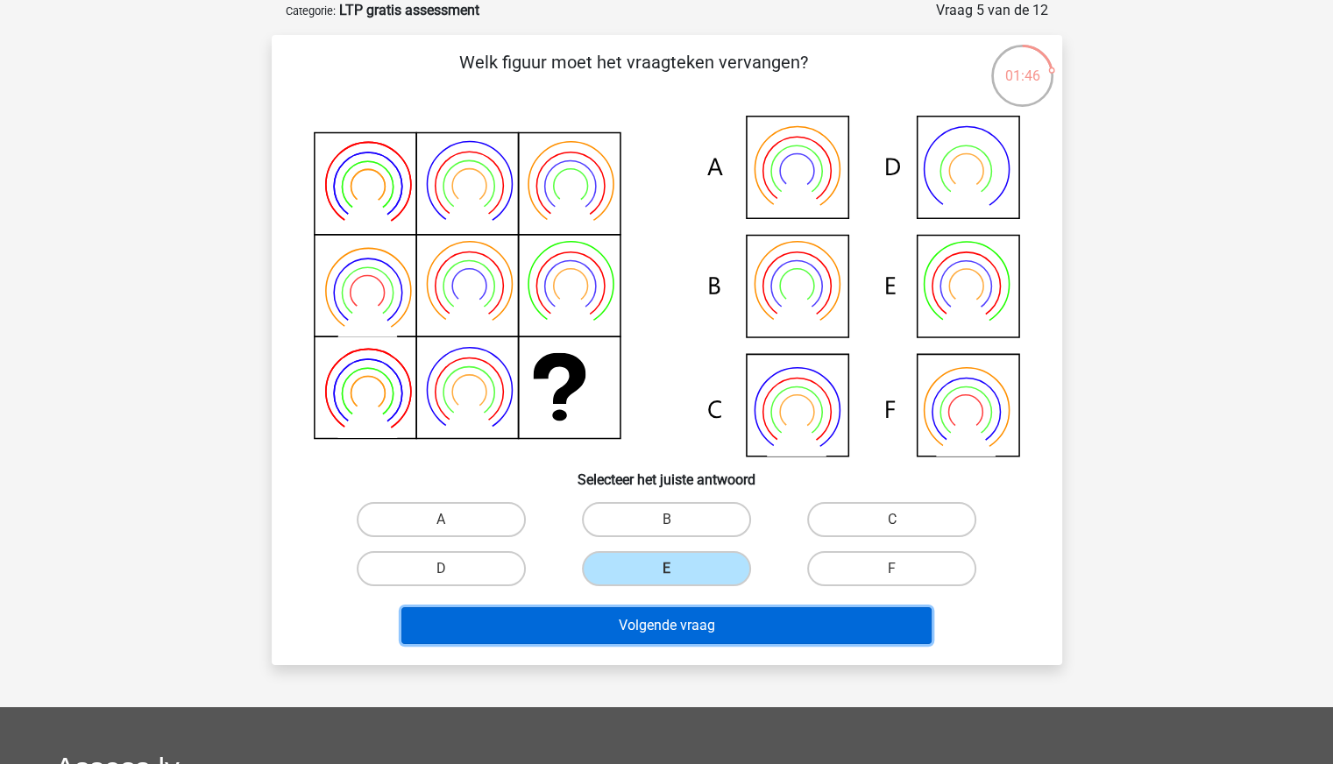
click at [676, 624] on button "Volgende vraag" at bounding box center [666, 625] width 530 height 37
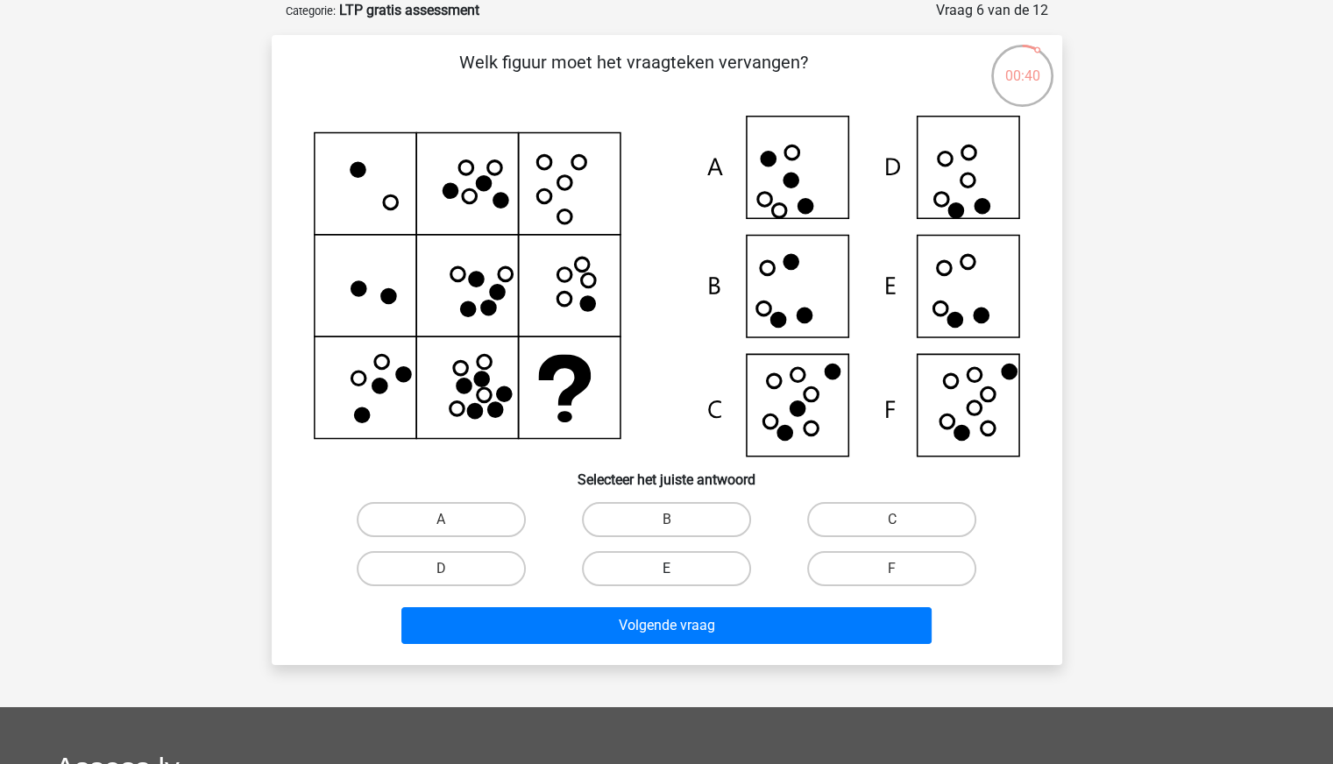
click at [649, 577] on label "E" at bounding box center [666, 568] width 169 height 35
click at [666, 577] on input "E" at bounding box center [671, 574] width 11 height 11
radio input "true"
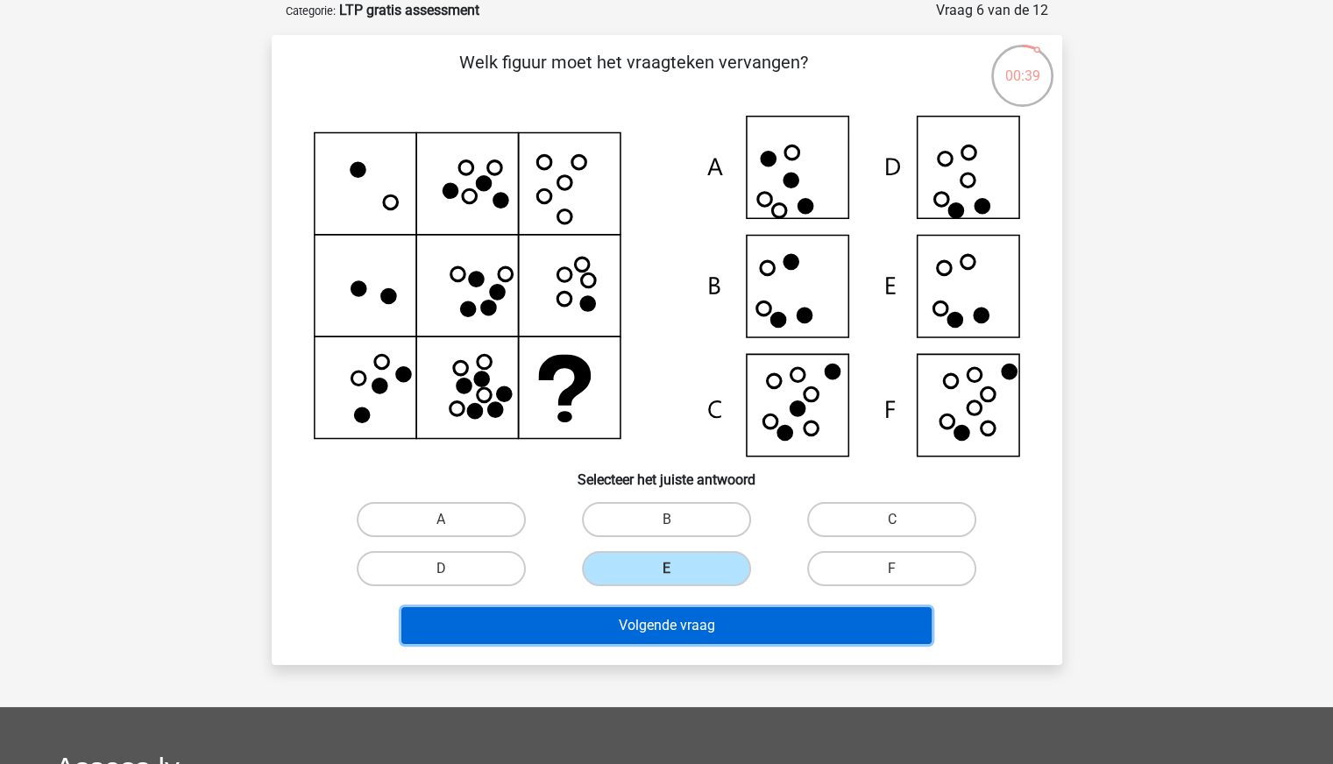
click at [626, 629] on button "Volgende vraag" at bounding box center [666, 625] width 530 height 37
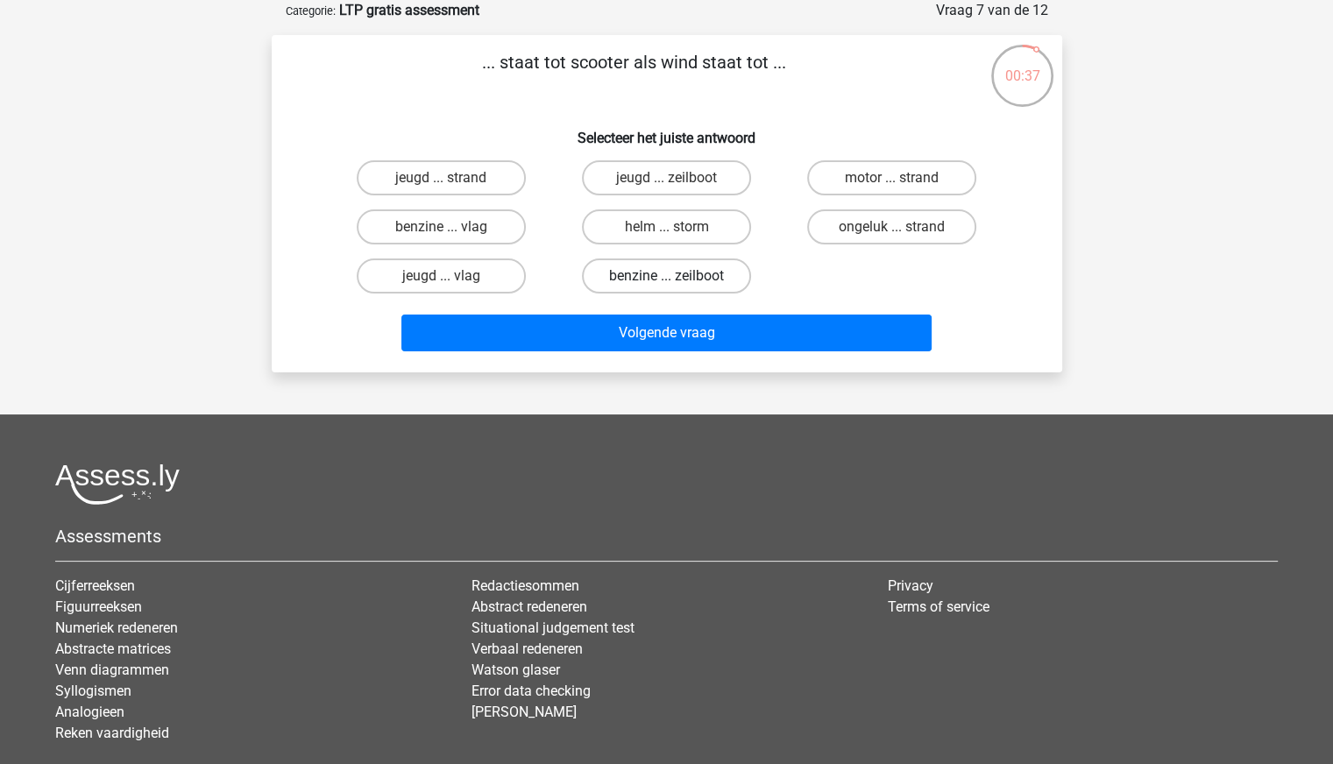
scroll to position [0, 0]
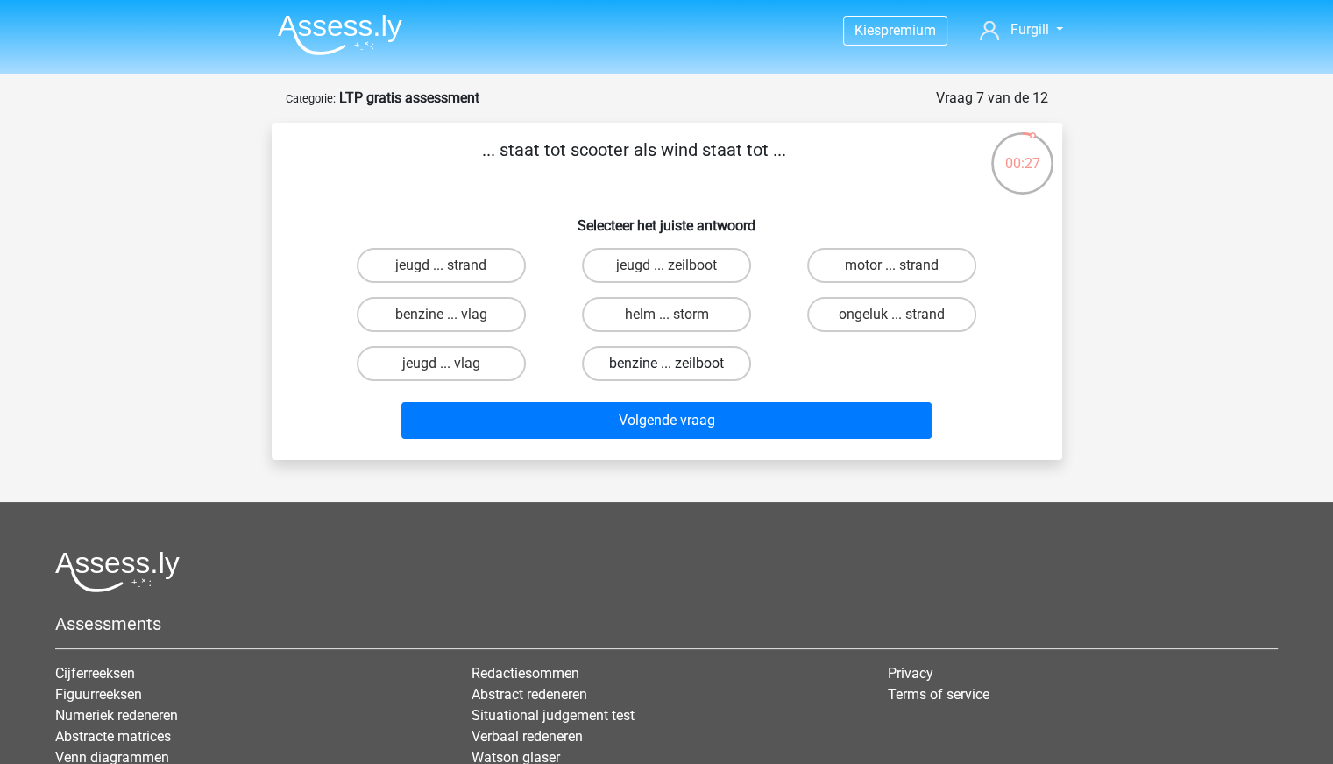
click at [663, 368] on label "benzine ... zeilboot" at bounding box center [666, 363] width 169 height 35
click at [666, 368] on input "benzine ... zeilboot" at bounding box center [671, 369] width 11 height 11
radio input "true"
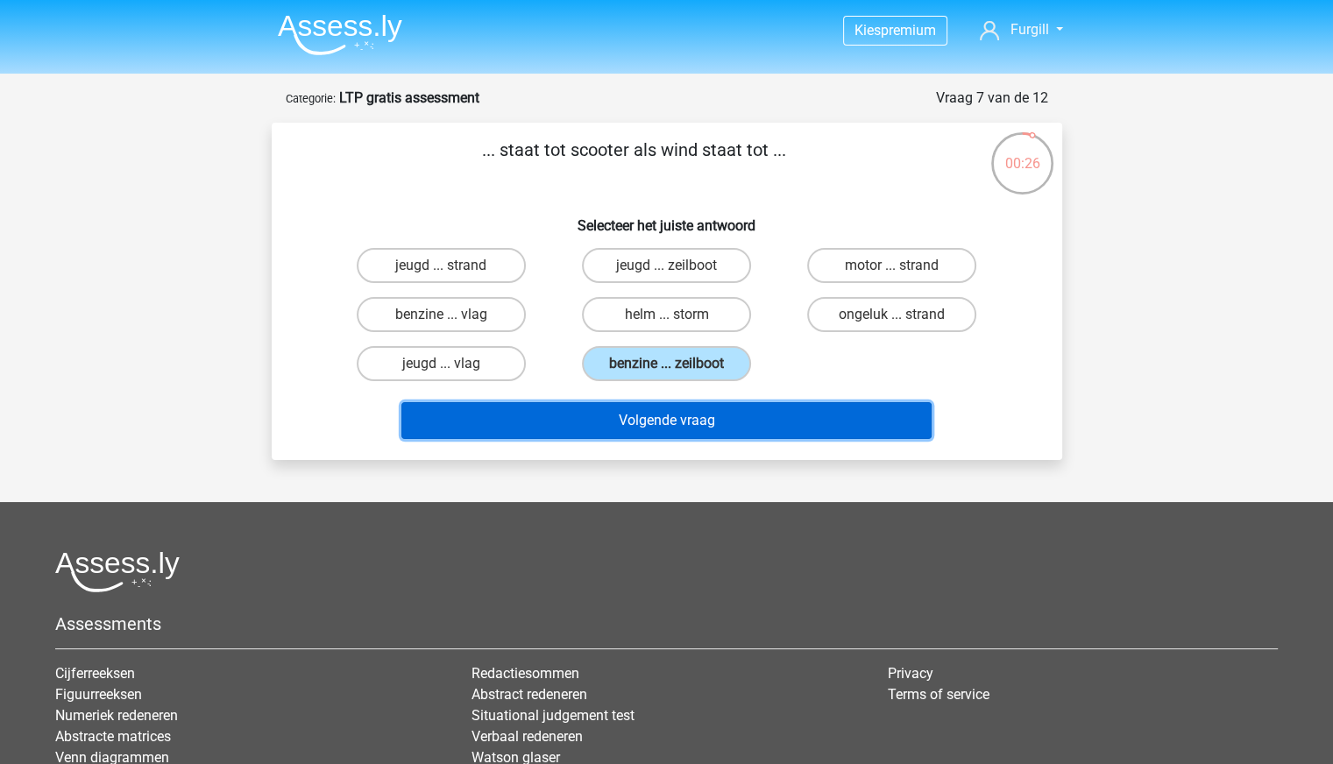
click at [641, 420] on button "Volgende vraag" at bounding box center [666, 420] width 530 height 37
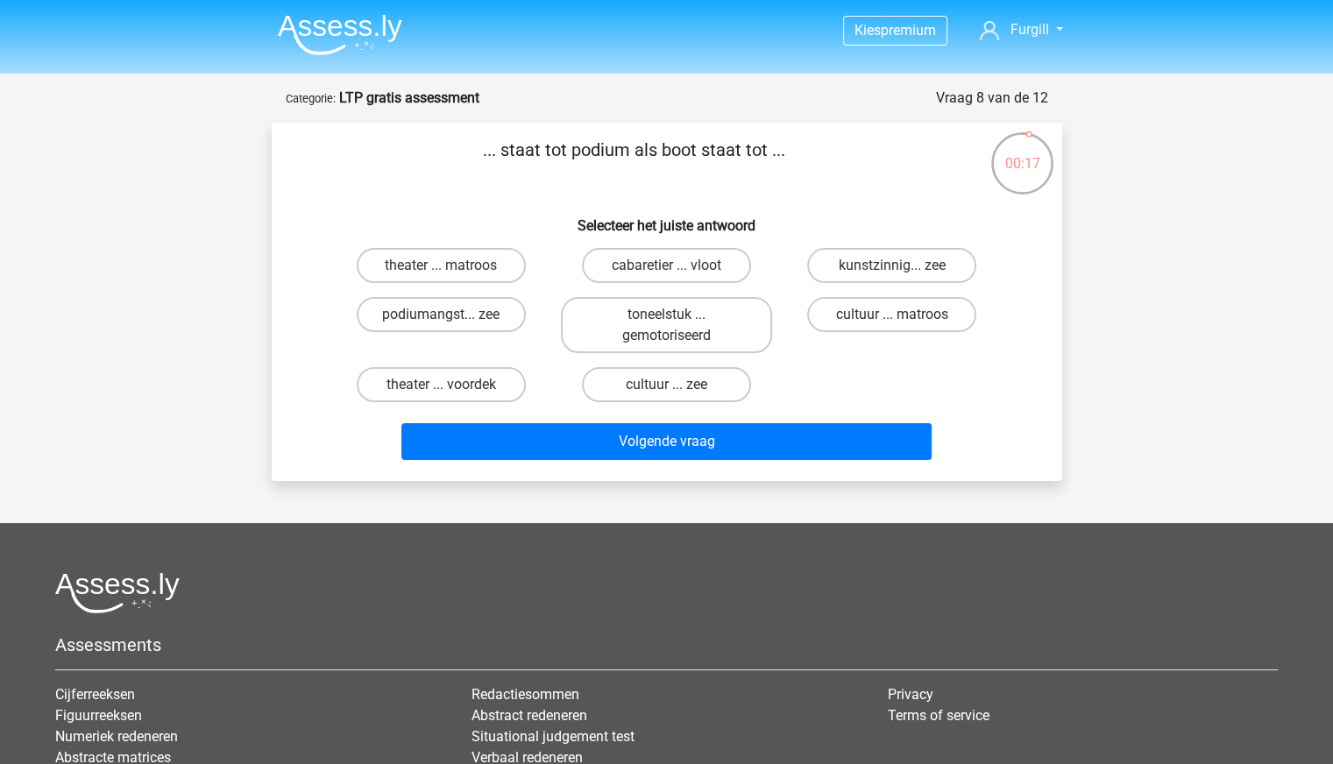
click at [448, 390] on input "theater ... voordek" at bounding box center [446, 390] width 11 height 11
radio input "true"
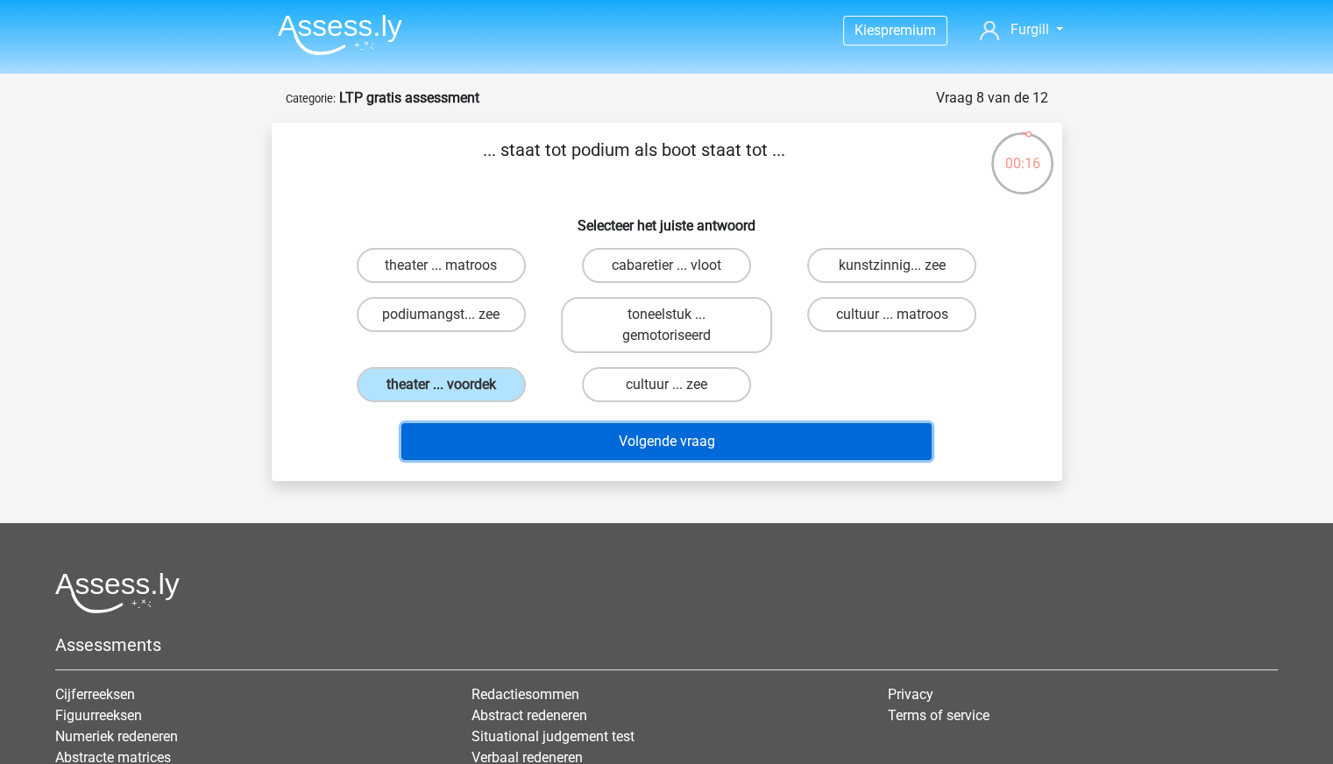
click at [519, 435] on button "Volgende vraag" at bounding box center [666, 441] width 530 height 37
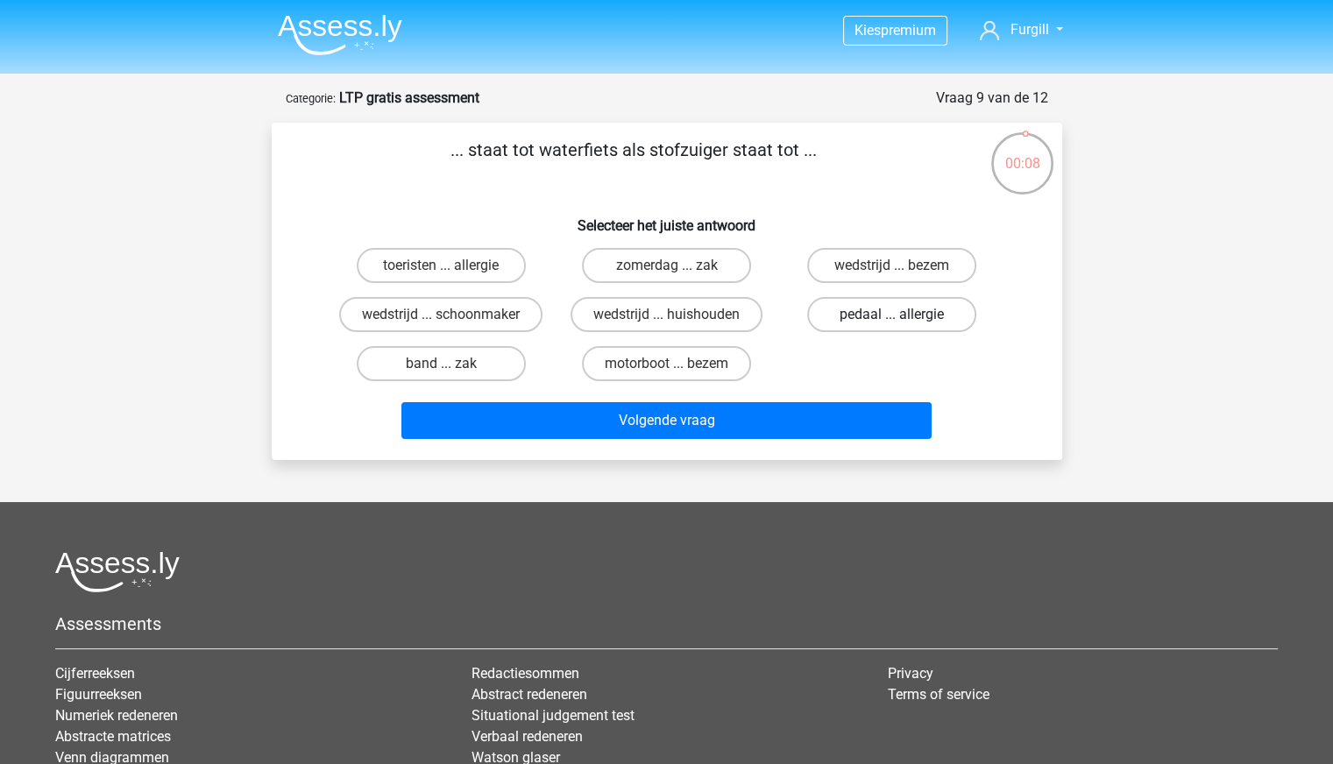
click at [850, 300] on label "pedaal ... allergie" at bounding box center [891, 314] width 169 height 35
click at [892, 315] on input "pedaal ... allergie" at bounding box center [897, 320] width 11 height 11
radio input "true"
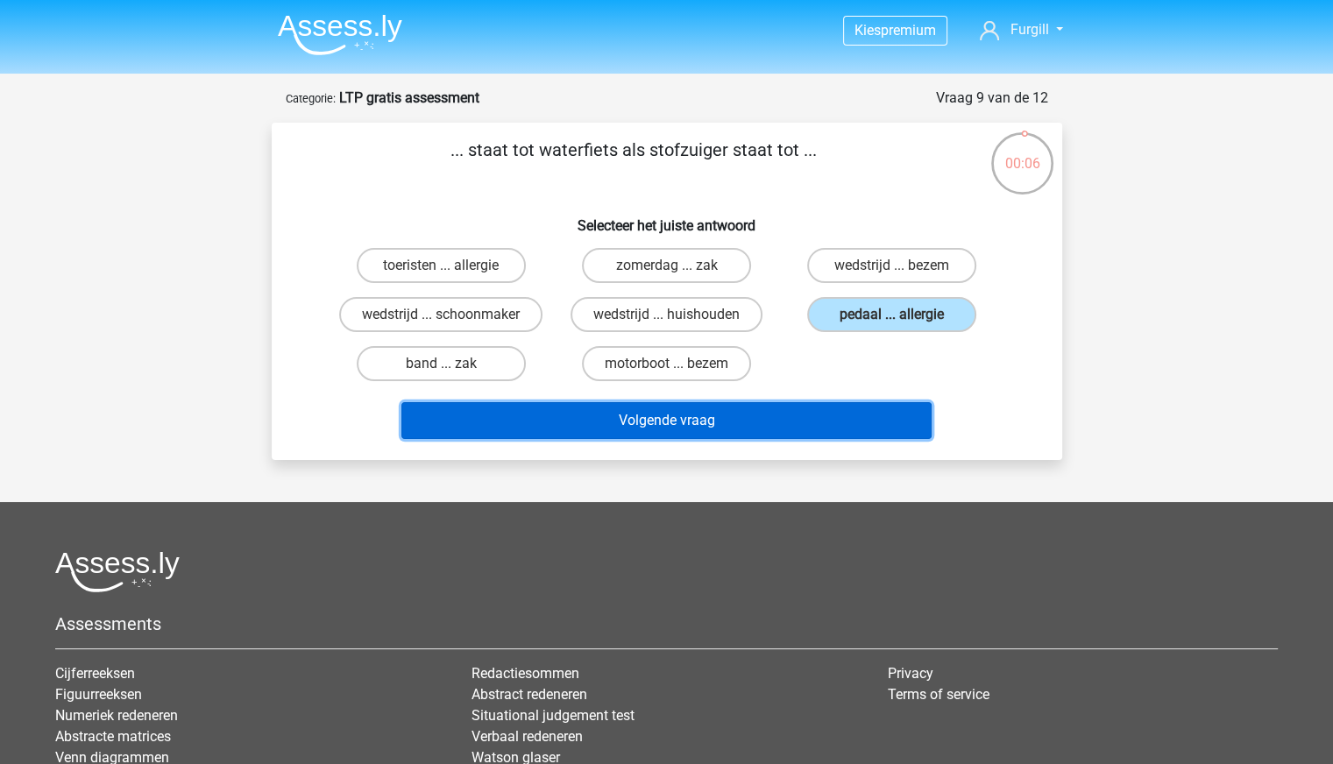
click at [726, 407] on button "Volgende vraag" at bounding box center [666, 420] width 530 height 37
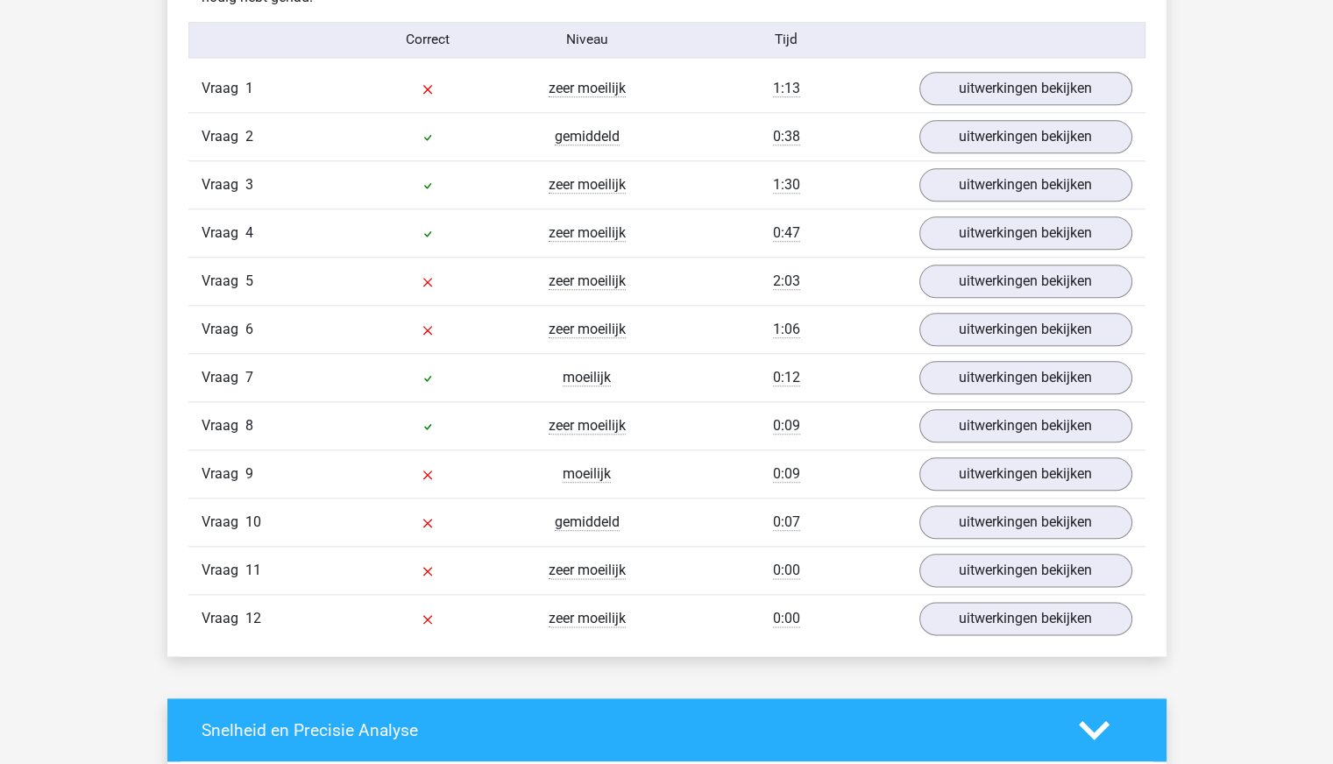
scroll to position [1941, 0]
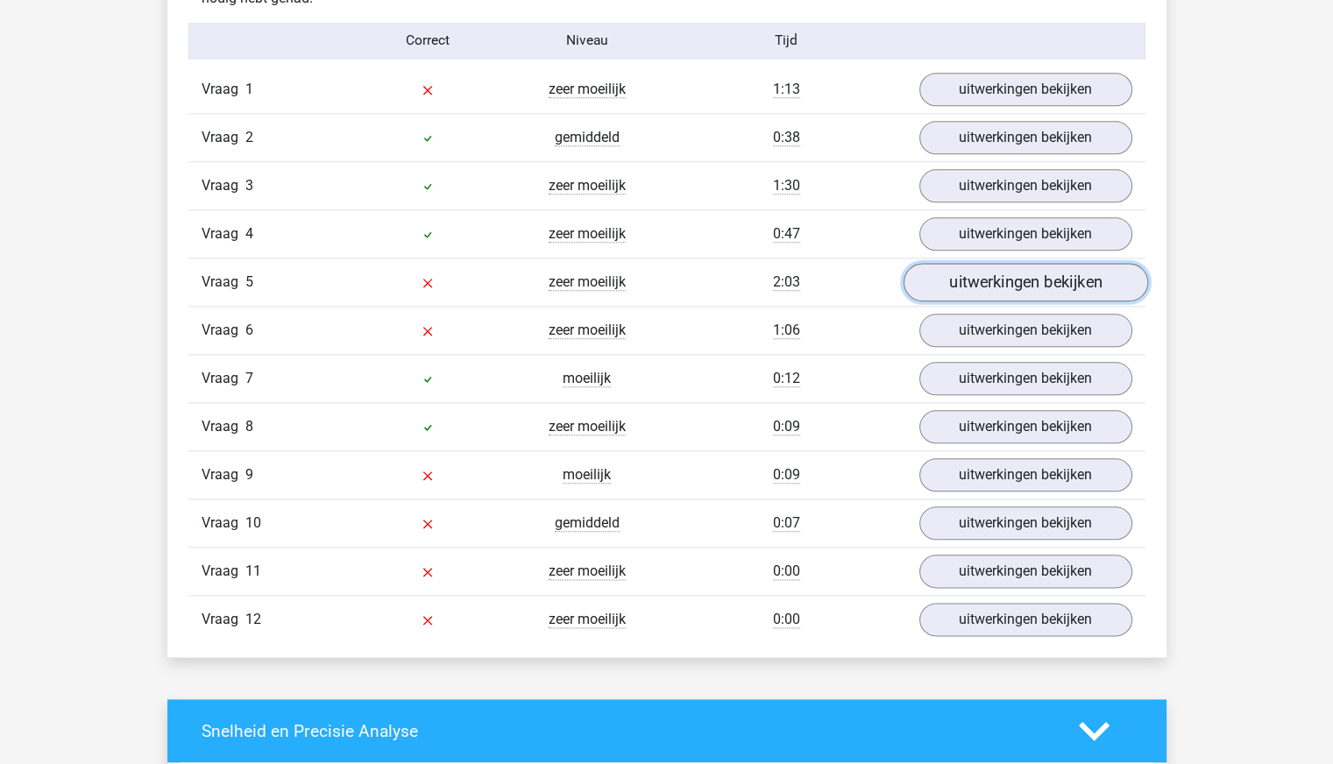
click at [975, 273] on link "uitwerkingen bekijken" at bounding box center [1025, 283] width 244 height 39
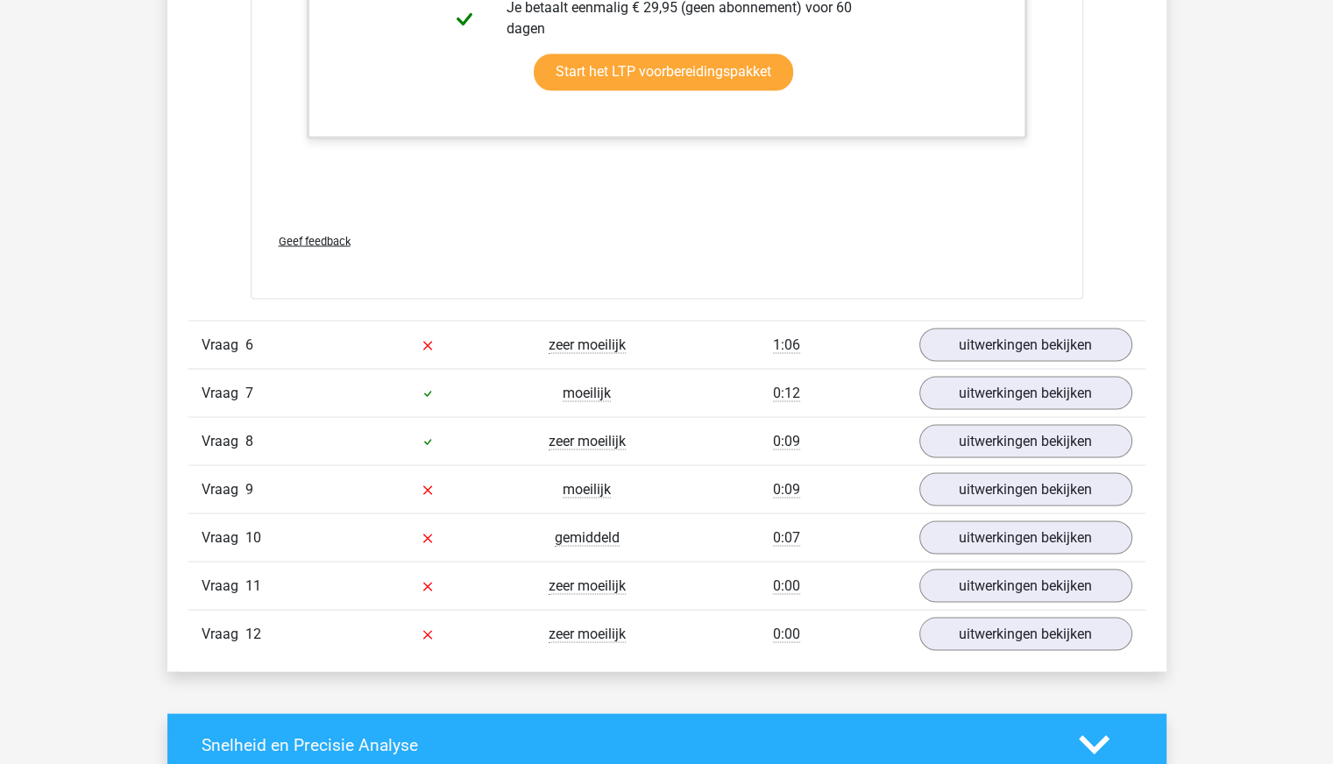
scroll to position [3294, 0]
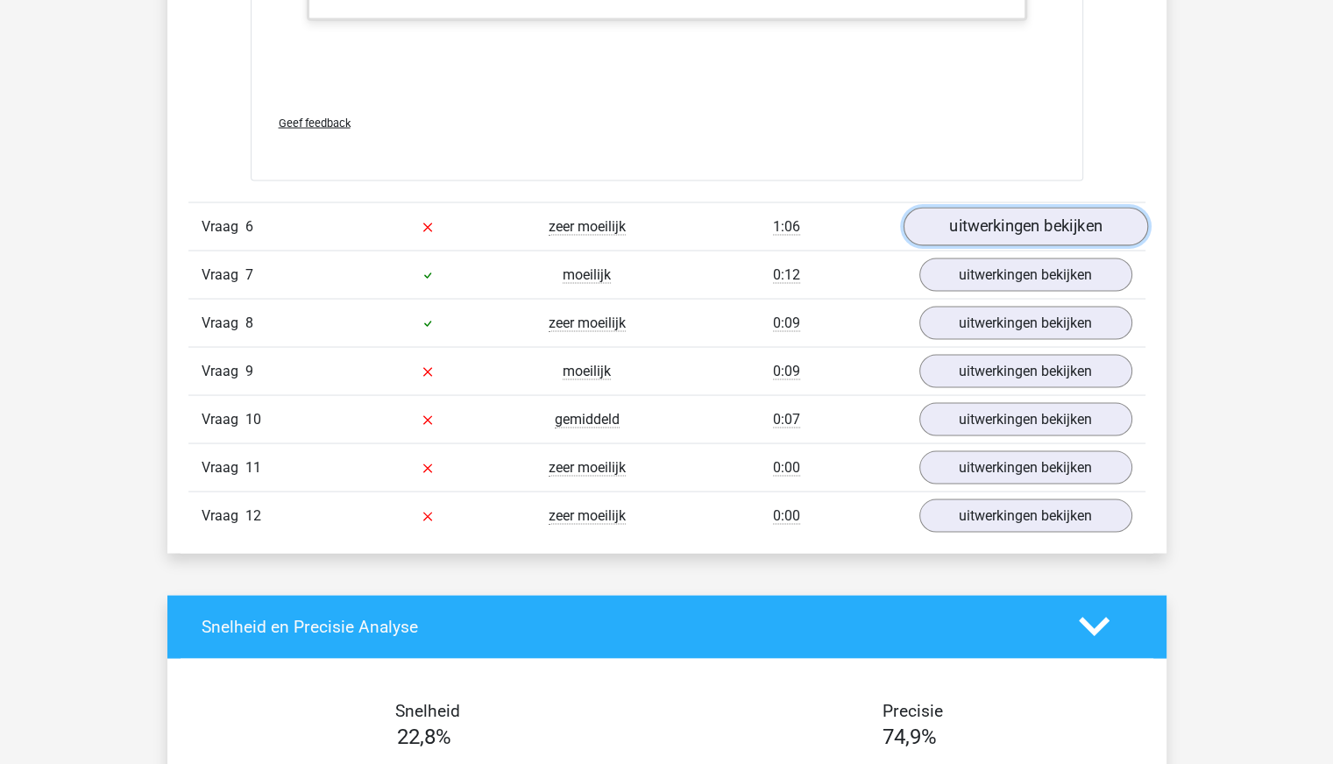
click at [1044, 232] on link "uitwerkingen bekijken" at bounding box center [1025, 226] width 244 height 39
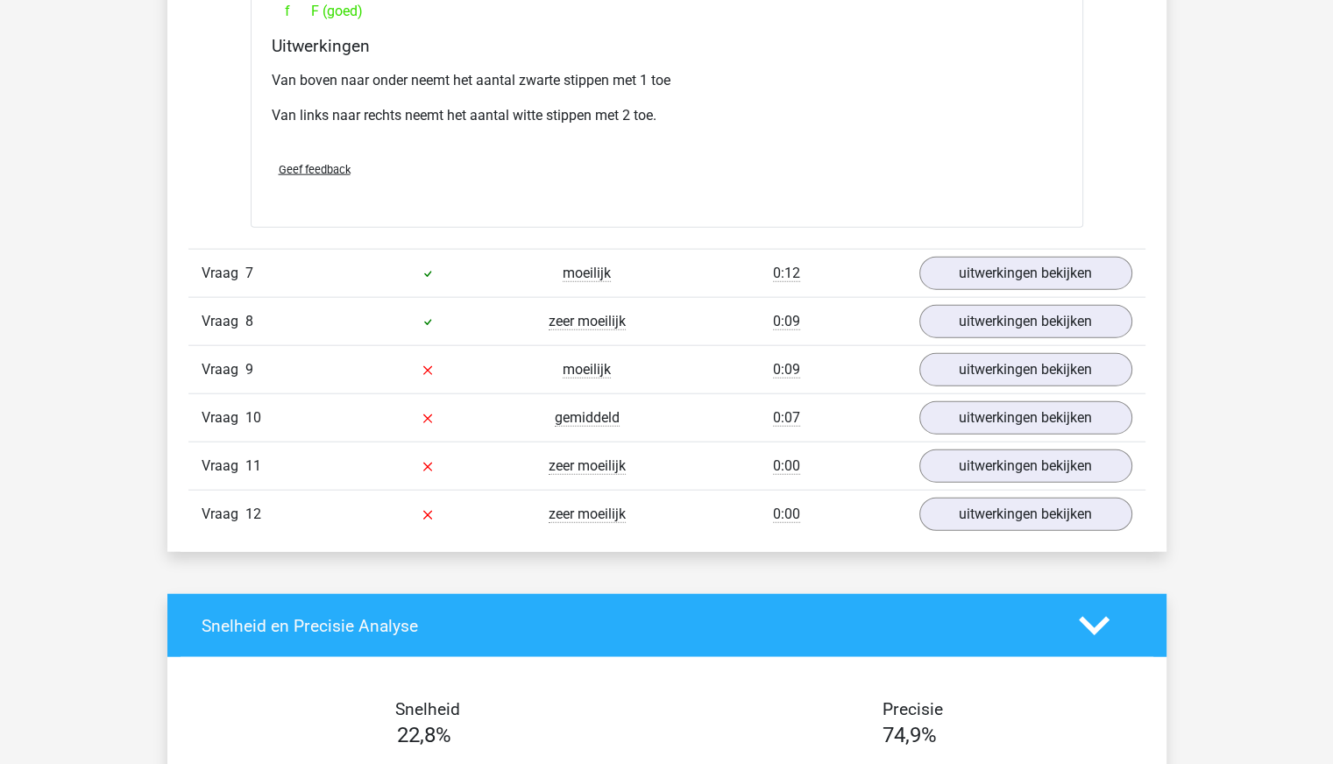
scroll to position [4072, 0]
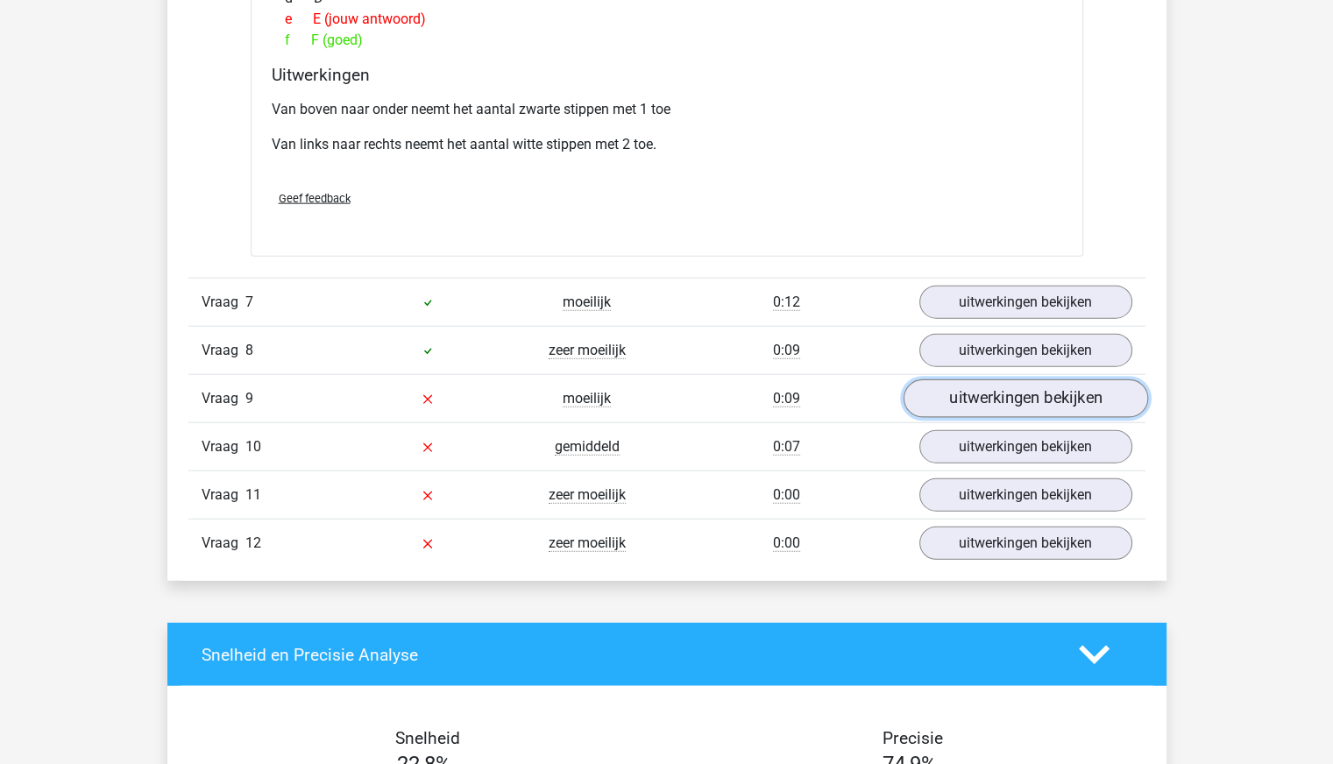
click at [999, 400] on link "uitwerkingen bekijken" at bounding box center [1025, 398] width 244 height 39
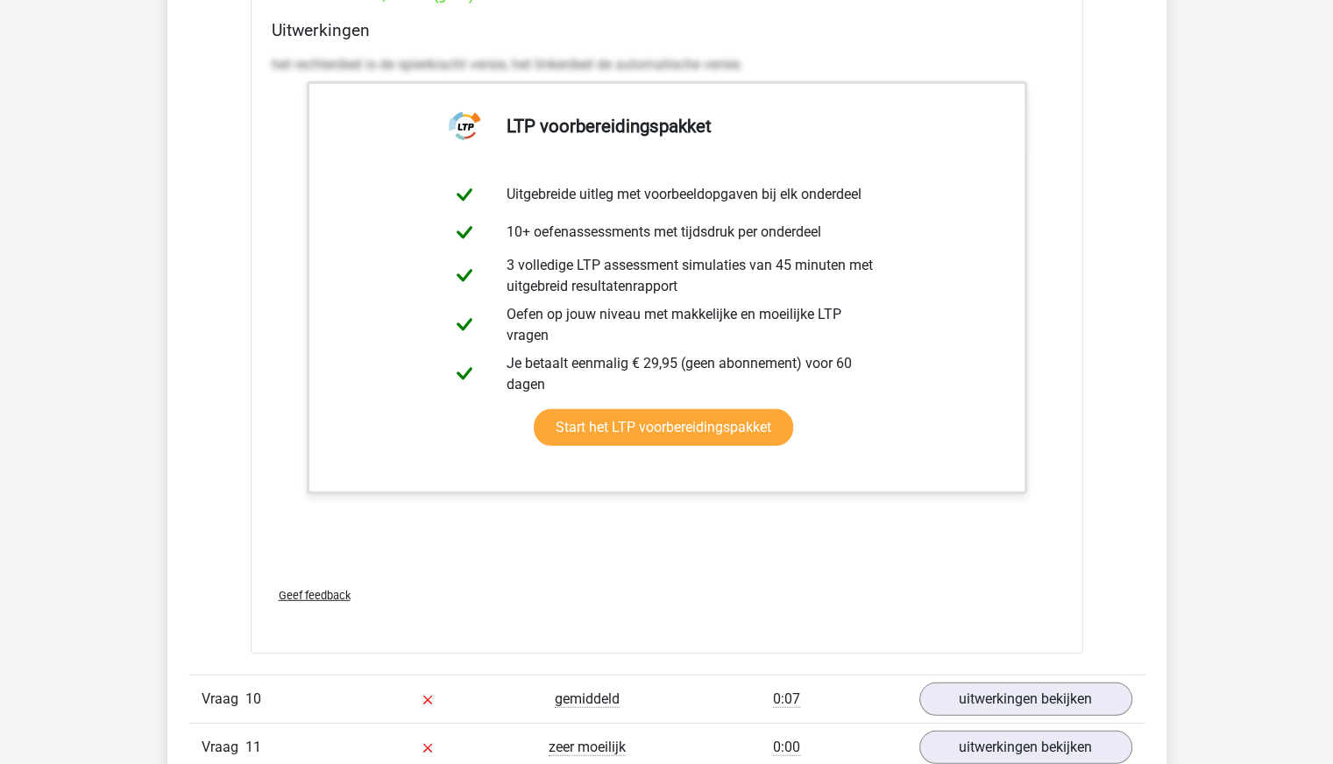
scroll to position [5130, 0]
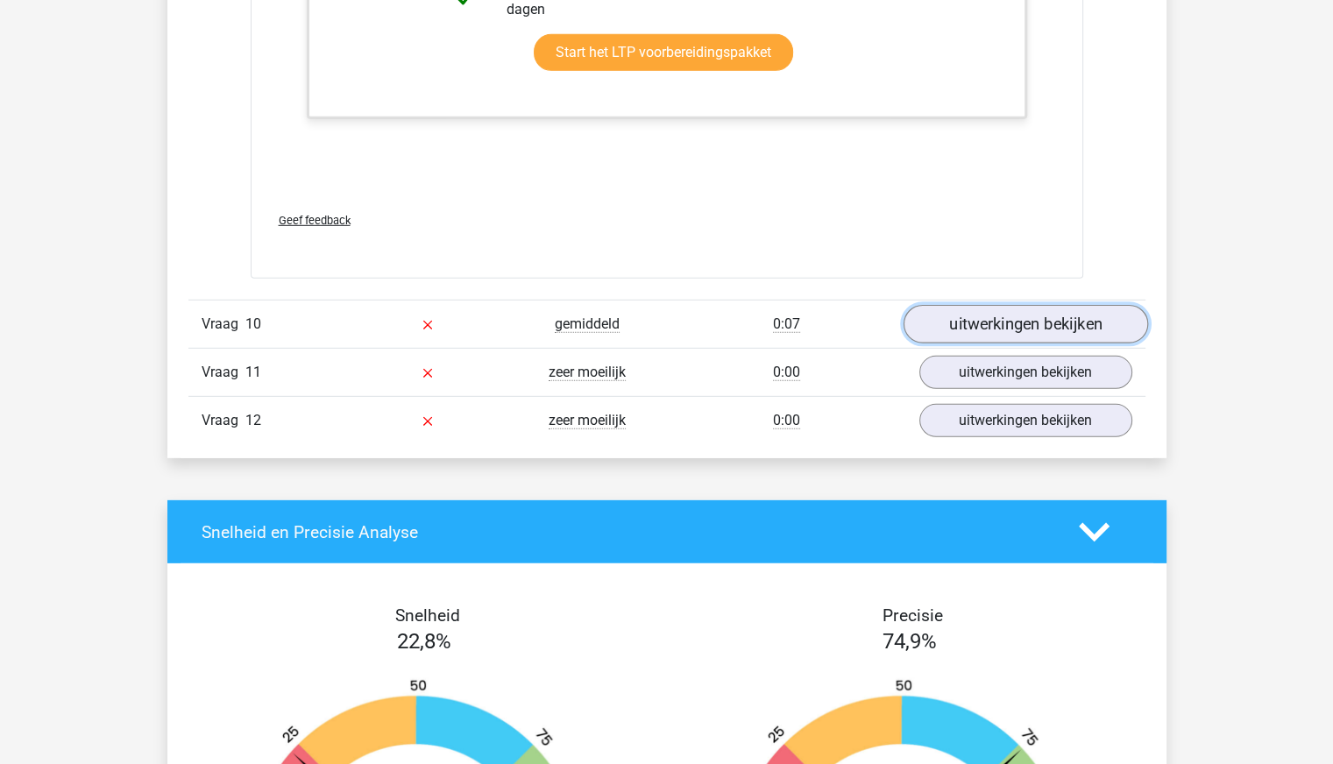
click at [1044, 312] on link "uitwerkingen bekijken" at bounding box center [1025, 324] width 244 height 39
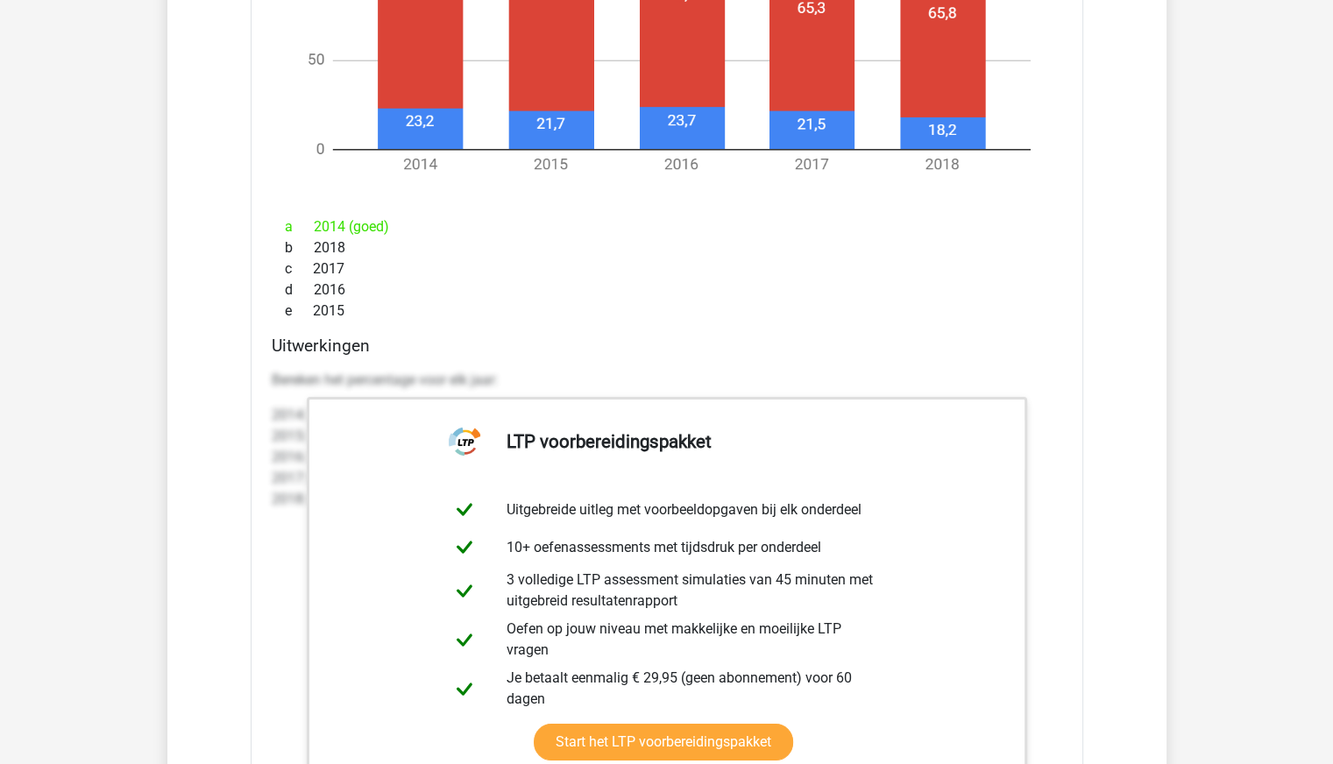
scroll to position [6799, 0]
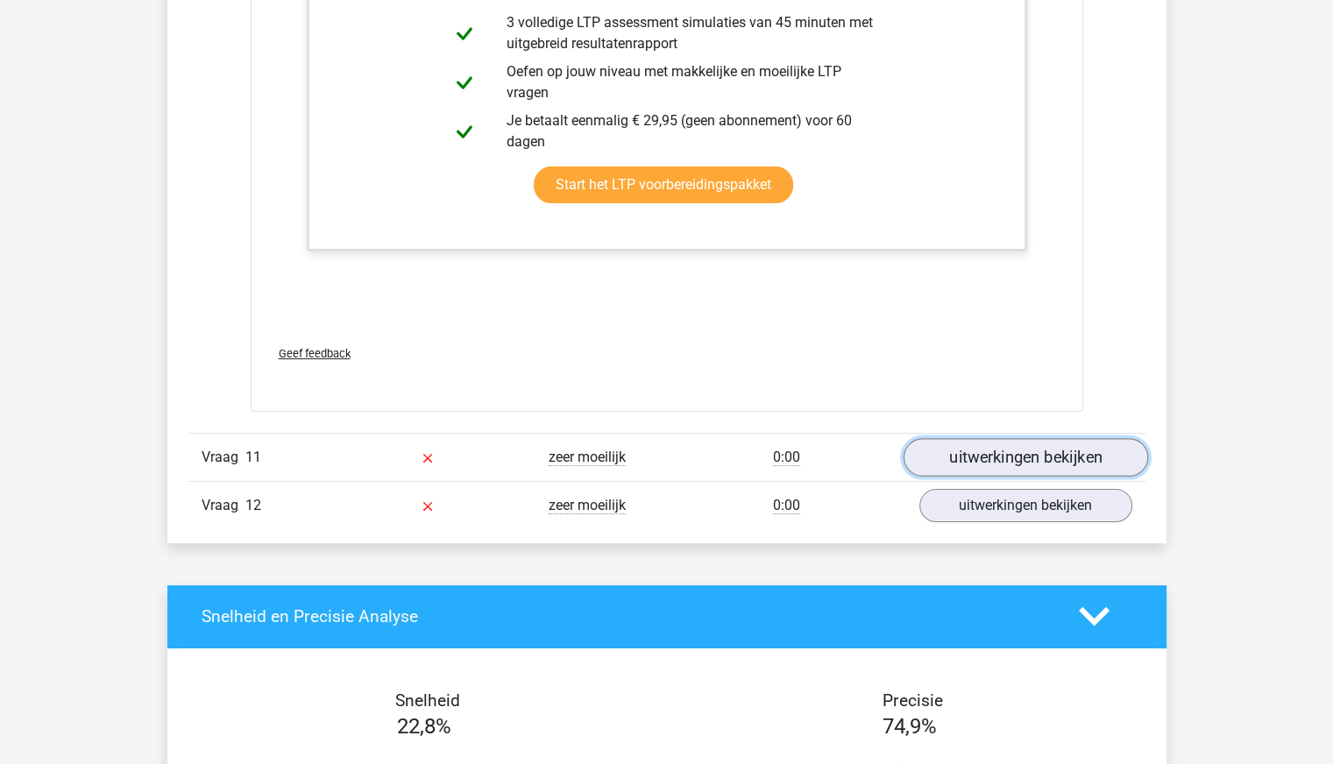
click at [960, 452] on link "uitwerkingen bekijken" at bounding box center [1025, 457] width 244 height 39
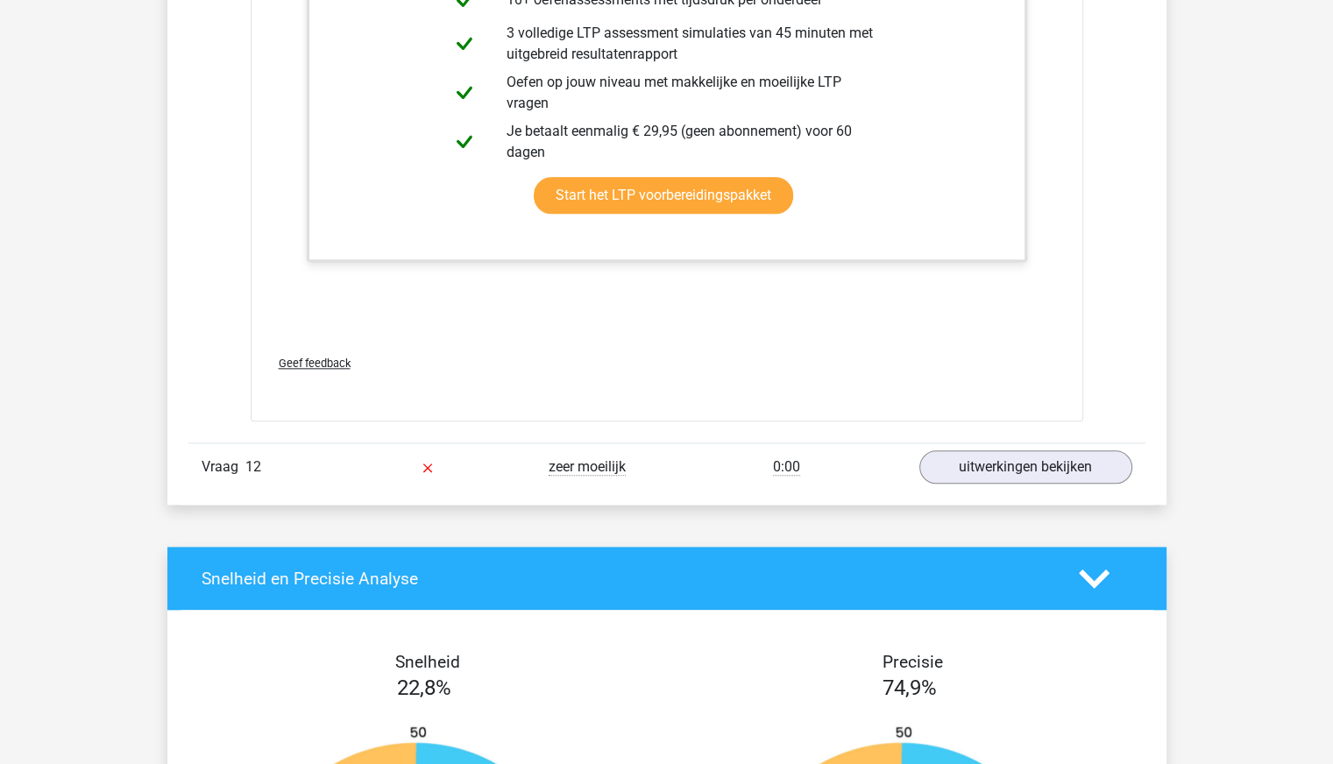
scroll to position [8589, 0]
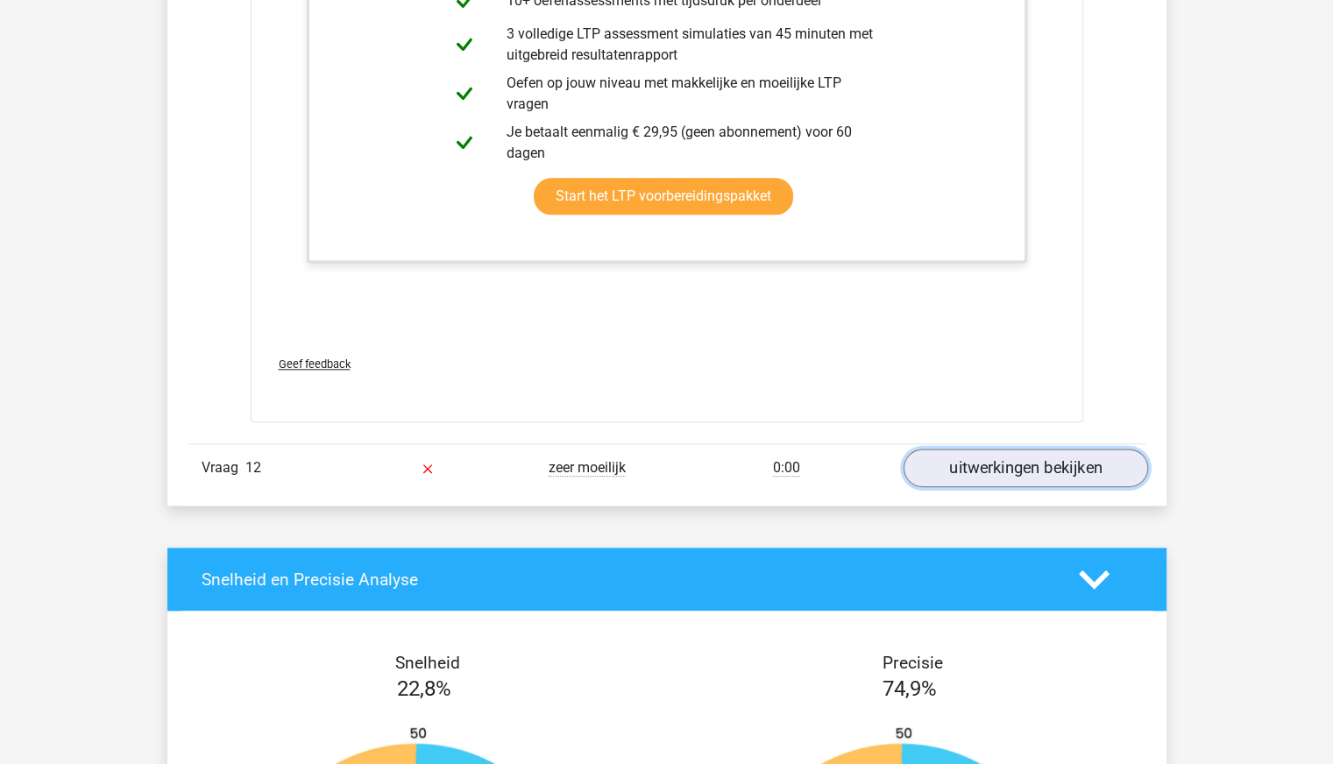
drag, startPoint x: 698, startPoint y: 414, endPoint x: 1009, endPoint y: 449, distance: 313.9
click at [1009, 449] on link "uitwerkingen bekijken" at bounding box center [1025, 468] width 244 height 39
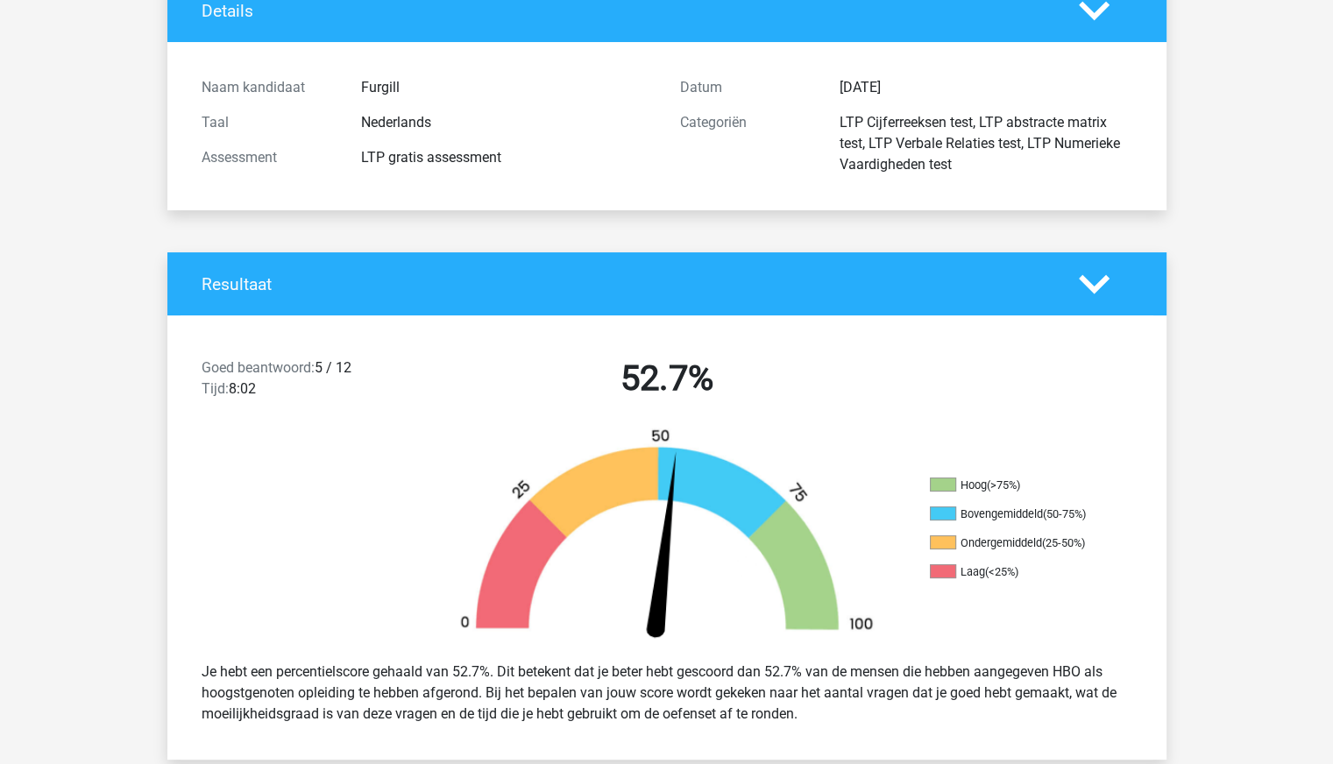
scroll to position [0, 0]
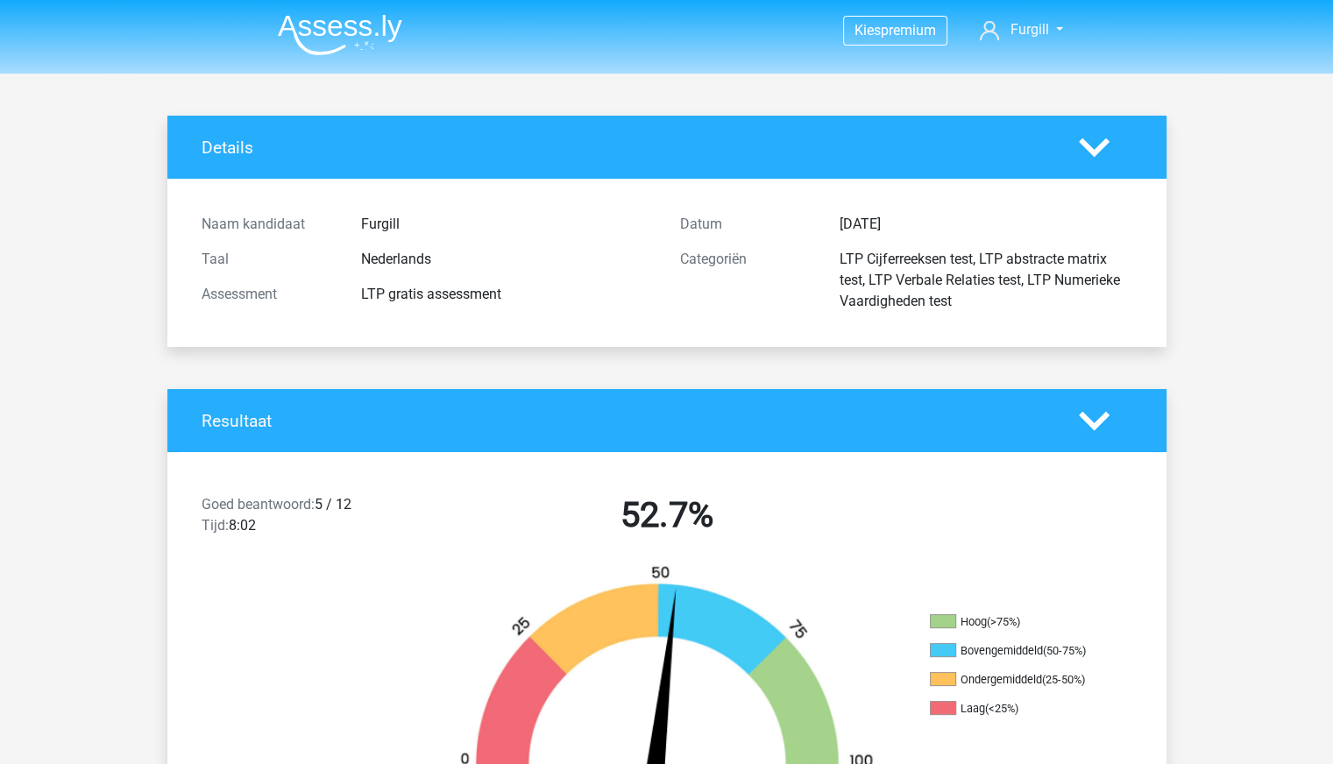
click at [346, 23] on img at bounding box center [340, 34] width 124 height 41
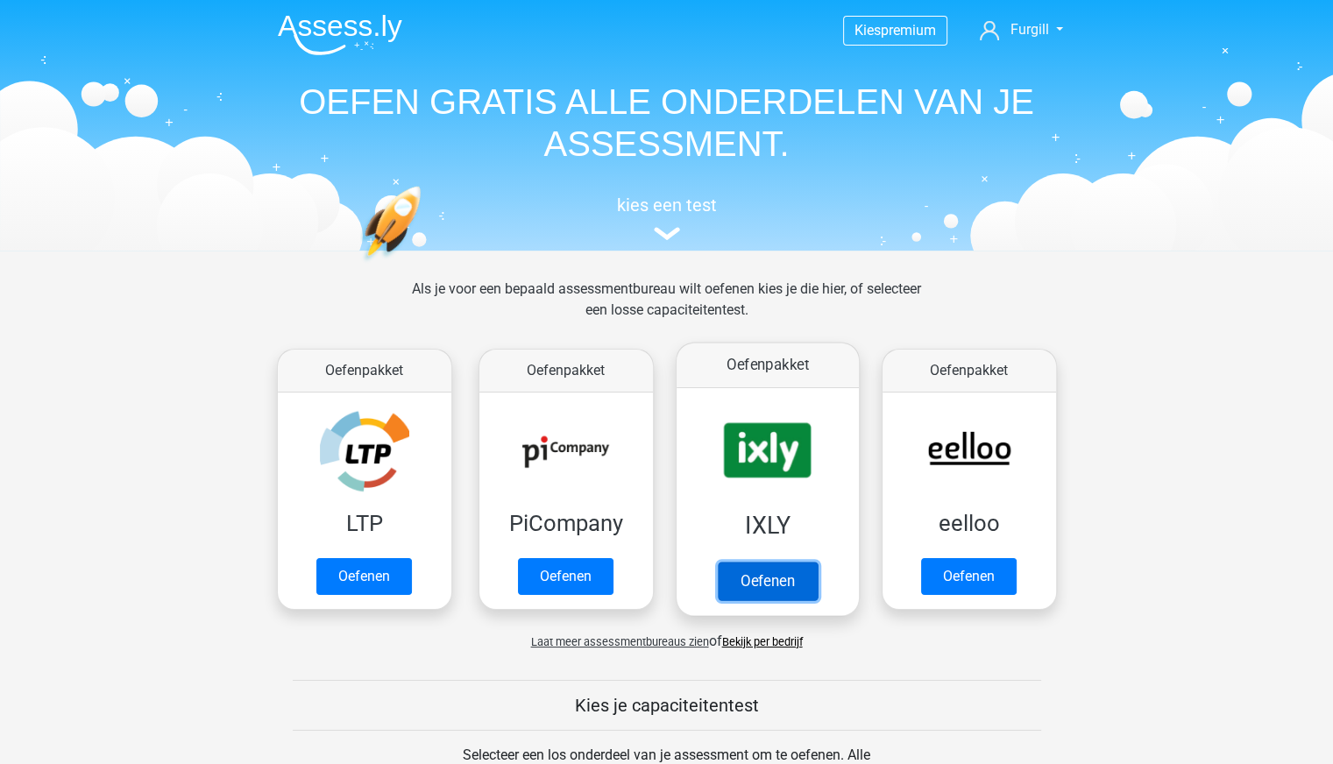
click at [792, 586] on link "Oefenen" at bounding box center [767, 581] width 100 height 39
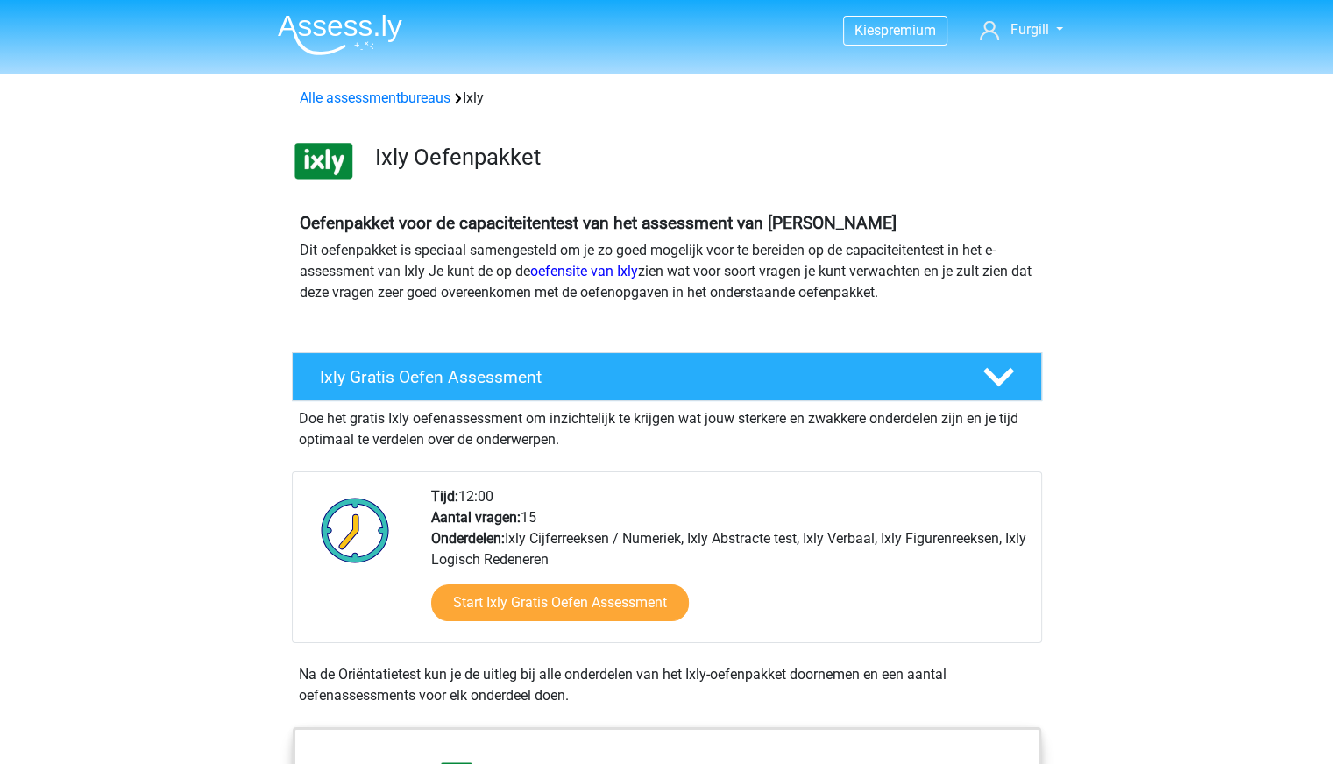
click at [580, 581] on div "Start Ixly Gratis Oefen Assessment" at bounding box center [729, 606] width 596 height 72
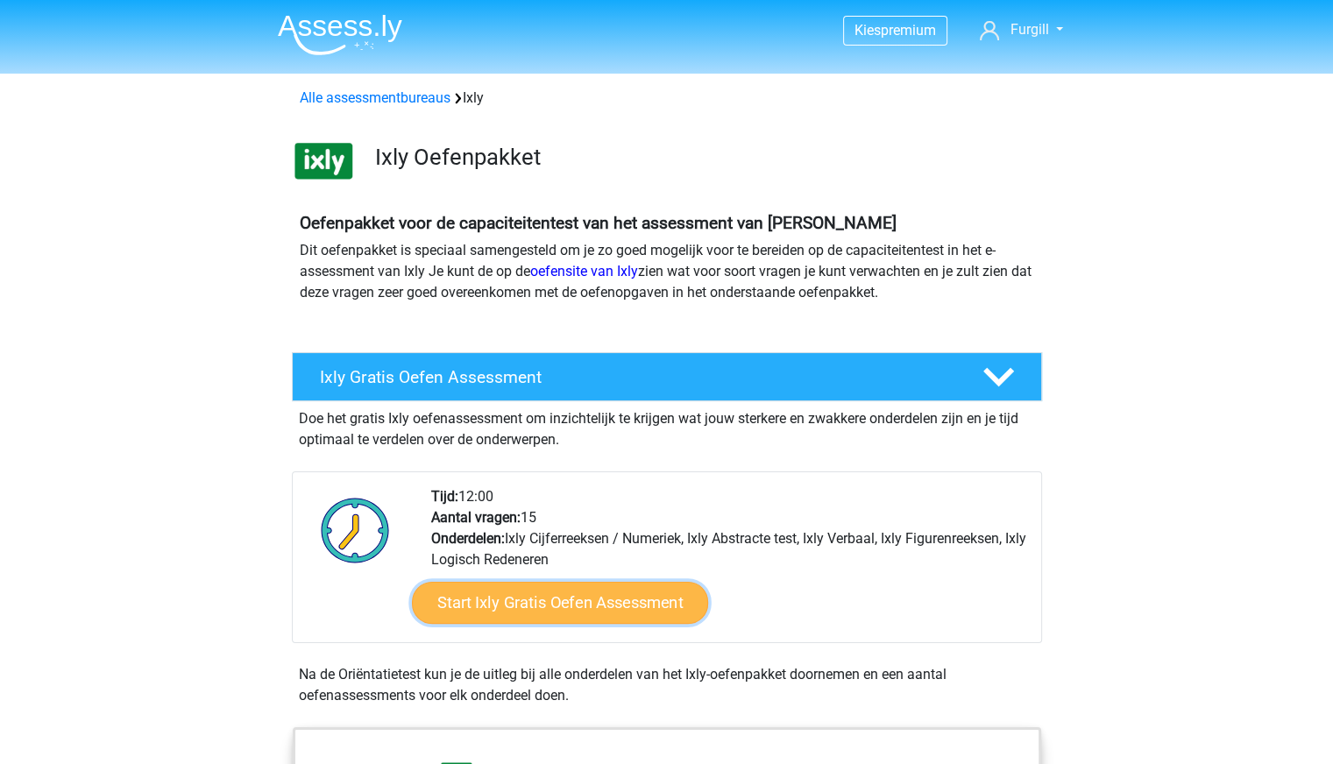
click at [536, 594] on link "Start Ixly Gratis Oefen Assessment" at bounding box center [559, 603] width 296 height 42
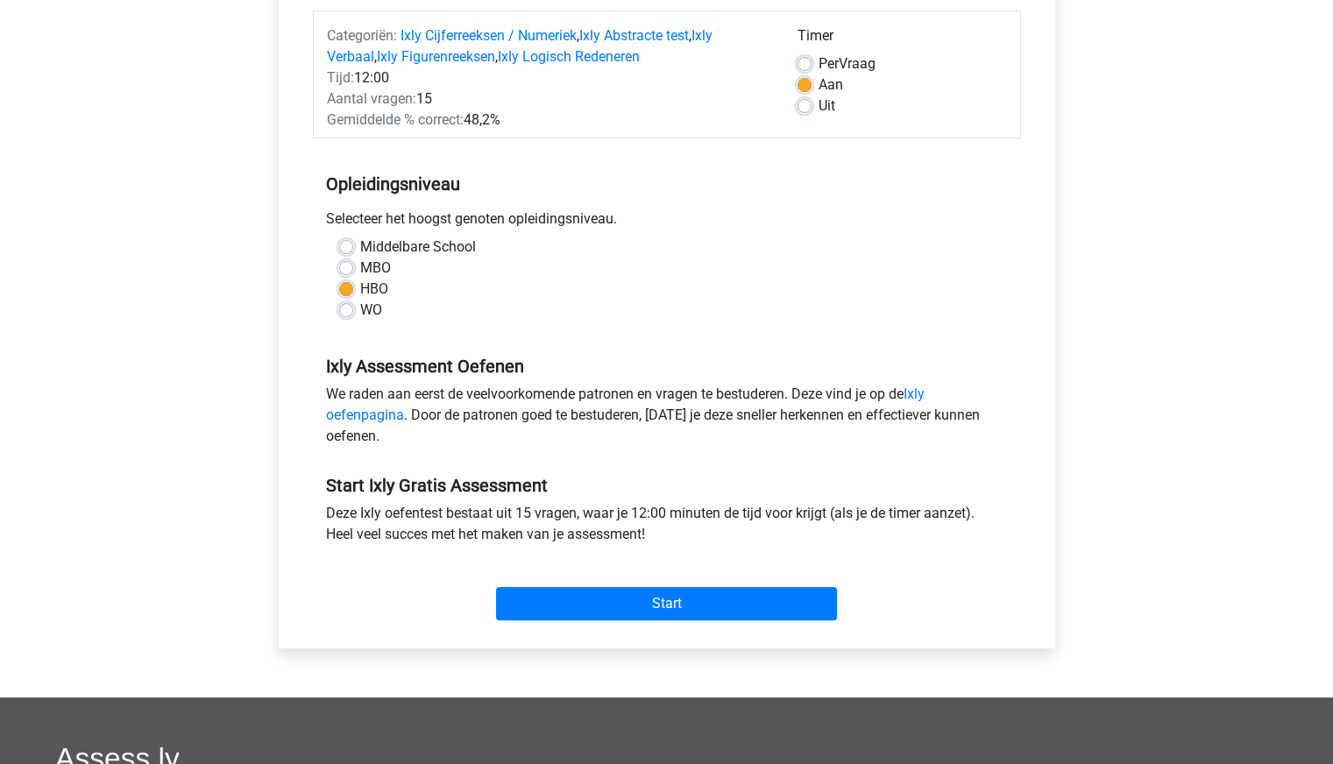
scroll to position [266, 0]
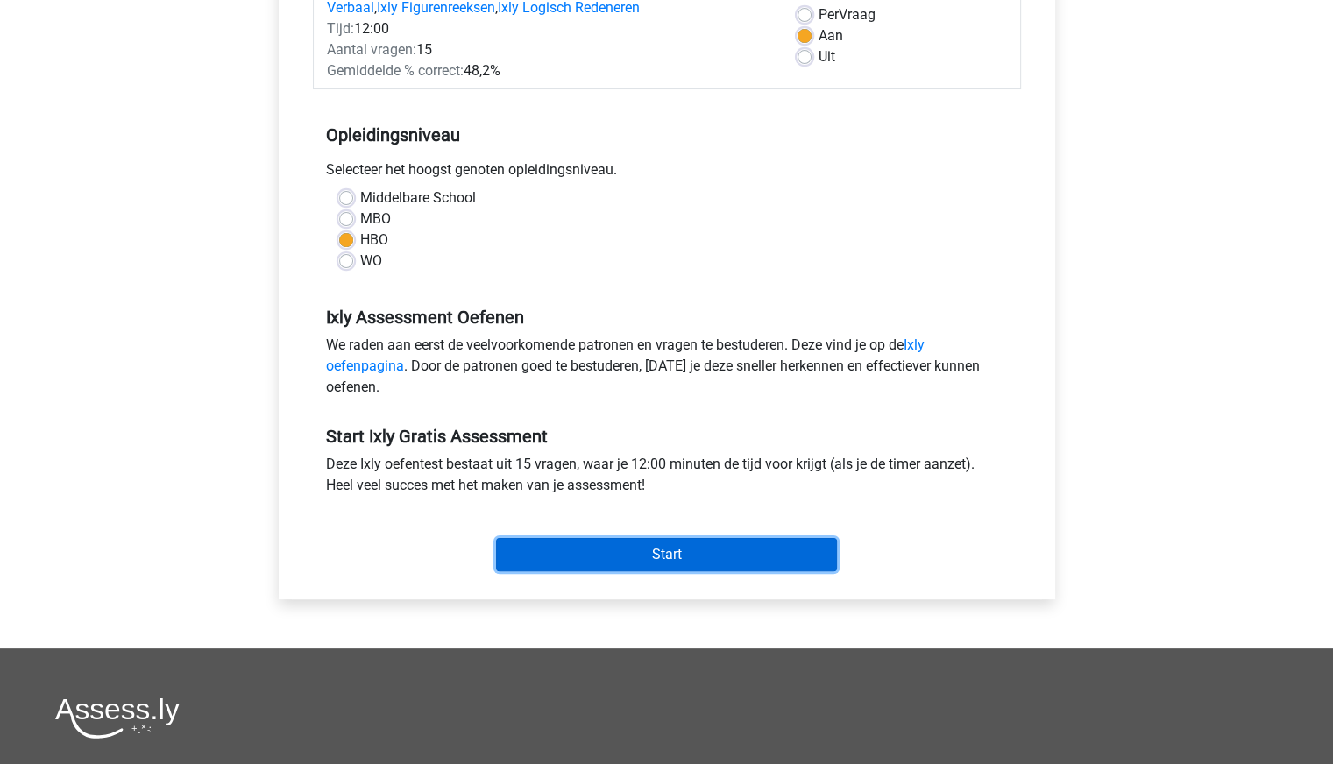
click at [634, 555] on input "Start" at bounding box center [666, 554] width 341 height 33
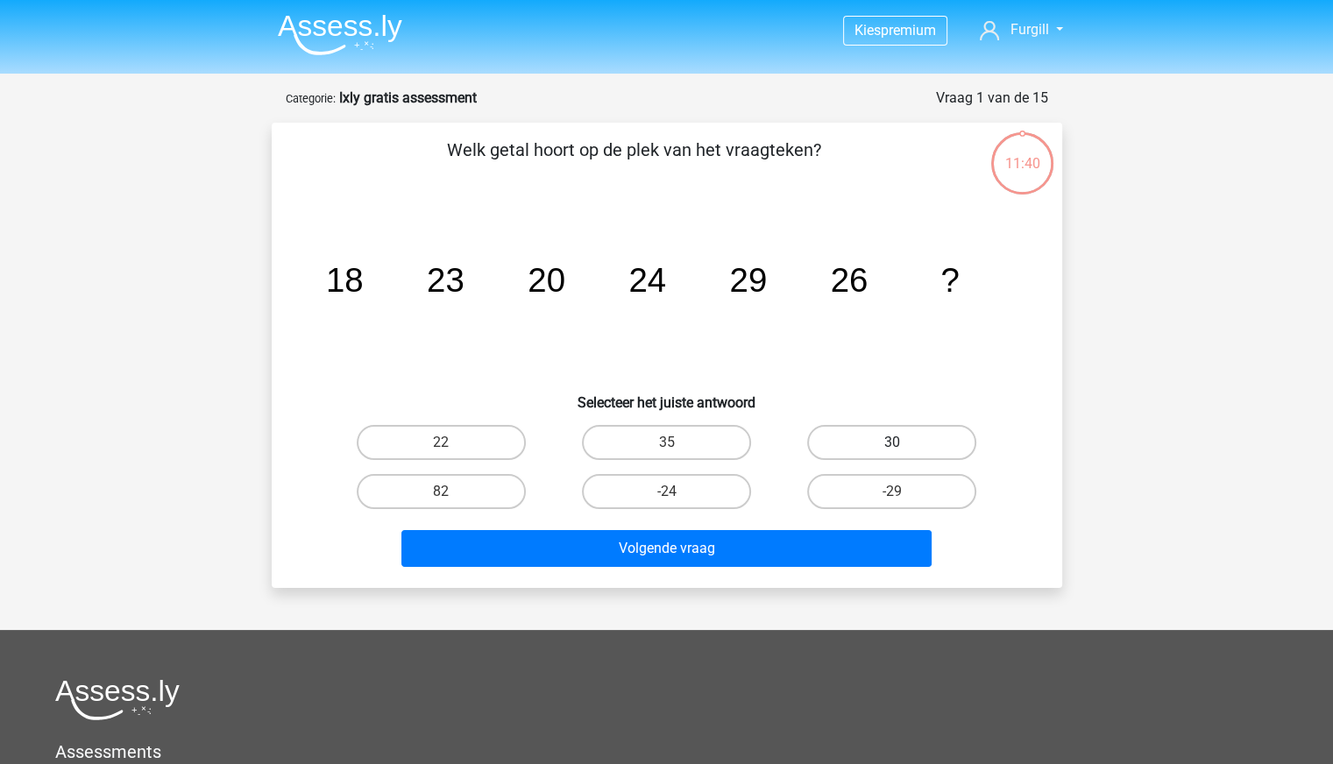
click at [827, 450] on label "30" at bounding box center [891, 442] width 169 height 35
click at [892, 450] on input "30" at bounding box center [897, 448] width 11 height 11
radio input "true"
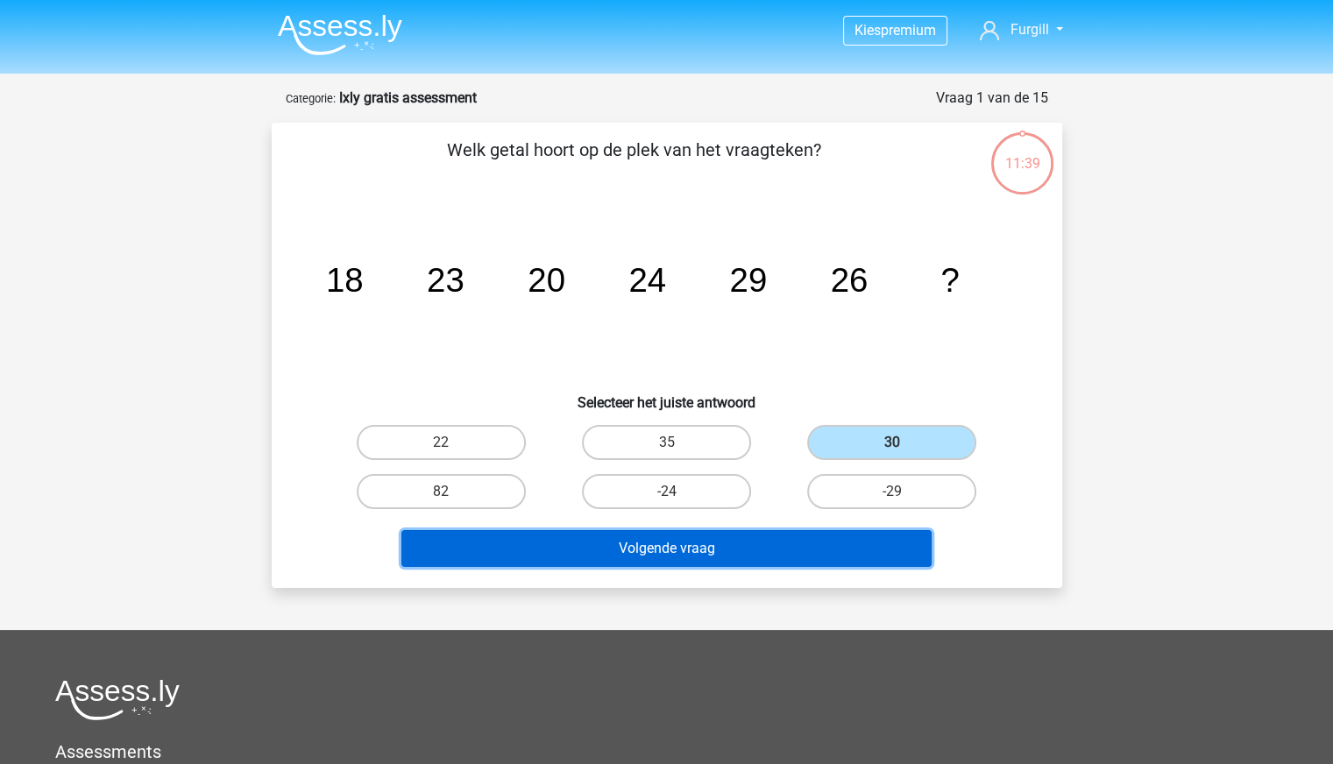
click at [760, 546] on button "Volgende vraag" at bounding box center [666, 548] width 530 height 37
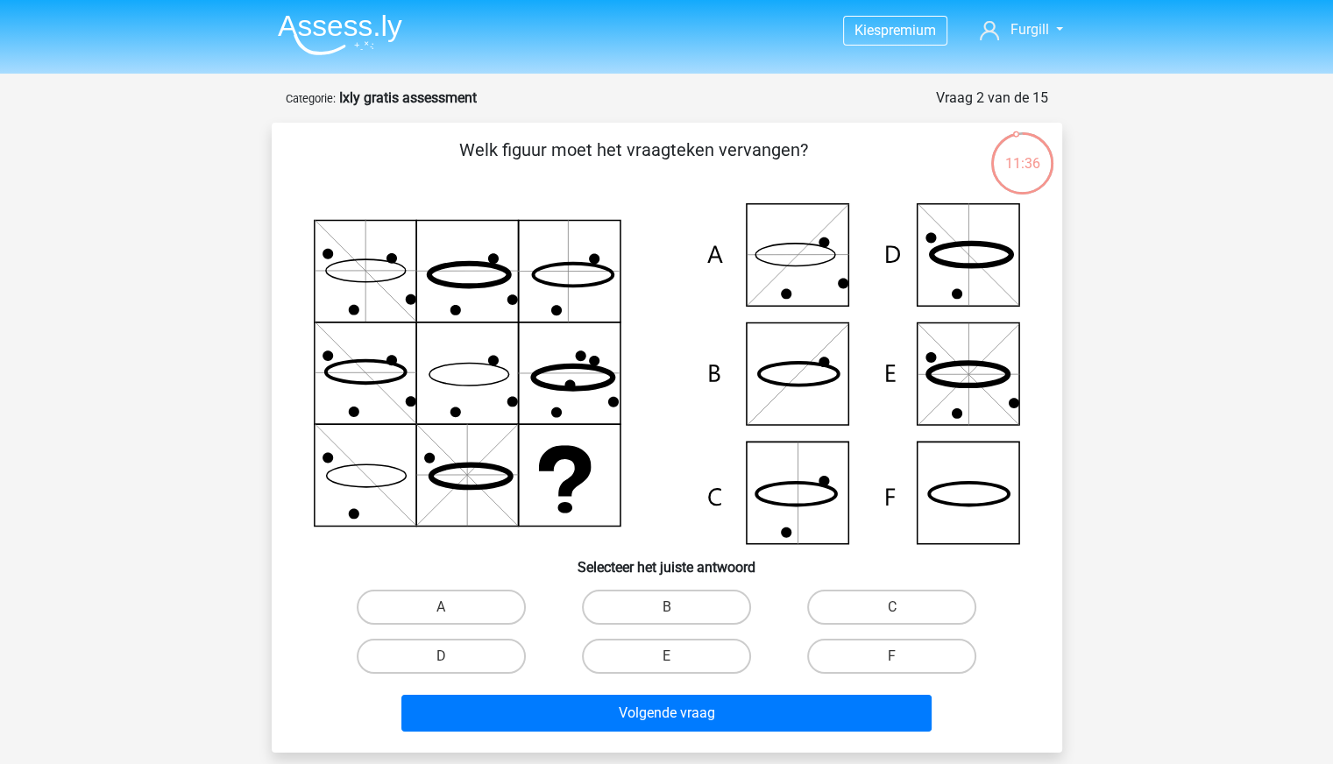
click at [378, 39] on img at bounding box center [340, 34] width 124 height 41
